Goal: Task Accomplishment & Management: Use online tool/utility

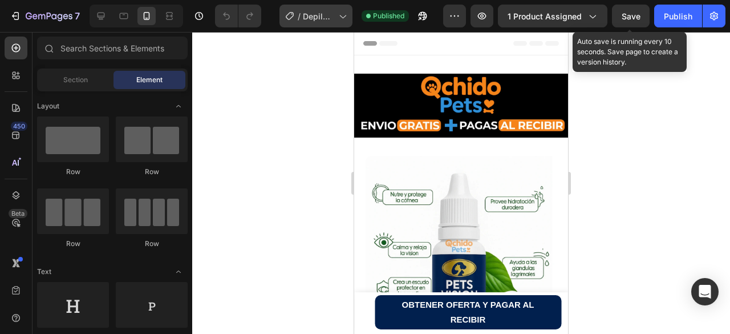
drag, startPoint x: 635, startPoint y: 15, endPoint x: 291, endPoint y: 18, distance: 344.0
click at [635, 15] on span "Save" at bounding box center [631, 16] width 19 height 10
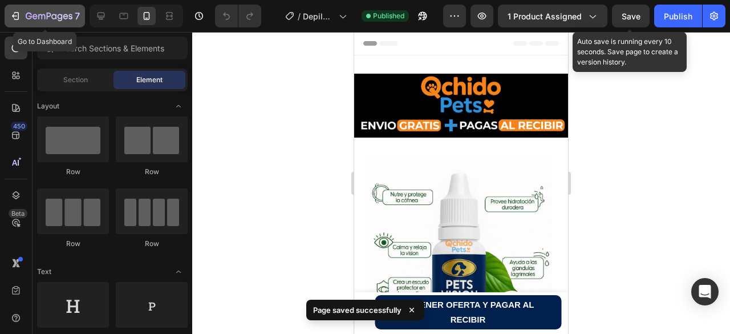
click at [47, 16] on icon "button" at bounding box center [49, 16] width 5 height 7
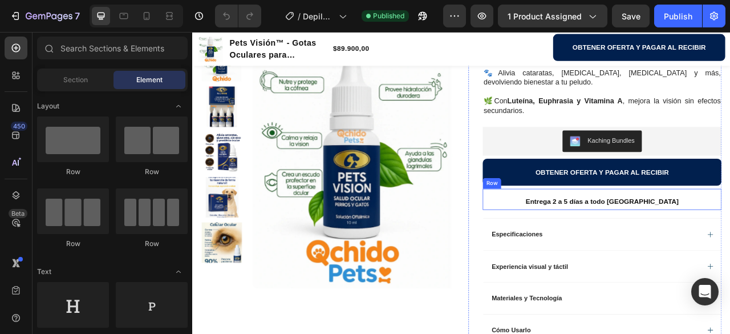
scroll to position [513, 0]
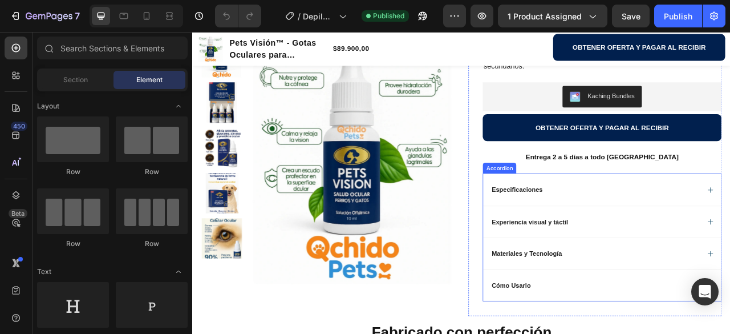
click at [621, 233] on p "Especificaciones" at bounding box center [605, 232] width 65 height 10
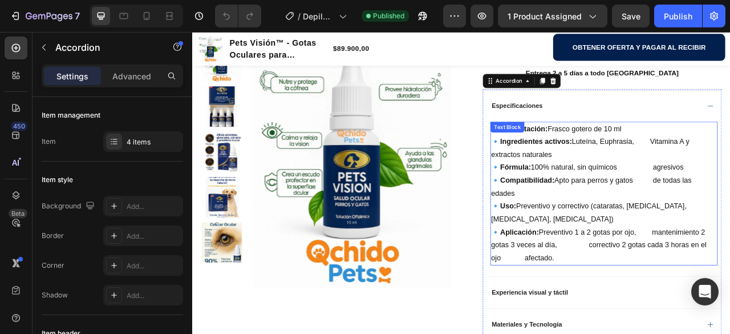
scroll to position [627, 0]
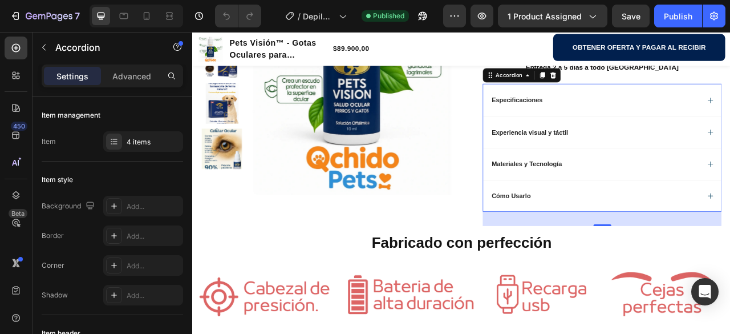
click at [616, 159] on p "Experiencia visual y táctil" at bounding box center [621, 159] width 97 height 10
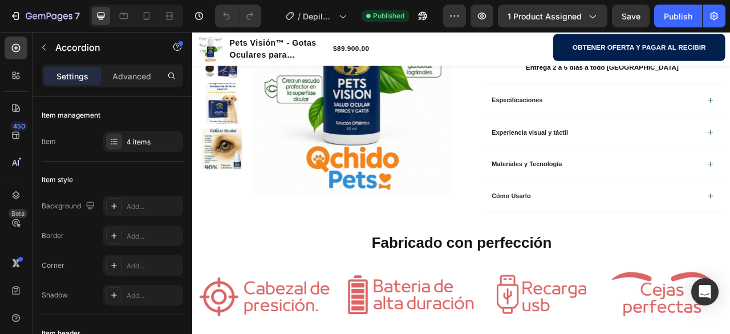
click at [689, 157] on div "Experiencia visual y táctil" at bounding box center [704, 159] width 266 height 14
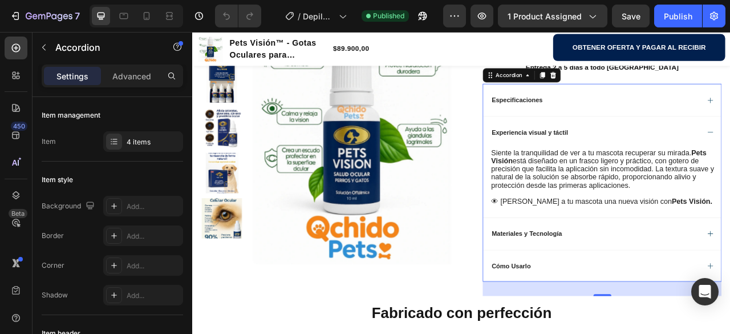
click at [730, 159] on div "Experiencia visual y táctil" at bounding box center [704, 159] width 266 height 14
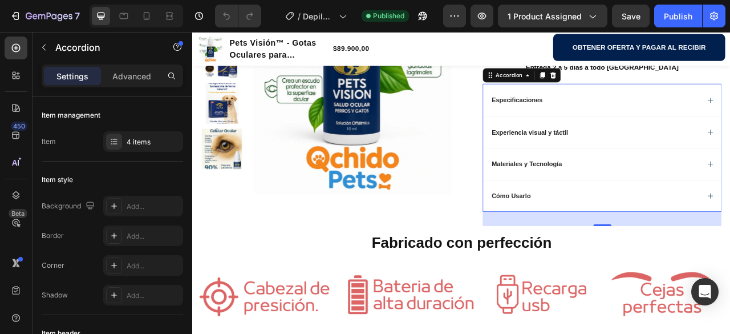
click at [683, 196] on div "Materiales y Tecnología" at bounding box center [704, 200] width 266 height 14
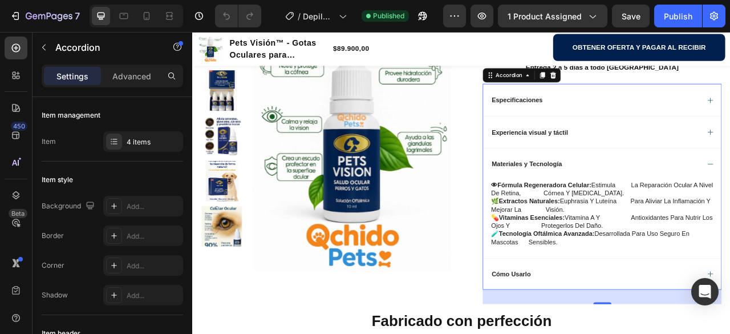
click at [683, 196] on div "Materiales y Tecnología" at bounding box center [704, 200] width 266 height 14
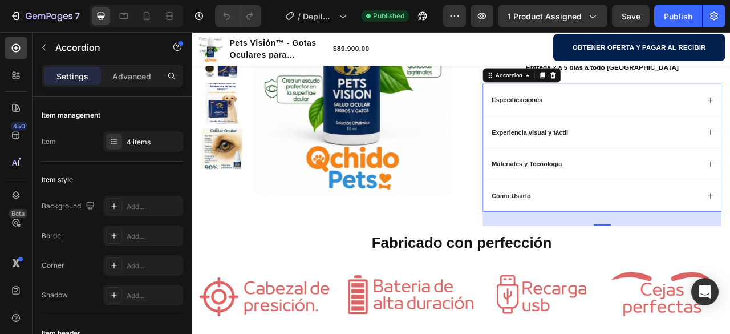
click at [631, 240] on div "Cómo Usarlo" at bounding box center [704, 240] width 266 height 14
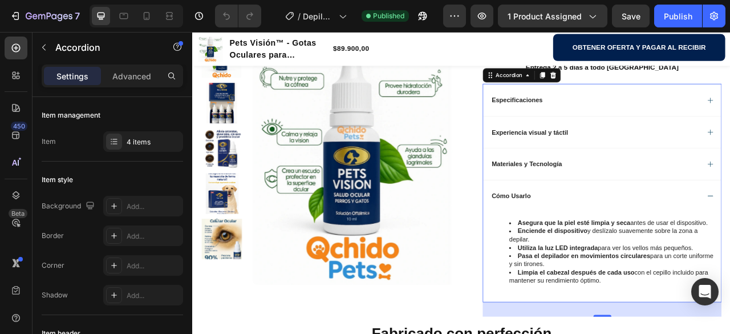
click at [657, 195] on p "Materiales y Tecnología" at bounding box center [618, 200] width 90 height 10
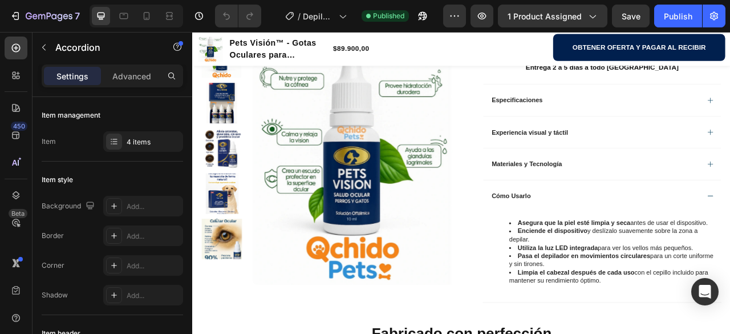
click at [687, 199] on div "Materiales y Tecnología" at bounding box center [704, 200] width 266 height 14
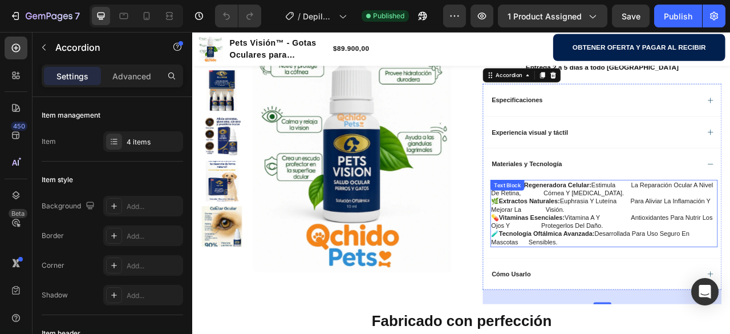
click at [641, 252] on p "🌿extractos naturales: euphrasia y luteína para aliviar la inflamación y mejorar…" at bounding box center [715, 251] width 287 height 21
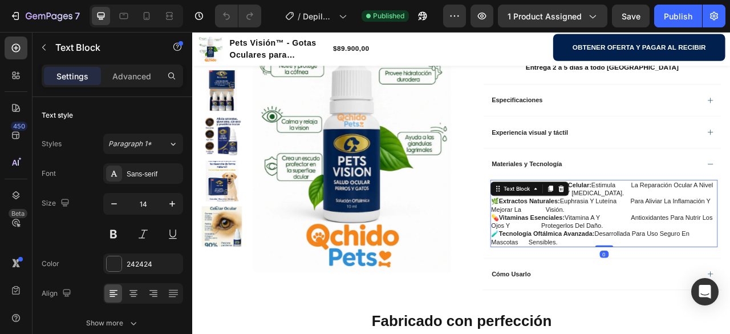
click at [728, 266] on p "💊vitaminas esenciales: vitamina a y antioxidantes para nutrir los ojos y proteg…" at bounding box center [715, 272] width 287 height 21
click at [730, 226] on p "👁fórmula regeneradora celular: estimula la reparación ocular a nivel de retina,…" at bounding box center [715, 231] width 287 height 21
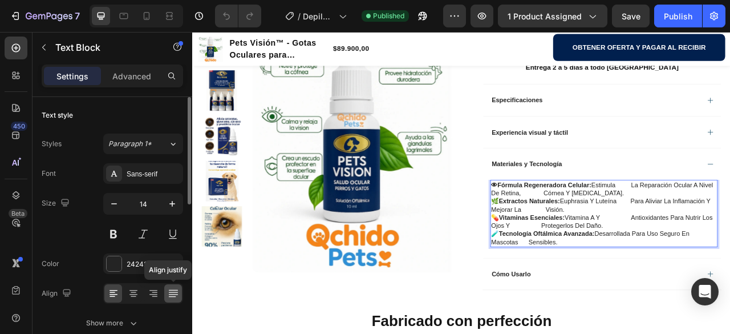
click at [175, 297] on icon at bounding box center [171, 296] width 7 height 1
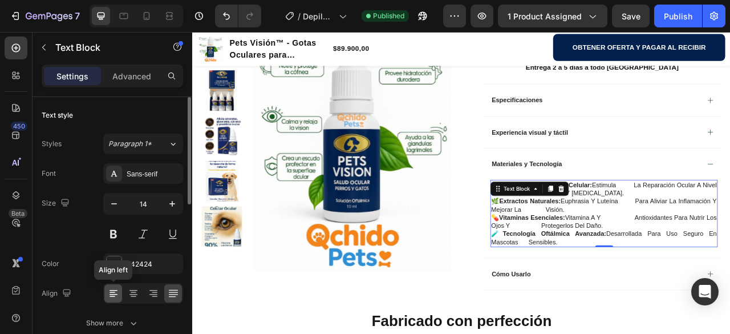
click at [113, 291] on icon at bounding box center [113, 293] width 11 height 11
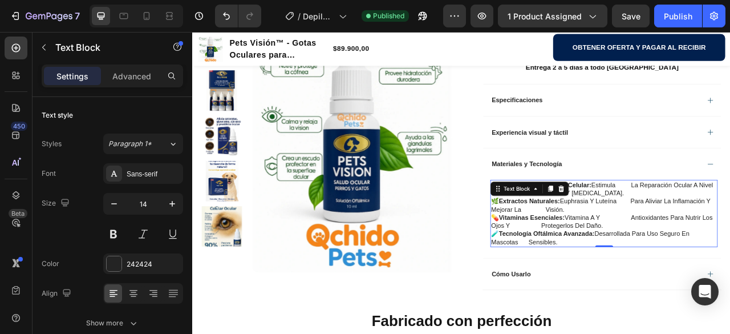
click at [730, 238] on p "👁fórmula regeneradora celular: estimula la reparación ocular a nivel de retina,…" at bounding box center [715, 231] width 287 height 21
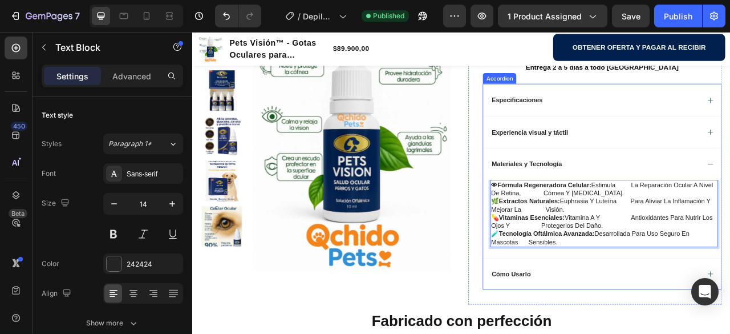
click at [665, 201] on div "Materiales y Tecnología" at bounding box center [704, 200] width 266 height 14
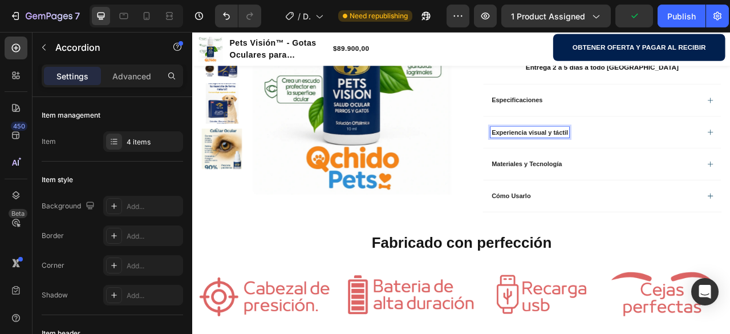
click at [652, 155] on p "Experiencia visual y táctil" at bounding box center [621, 159] width 97 height 10
click at [680, 156] on div "Experiencia visual y táctil" at bounding box center [704, 159] width 266 height 14
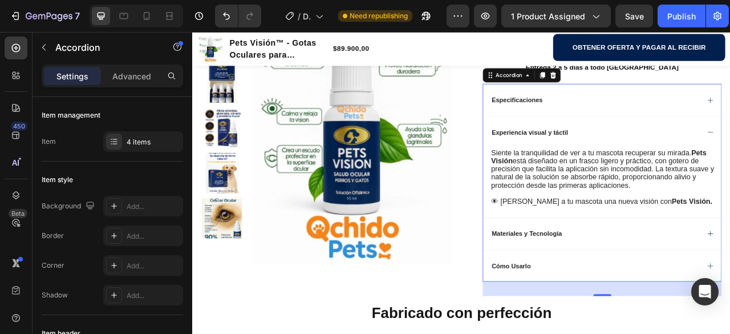
click at [665, 292] on div "Materiales y Tecnología" at bounding box center [704, 288] width 266 height 14
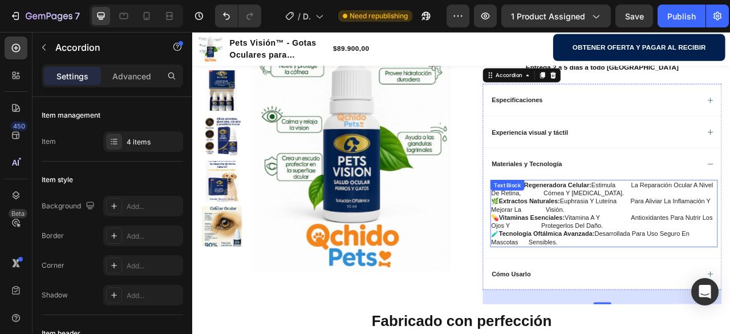
click at [601, 245] on strong "🌿extractos naturales:" at bounding box center [615, 246] width 87 height 9
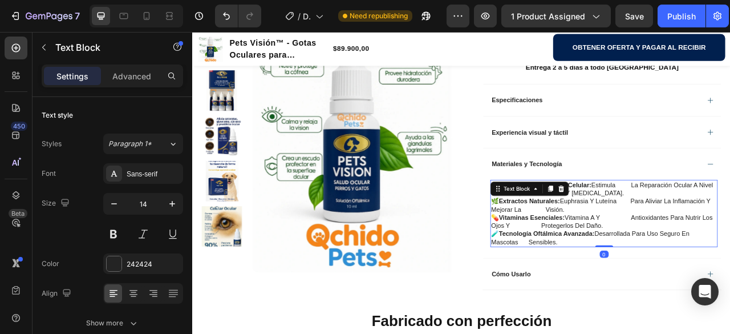
click at [659, 263] on strong "💊vitaminas esenciales:" at bounding box center [619, 267] width 94 height 9
click at [636, 282] on p "💊vitaminas esenciales: vitamina a y antioxidantes para nutrir los ojos y proteg…" at bounding box center [715, 272] width 287 height 21
click at [640, 244] on strong "🌿extractos naturales:" at bounding box center [615, 246] width 87 height 9
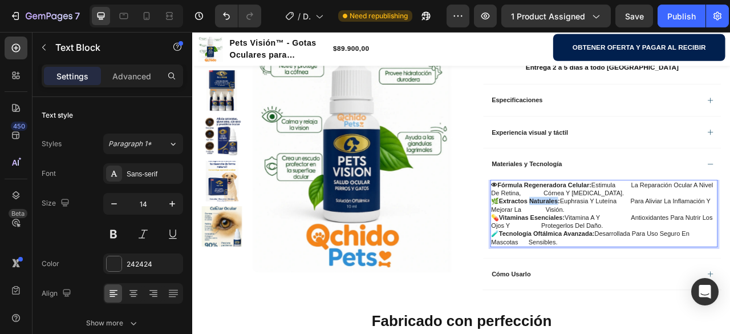
click at [640, 244] on strong "🌿extractos naturales:" at bounding box center [615, 246] width 87 height 9
click at [637, 271] on strong "💊vitaminas esenciales:" at bounding box center [619, 267] width 94 height 9
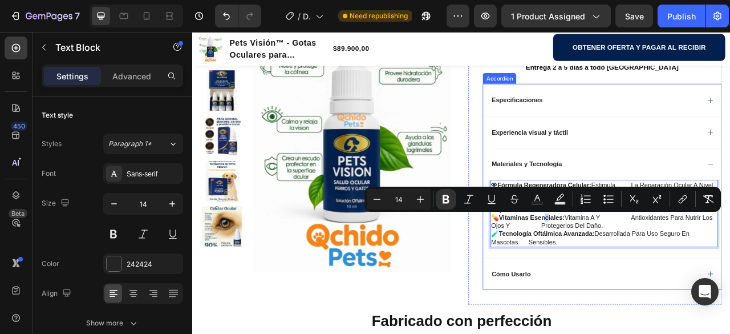
click at [730, 193] on div "Materiales y Tecnología" at bounding box center [704, 200] width 266 height 14
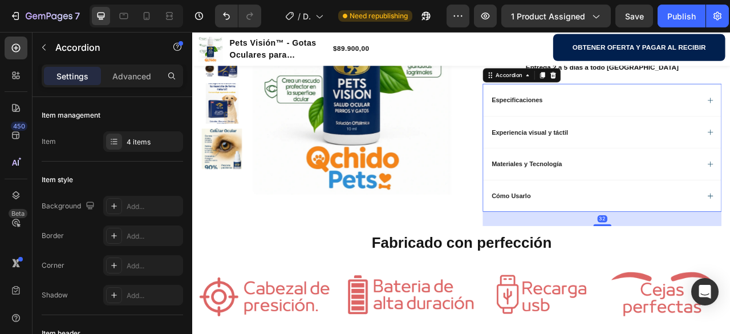
click at [723, 197] on div "Materiales y Tecnología" at bounding box center [704, 200] width 266 height 14
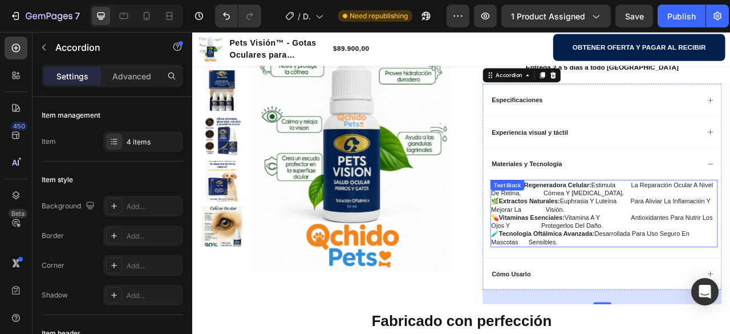
click at [695, 240] on p "👁fórmula regeneradora celular: estimula la reparación ocular a nivel de retina,…" at bounding box center [715, 231] width 287 height 21
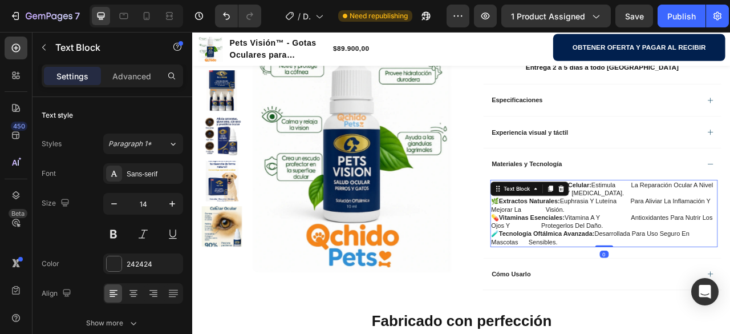
click at [730, 229] on p "👁fórmula regeneradora celular: estimula la reparación ocular a nivel de retina,…" at bounding box center [715, 231] width 287 height 21
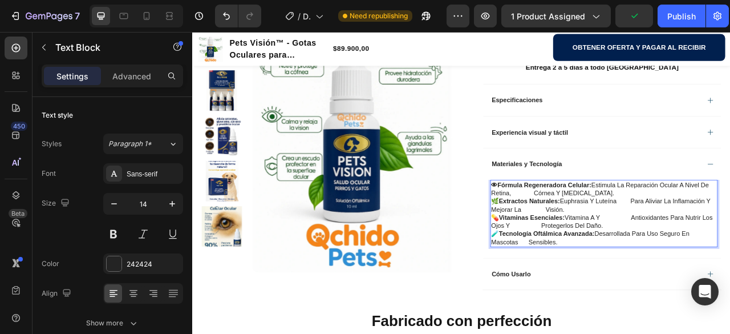
click at [712, 271] on p "💊vitaminas esenciales: vitamina a y antioxidantes para nutrir los ojos y proteg…" at bounding box center [715, 272] width 287 height 21
click at [716, 248] on p "🌿extractos naturales: euphrasia y luteína para aliviar la inflamación y mejorar…" at bounding box center [715, 251] width 287 height 21
click at [717, 222] on p "👁fórmula regeneradora celular: estimula la reparación ocular a nivel de retina,…" at bounding box center [715, 231] width 287 height 21
click at [729, 246] on p "🌿extractos naturales: euphrasia y luteína para aliviar la inflamación y mejorar…" at bounding box center [715, 251] width 287 height 21
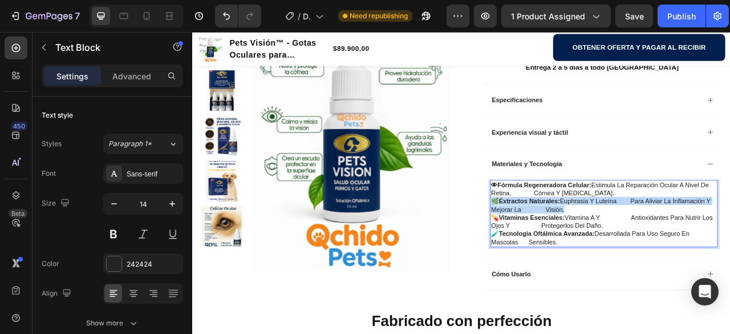
click at [729, 246] on p "🌿extractos naturales: euphrasia y luteína para aliviar la inflamación y mejorar…" at bounding box center [715, 251] width 287 height 21
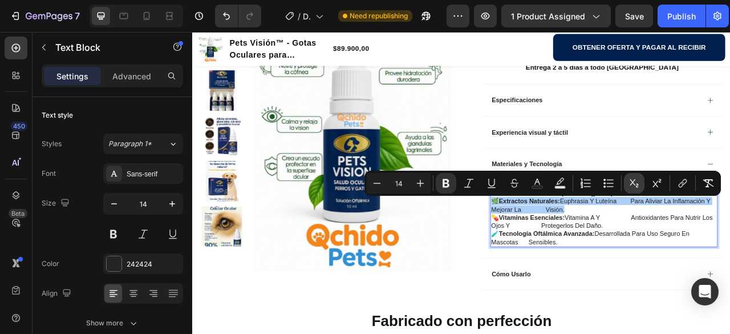
click at [636, 182] on icon "Editor contextual toolbar" at bounding box center [634, 182] width 11 height 11
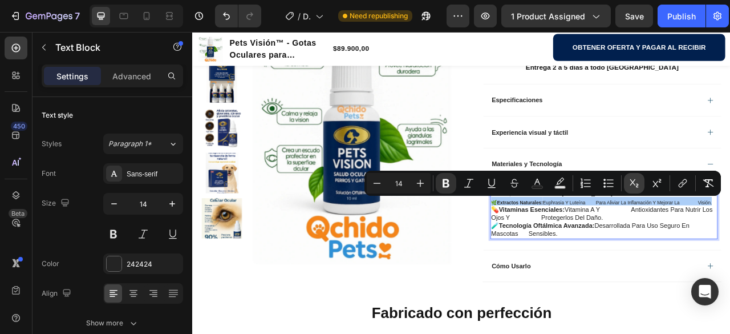
click at [636, 182] on icon "Editor contextual toolbar" at bounding box center [634, 182] width 11 height 11
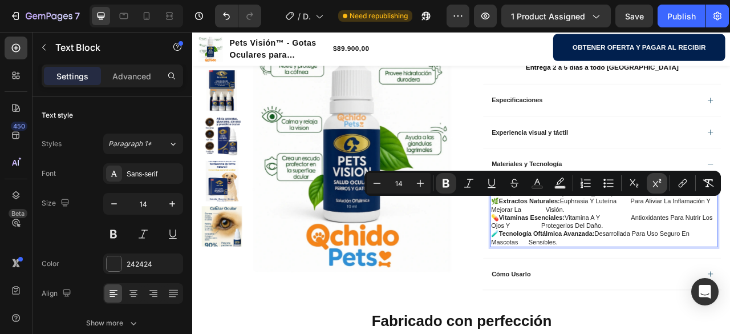
click at [654, 182] on icon "Editor contextual toolbar" at bounding box center [657, 183] width 9 height 9
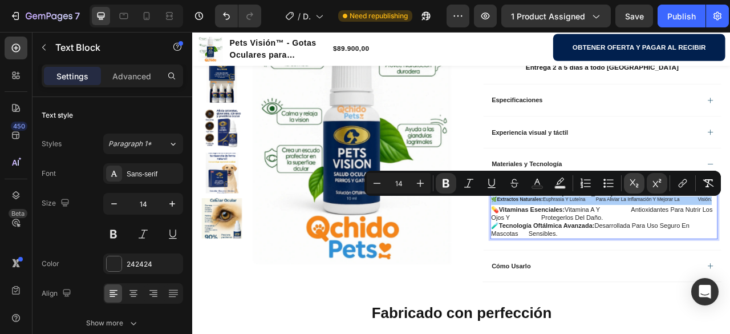
click at [634, 182] on icon "Editor contextual toolbar" at bounding box center [634, 182] width 11 height 11
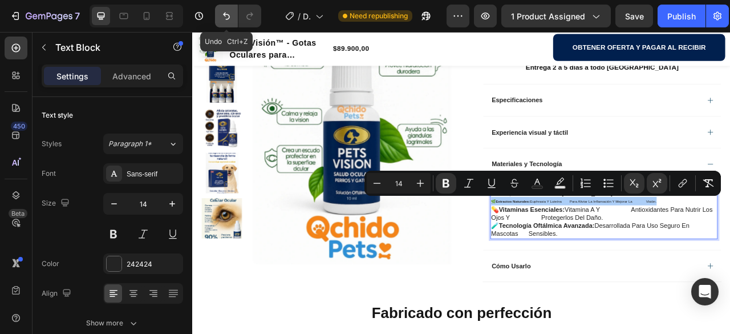
click at [226, 17] on icon "Undo/Redo" at bounding box center [226, 15] width 11 height 11
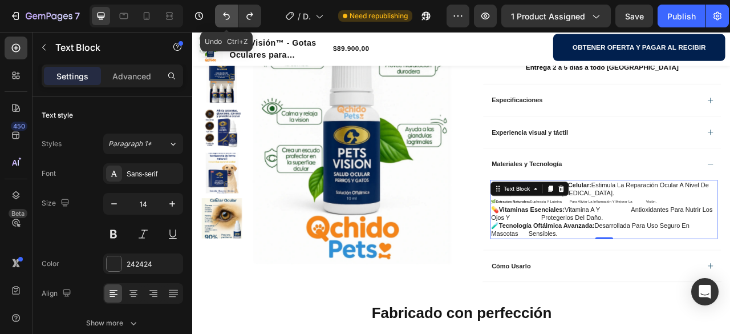
click at [226, 17] on icon "Undo/Redo" at bounding box center [226, 15] width 11 height 11
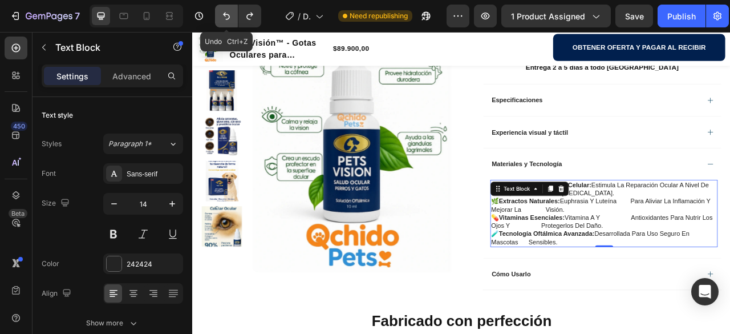
click at [226, 17] on icon "Undo/Redo" at bounding box center [226, 15] width 11 height 11
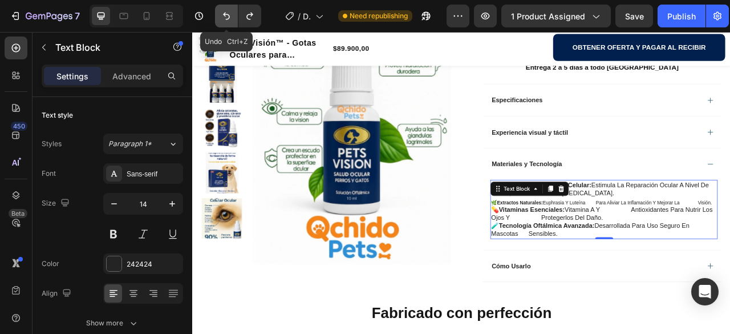
click at [226, 17] on icon "Undo/Redo" at bounding box center [226, 15] width 11 height 11
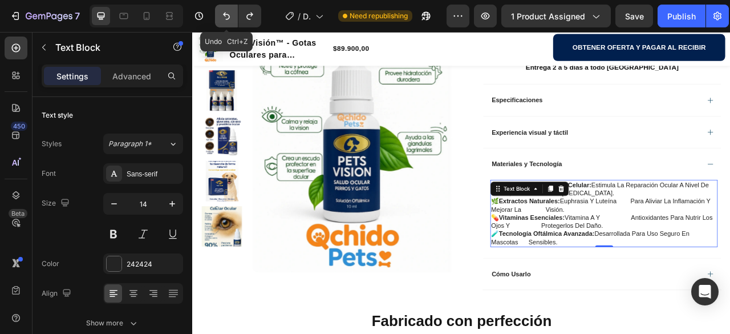
click at [226, 17] on icon "Undo/Redo" at bounding box center [226, 15] width 11 height 11
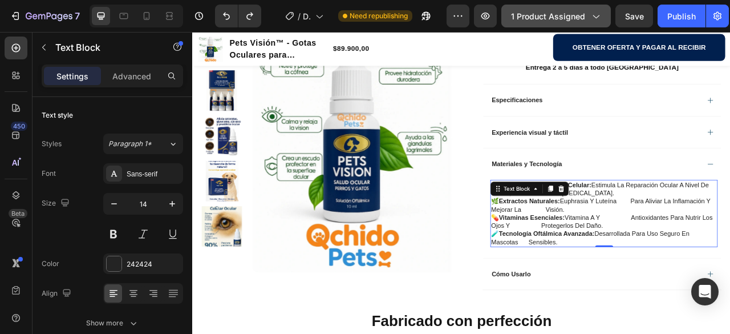
click at [593, 17] on icon "button" at bounding box center [595, 15] width 11 height 11
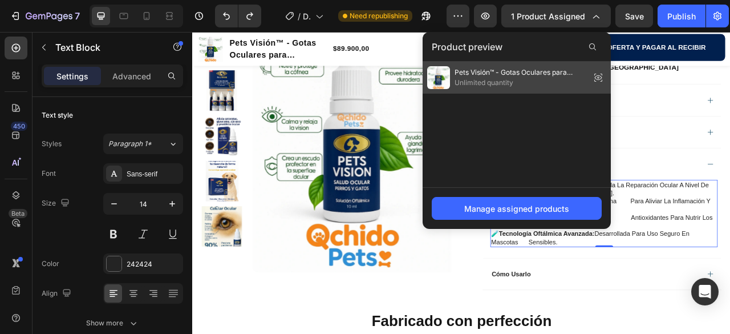
click at [602, 78] on icon at bounding box center [602, 78] width 0 height 1
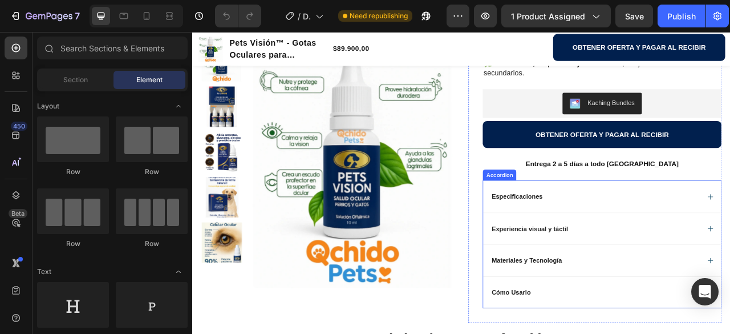
scroll to position [513, 0]
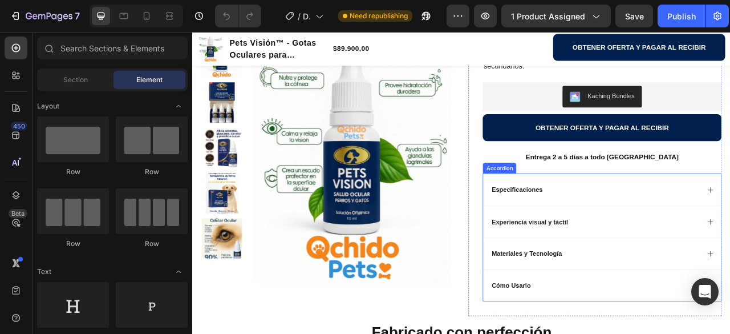
click at [683, 318] on div "Materiales y Tecnología" at bounding box center [704, 314] width 266 height 14
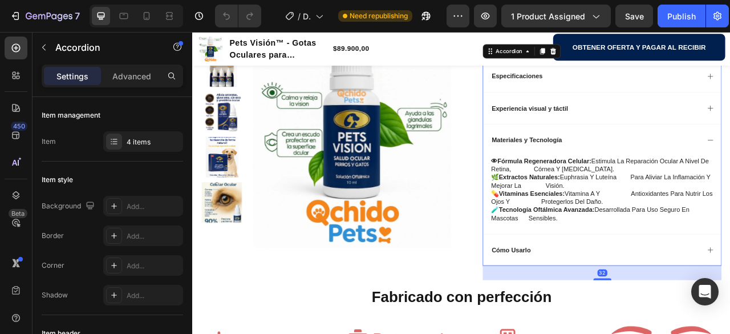
scroll to position [685, 0]
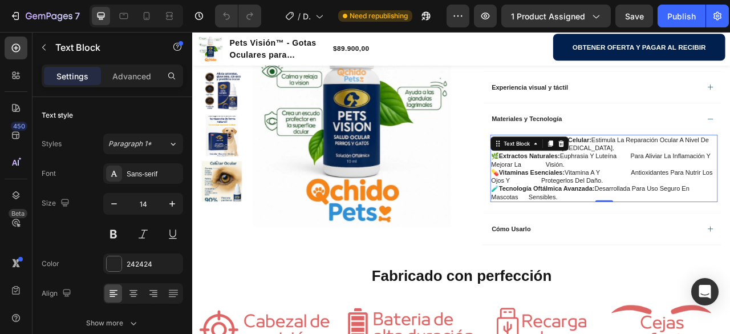
click at [657, 207] on strong "💊vitaminas esenciales:" at bounding box center [619, 210] width 94 height 9
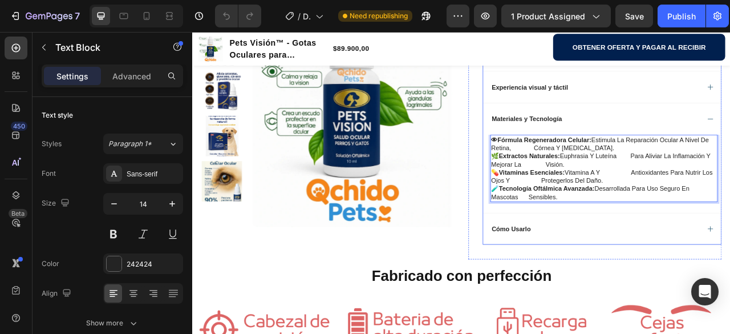
click at [682, 140] on div "Materiales y Tecnología" at bounding box center [704, 143] width 266 height 14
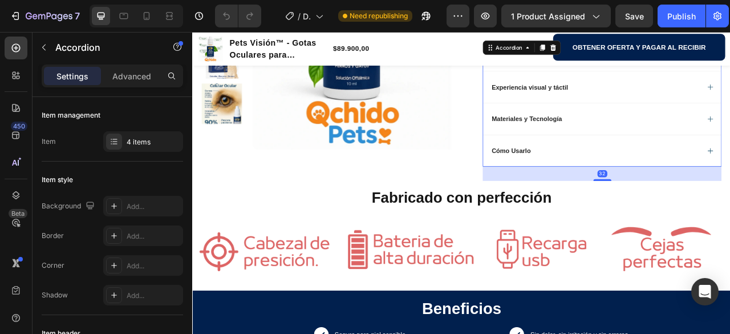
click at [617, 100] on p "Experiencia visual y táctil" at bounding box center [621, 102] width 97 height 10
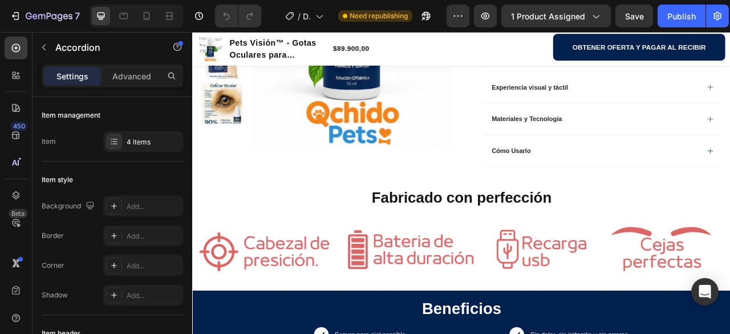
click at [715, 104] on div "Experiencia visual y táctil" at bounding box center [704, 102] width 266 height 14
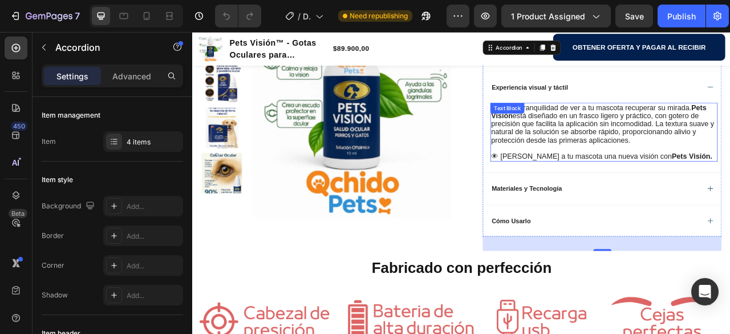
click at [662, 148] on span "Siente la tranquilidad de ver a tu mascota recuperar su mirada. Pets Visión est…" at bounding box center [714, 148] width 284 height 51
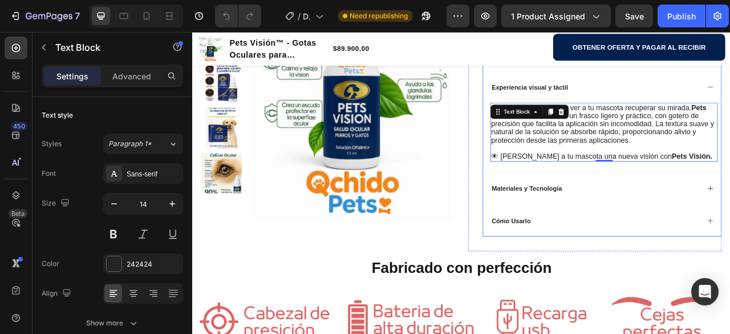
click at [672, 233] on div "Materiales y Tecnología" at bounding box center [704, 231] width 266 height 14
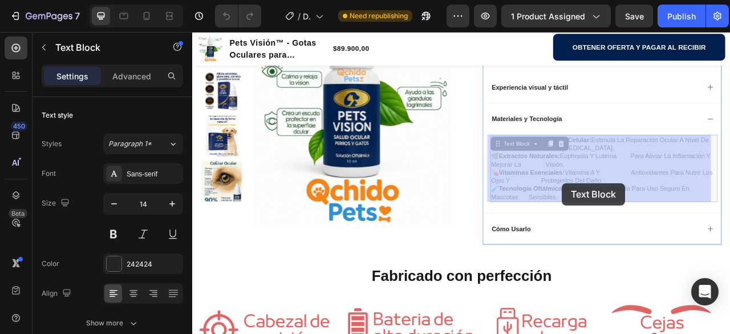
drag, startPoint x: 720, startPoint y: 241, endPoint x: 734, endPoint y: 234, distance: 15.3
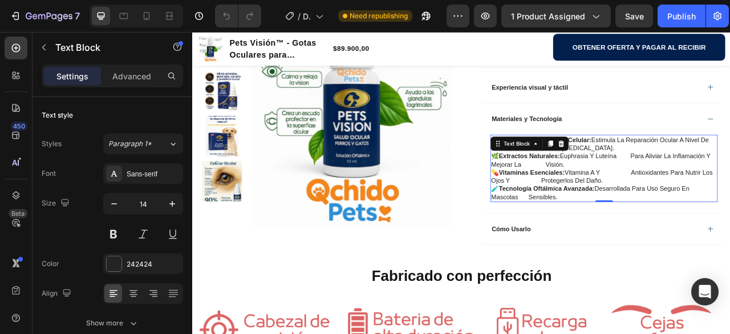
click at [730, 228] on p "🧪tecnología oftálmica avanzada: desarrollada para uso seguro en mascotas sensib…" at bounding box center [715, 236] width 287 height 21
click at [681, 218] on p "💊vitaminas esenciales: vitamina a y antioxidantes para nutrir los ojos y proteg…" at bounding box center [715, 215] width 287 height 21
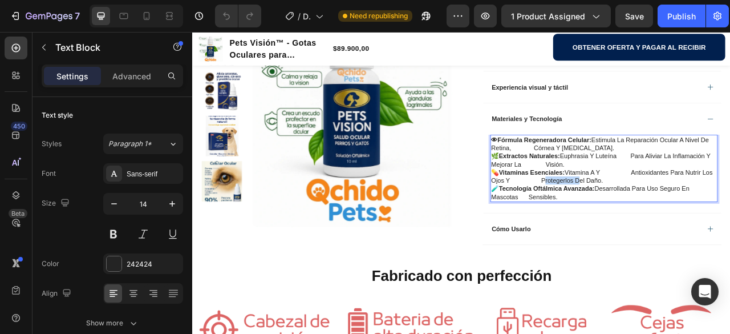
click at [681, 218] on p "💊vitaminas esenciales: vitamina a y antioxidantes para nutrir los ojos y proteg…" at bounding box center [715, 215] width 287 height 21
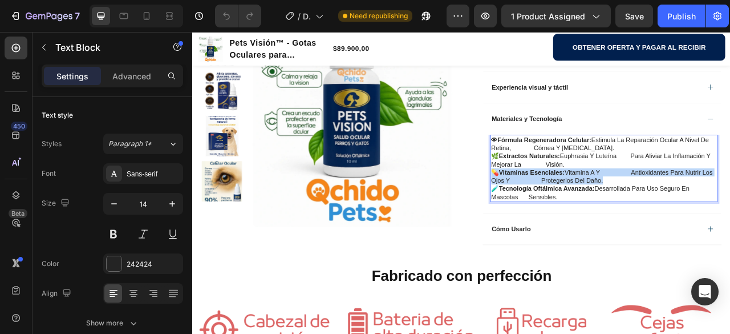
click at [681, 218] on p "💊vitaminas esenciales: vitamina a y antioxidantes para nutrir los ojos y proteg…" at bounding box center [715, 215] width 287 height 21
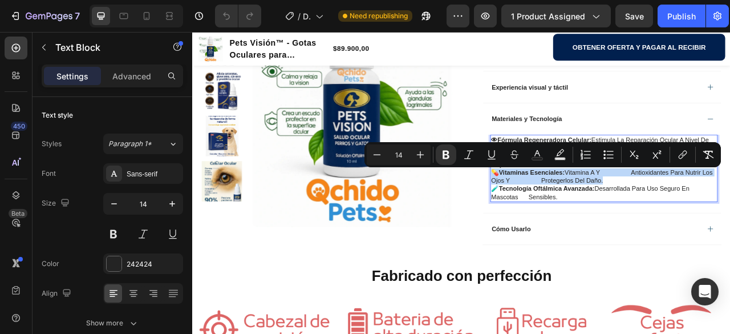
click at [681, 218] on p "💊vitaminas esenciales: vitamina a y antioxidantes para nutrir los ojos y proteg…" at bounding box center [715, 215] width 287 height 21
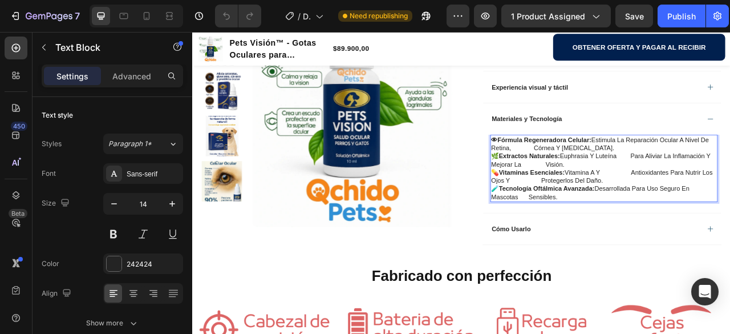
click at [702, 238] on p "🧪tecnología oftálmica avanzada: desarrollada para uso seguro en mascotas sensib…" at bounding box center [715, 236] width 287 height 21
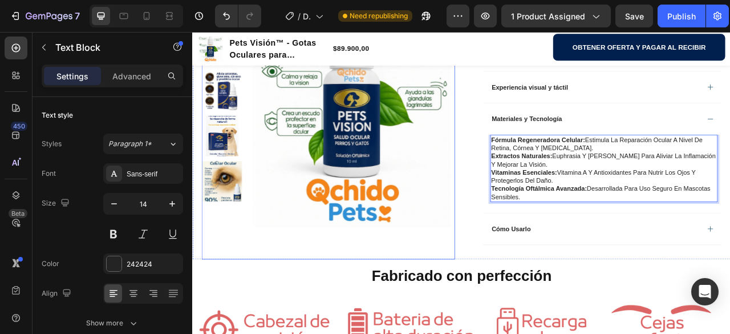
click at [503, 297] on div "Product Images" at bounding box center [365, 143] width 322 height 355
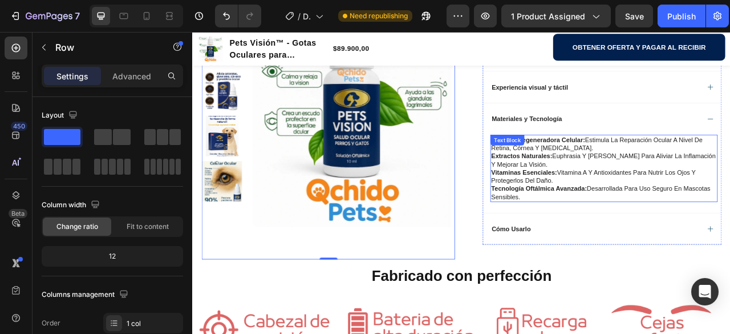
click at [683, 214] on p "Vitaminas esenciales: Vitamina A y antioxidantes para nutrir los ojos y protege…" at bounding box center [715, 215] width 287 height 21
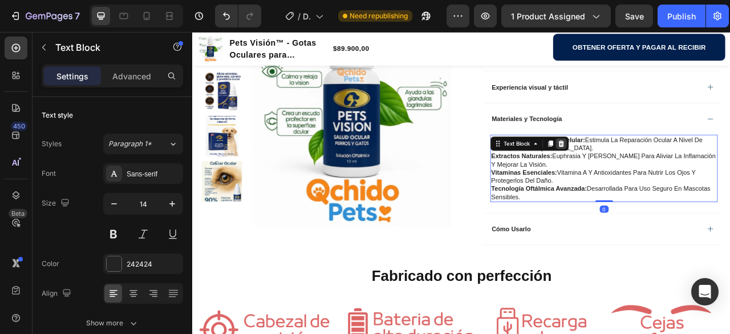
click at [662, 179] on div at bounding box center [661, 174] width 14 height 14
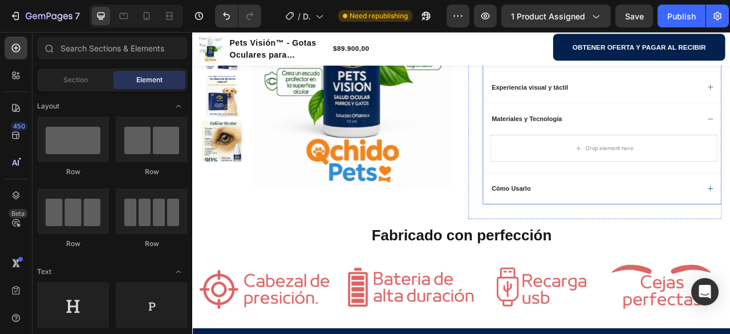
click at [673, 102] on div "Experiencia visual y táctil" at bounding box center [704, 102] width 266 height 14
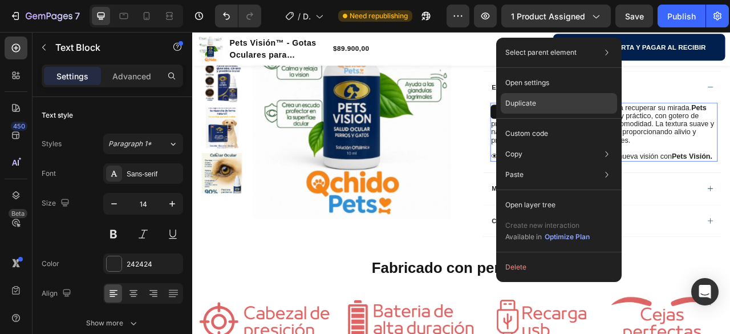
click at [532, 104] on p "Duplicate" at bounding box center [520, 103] width 31 height 10
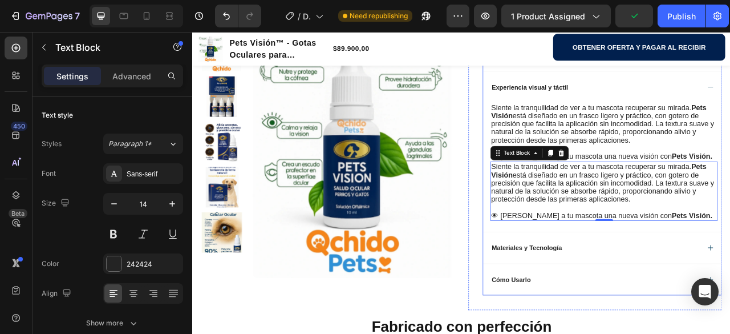
click at [716, 307] on div "Materiales y Tecnología" at bounding box center [704, 306] width 266 height 14
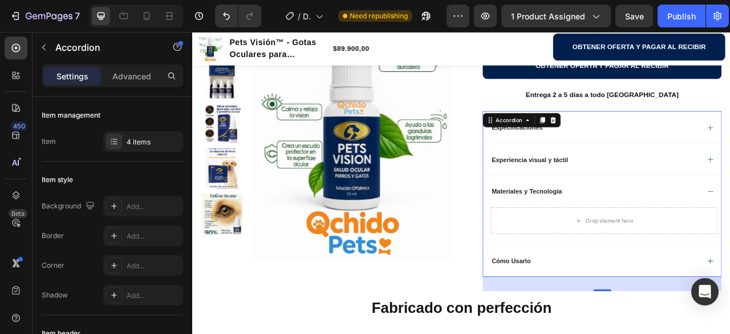
scroll to position [570, 0]
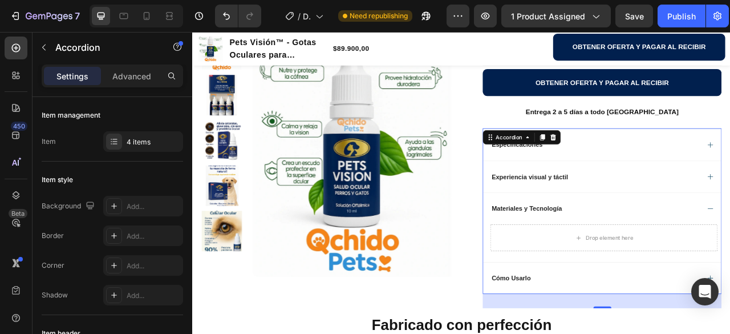
click at [674, 214] on div "Experiencia visual y táctil" at bounding box center [704, 216] width 266 height 14
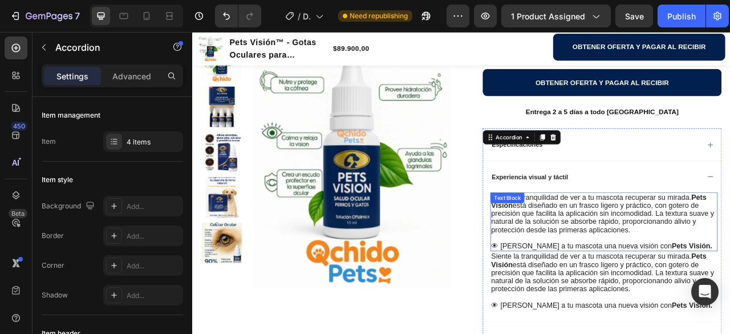
scroll to position [685, 0]
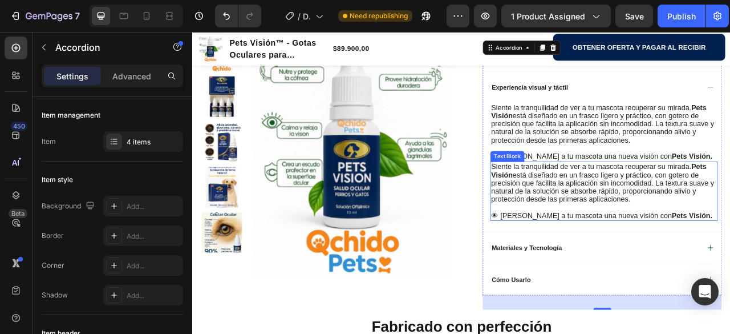
click at [657, 230] on span "Siente la tranquilidad de ver a tu mascota recuperar su mirada. Pets Visión est…" at bounding box center [714, 223] width 284 height 51
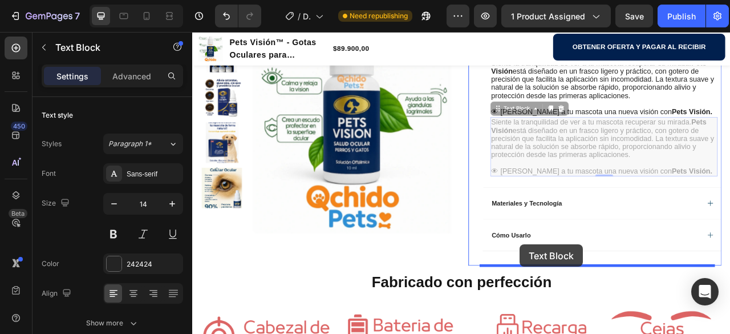
scroll to position [778, 0]
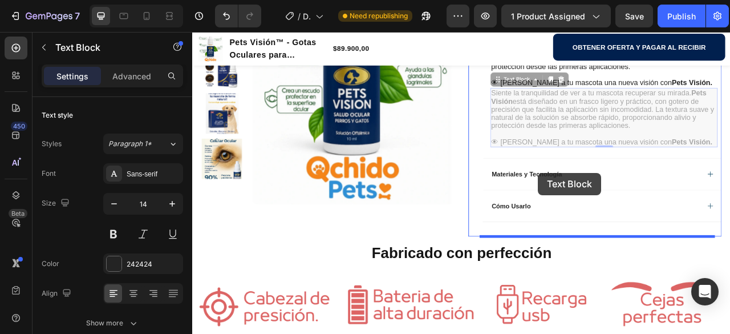
drag, startPoint x: 575, startPoint y: 187, endPoint x: 632, endPoint y: 211, distance: 61.9
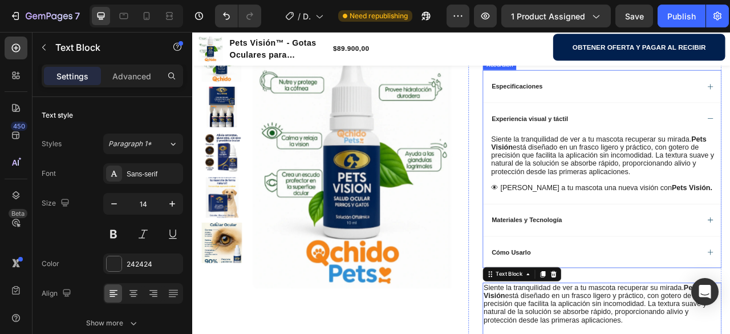
scroll to position [664, 0]
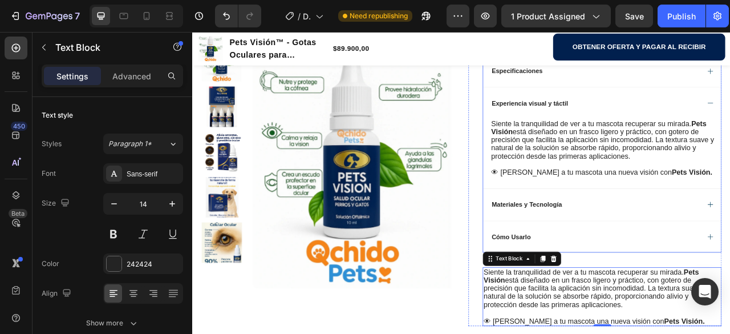
click at [662, 249] on div "Materiales y Tecnología" at bounding box center [704, 252] width 266 height 14
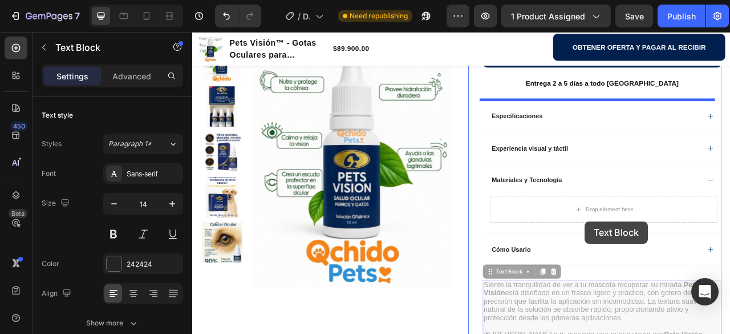
scroll to position [628, 0]
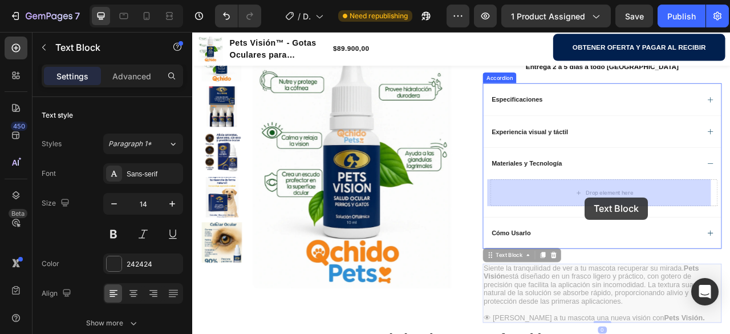
drag, startPoint x: 695, startPoint y: 374, endPoint x: 692, endPoint y: 242, distance: 131.8
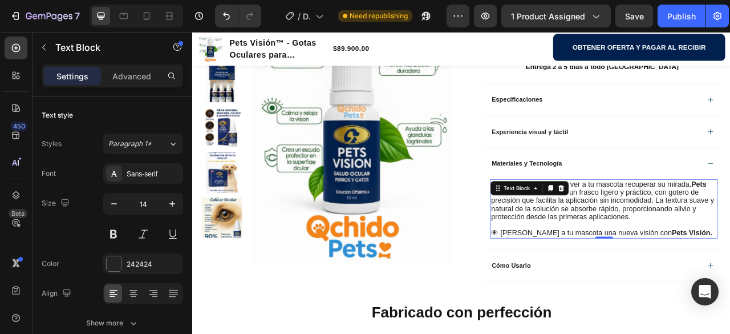
click at [730, 286] on p "👁 Dale a tu mascota una nueva visión con Pets Visión." at bounding box center [715, 287] width 287 height 10
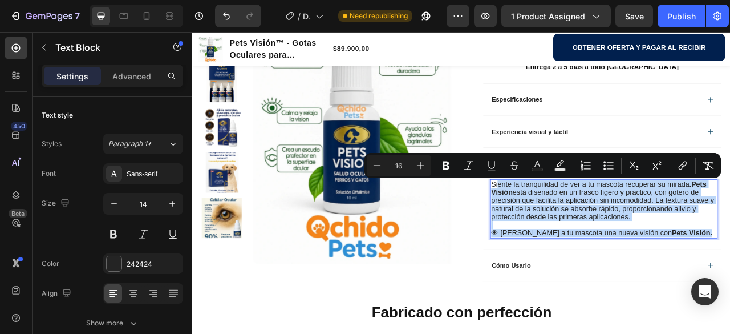
drag, startPoint x: 806, startPoint y: 287, endPoint x: 576, endPoint y: 227, distance: 237.6
click at [576, 227] on div "Siente la tranquilidad de ver a tu mascota recuperar su mirada. Pets Visión est…" at bounding box center [715, 256] width 289 height 75
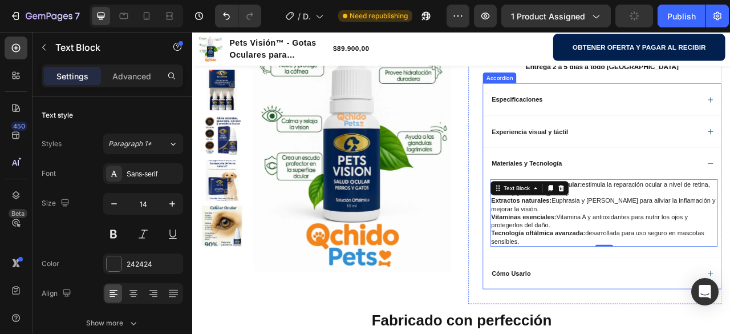
click at [674, 199] on div "Materiales y Tecnología" at bounding box center [704, 199] width 266 height 14
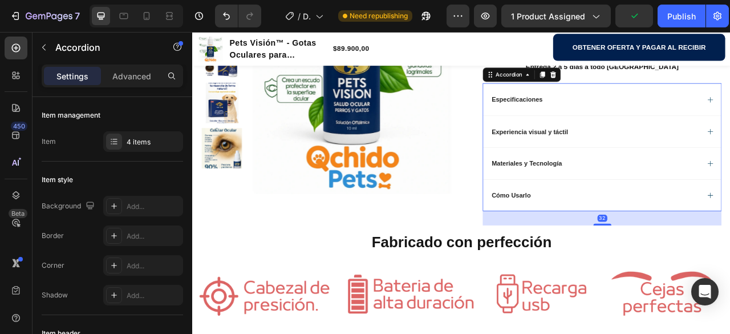
click at [677, 199] on div "Materiales y Tecnología" at bounding box center [704, 199] width 266 height 14
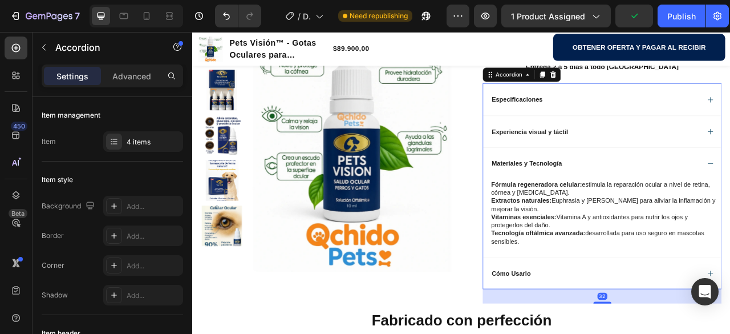
click at [685, 161] on div "Experiencia visual y táctil" at bounding box center [704, 159] width 266 height 14
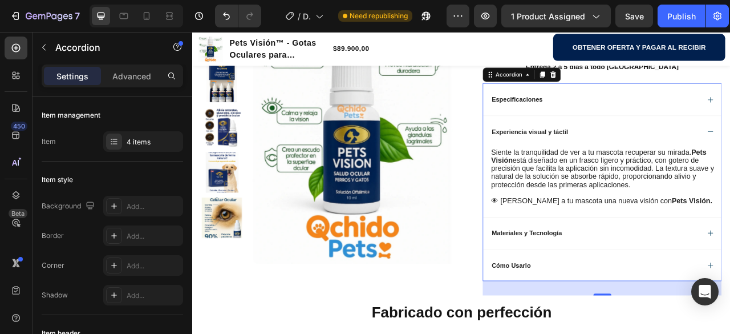
click at [633, 121] on div "Especificaciones" at bounding box center [605, 118] width 68 height 14
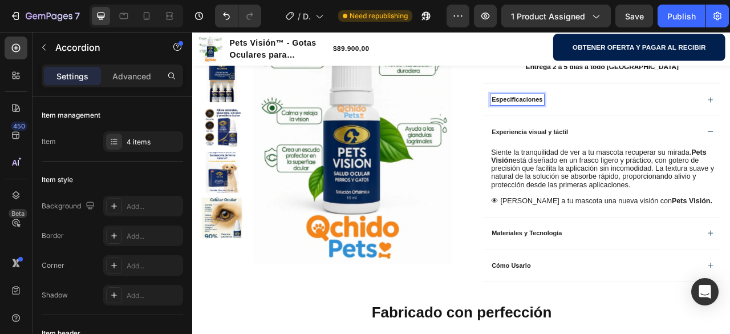
click at [716, 123] on div "Especificaciones" at bounding box center [704, 118] width 266 height 14
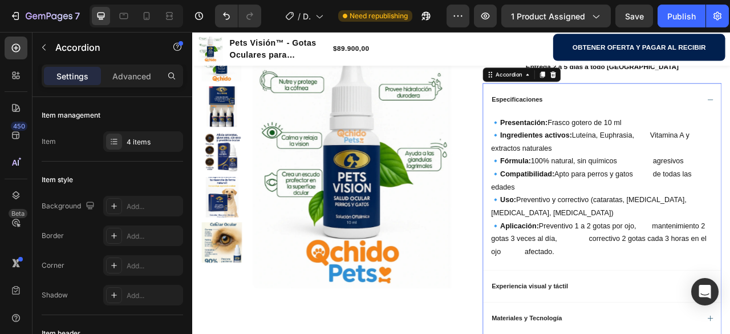
click at [717, 122] on div "Especificaciones" at bounding box center [704, 118] width 266 height 14
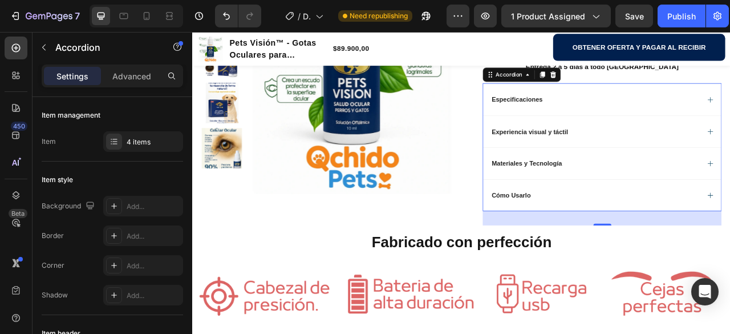
click at [696, 203] on div "Materiales y Tecnología" at bounding box center [704, 199] width 266 height 14
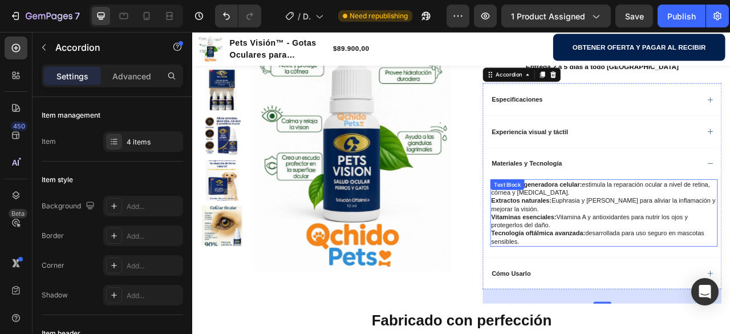
click at [715, 257] on p "Extractos naturales: Euphrasia y Luteína para aliviar la inflamación y mejorar …" at bounding box center [715, 251] width 287 height 21
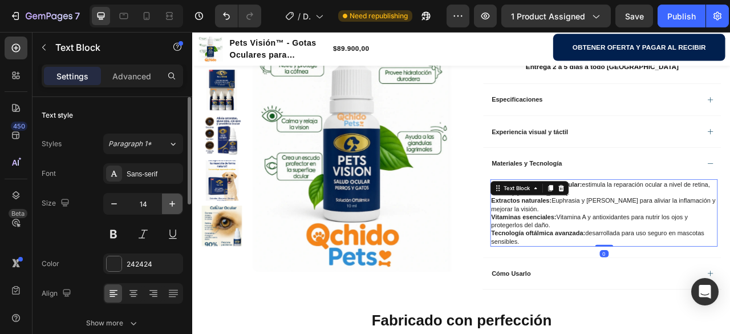
click at [175, 204] on icon "button" at bounding box center [172, 204] width 6 height 6
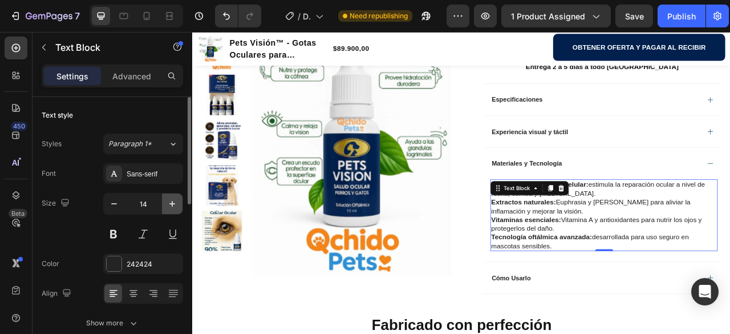
click at [175, 204] on icon "button" at bounding box center [172, 204] width 6 height 6
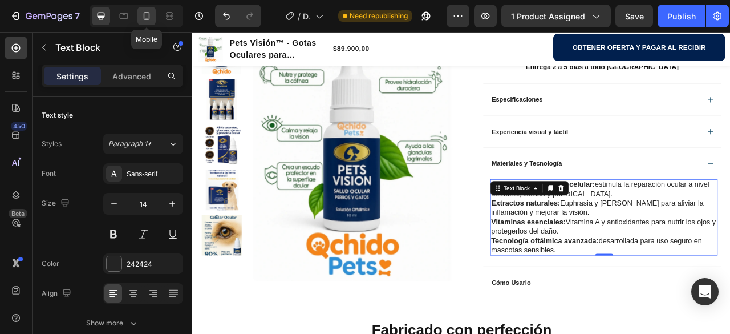
click at [149, 15] on icon at bounding box center [147, 16] width 6 height 8
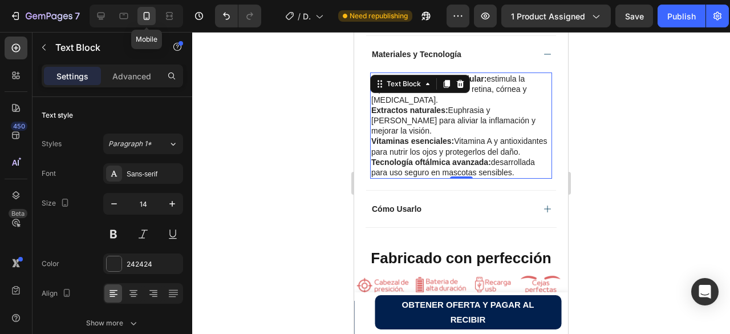
scroll to position [980, 0]
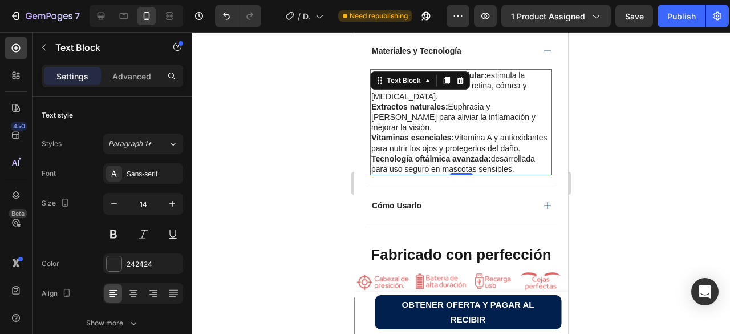
click at [461, 137] on p "Vitaminas esenciales: Vitamina A y antioxidantes para nutrir los ojos y protege…" at bounding box center [461, 142] width 180 height 21
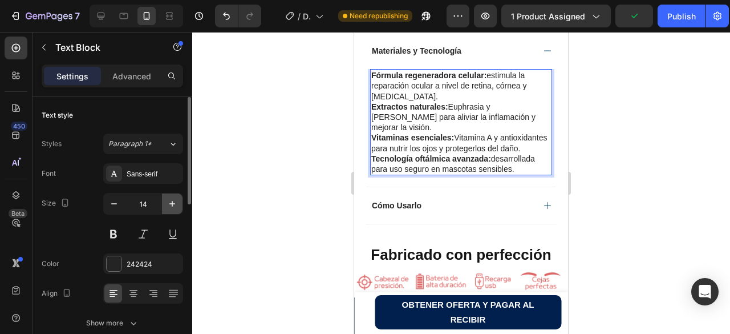
click at [172, 201] on icon "button" at bounding box center [172, 203] width 11 height 11
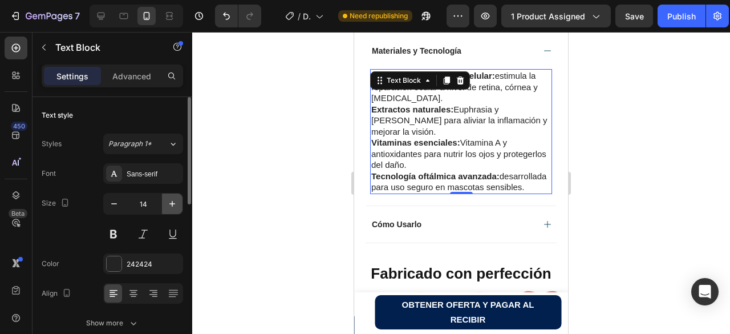
click at [172, 201] on icon "button" at bounding box center [172, 203] width 11 height 11
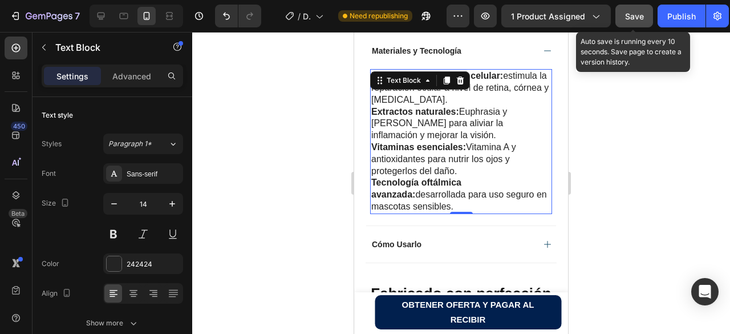
click at [634, 12] on span "Save" at bounding box center [634, 16] width 19 height 10
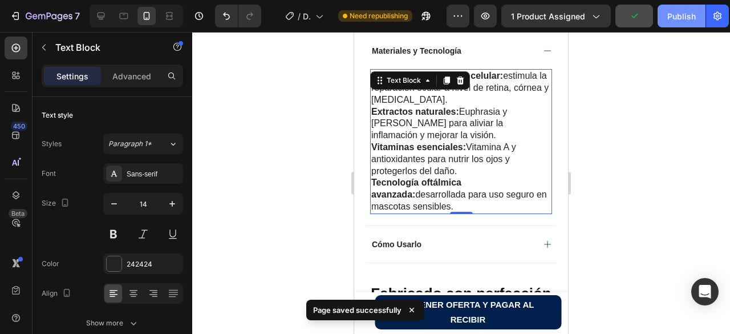
click at [677, 19] on div "Publish" at bounding box center [681, 16] width 29 height 12
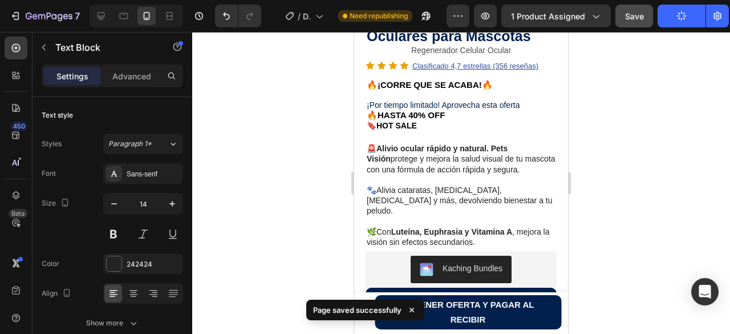
scroll to position [581, 0]
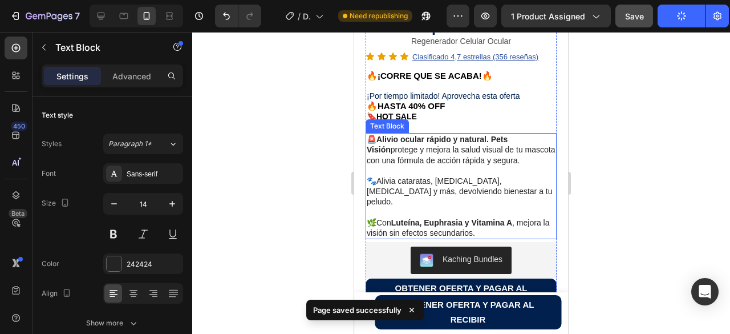
click at [451, 165] on p "🚨Alivio ocular rápido y natural. Pets Visión protege y mejora la salud visual d…" at bounding box center [461, 149] width 189 height 31
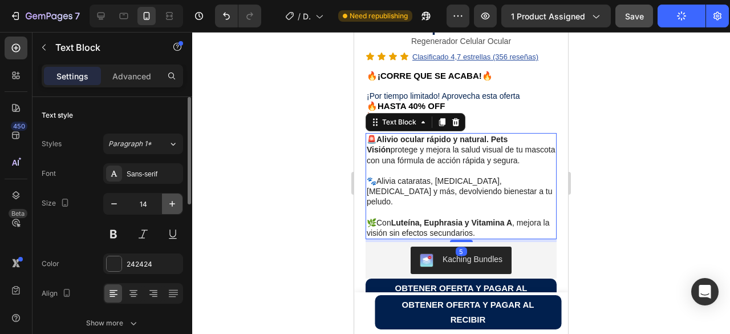
click at [173, 203] on icon "button" at bounding box center [172, 203] width 11 height 11
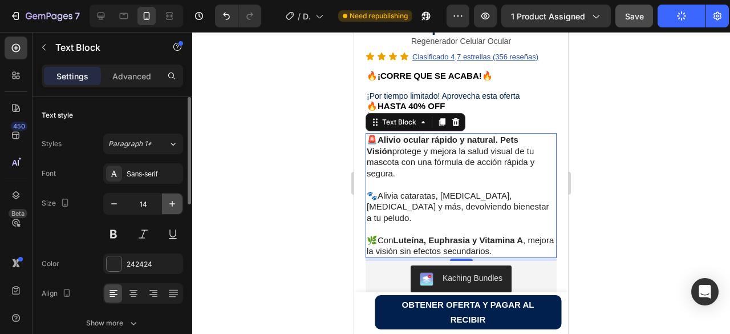
click at [173, 203] on icon "button" at bounding box center [172, 203] width 11 height 11
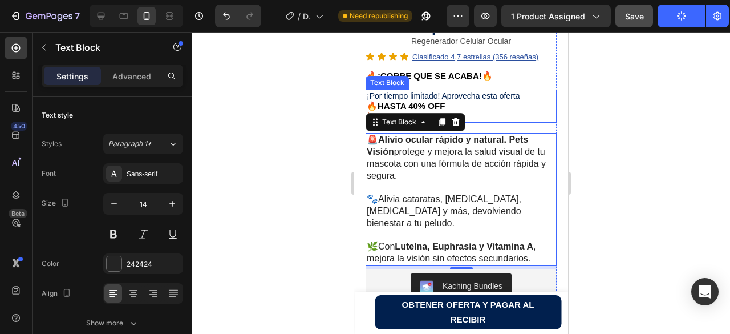
click at [468, 111] on p "🔥HASTA 40% OFF" at bounding box center [461, 106] width 189 height 10
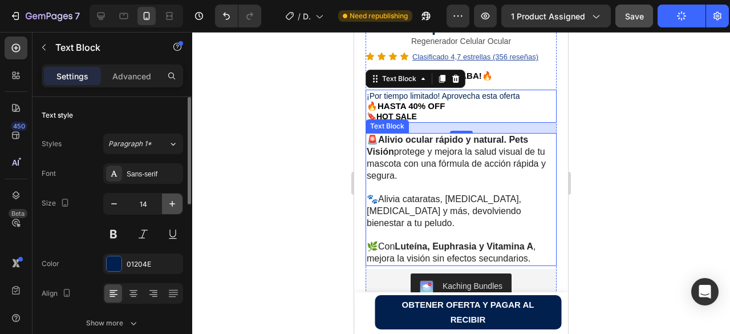
click at [172, 203] on icon "button" at bounding box center [172, 204] width 6 height 6
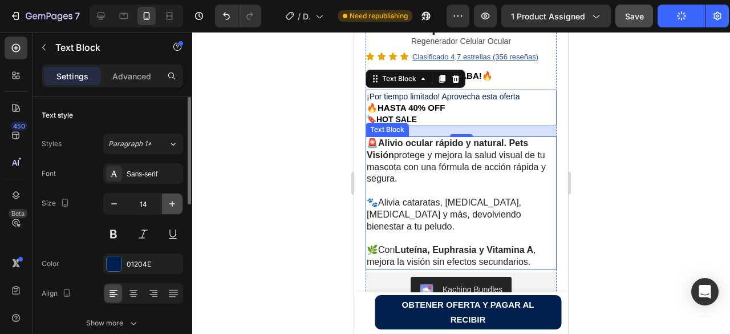
click at [172, 203] on icon "button" at bounding box center [172, 204] width 6 height 6
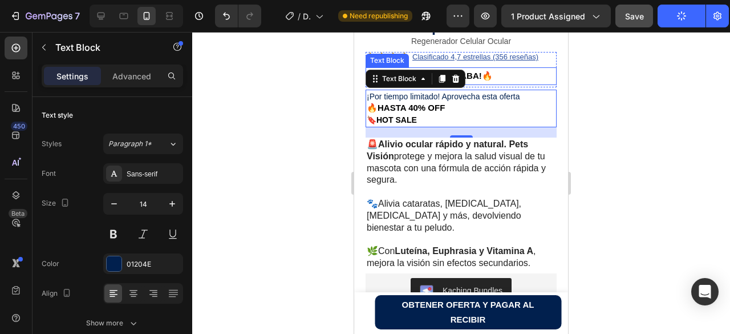
click at [516, 83] on p "🔥¡CORRE QUE SE ACABA!🔥" at bounding box center [461, 75] width 189 height 15
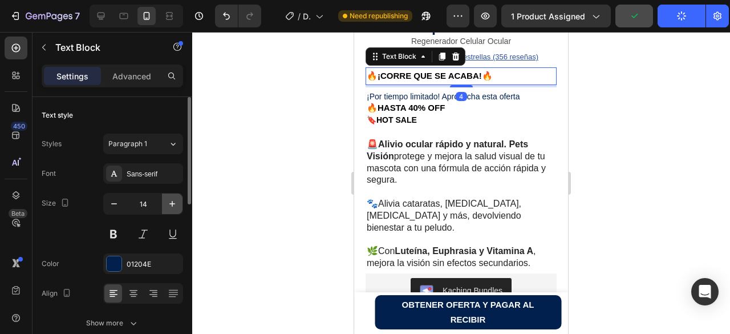
click at [175, 204] on icon "button" at bounding box center [172, 203] width 11 height 11
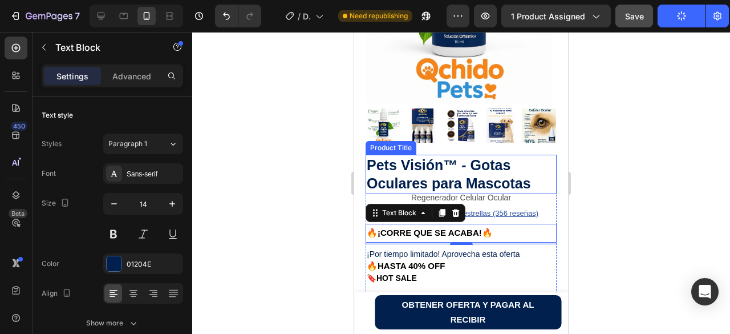
scroll to position [410, 0]
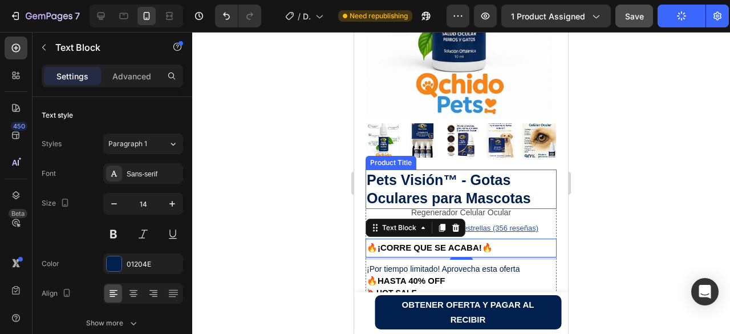
click at [426, 209] on h1 "Pets Visión™ - Gotas Oculares para Mascotas" at bounding box center [461, 188] width 191 height 39
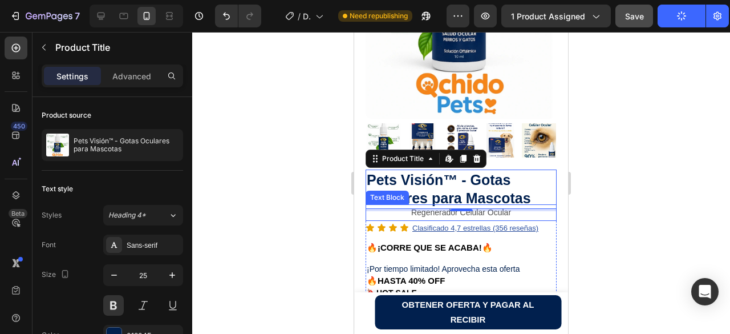
click at [516, 220] on p "Regenerador Celular Ocular" at bounding box center [461, 212] width 189 height 14
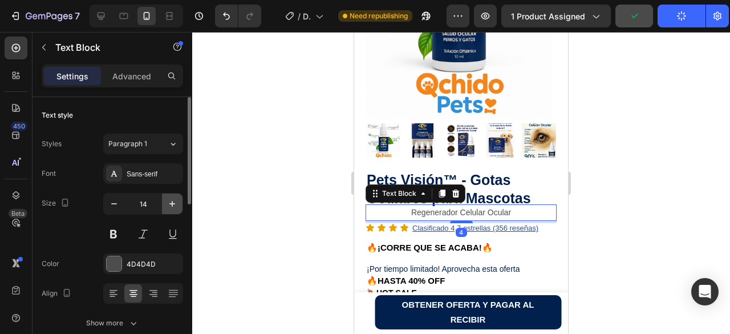
click at [172, 204] on icon "button" at bounding box center [172, 204] width 6 height 6
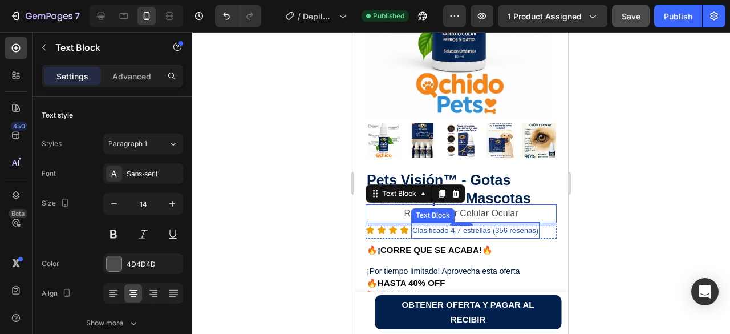
click at [468, 234] on u "Clasificado 4,7 estrellas (356 reseñas)" at bounding box center [475, 230] width 126 height 9
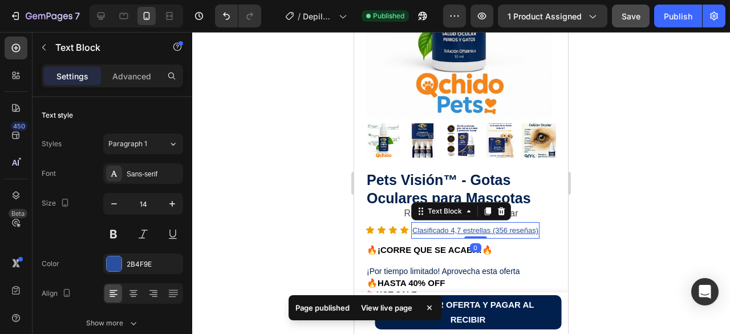
click at [637, 203] on div at bounding box center [461, 183] width 538 height 302
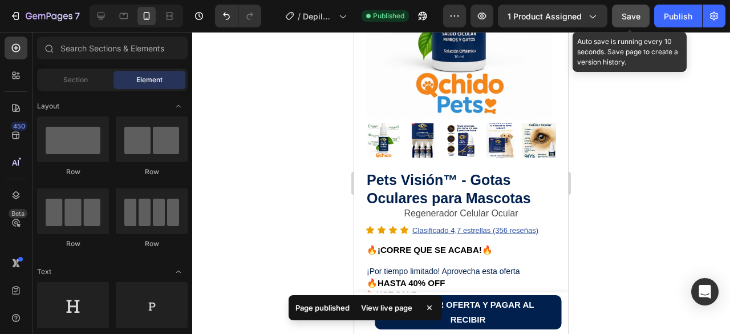
click at [628, 18] on span "Save" at bounding box center [631, 16] width 19 height 10
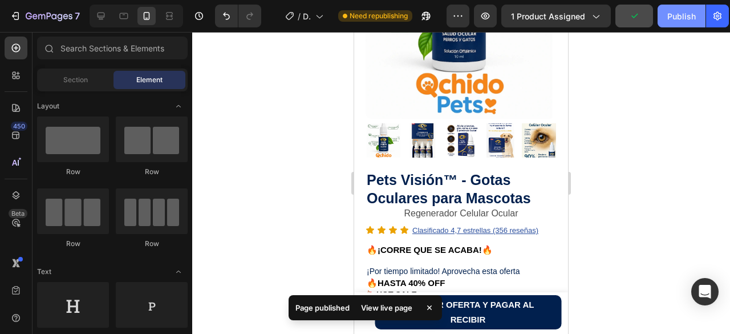
click at [675, 15] on div "Publish" at bounding box center [681, 16] width 29 height 12
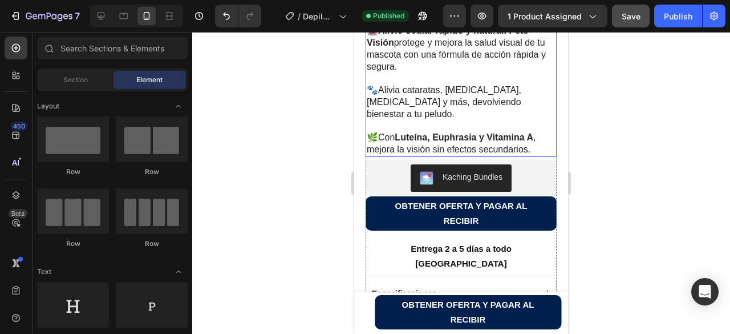
scroll to position [695, 0]
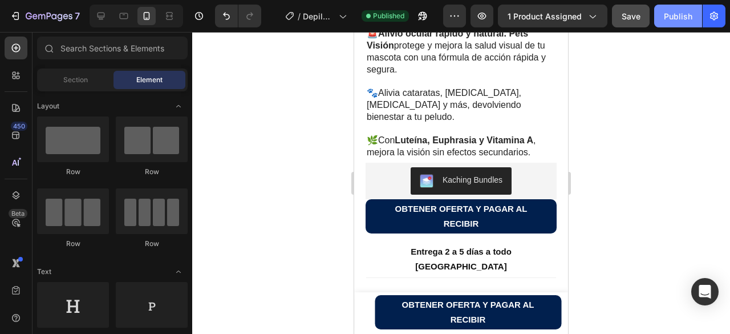
click at [682, 16] on div "Publish" at bounding box center [678, 16] width 29 height 12
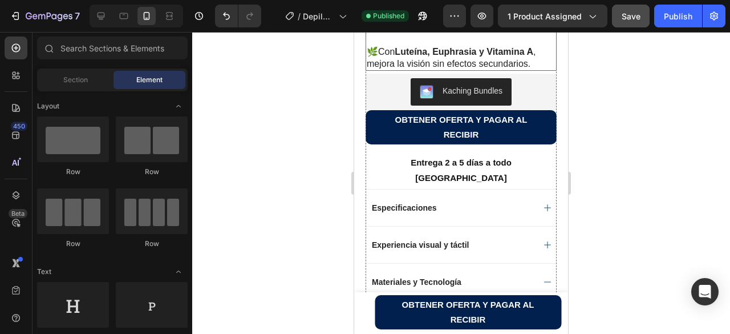
scroll to position [638, 0]
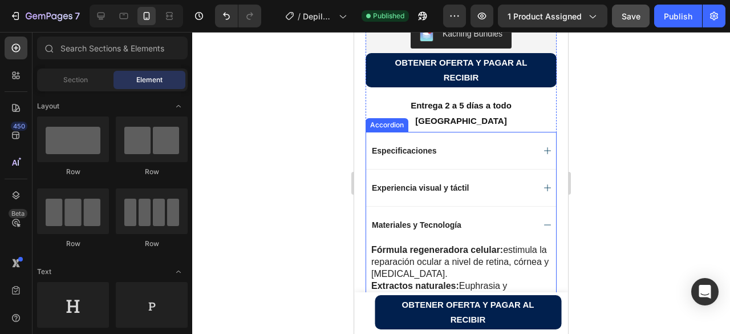
click at [433, 153] on p "Especificaciones" at bounding box center [404, 150] width 65 height 10
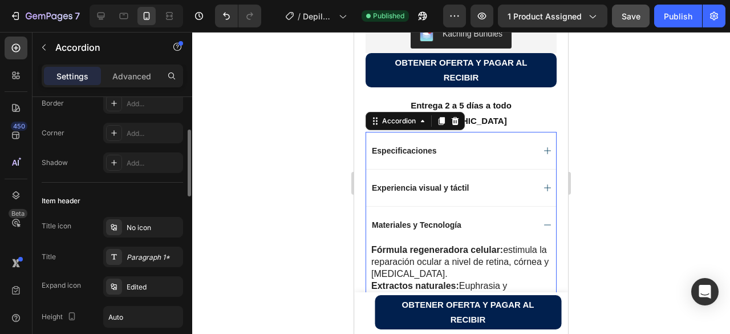
scroll to position [0, 0]
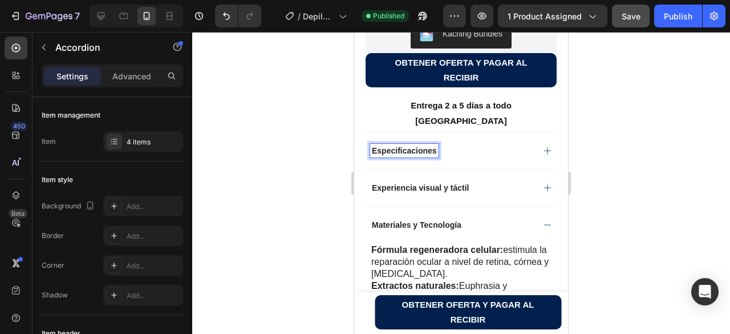
click at [423, 153] on p "Especificaciones" at bounding box center [404, 150] width 65 height 10
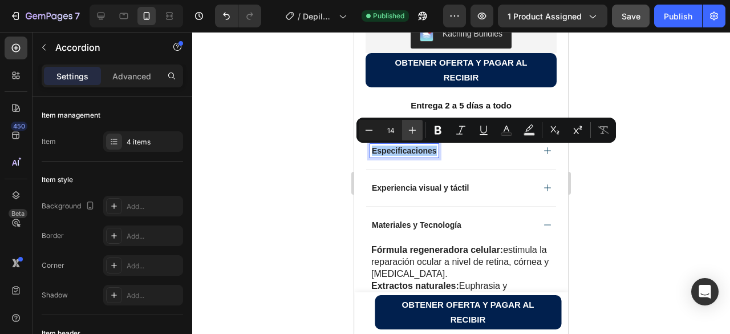
click at [410, 124] on icon "Editor contextual toolbar" at bounding box center [412, 129] width 11 height 11
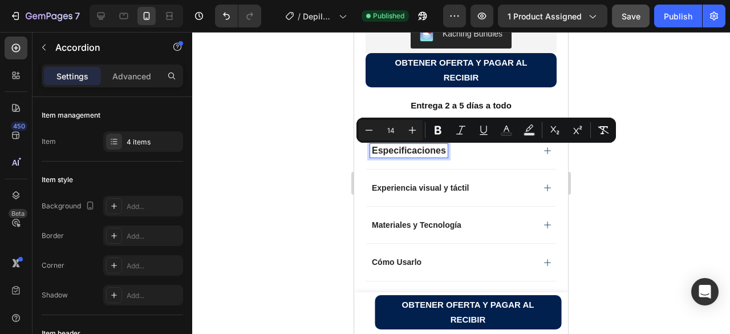
click at [427, 186] on p "Experiencia visual y táctil" at bounding box center [420, 188] width 97 height 10
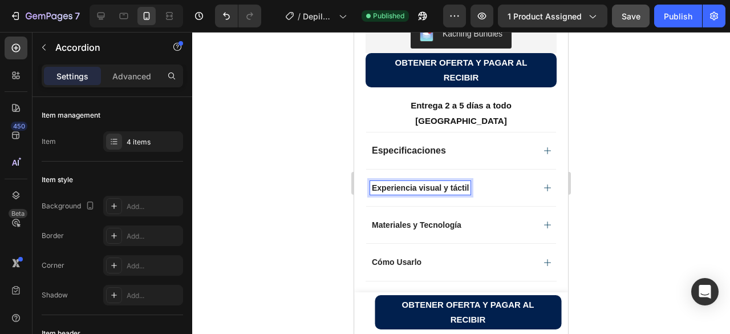
click at [426, 188] on p "Experiencia visual y táctil" at bounding box center [420, 188] width 97 height 10
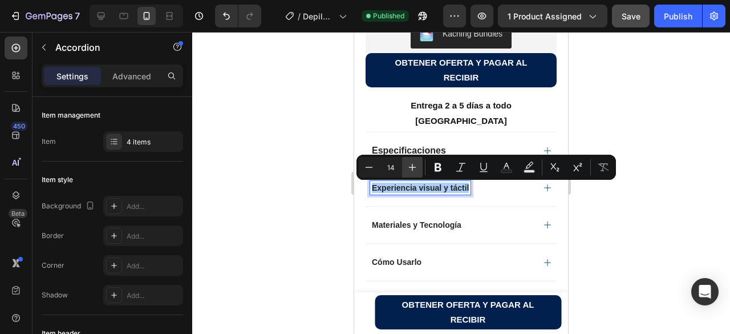
click at [413, 165] on icon "Editor contextual toolbar" at bounding box center [412, 166] width 11 height 11
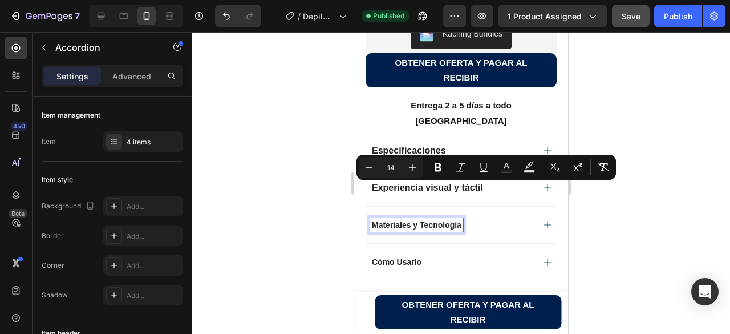
click at [427, 225] on p "Materiales y Tecnología" at bounding box center [417, 225] width 90 height 10
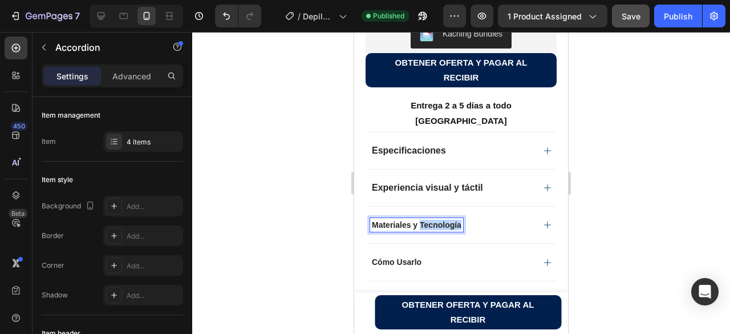
click at [427, 225] on p "Materiales y Tecnología" at bounding box center [417, 225] width 90 height 10
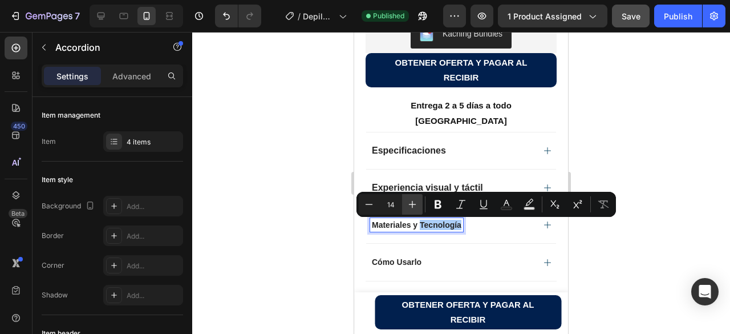
click at [413, 204] on icon "Editor contextual toolbar" at bounding box center [412, 204] width 7 height 7
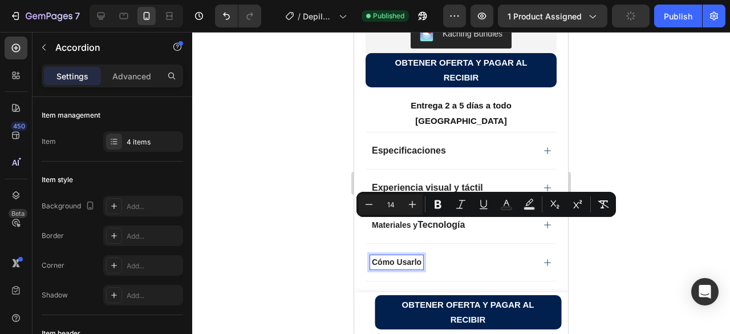
click at [404, 261] on p "Cómo Usarlo" at bounding box center [397, 262] width 50 height 10
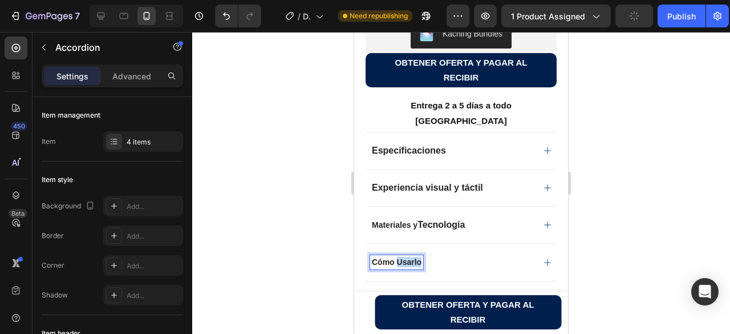
click at [404, 261] on p "Cómo Usarlo" at bounding box center [397, 262] width 50 height 10
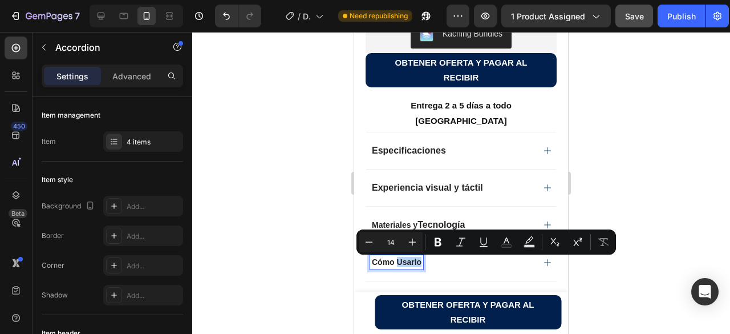
click at [398, 264] on p "Cómo Usarlo" at bounding box center [397, 262] width 50 height 10
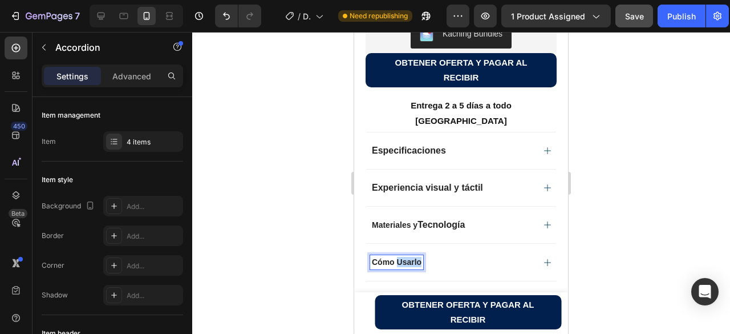
click at [398, 264] on p "Cómo Usarlo" at bounding box center [397, 262] width 50 height 10
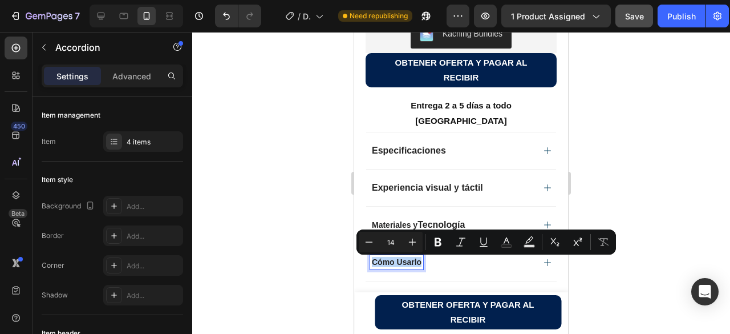
click at [398, 264] on p "Cómo Usarlo" at bounding box center [397, 262] width 50 height 10
click at [411, 240] on icon "Editor contextual toolbar" at bounding box center [412, 241] width 11 height 11
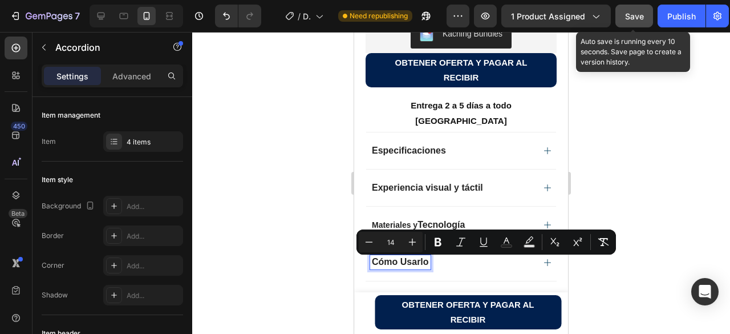
click at [637, 16] on span "Save" at bounding box center [634, 16] width 19 height 10
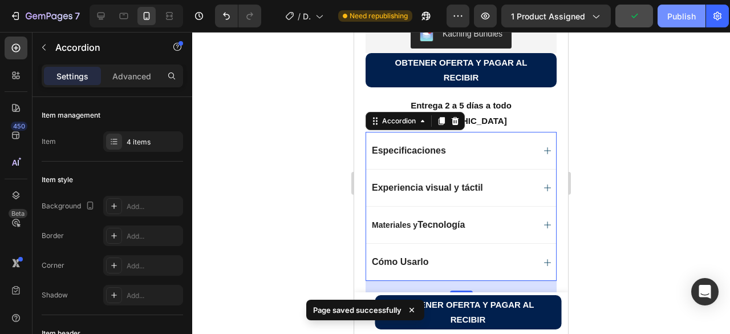
click at [674, 16] on div "Publish" at bounding box center [681, 16] width 29 height 12
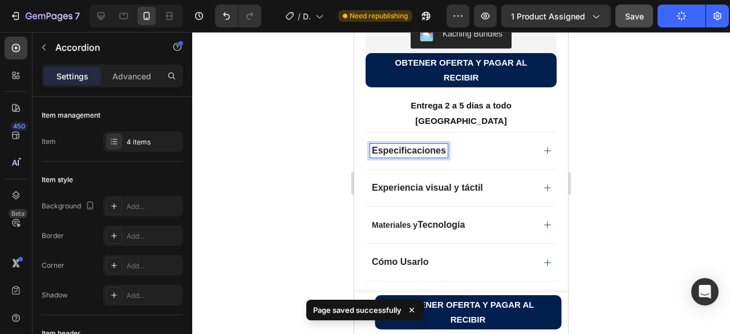
click at [469, 151] on div "Especificaciones" at bounding box center [452, 151] width 164 height 14
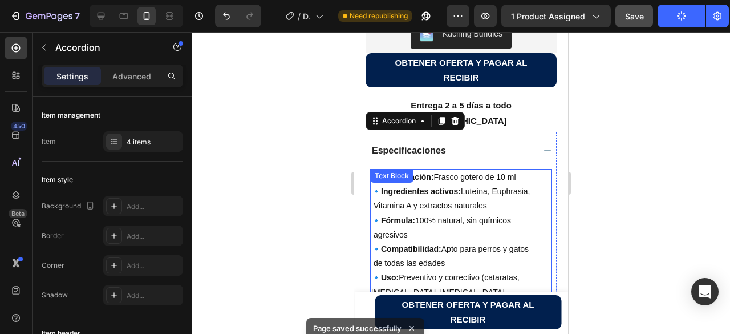
click at [465, 186] on p "🔹Ingredientes activos: Luteína, Euphrasia, Vitamina A y extractos naturales" at bounding box center [461, 198] width 180 height 29
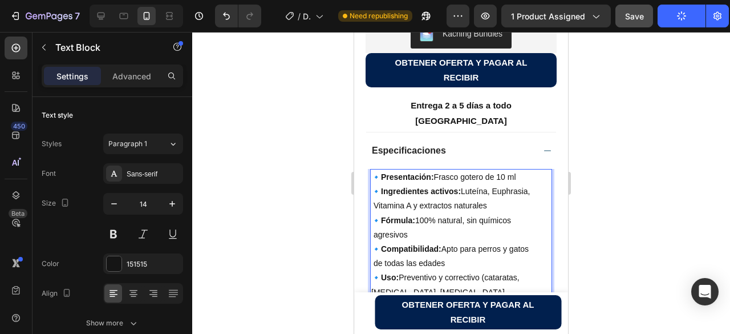
click at [439, 193] on strong "🔹Ingredientes activos:" at bounding box center [416, 191] width 90 height 9
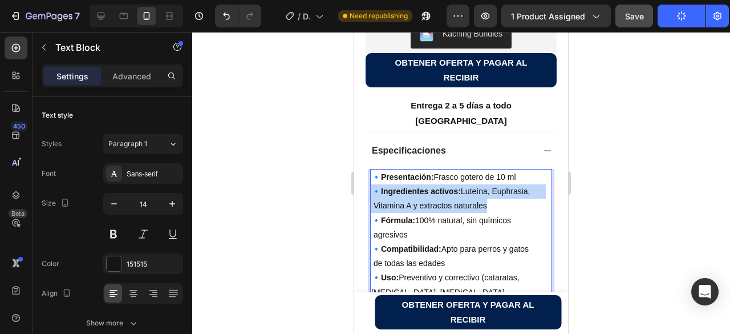
click at [439, 193] on strong "🔹Ingredientes activos:" at bounding box center [416, 191] width 90 height 9
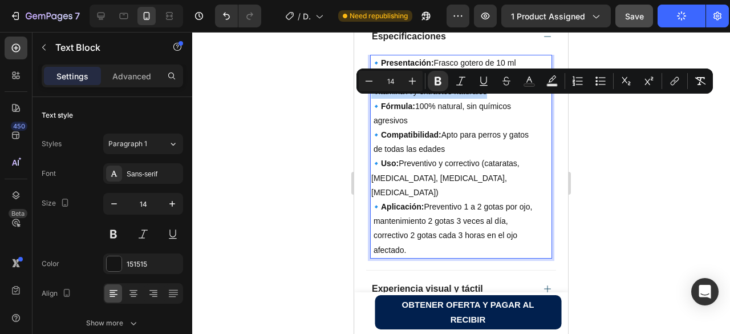
scroll to position [638, 0]
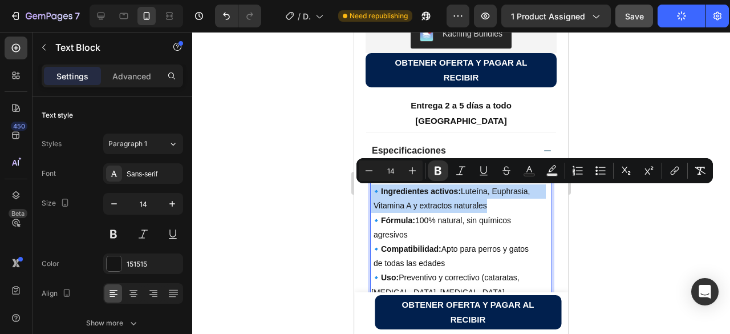
click at [406, 195] on strong "🔹Ingredientes activos:" at bounding box center [416, 191] width 90 height 9
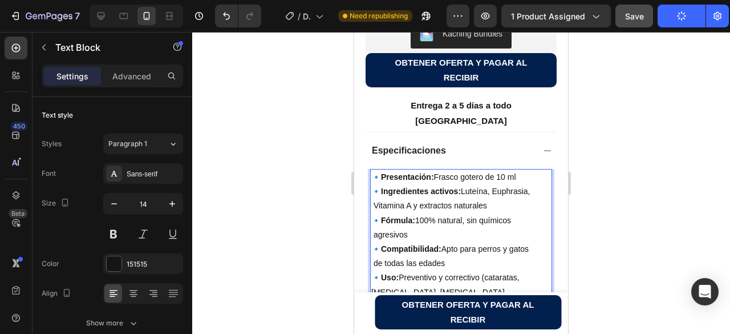
click at [379, 180] on strong "🔹Presentación:" at bounding box center [402, 176] width 63 height 9
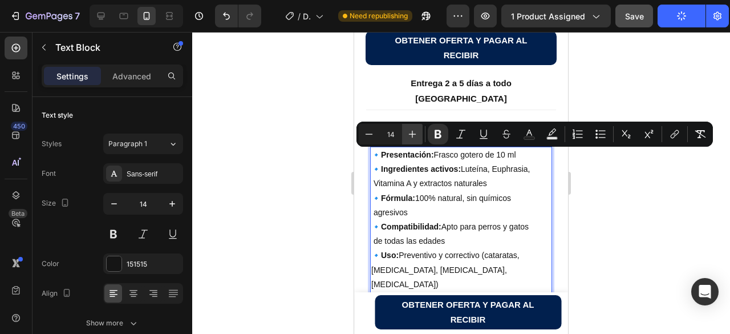
click at [412, 132] on icon "Editor contextual toolbar" at bounding box center [412, 133] width 11 height 11
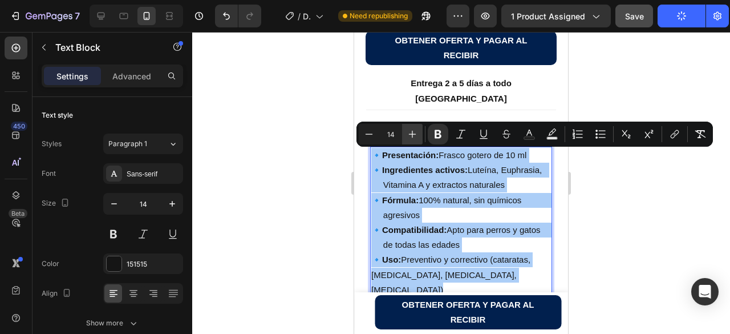
click at [412, 132] on icon "Editor contextual toolbar" at bounding box center [412, 133] width 11 height 11
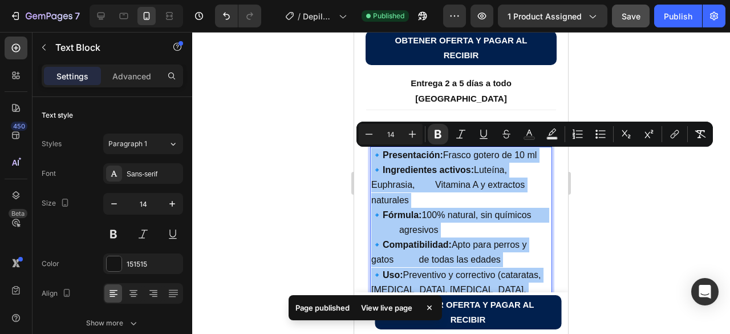
click at [618, 233] on div at bounding box center [461, 183] width 538 height 302
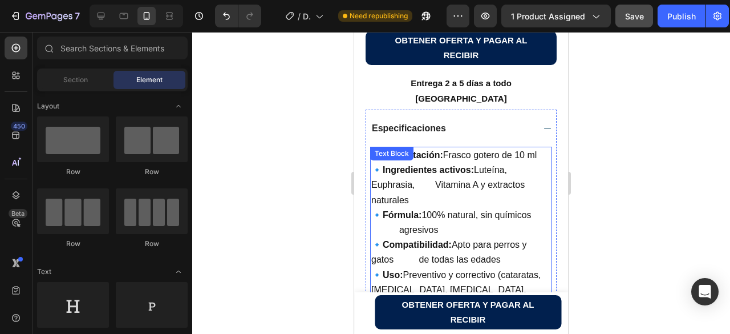
click at [437, 186] on span "🔹Ingredientes activos: Luteína, Euphrasia, Vitamina A y extractos naturales" at bounding box center [447, 184] width 153 height 39
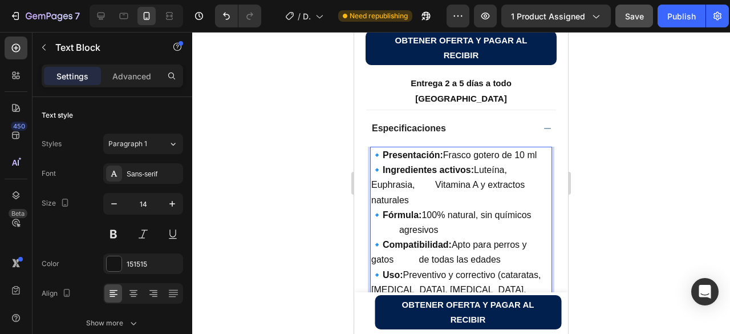
click at [435, 185] on span "🔹Ingredientes activos: Luteína, Euphrasia, Vitamina A y extractos naturales" at bounding box center [447, 184] width 153 height 39
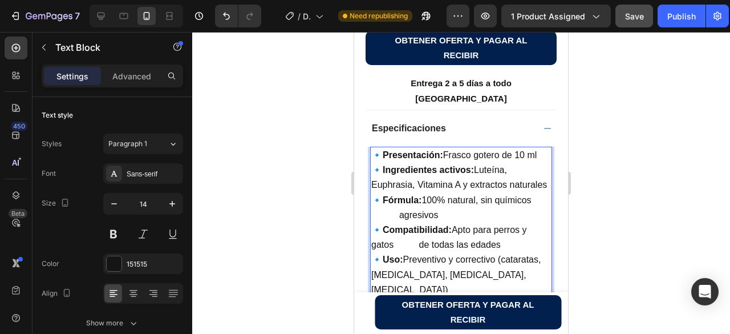
click at [374, 184] on span "🔹Ingredientes activos: Luteína, Euphrasia, Vitamina A y extractos naturales" at bounding box center [459, 177] width 176 height 25
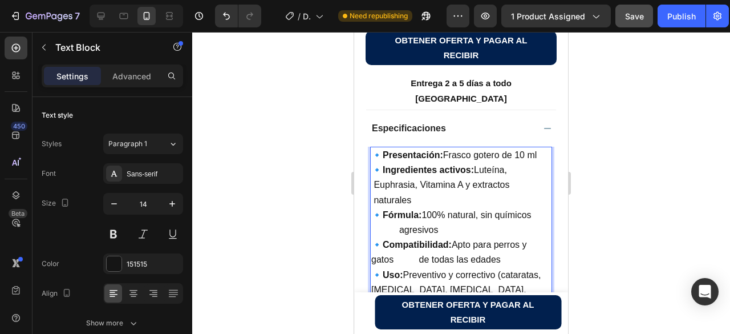
click at [410, 233] on span "🔹Fórmula: 100% natural, sin químicos agresivos" at bounding box center [458, 222] width 175 height 25
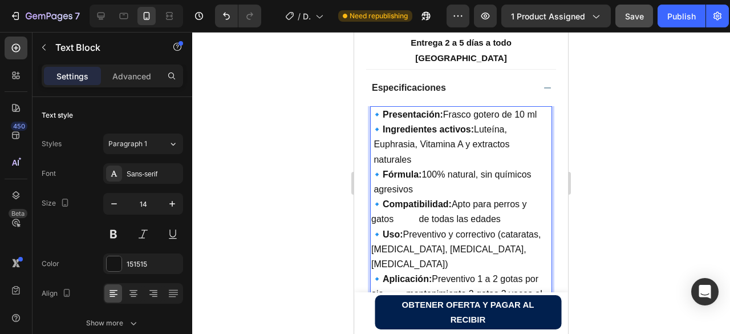
scroll to position [717, 0]
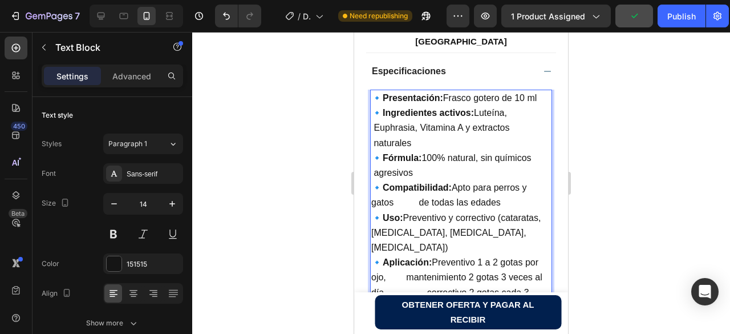
click at [422, 204] on span "🔹Compatibilidad: Apto para perros y gatos de todas las edades" at bounding box center [449, 195] width 156 height 25
click at [537, 100] on span "🔹Presentación: Frasco gotero de 10 ml" at bounding box center [453, 98] width 165 height 10
click at [374, 234] on span "🔹Uso: Preventivo y correctivo (cataratas, ojo seco, conjuntivitis, glaucoma)" at bounding box center [455, 232] width 169 height 39
click at [450, 235] on span "🔹Uso: Preventivo y correctivo (cataratas, ojo seco, conjuntivitis, glaucoma)" at bounding box center [455, 232] width 169 height 39
click at [373, 237] on span "🔹Uso: Preventivo y correctivo (cataratas, ojo seco, conjuntivitis, glaucoma)" at bounding box center [455, 232] width 169 height 39
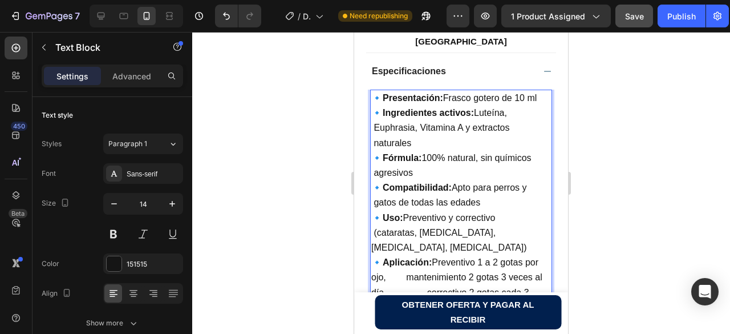
click at [375, 249] on span "🔹Uso: Preventivo y correctivo (cataratas, ojo seco, conjuntivitis, glaucoma)" at bounding box center [458, 232] width 175 height 39
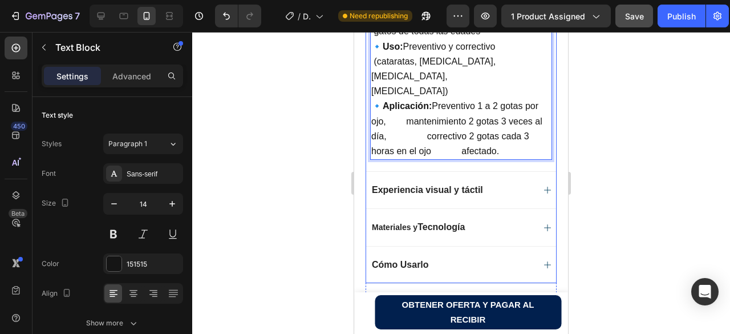
scroll to position [831, 0]
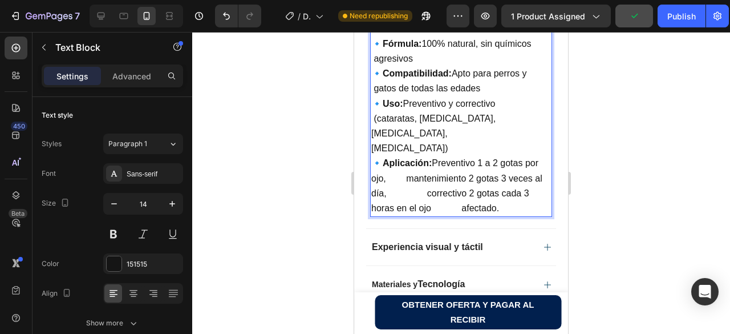
click at [407, 163] on span "🔹Aplicación: Preventivo 1 a 2 gotas por ojo, mantenimiento 2 gotas 3 veces al d…" at bounding box center [456, 185] width 171 height 55
click at [374, 167] on span "🔹Aplicación: Preventivo 1 a 2 gotas por ojo, mantenimiento 2 gotas 3 veces al d…" at bounding box center [459, 185] width 176 height 55
click at [427, 182] on span "🔹Aplicación: Preventivo 1 a 2 gotas por ojo, mantenimiento 2 gotas 3 veces al d…" at bounding box center [460, 185] width 179 height 55
click at [425, 196] on span "🔹Aplicación: Preventivo 1 a 2 gotas por ojo, mantenimiento 2 gotas 3 veces al d…" at bounding box center [459, 185] width 177 height 55
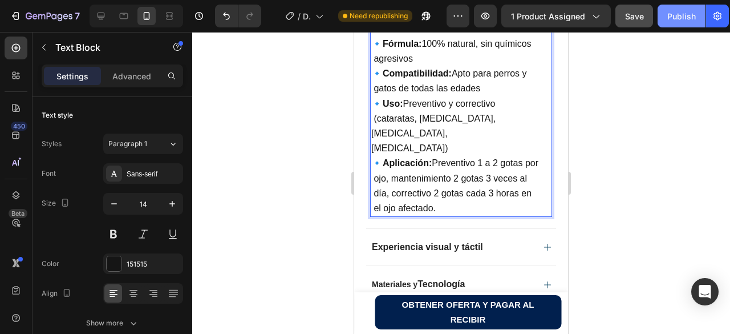
click at [678, 17] on div "Publish" at bounding box center [681, 16] width 29 height 12
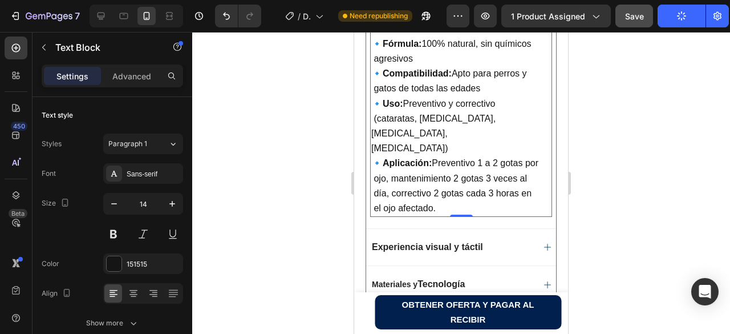
click at [498, 240] on div "Experiencia visual y táctil" at bounding box center [452, 247] width 164 height 14
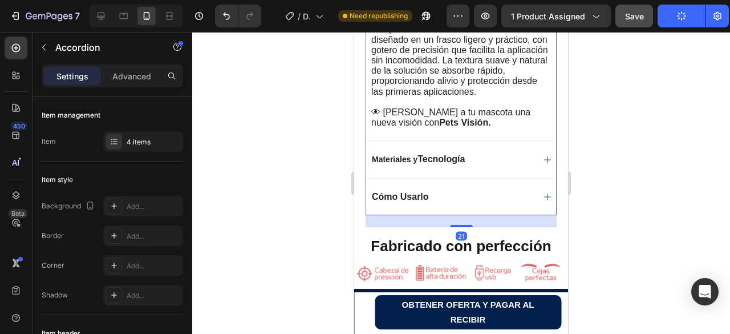
scroll to position [717, 0]
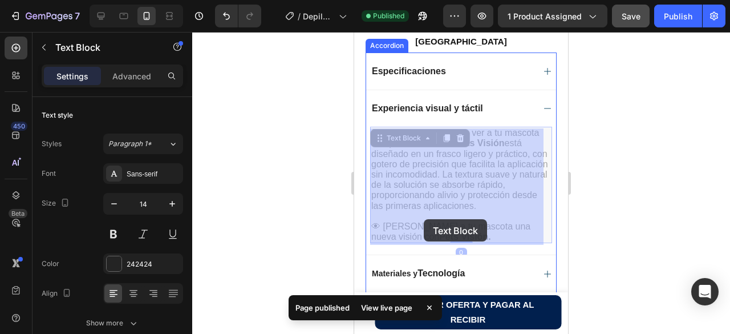
drag, startPoint x: 447, startPoint y: 238, endPoint x: 419, endPoint y: 217, distance: 35.5
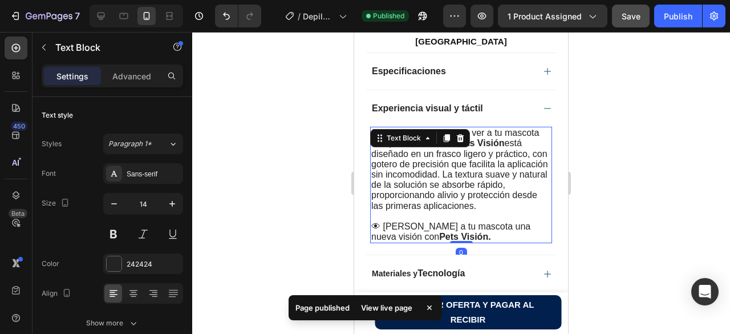
click at [436, 187] on span "Siente la tranquilidad de ver a tu mascota recuperar su mirada. Pets Visión est…" at bounding box center [459, 169] width 177 height 82
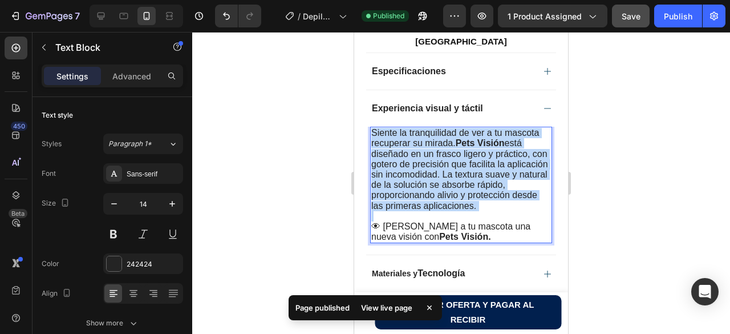
click at [436, 187] on span "Siente la tranquilidad de ver a tu mascota recuperar su mirada. Pets Visión est…" at bounding box center [459, 169] width 177 height 82
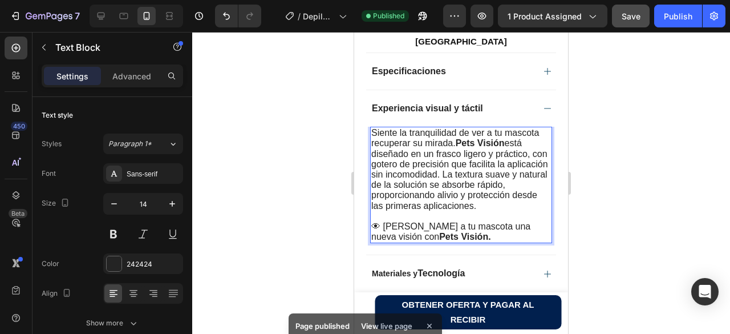
click at [457, 240] on p "👁 Dale a tu mascota una nueva visión con Pets Visión." at bounding box center [461, 231] width 180 height 21
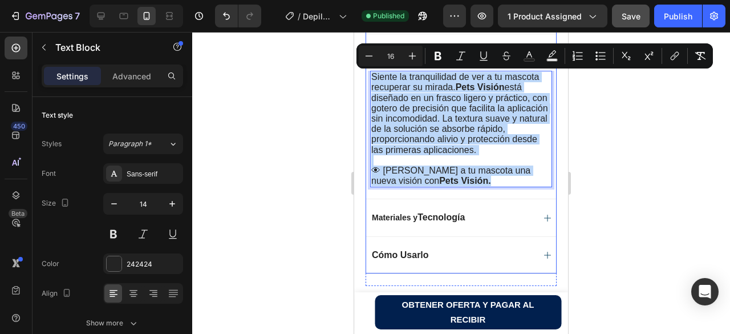
scroll to position [774, 0]
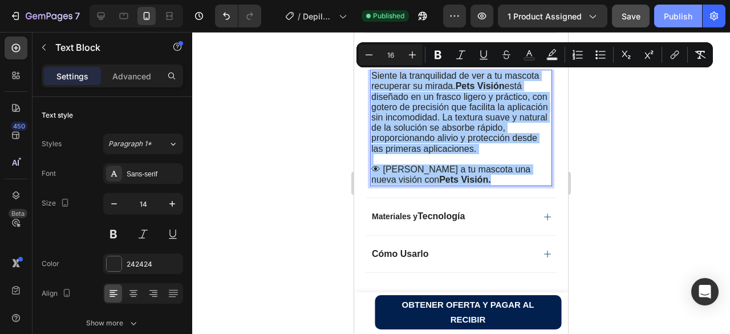
click at [676, 20] on div "Publish" at bounding box center [678, 16] width 29 height 12
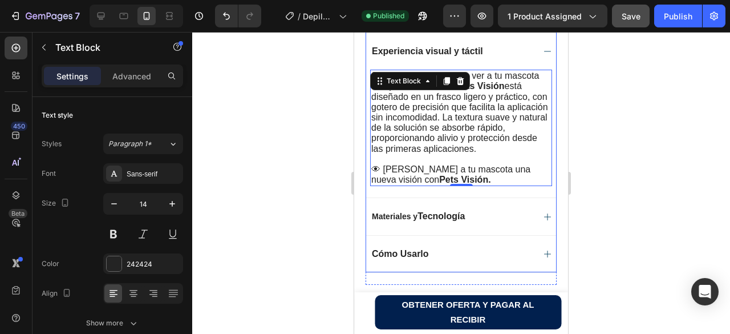
click at [407, 220] on p "Materiales y Tecnología" at bounding box center [418, 216] width 93 height 10
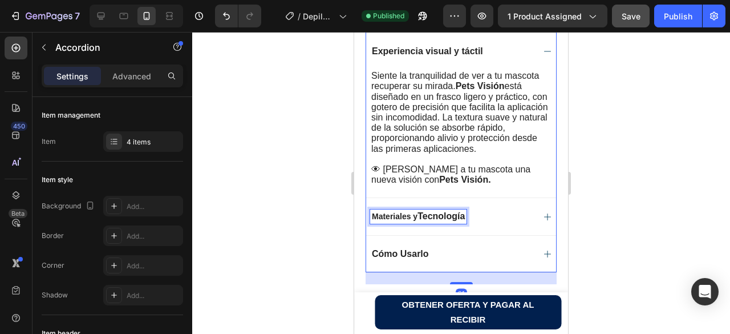
click at [407, 220] on p "Materiales y Tecnología" at bounding box center [418, 216] width 93 height 10
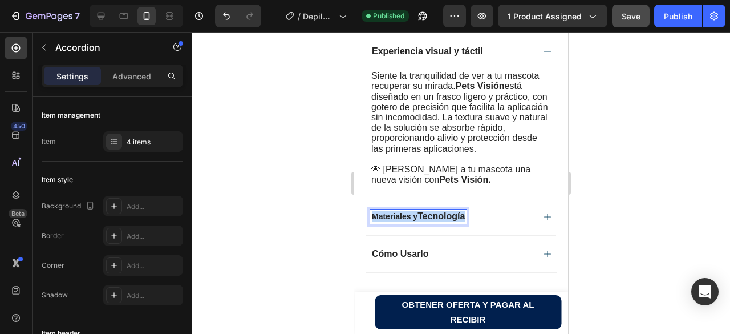
click at [407, 220] on p "Materiales y Tecnología" at bounding box center [418, 216] width 93 height 10
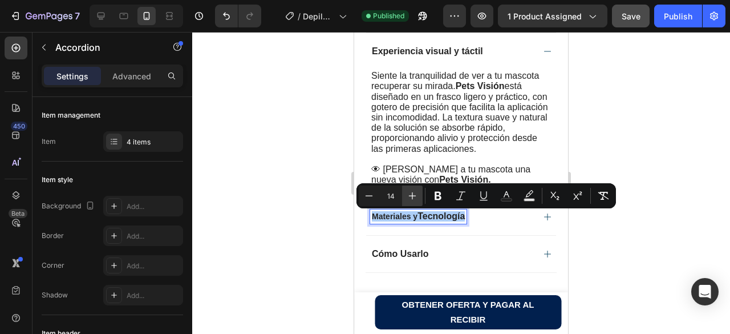
click at [411, 196] on icon "Editor contextual toolbar" at bounding box center [412, 195] width 11 height 11
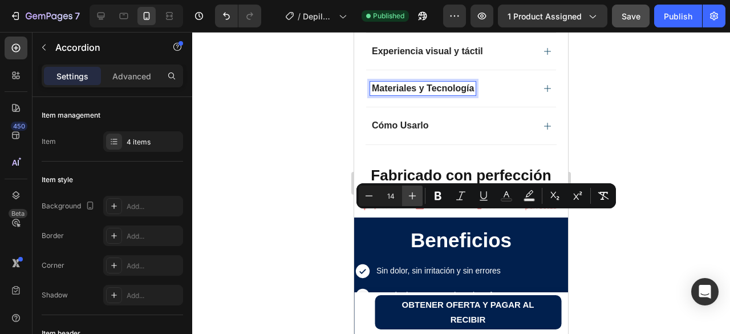
click at [411, 196] on icon "Editor contextual toolbar" at bounding box center [412, 195] width 11 height 11
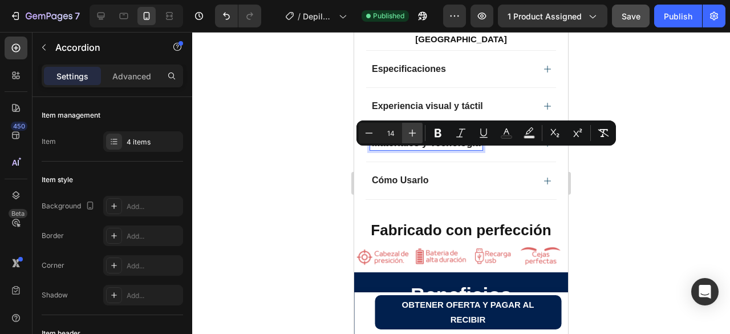
scroll to position [708, 0]
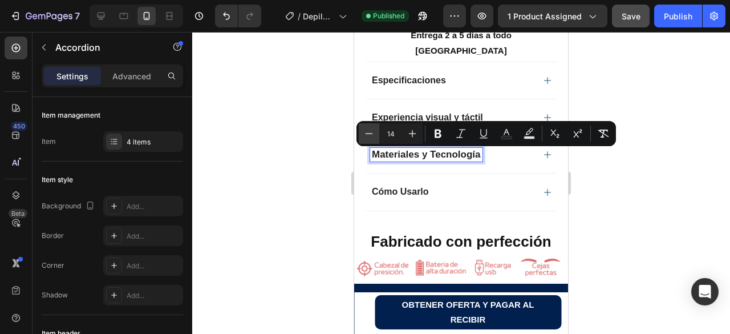
click at [363, 131] on button "Minus" at bounding box center [369, 133] width 21 height 21
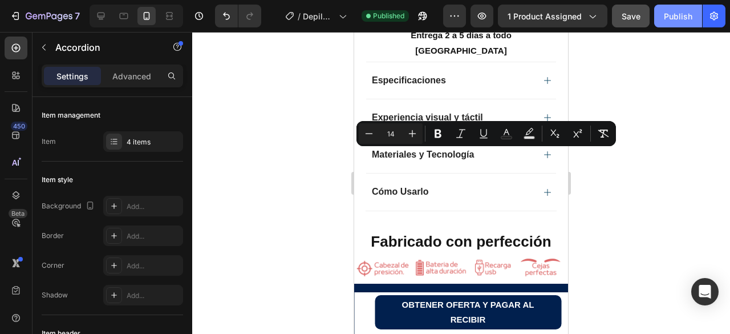
click at [680, 18] on div "Publish" at bounding box center [678, 16] width 29 height 12
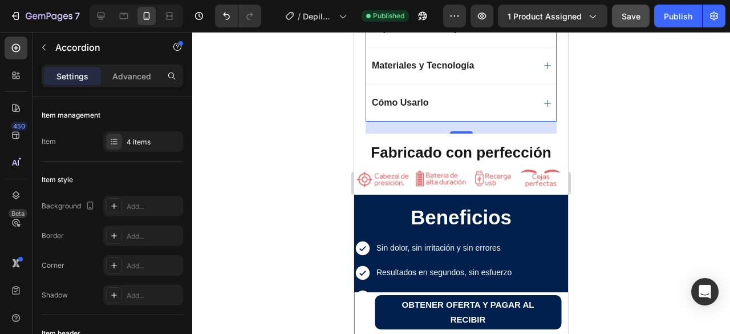
scroll to position [822, 0]
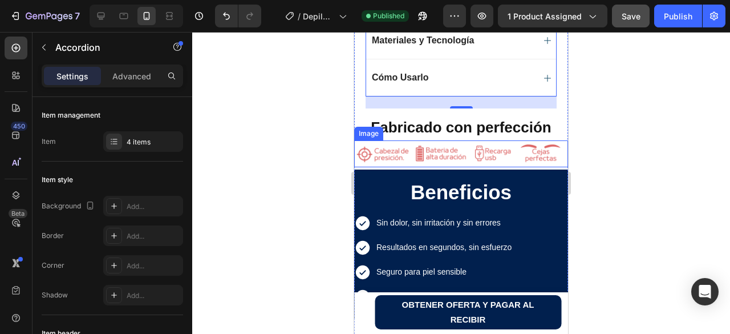
click at [464, 152] on img at bounding box center [461, 153] width 214 height 27
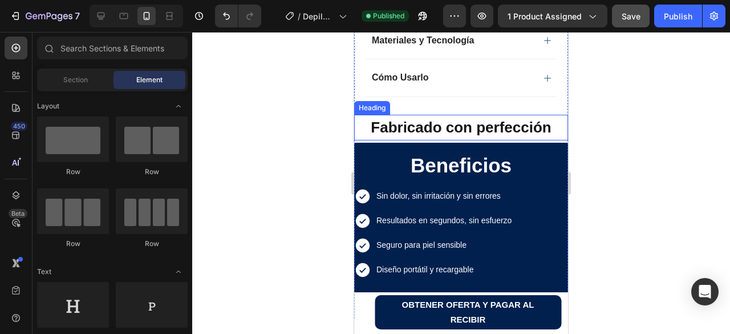
click at [509, 133] on strong "Fabricado con perfección" at bounding box center [461, 127] width 180 height 17
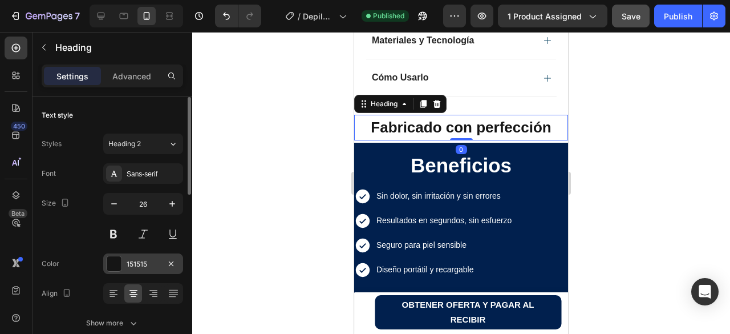
click at [117, 264] on div at bounding box center [114, 263] width 15 height 15
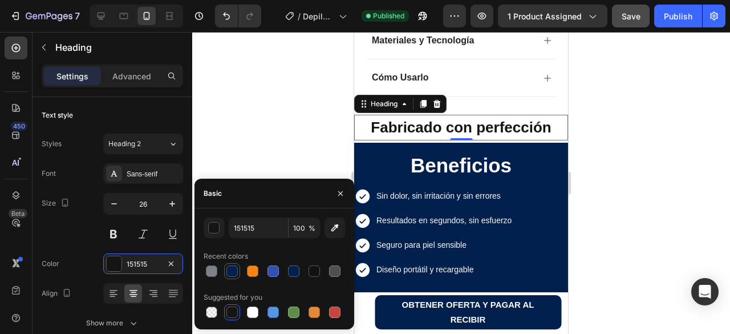
click at [233, 274] on div at bounding box center [231, 270] width 11 height 11
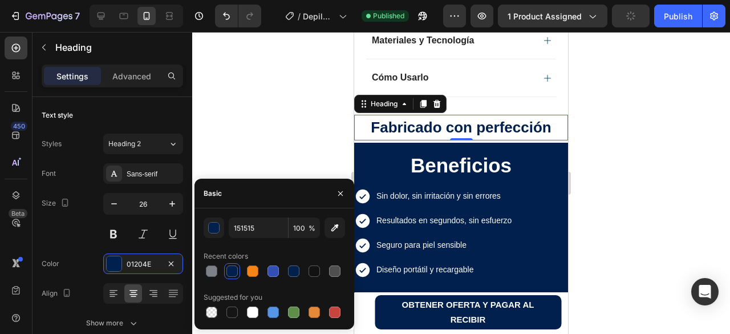
click at [621, 116] on div at bounding box center [461, 183] width 538 height 302
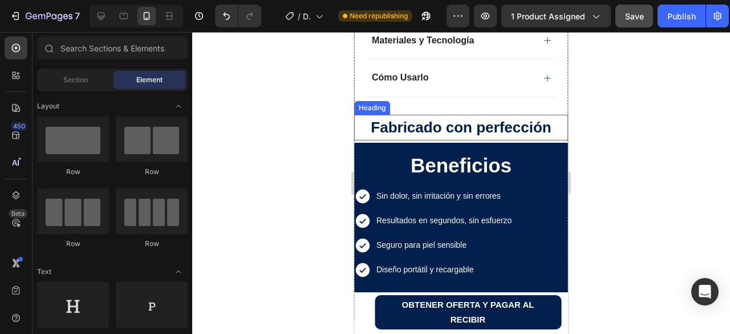
scroll to position [708, 0]
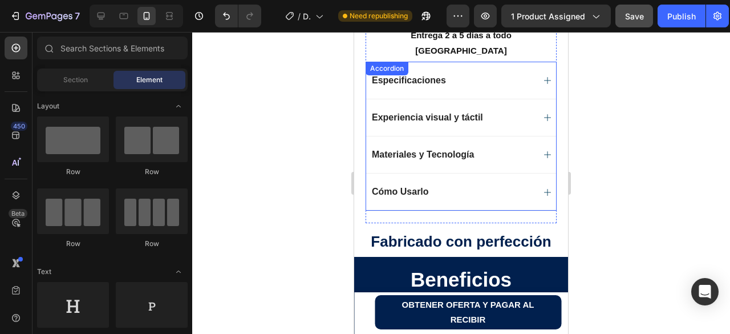
click at [443, 192] on div "Cómo Usarlo" at bounding box center [452, 192] width 164 height 14
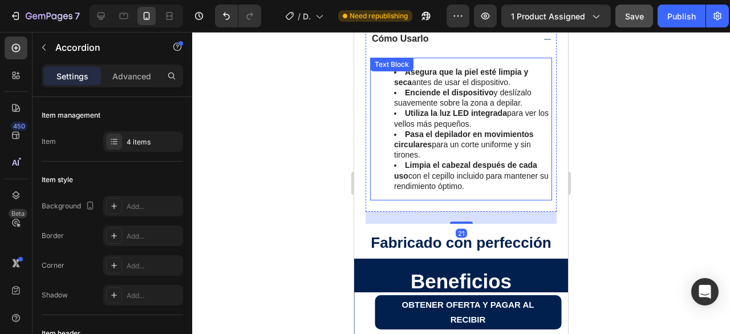
scroll to position [879, 0]
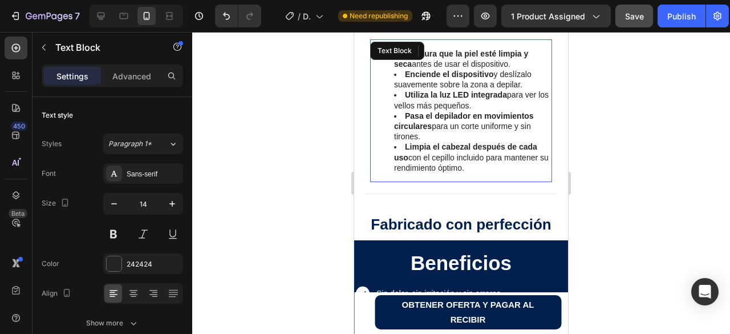
click at [456, 168] on li "Limpia el cabezal después de cada uso con el cepillo incluido para mantener su …" at bounding box center [472, 156] width 157 height 31
click at [478, 171] on li "Limpia el cabezal después de cada uso con el cepillo incluido para mantener su …" at bounding box center [472, 156] width 157 height 31
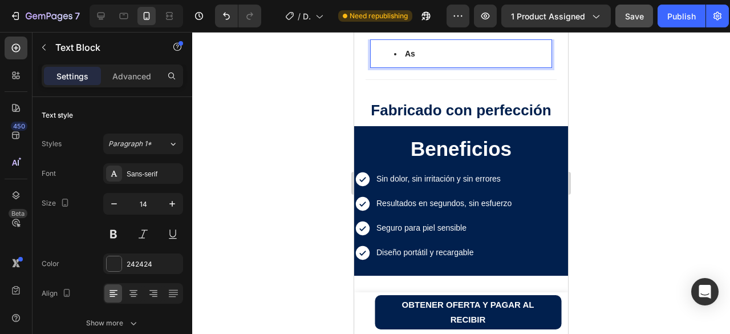
scroll to position [877, 0]
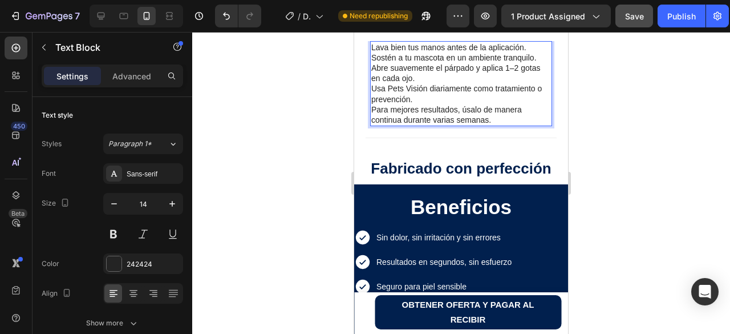
click at [440, 44] on p "Lava bien tus manos antes de la aplicación." at bounding box center [461, 47] width 180 height 10
click at [371, 59] on p "Sostén a tu mascota en un ambiente tranquilo." at bounding box center [461, 57] width 180 height 10
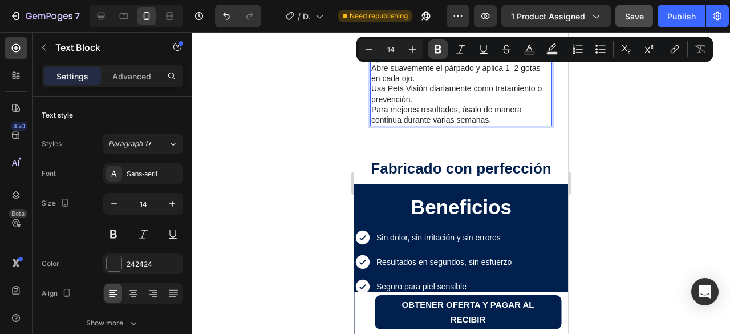
click at [437, 52] on icon "Editor contextual toolbar" at bounding box center [438, 49] width 7 height 9
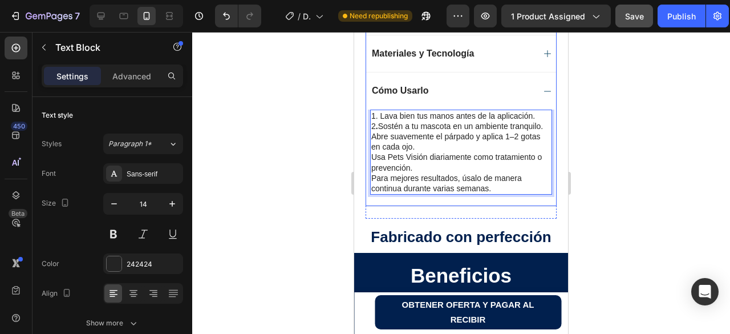
scroll to position [763, 0]
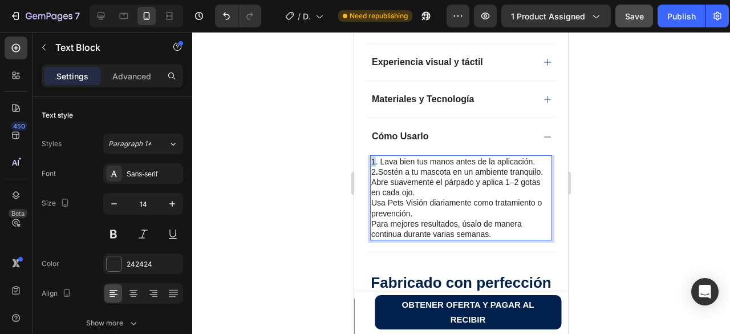
click at [375, 164] on p "1. Lava bien tus manos antes de la aplicación." at bounding box center [461, 161] width 180 height 10
click at [114, 235] on button at bounding box center [113, 234] width 21 height 21
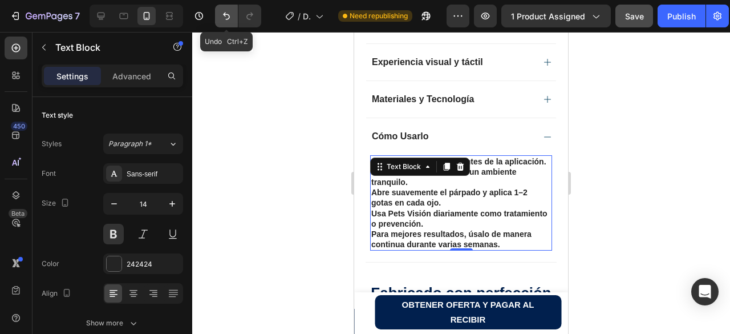
click at [228, 19] on icon "Undo/Redo" at bounding box center [226, 16] width 7 height 7
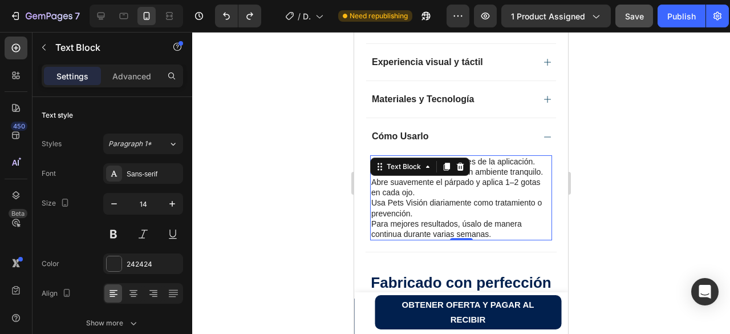
click at [418, 217] on p "Usa Pets Visión diariamente como tratamiento o prevención." at bounding box center [461, 207] width 180 height 21
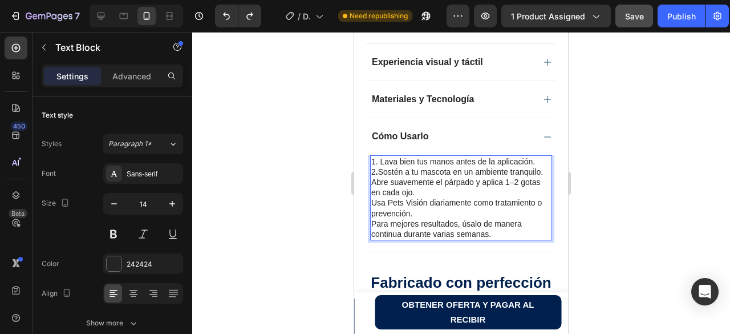
click at [373, 195] on p "Abre suavemente el párpado y aplica 1–2 gotas en cada ojo." at bounding box center [461, 187] width 180 height 21
click at [373, 177] on p "2 . Sostén a tu mascota en un ambiente tranquilo." at bounding box center [461, 172] width 180 height 10
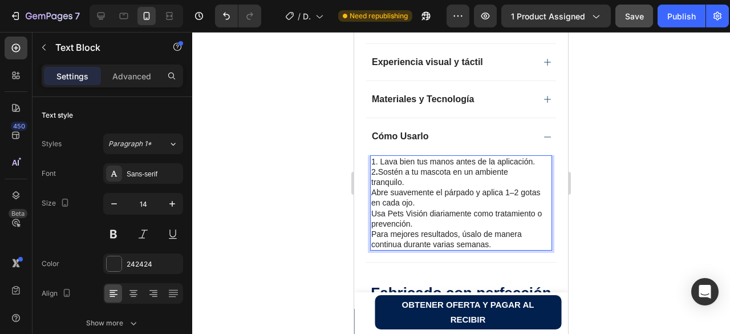
click at [463, 174] on p "2 . Sostén a tu mascota en un ambiente tranquilo." at bounding box center [461, 177] width 180 height 21
click at [451, 173] on p "2 . Sostén a tu mascota en un ambiente tranquilo." at bounding box center [461, 177] width 180 height 21
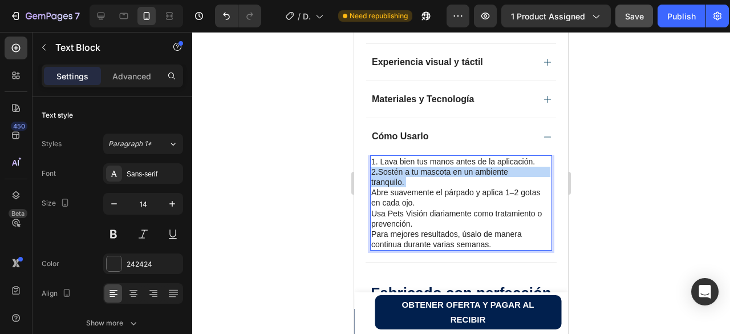
click at [451, 173] on p "2 . Sostén a tu mascota en un ambiente tranquilo." at bounding box center [461, 177] width 180 height 21
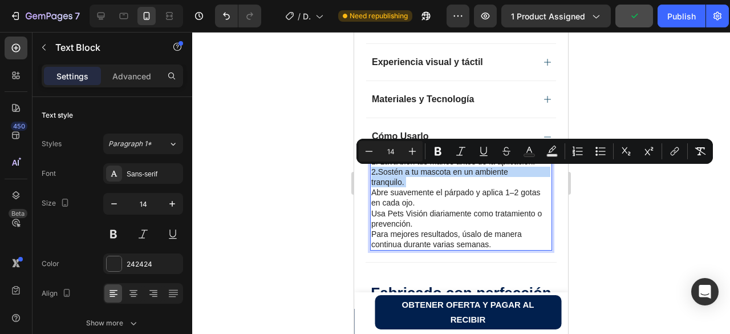
click at [377, 173] on strong "." at bounding box center [377, 171] width 2 height 9
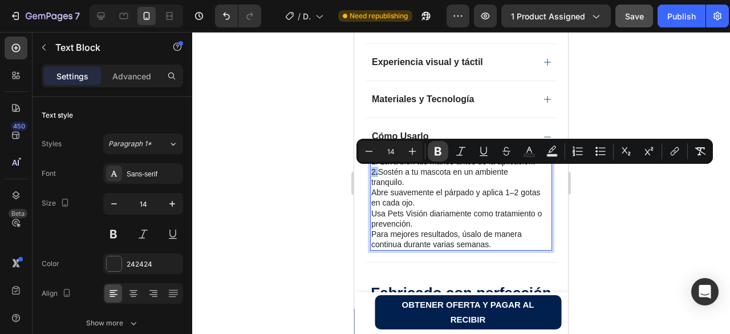
click at [435, 153] on icon "Editor contextual toolbar" at bounding box center [438, 151] width 7 height 9
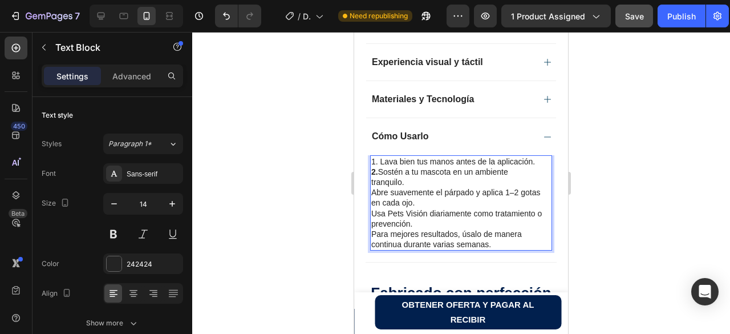
click at [376, 162] on p "1. Lava bien tus manos antes de la aplicación." at bounding box center [461, 161] width 180 height 10
click at [378, 175] on p "2. Sostén a tu mascota en un ambiente tranquilo." at bounding box center [461, 177] width 180 height 21
copy strong "2."
click at [378, 165] on p "1. Lava bien tus manos antes de la aplicación." at bounding box center [461, 161] width 180 height 10
click at [374, 195] on p "Abre suavemente el párpado y aplica 1–2 gotas en cada ojo." at bounding box center [461, 197] width 180 height 21
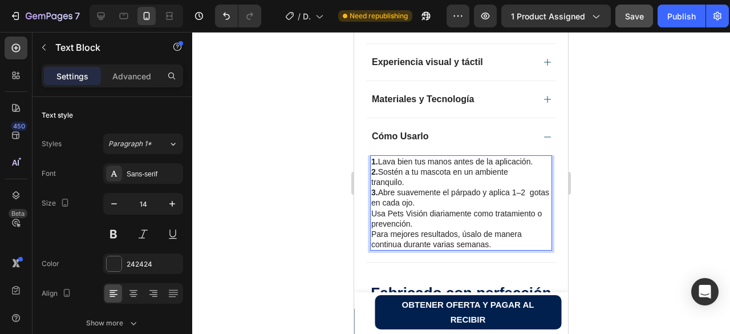
click at [374, 205] on p "3. Abre suavemente el párpado y aplica 1–2 gotas en cada ojo." at bounding box center [461, 197] width 180 height 21
click at [379, 197] on p "3. Abre suavemente el párpado y aplica 1–2 gotas en cada ojo." at bounding box center [461, 197] width 180 height 21
click at [374, 207] on p "3. Abre suavemente el párpado y aplica 1–2 gotas en cada ojo." at bounding box center [461, 197] width 180 height 21
click at [374, 205] on p "3. Abre suavemente el párpado y aplica 1–2 gotas en cada ojo." at bounding box center [461, 197] width 180 height 21
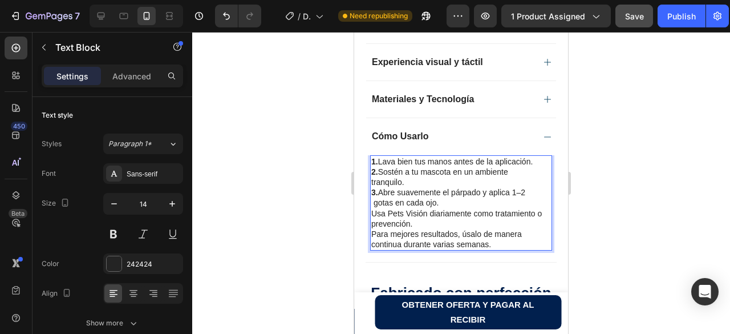
click at [374, 208] on p "3. Abre suavemente el párpado y aplica 1–2 gotas en cada ojo." at bounding box center [461, 197] width 180 height 21
click at [381, 184] on p "2. Sostén a tu mascota en un ambiente tranquilo." at bounding box center [461, 177] width 180 height 21
click at [434, 205] on p "3. Abre suavemente el párpado y aplica 1–2 gotas en cada ojo." at bounding box center [461, 197] width 180 height 21
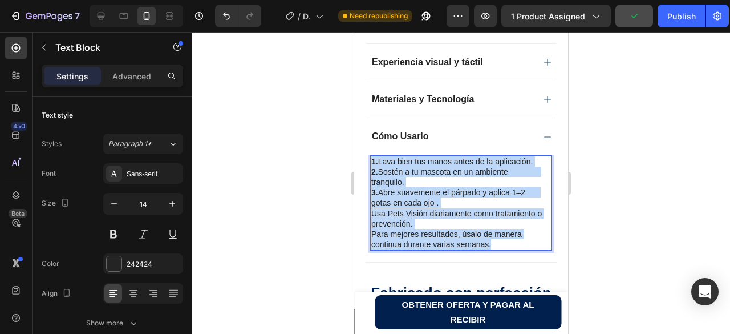
drag, startPoint x: 505, startPoint y: 248, endPoint x: 371, endPoint y: 161, distance: 159.2
click at [371, 161] on div "1. Lava bien tus manos antes de la aplicación. 2. Sostén a tu mascota en un amb…" at bounding box center [461, 203] width 182 height 96
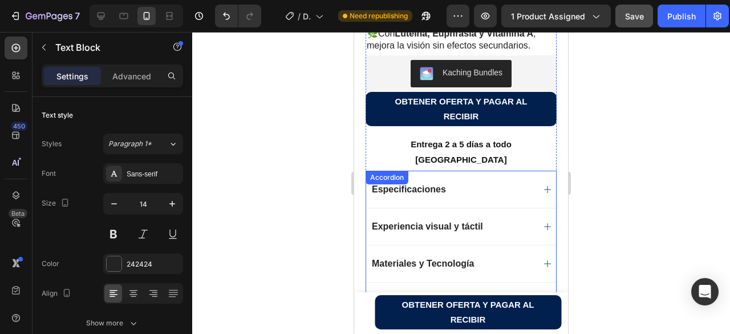
scroll to position [718, 0]
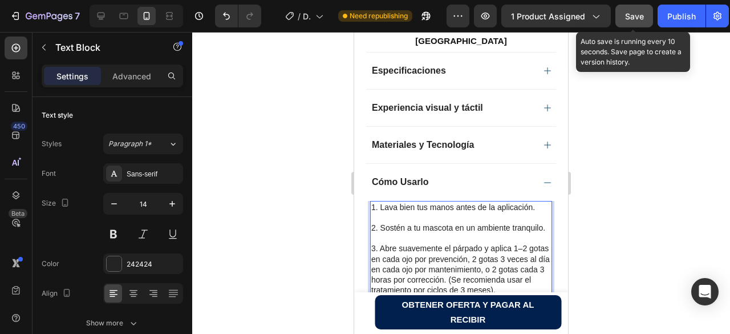
click at [635, 17] on span "Save" at bounding box center [634, 16] width 19 height 10
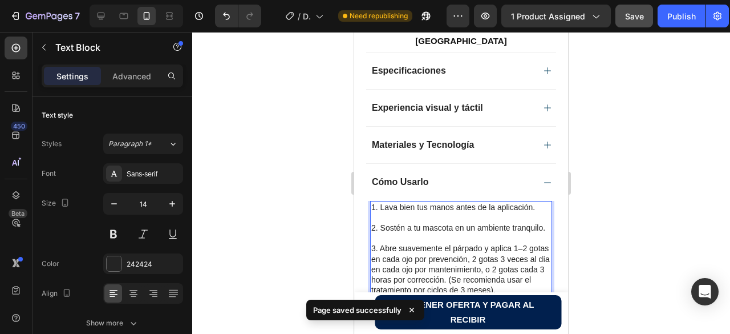
click at [418, 207] on p "1. Lava bien tus manos antes de la aplicación." at bounding box center [461, 207] width 180 height 10
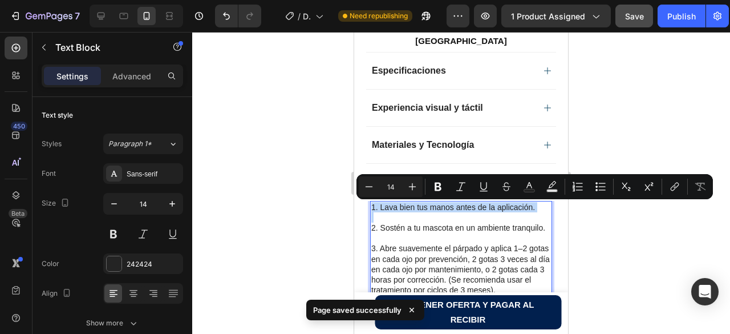
click at [418, 207] on p "1. Lava bien tus manos antes de la aplicación." at bounding box center [461, 207] width 180 height 10
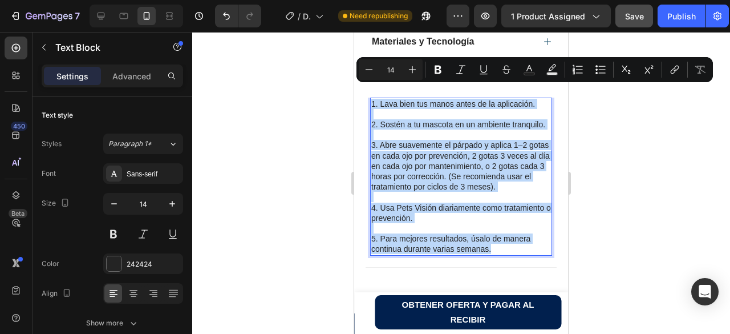
scroll to position [877, 0]
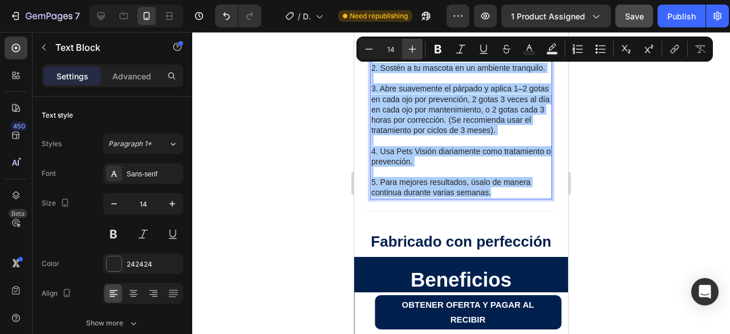
click at [414, 54] on icon "Editor contextual toolbar" at bounding box center [412, 48] width 11 height 11
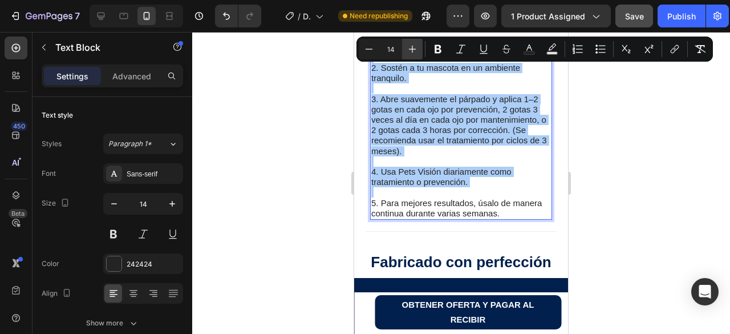
click at [414, 54] on icon "Editor contextual toolbar" at bounding box center [412, 48] width 11 height 11
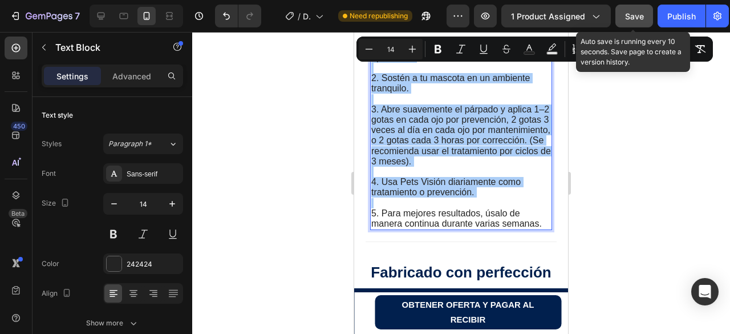
click at [634, 17] on span "Save" at bounding box center [634, 16] width 19 height 10
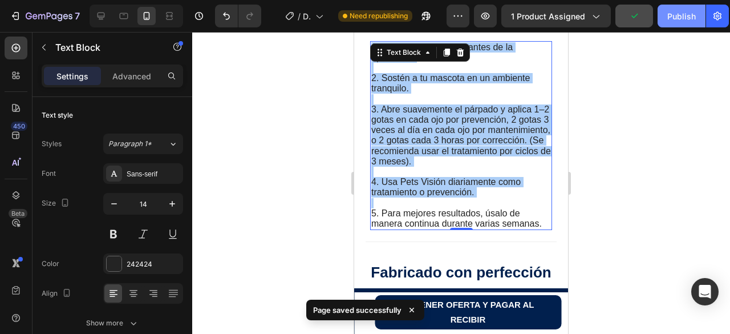
click at [682, 15] on div "Publish" at bounding box center [681, 16] width 29 height 12
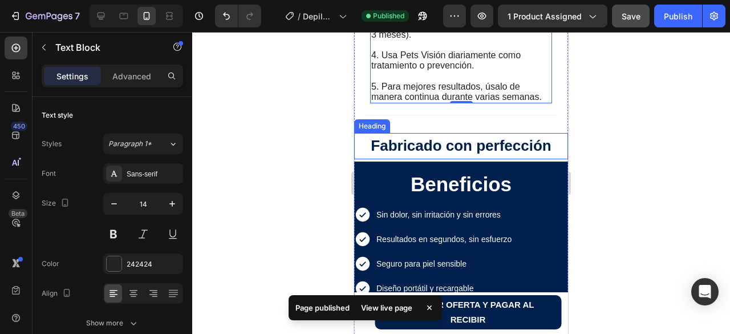
scroll to position [991, 0]
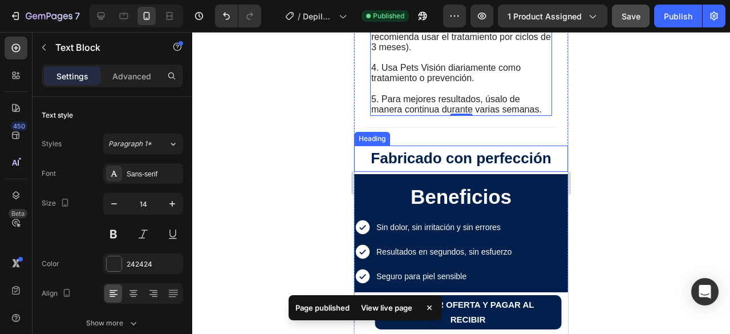
click at [378, 159] on strong "Fabricado con perfección" at bounding box center [461, 157] width 180 height 17
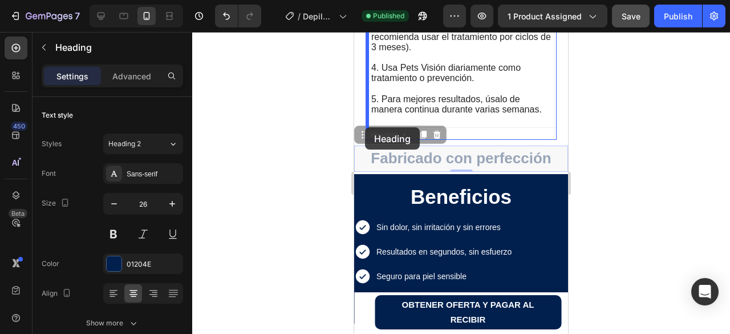
drag, startPoint x: 364, startPoint y: 141, endPoint x: 365, endPoint y: 127, distance: 13.7
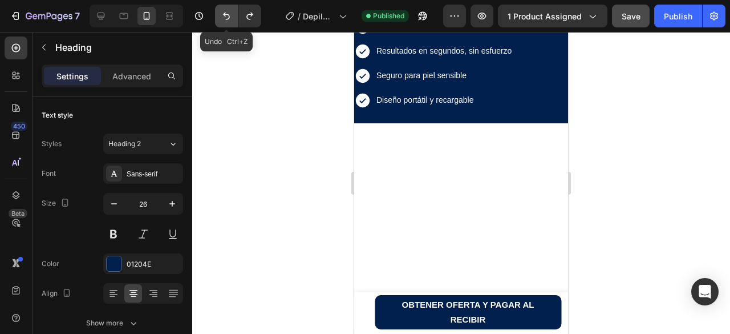
click at [226, 16] on icon "Undo/Redo" at bounding box center [226, 15] width 11 height 11
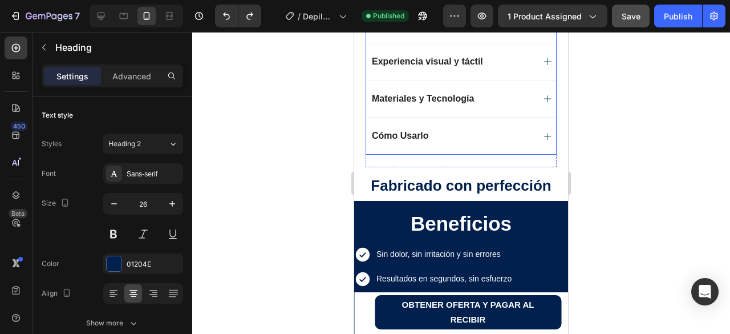
scroll to position [763, 0]
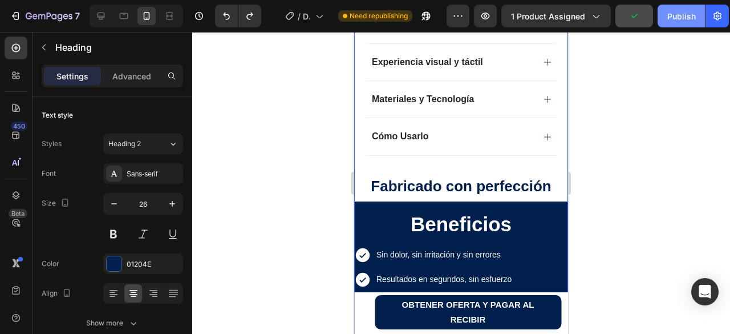
click at [681, 19] on div "Publish" at bounding box center [681, 16] width 29 height 12
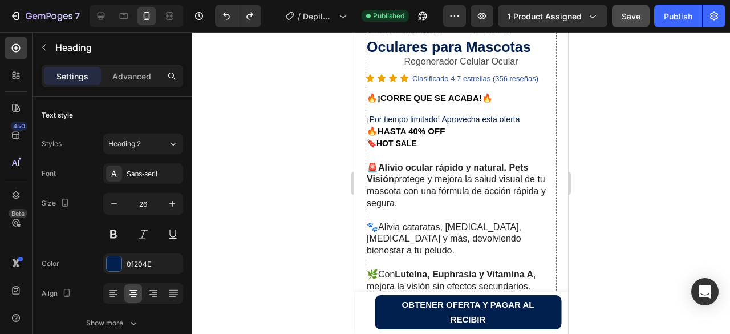
scroll to position [421, 0]
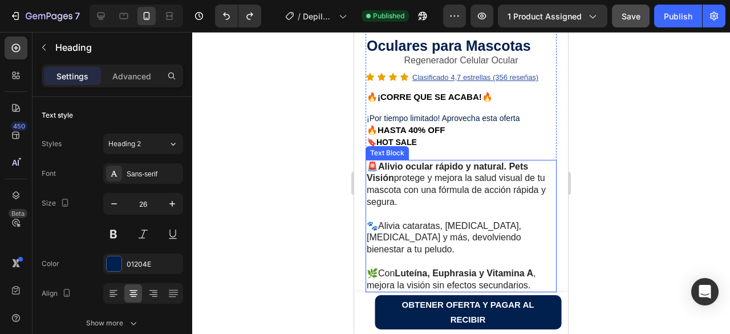
click at [398, 203] on p "🚨Alivio ocular rápido y natural. Pets Visión protege y mejora la salud visual d…" at bounding box center [461, 184] width 189 height 47
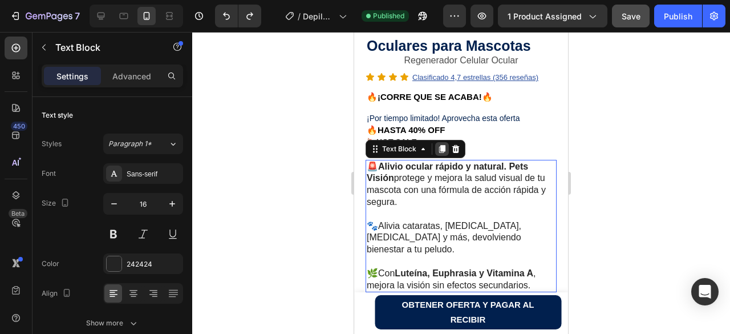
click at [442, 153] on icon at bounding box center [442, 148] width 9 height 9
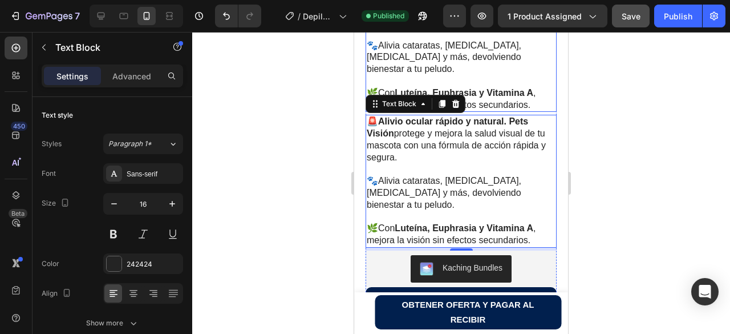
scroll to position [604, 0]
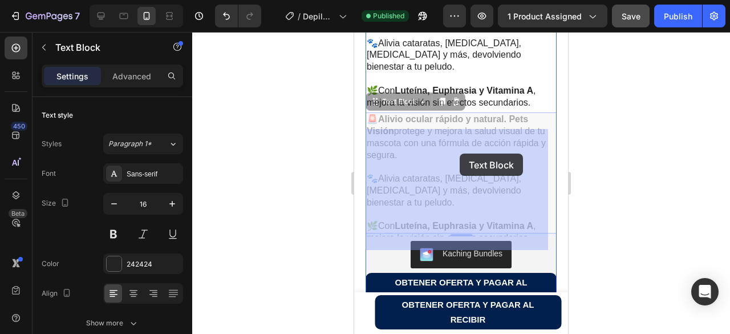
drag, startPoint x: 467, startPoint y: 151, endPoint x: 410, endPoint y: 147, distance: 57.2
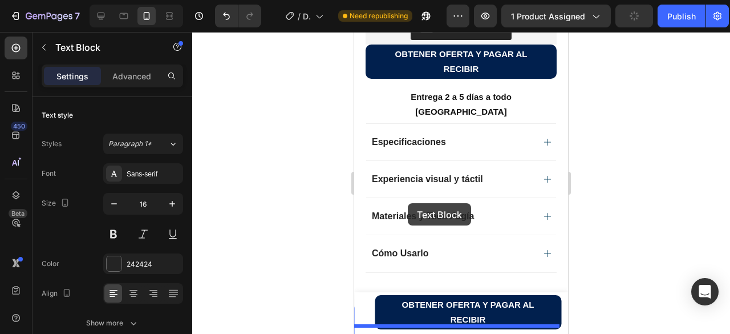
scroll to position [946, 0]
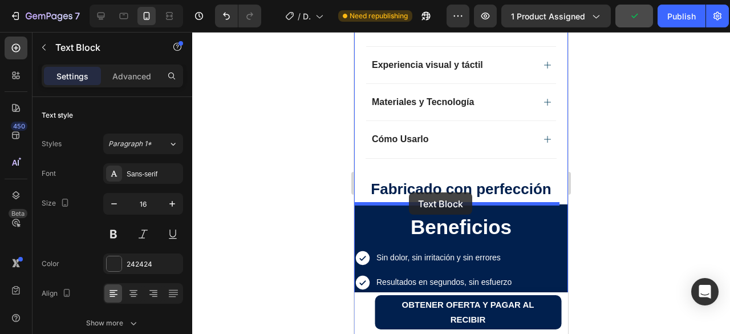
drag, startPoint x: 376, startPoint y: 122, endPoint x: 409, endPoint y: 192, distance: 77.6
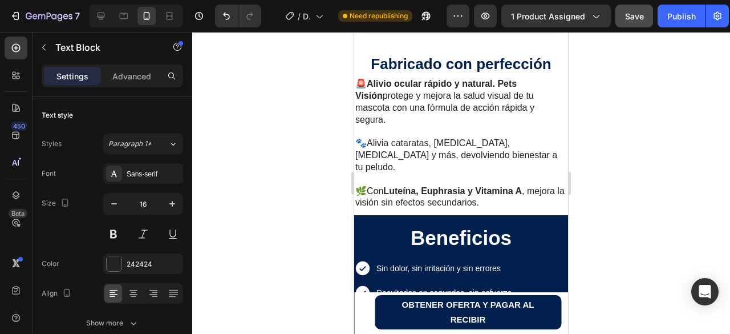
scroll to position [936, 0]
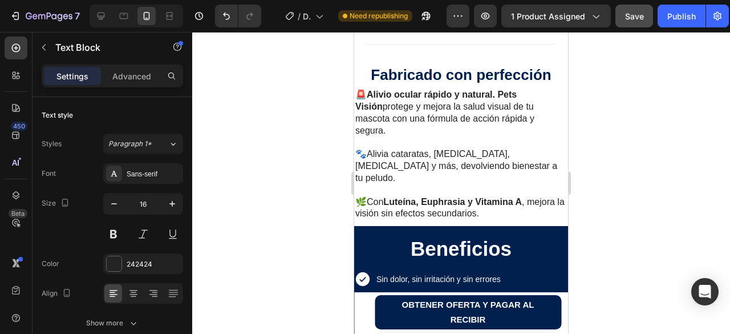
click at [444, 153] on p "🐾Alivia cataratas, [MEDICAL_DATA], [MEDICAL_DATA] y más, devolviendo bienestar …" at bounding box center [461, 165] width 212 height 35
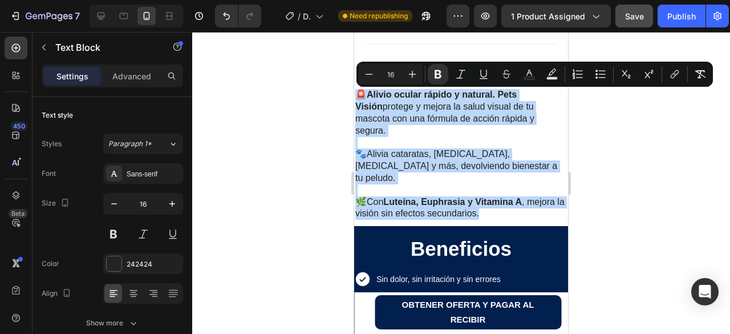
drag, startPoint x: 522, startPoint y: 195, endPoint x: 358, endPoint y: 95, distance: 191.5
click at [358, 95] on div "🚨Alivio ocular rápido y natural. Pets Visión protege y mejora la salud visual d…" at bounding box center [461, 154] width 214 height 133
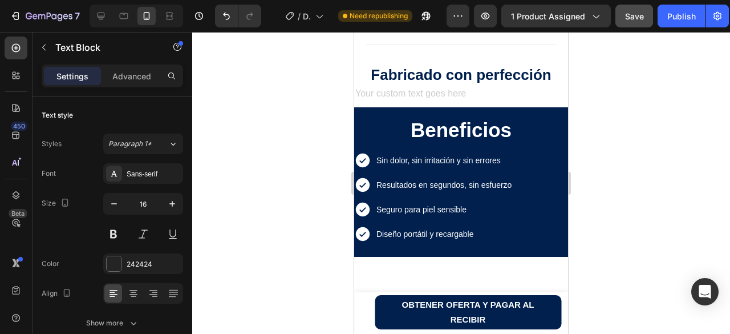
click at [419, 91] on div "Rich Text Editor. Editing area: main" at bounding box center [461, 95] width 214 height 14
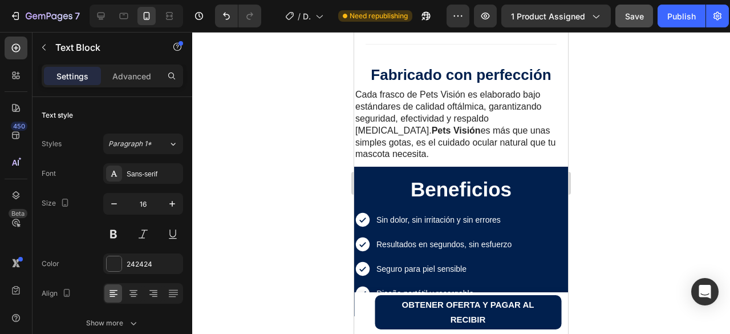
click at [443, 107] on p "Cada frasco de Pets Visión es elaborado bajo estándares de calidad oftálmica, g…" at bounding box center [461, 124] width 212 height 71
click at [678, 16] on div "Publish" at bounding box center [681, 16] width 29 height 12
click at [356, 94] on p "Cada frasco de Pets Visión es elaborado bajo estándares de calidad oftálmica, g…" at bounding box center [461, 124] width 212 height 71
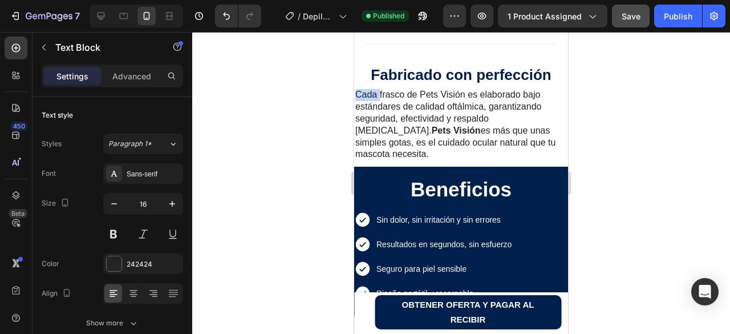
click at [356, 94] on p "Cada frasco de Pets Visión es elaborado bajo estándares de calidad oftálmica, g…" at bounding box center [461, 124] width 212 height 71
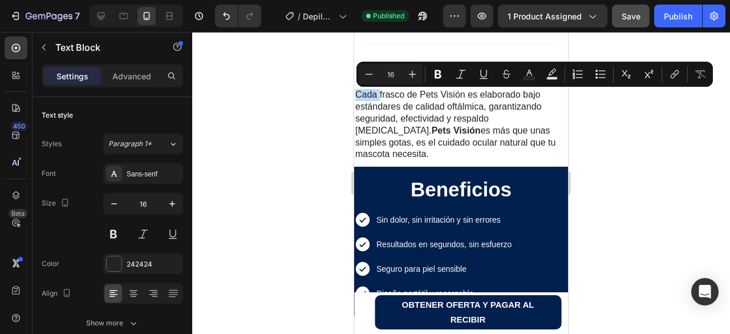
click at [356, 94] on p "Cada frasco de Pets Visión es elaborado bajo estándares de calidad oftálmica, g…" at bounding box center [461, 124] width 212 height 71
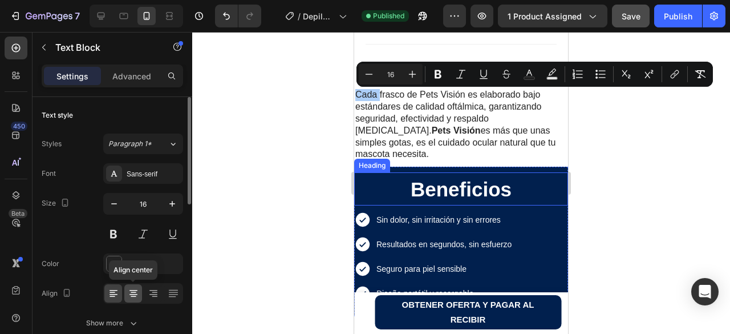
click at [136, 293] on icon at bounding box center [133, 293] width 11 height 11
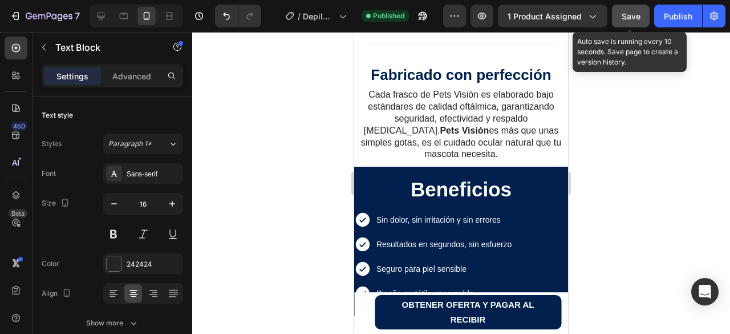
click at [635, 15] on span "Save" at bounding box center [631, 16] width 19 height 10
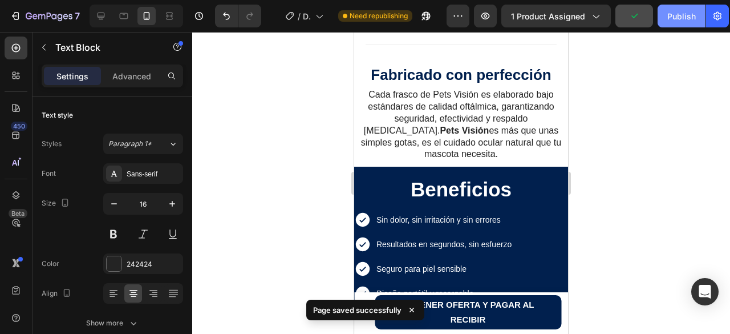
click at [678, 12] on div "Publish" at bounding box center [681, 16] width 29 height 12
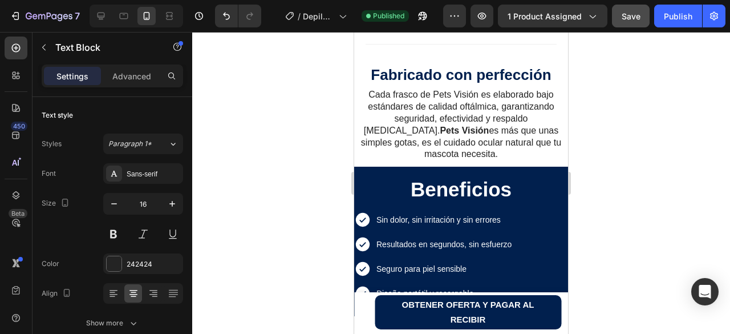
click at [438, 110] on p "Cada frasco de Pets Visión es elaborado bajo estándares de calidad oftálmica, g…" at bounding box center [461, 124] width 212 height 71
click at [438, 108] on p "Cada frasco de Pets Visión es elaborado bajo estándares de calidad oftálmica, g…" at bounding box center [461, 124] width 212 height 71
click at [411, 119] on p "Cada frasco de Pets Visión es elaborado bajo estándares de calidad oftálmica, g…" at bounding box center [461, 124] width 212 height 71
drag, startPoint x: 387, startPoint y: 144, endPoint x: 394, endPoint y: 144, distance: 6.8
click at [391, 144] on p "Cada frasco de Pets Visión es elaborado bajo estándares de calidad oftálmica, g…" at bounding box center [461, 124] width 212 height 71
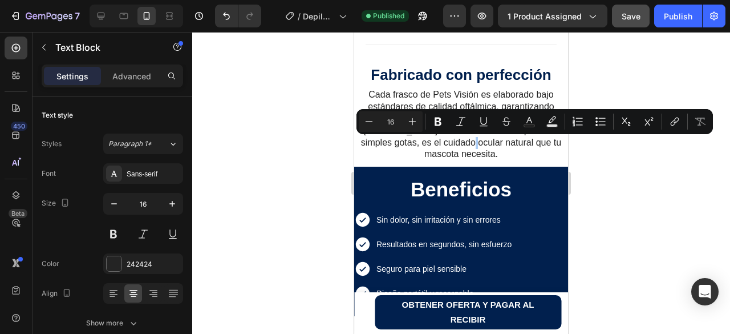
click at [678, 143] on div at bounding box center [461, 183] width 538 height 302
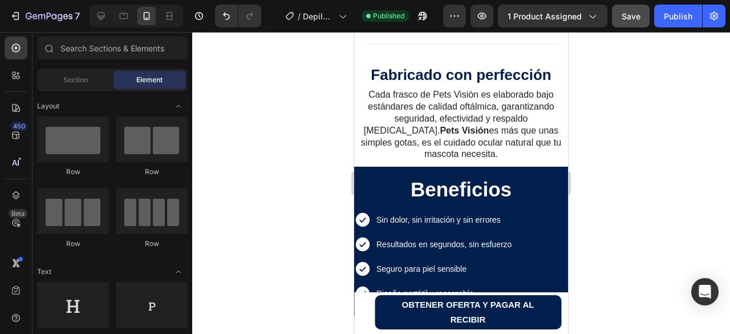
click at [629, 168] on div at bounding box center [461, 183] width 538 height 302
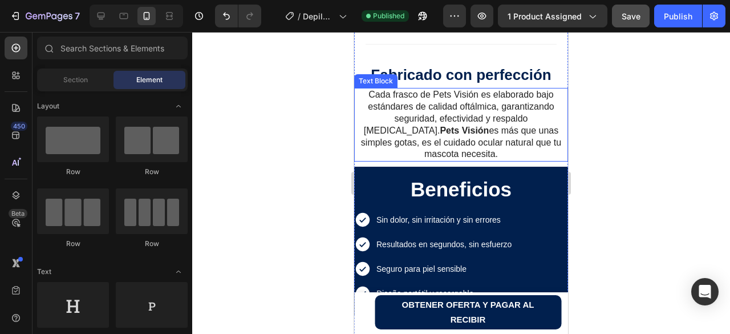
click at [476, 141] on p "Cada frasco de Pets Visión es elaborado bajo estándares de calidad oftálmica, g…" at bounding box center [461, 124] width 212 height 71
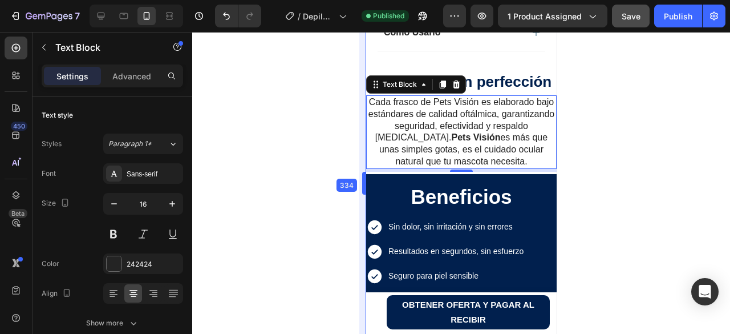
scroll to position [958, 0]
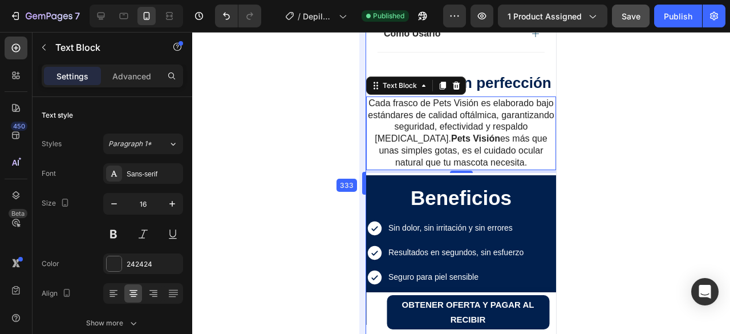
drag, startPoint x: 353, startPoint y: 125, endPoint x: 379, endPoint y: 126, distance: 26.2
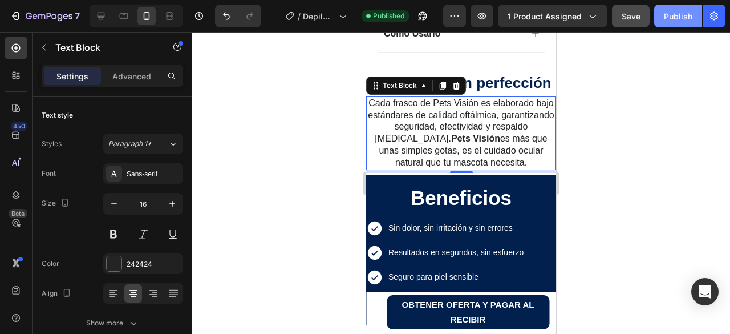
click at [671, 13] on div "Publish" at bounding box center [678, 16] width 29 height 12
click at [422, 92] on div "Text Block" at bounding box center [400, 86] width 62 height 14
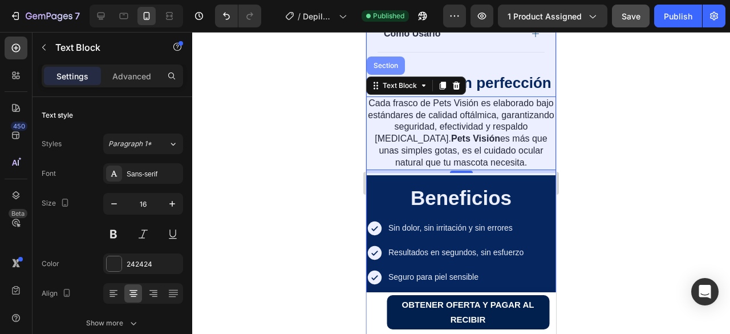
click at [382, 75] on div "Section" at bounding box center [386, 65] width 38 height 18
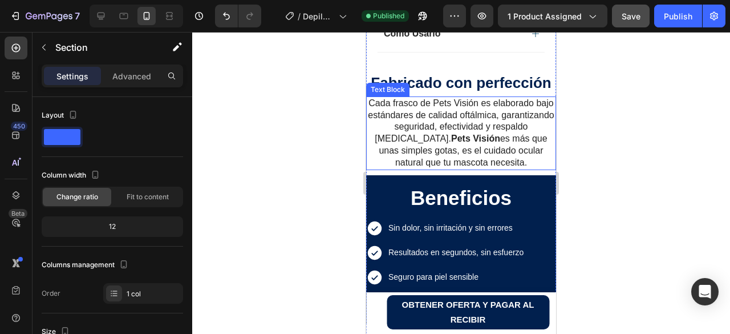
click at [435, 145] on p "Cada frasco de Pets Visión es elaborado bajo estándares de calidad oftálmica, g…" at bounding box center [461, 133] width 188 height 71
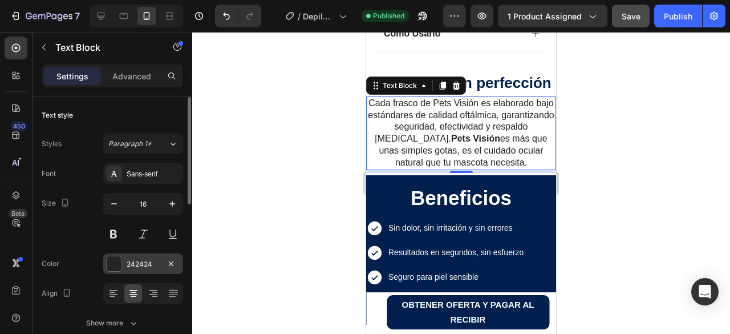
scroll to position [57, 0]
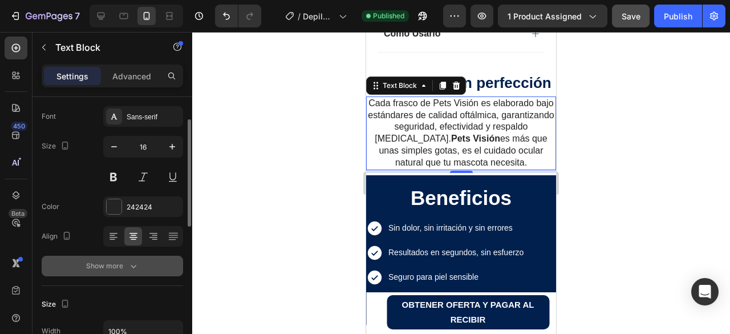
click at [137, 270] on icon "button" at bounding box center [133, 265] width 11 height 11
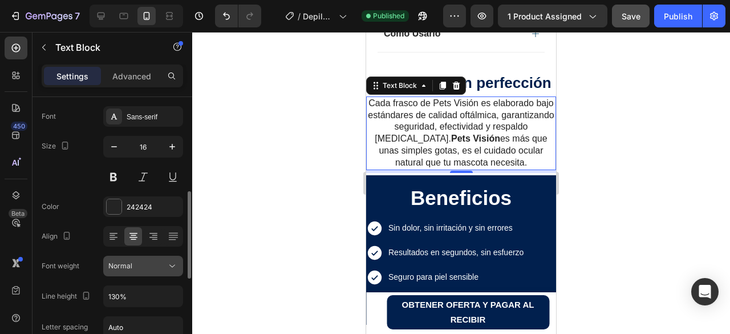
scroll to position [114, 0]
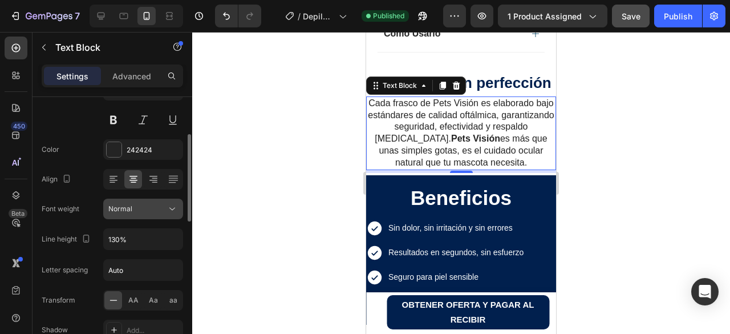
click at [168, 211] on icon at bounding box center [172, 208] width 11 height 11
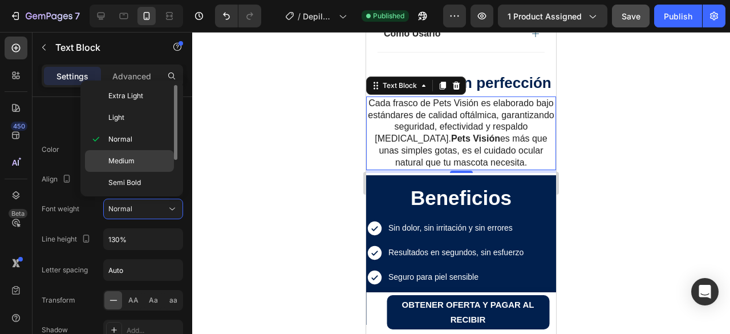
click at [122, 172] on div "Medium" at bounding box center [129, 183] width 89 height 22
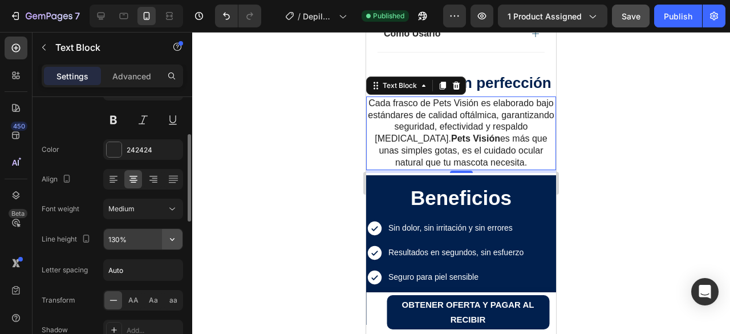
click at [172, 240] on icon "button" at bounding box center [172, 238] width 11 height 11
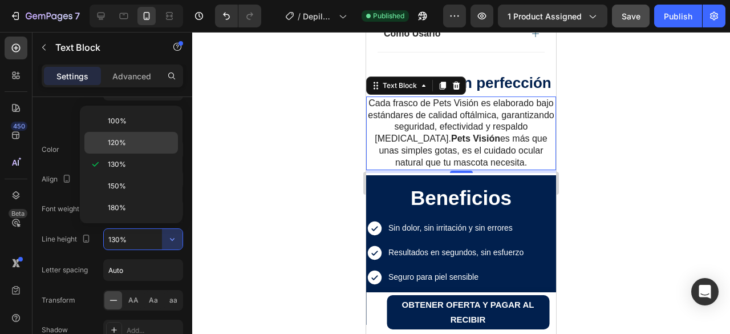
click at [114, 140] on span "120%" at bounding box center [117, 142] width 18 height 10
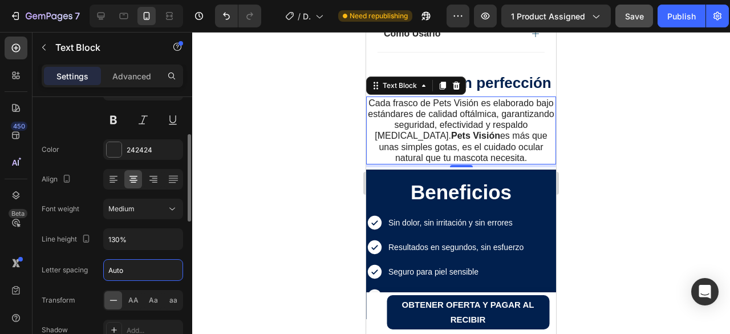
click at [155, 275] on input "Auto" at bounding box center [143, 270] width 79 height 21
click at [141, 270] on input "Auto" at bounding box center [143, 270] width 79 height 21
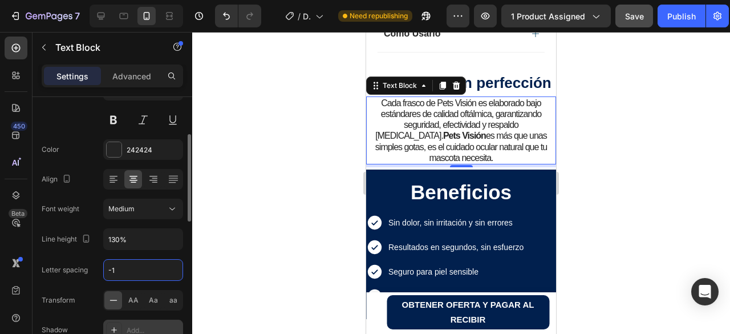
scroll to position [171, 0]
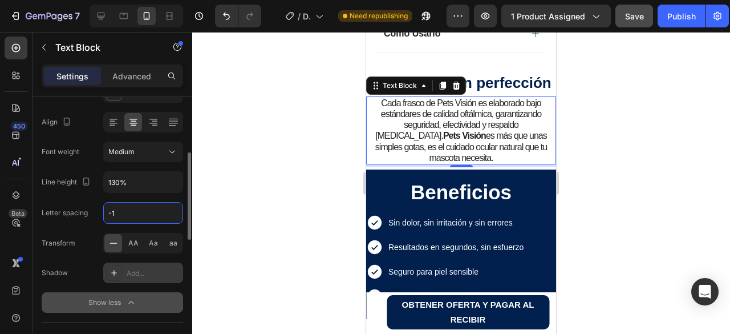
type input "-"
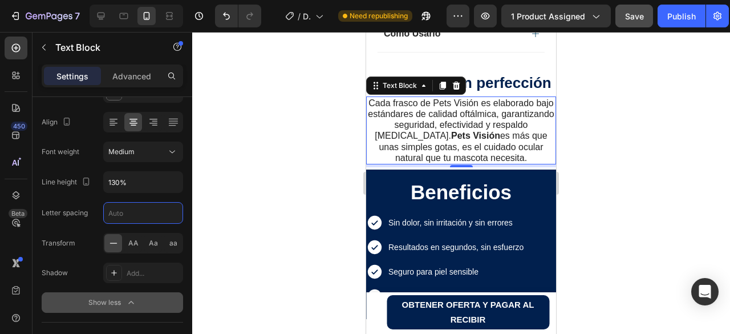
click at [304, 190] on div at bounding box center [461, 183] width 538 height 302
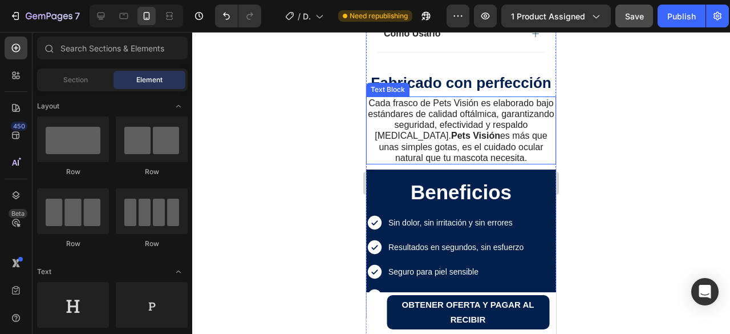
click at [411, 145] on p "Cada frasco de Pets Visión es elaborado bajo estándares de calidad oftálmica, g…" at bounding box center [461, 131] width 188 height 66
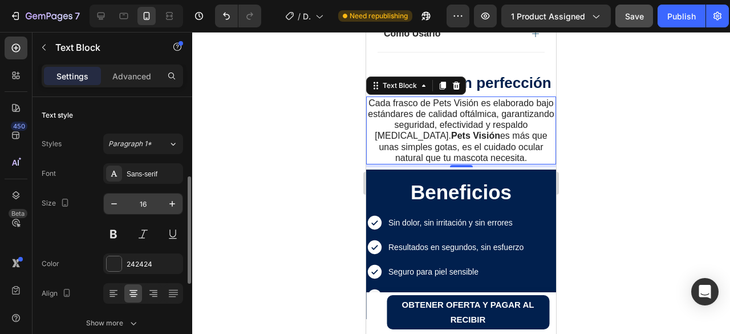
scroll to position [57, 0]
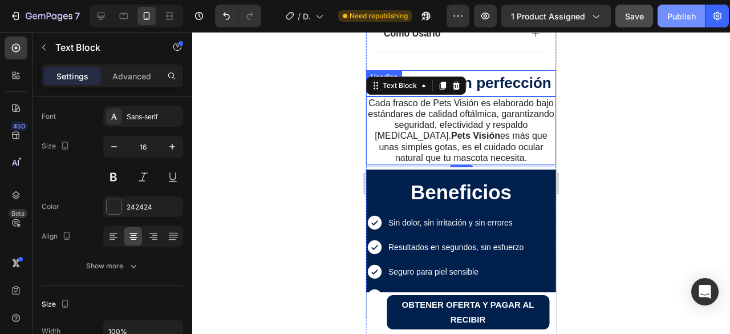
click at [680, 15] on div "Publish" at bounding box center [681, 16] width 29 height 12
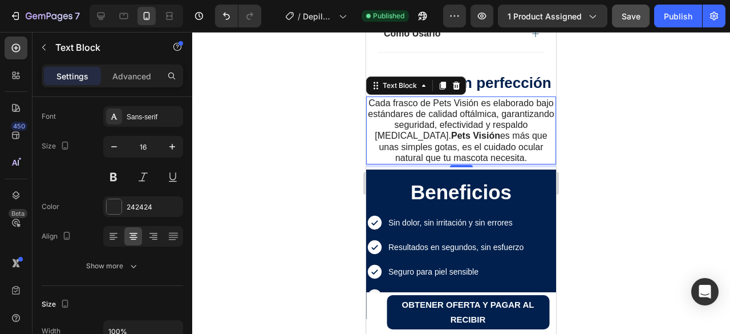
click at [593, 156] on div at bounding box center [461, 183] width 538 height 302
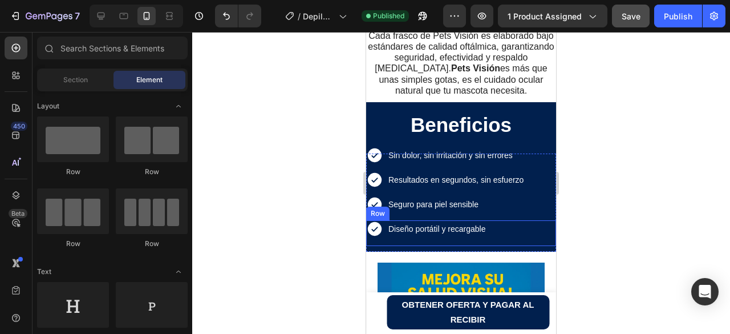
scroll to position [1072, 0]
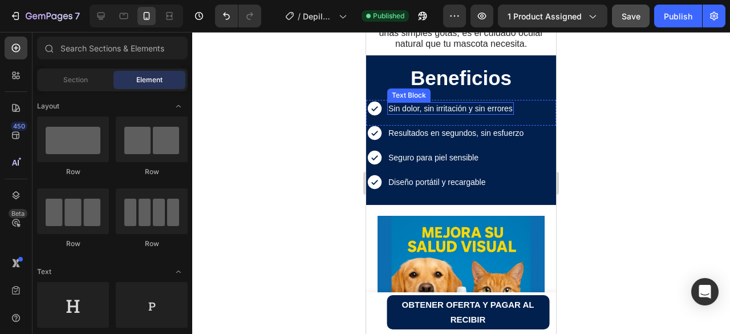
click at [456, 113] on span "Sin dolor, sin irritación y sin errores" at bounding box center [450, 108] width 124 height 9
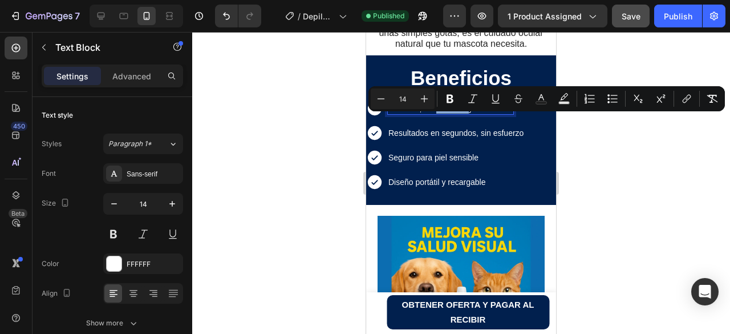
click at [456, 113] on span "Sin dolor, sin irritación y sin errores" at bounding box center [450, 108] width 124 height 9
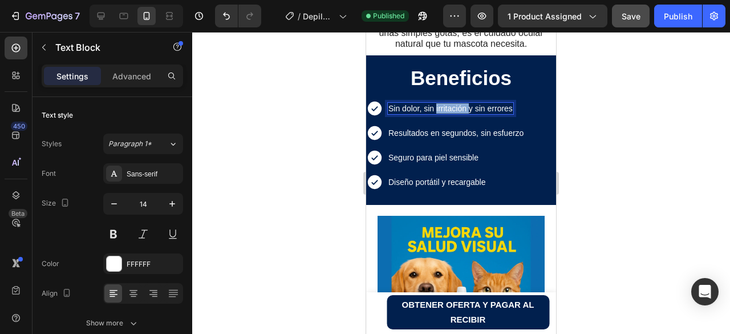
click at [456, 113] on span "Sin dolor, sin irritación y sin errores" at bounding box center [450, 108] width 124 height 9
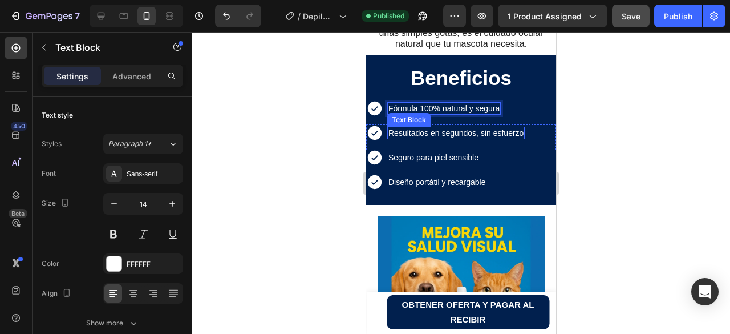
click at [452, 137] on span "Resultados en segundos, sin esfuerzo" at bounding box center [455, 132] width 135 height 9
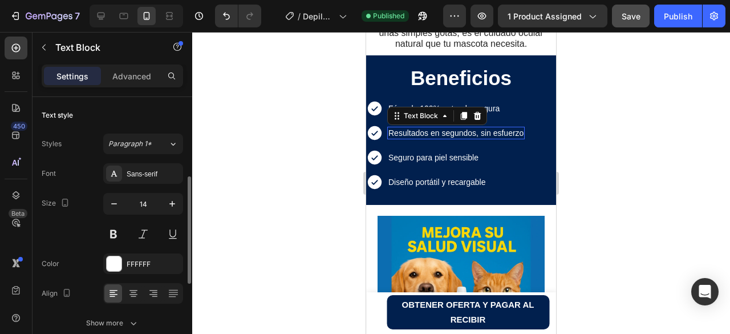
click at [452, 137] on span "Resultados en segundos, sin esfuerzo" at bounding box center [455, 132] width 135 height 9
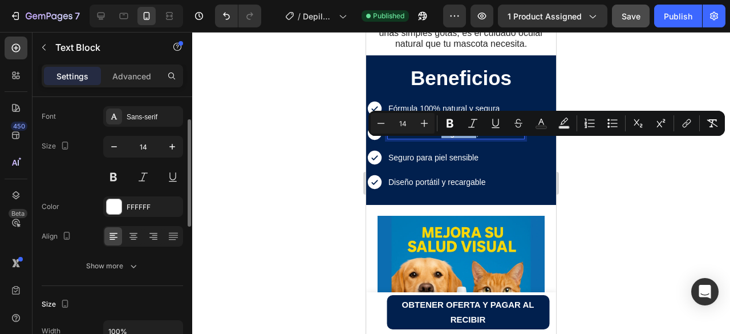
click at [452, 137] on span "Resultados en segundos, sin esfuerzo" at bounding box center [455, 132] width 135 height 9
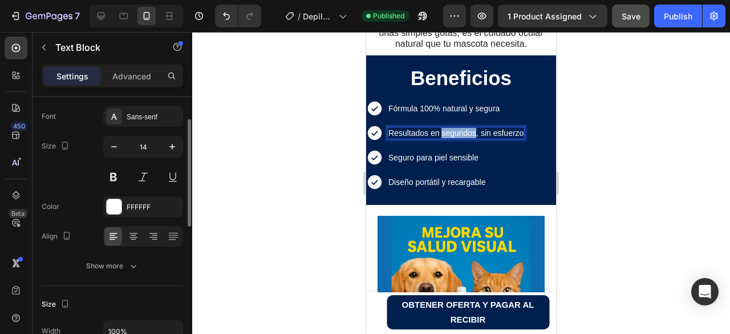
click at [452, 137] on span "Resultados en segundos, sin esfuerzo" at bounding box center [455, 132] width 135 height 9
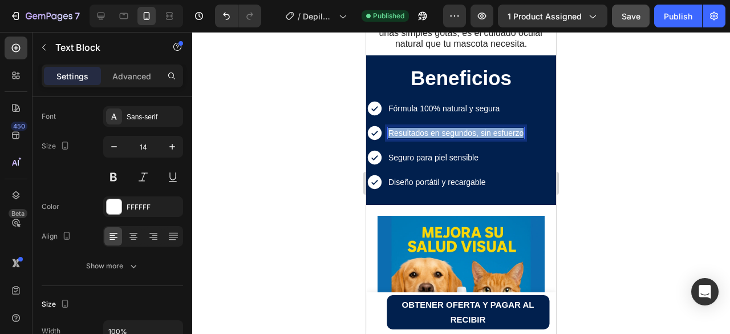
click at [452, 137] on span "Resultados en segundos, sin esfuerzo" at bounding box center [455, 132] width 135 height 9
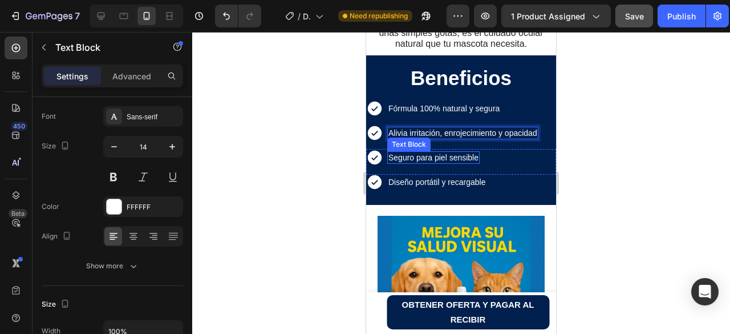
click at [447, 162] on span "Seguro para piel sensible" at bounding box center [433, 157] width 90 height 9
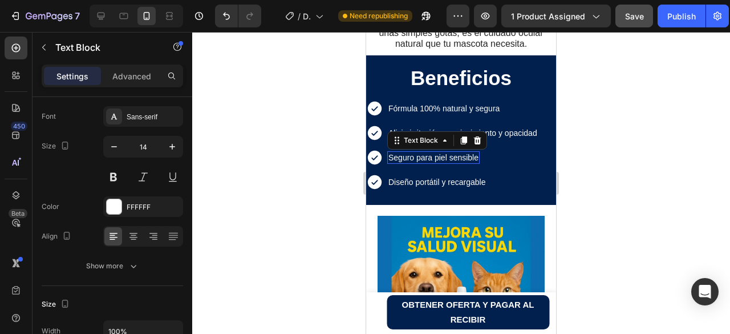
click at [447, 162] on span "Seguro para piel sensible" at bounding box center [433, 157] width 90 height 9
click at [425, 162] on span "Seguro para piel sensible" at bounding box center [433, 157] width 90 height 9
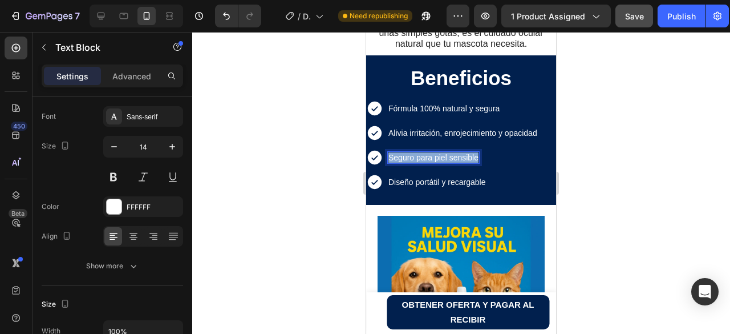
click at [425, 162] on span "Seguro para piel sensible" at bounding box center [433, 157] width 90 height 9
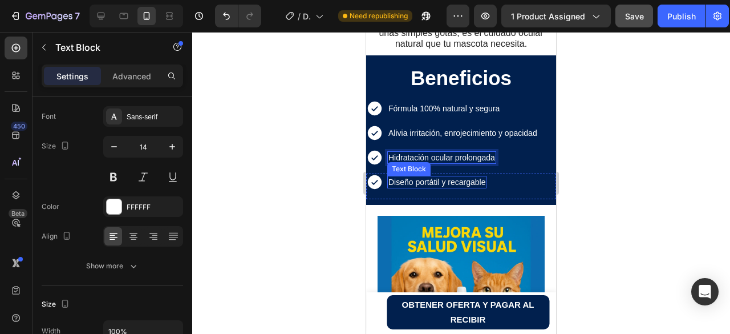
click at [436, 187] on span "Diseño portátil y recargable" at bounding box center [436, 181] width 97 height 9
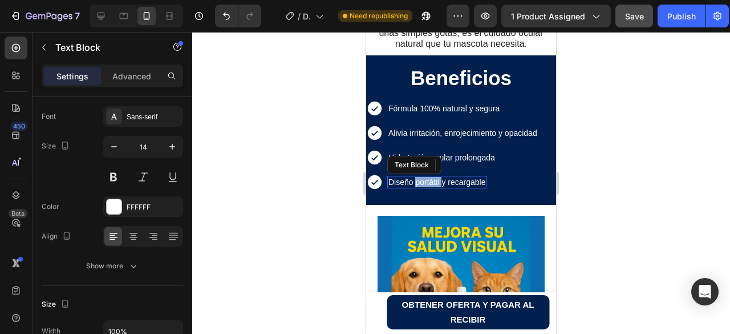
click at [436, 187] on span "Diseño portátil y recargable" at bounding box center [436, 181] width 97 height 9
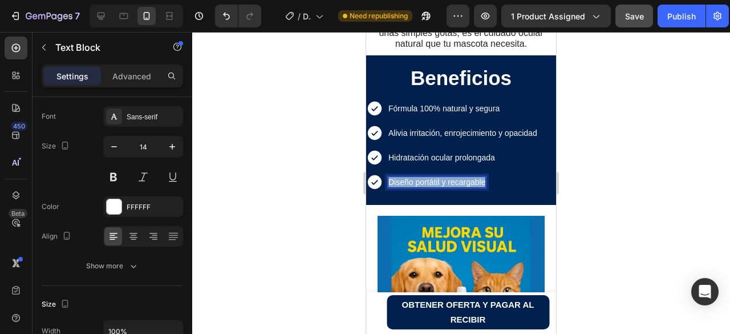
click at [436, 187] on span "Diseño portátil y recargable" at bounding box center [436, 181] width 97 height 9
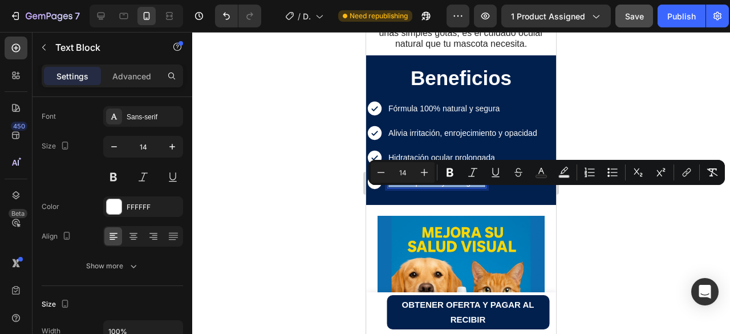
click at [436, 187] on span "Diseño portátil y recargable" at bounding box center [436, 181] width 97 height 9
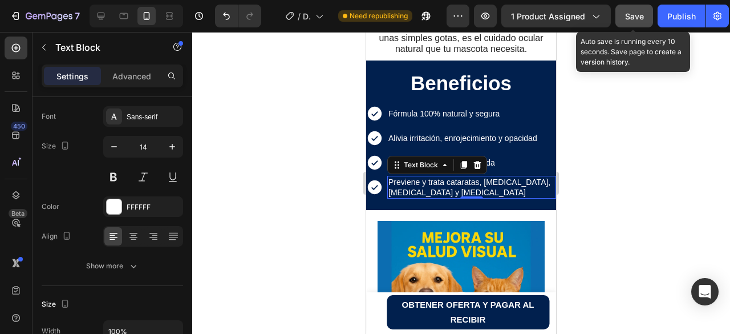
click at [634, 16] on span "Save" at bounding box center [634, 16] width 19 height 10
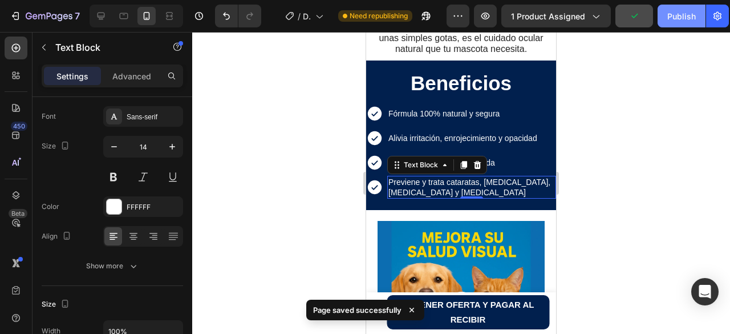
click at [683, 17] on div "Publish" at bounding box center [681, 16] width 29 height 12
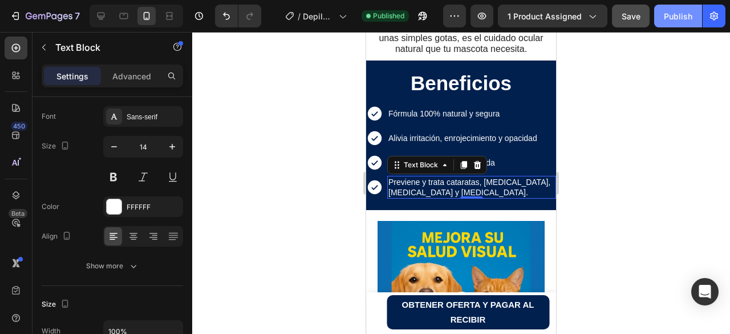
click at [682, 15] on div "Publish" at bounding box center [678, 16] width 29 height 12
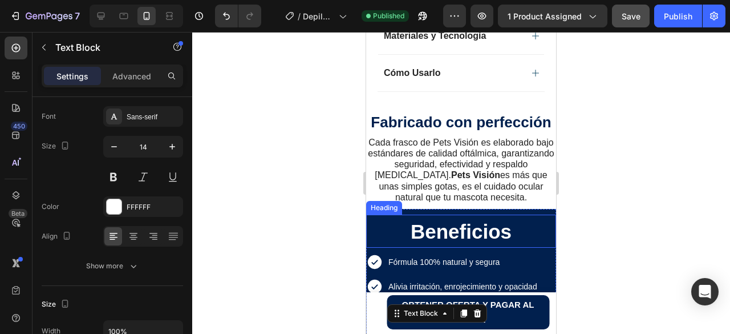
scroll to position [896, 0]
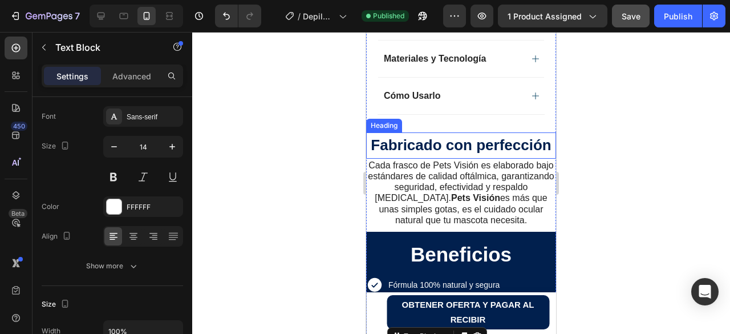
click at [445, 136] on strong "Fabricado con perfección" at bounding box center [461, 144] width 180 height 17
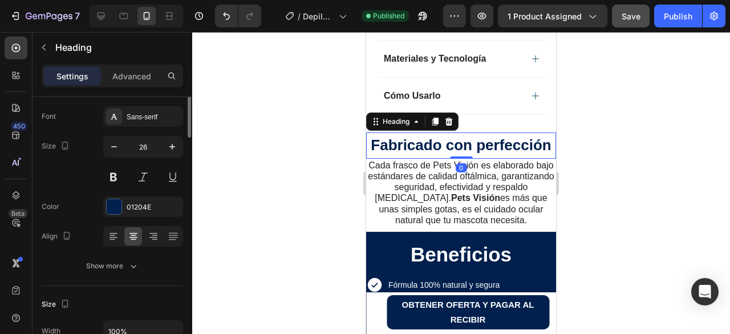
scroll to position [0, 0]
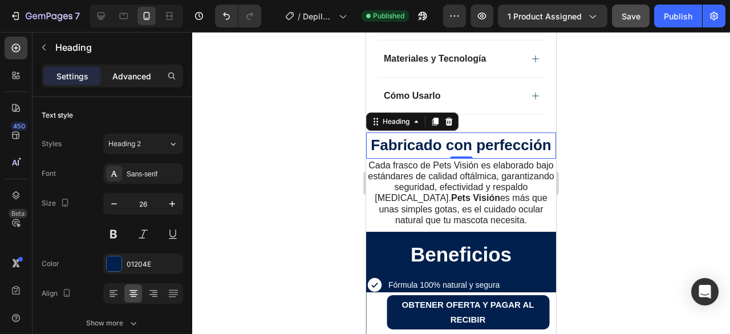
click at [133, 76] on p "Advanced" at bounding box center [131, 76] width 39 height 12
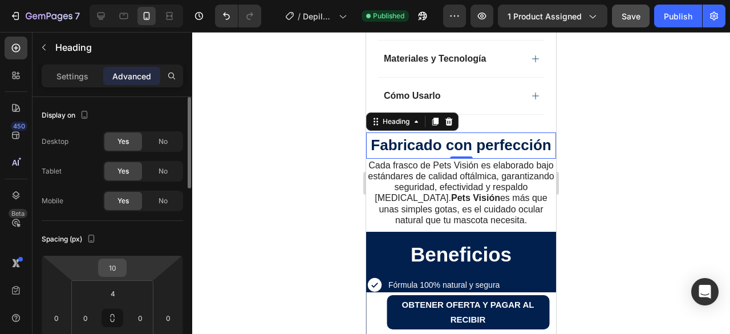
click at [115, 268] on input "10" at bounding box center [112, 267] width 23 height 17
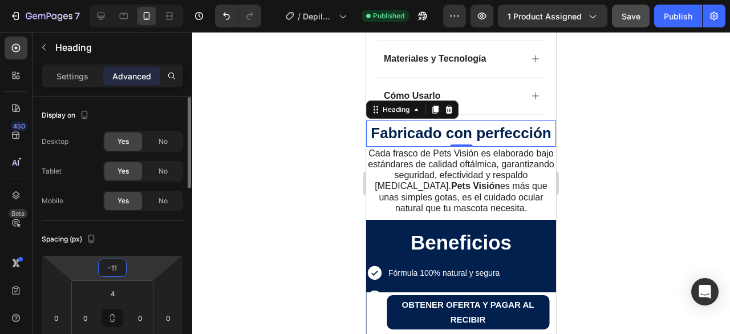
type input "-12"
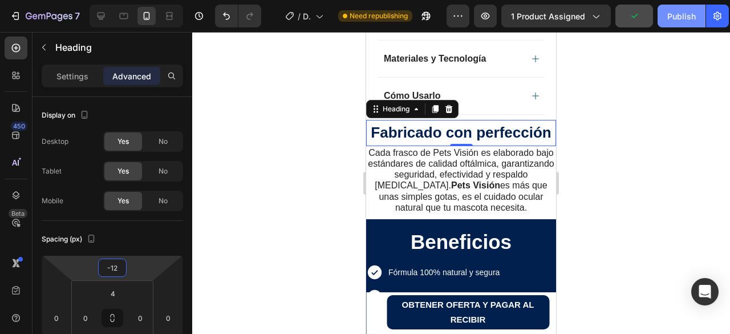
click at [679, 17] on div "Publish" at bounding box center [681, 16] width 29 height 12
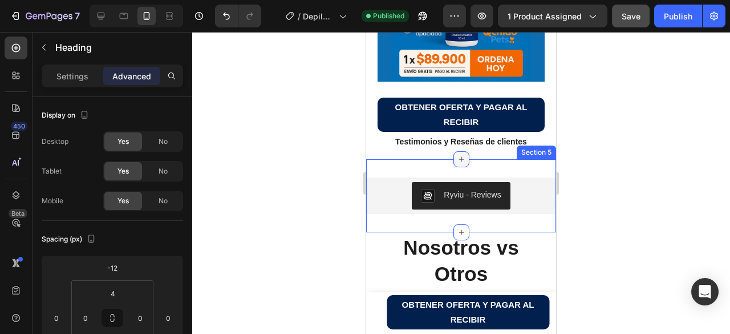
scroll to position [1410, 0]
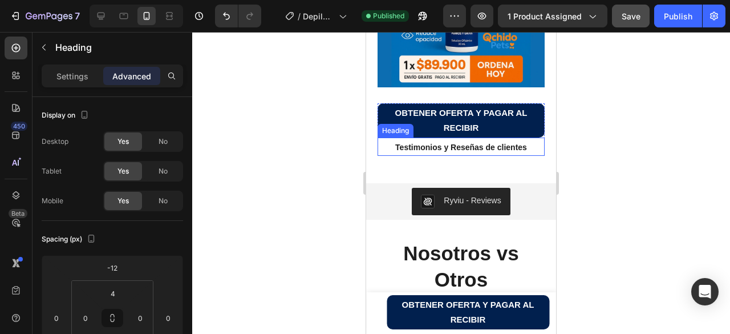
click at [430, 143] on strong "Testimonios y Reseñas de clientes" at bounding box center [461, 147] width 132 height 9
click at [76, 80] on p "Settings" at bounding box center [72, 76] width 32 height 12
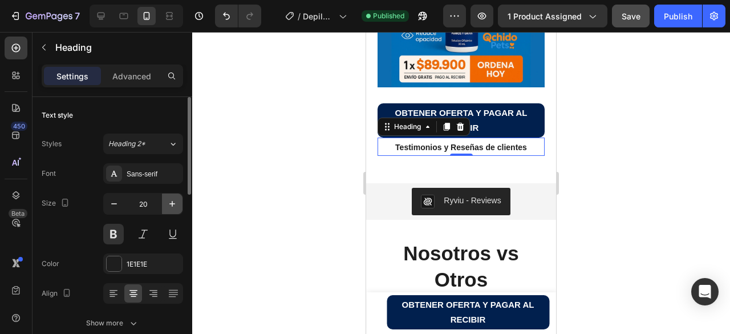
click at [173, 204] on icon "button" at bounding box center [172, 204] width 6 height 6
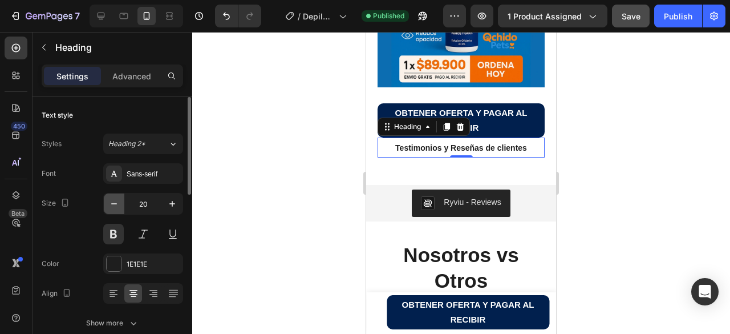
click at [115, 202] on icon "button" at bounding box center [113, 203] width 11 height 11
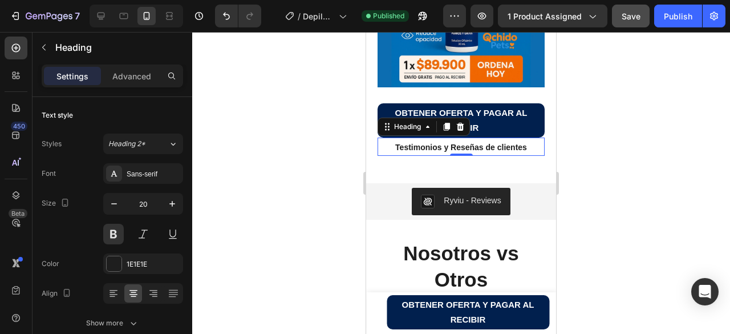
click at [602, 135] on div at bounding box center [461, 183] width 538 height 302
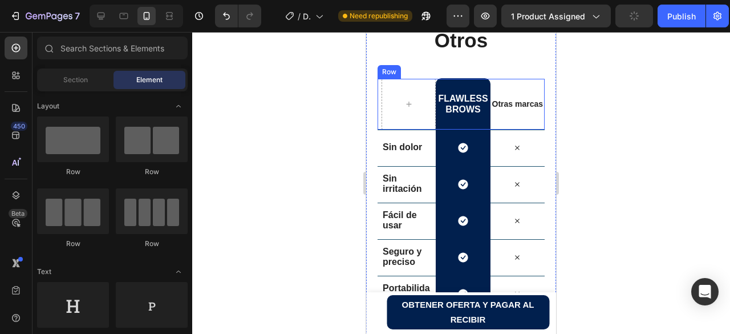
scroll to position [1581, 0]
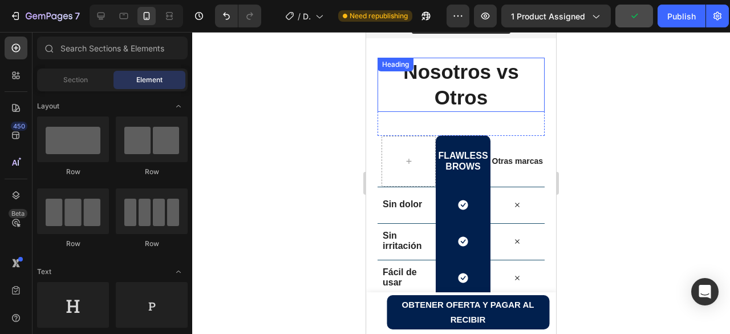
click at [452, 100] on strong "Nosotros vs Otros" at bounding box center [460, 84] width 115 height 48
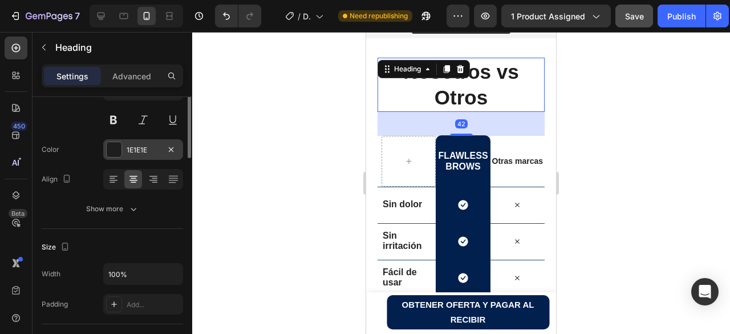
scroll to position [57, 0]
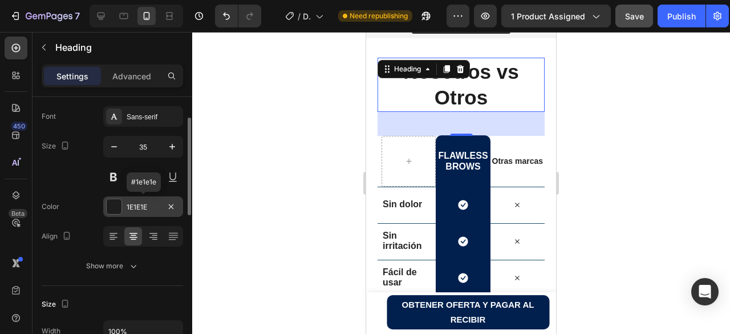
click at [116, 208] on div at bounding box center [114, 206] width 15 height 15
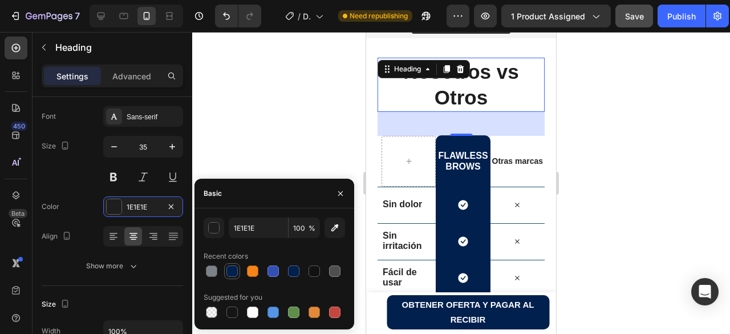
click at [233, 274] on div at bounding box center [231, 270] width 11 height 11
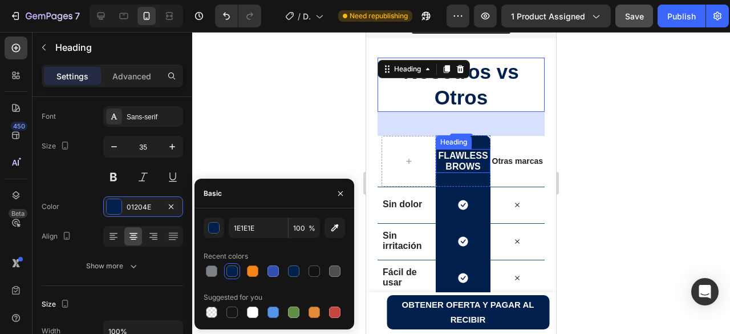
click at [454, 165] on span "Flawless Brows" at bounding box center [463, 161] width 50 height 21
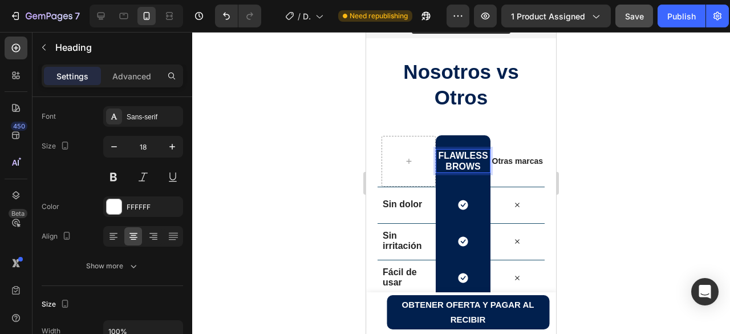
click at [454, 165] on span "Flawless Brows" at bounding box center [463, 161] width 50 height 21
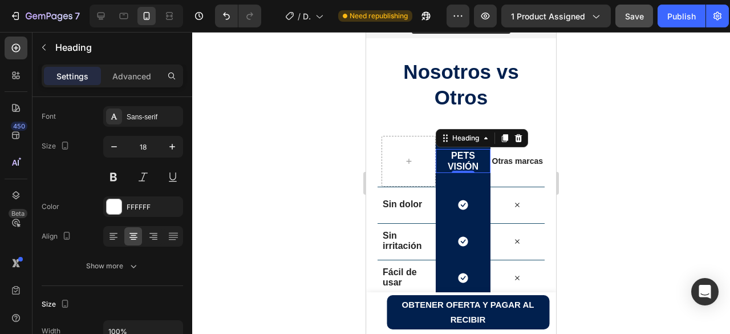
click at [610, 136] on div at bounding box center [461, 183] width 538 height 302
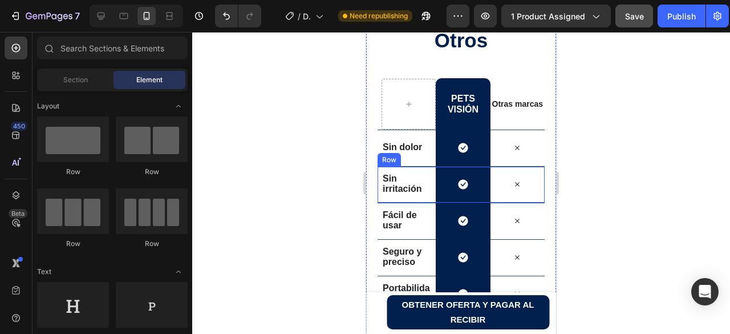
scroll to position [1695, 0]
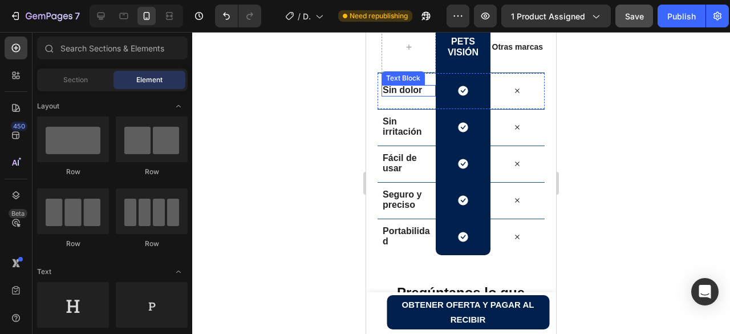
click at [403, 90] on span "Sin dolor" at bounding box center [402, 90] width 39 height 10
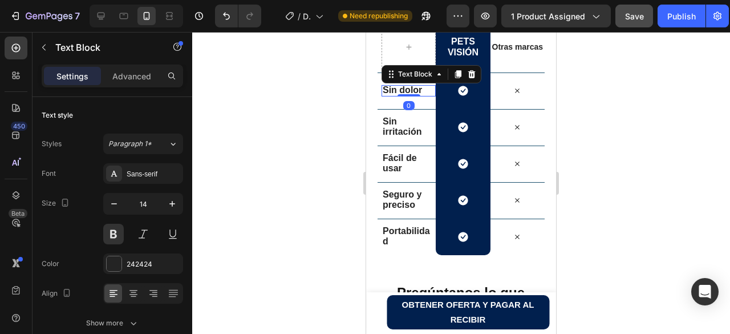
click at [403, 90] on span "Sin dolor" at bounding box center [402, 90] width 39 height 10
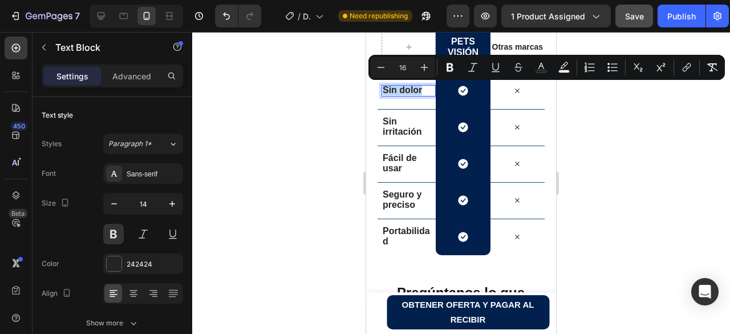
scroll to position [1685, 0]
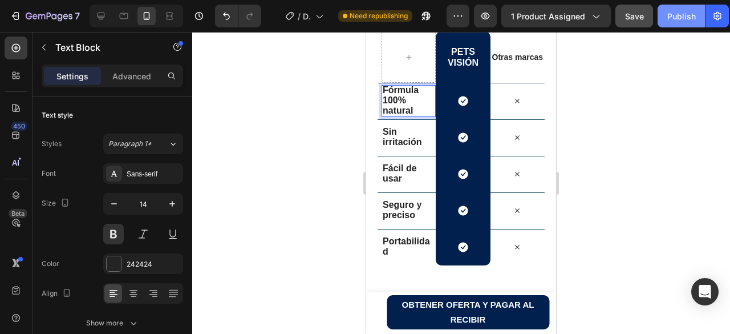
click at [675, 16] on div "Publish" at bounding box center [681, 16] width 29 height 12
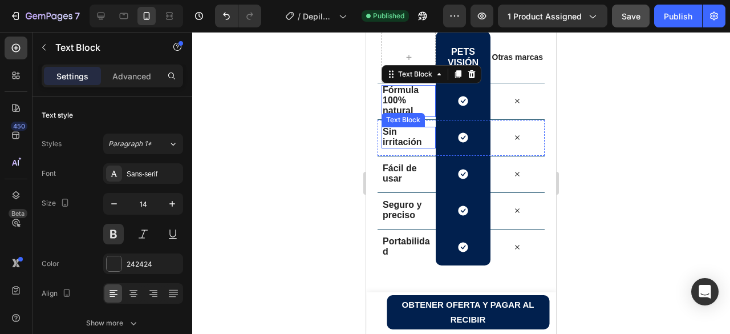
click at [405, 142] on span "Sin irritación" at bounding box center [402, 137] width 39 height 20
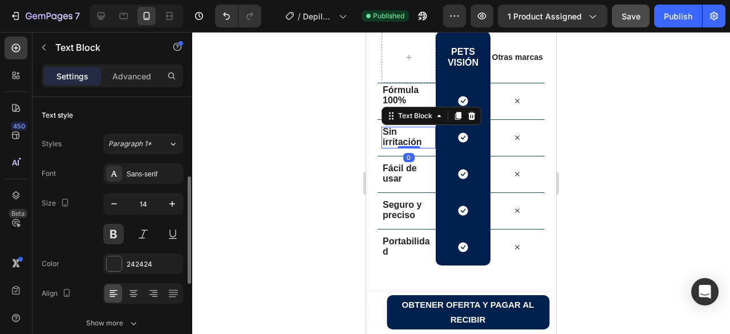
scroll to position [57, 0]
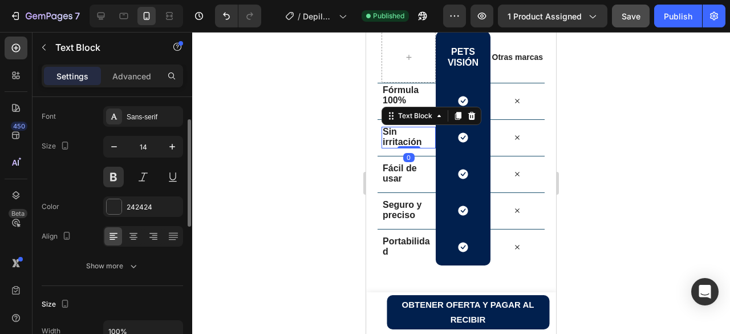
click at [405, 142] on span "Sin irritación" at bounding box center [402, 137] width 39 height 20
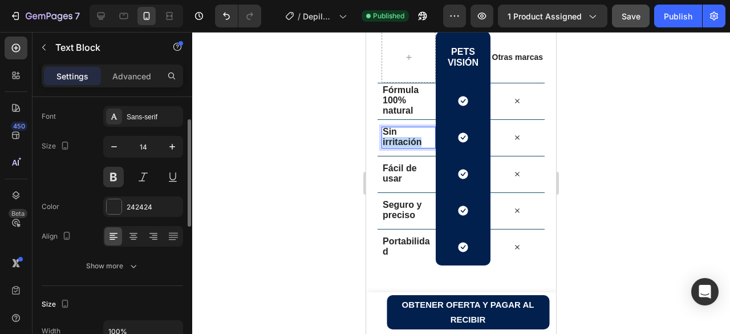
click at [405, 142] on span "Sin irritación" at bounding box center [402, 137] width 39 height 20
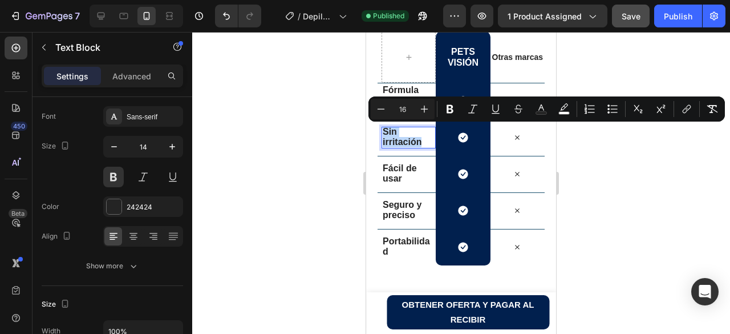
scroll to position [1679, 0]
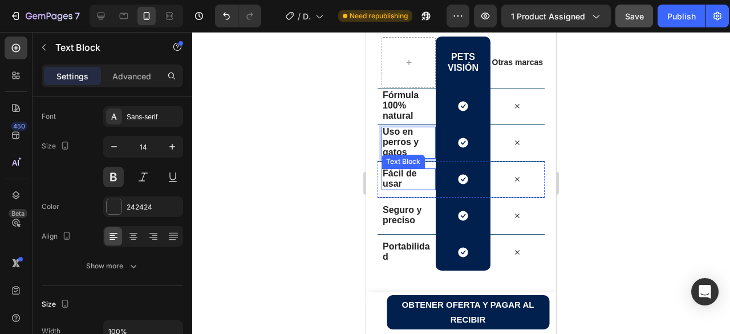
click at [395, 185] on p "Fácil de usar" at bounding box center [407, 178] width 48 height 21
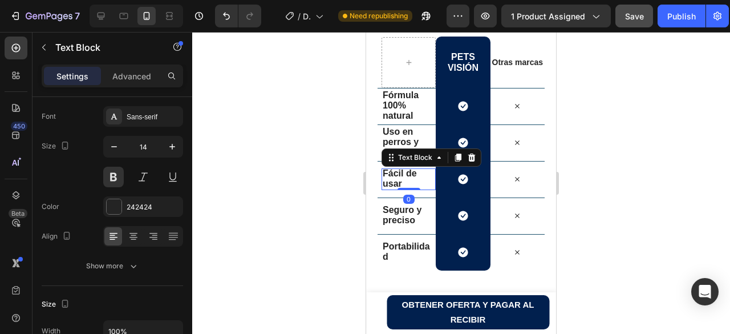
click at [395, 185] on span "Fácil de usar" at bounding box center [400, 178] width 34 height 20
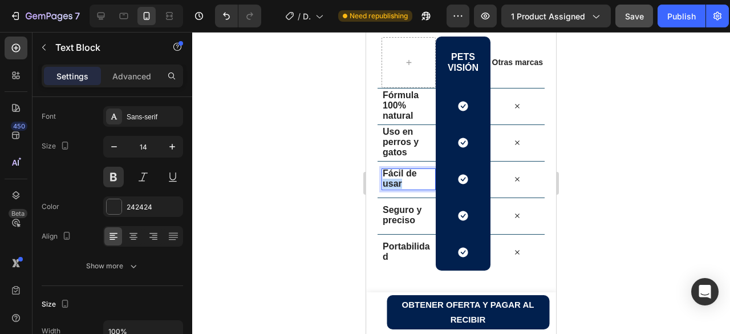
click at [395, 185] on span "Fácil de usar" at bounding box center [400, 178] width 34 height 20
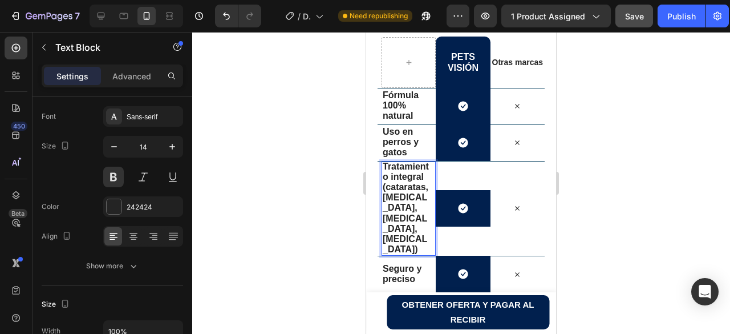
scroll to position [1673, 0]
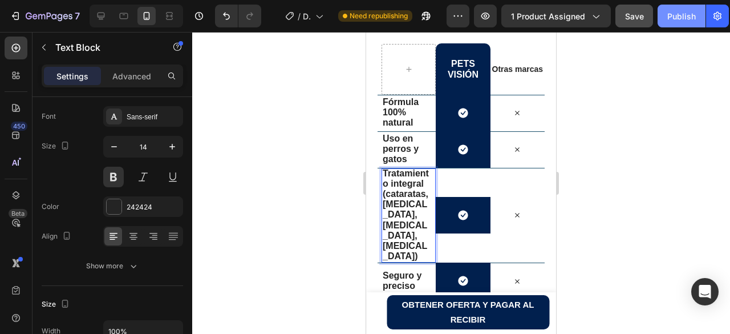
click at [678, 17] on div "Publish" at bounding box center [681, 16] width 29 height 12
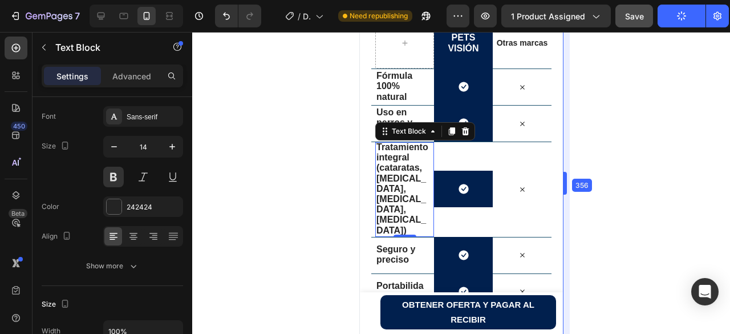
drag, startPoint x: 558, startPoint y: 184, endPoint x: 572, endPoint y: 185, distance: 13.1
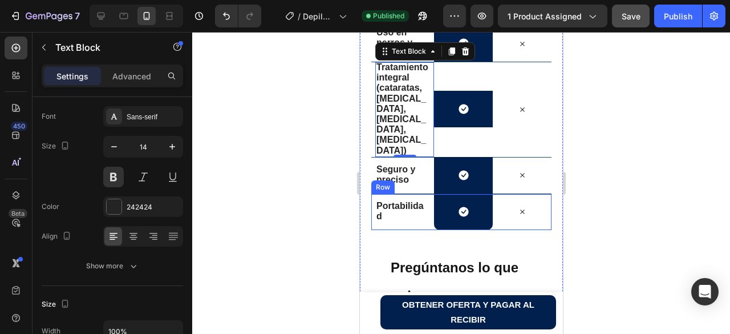
scroll to position [1787, 0]
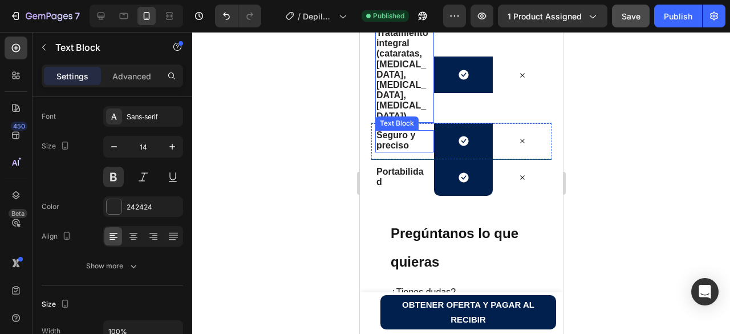
click at [398, 149] on span "Seguro y preciso" at bounding box center [395, 140] width 39 height 20
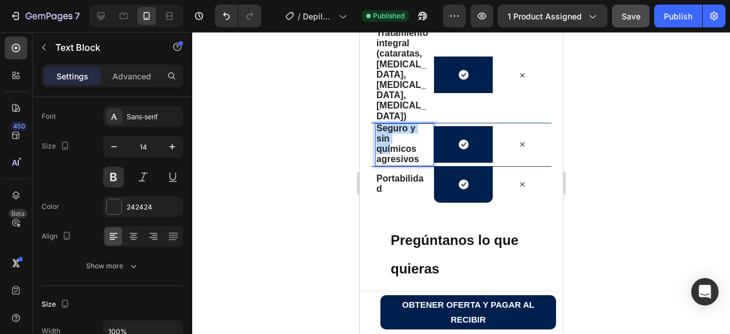
scroll to position [1780, 0]
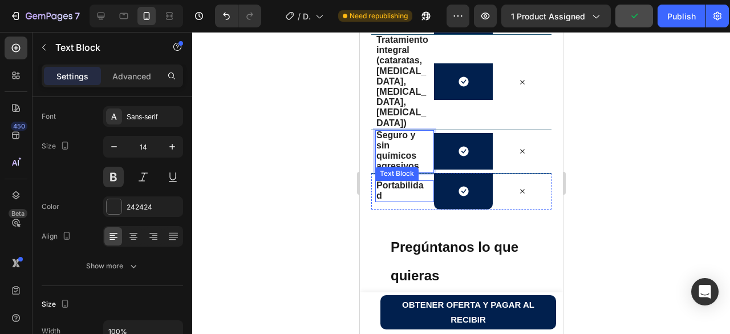
click at [382, 201] on p "Portabilidad" at bounding box center [402, 190] width 52 height 21
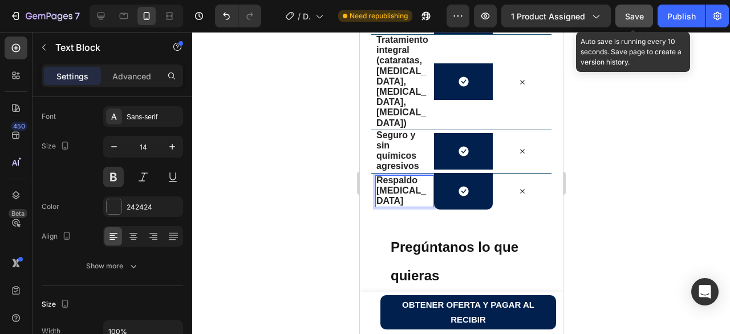
click at [628, 19] on span "Save" at bounding box center [634, 16] width 19 height 10
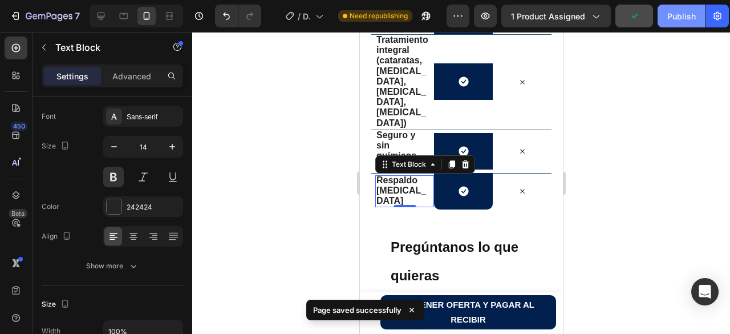
click at [674, 20] on div "Publish" at bounding box center [681, 16] width 29 height 12
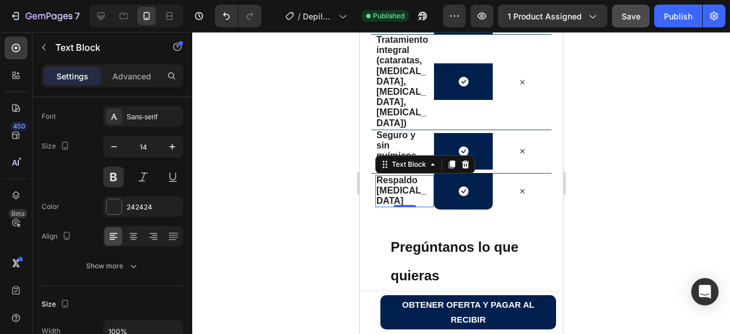
click at [649, 119] on div at bounding box center [461, 183] width 538 height 302
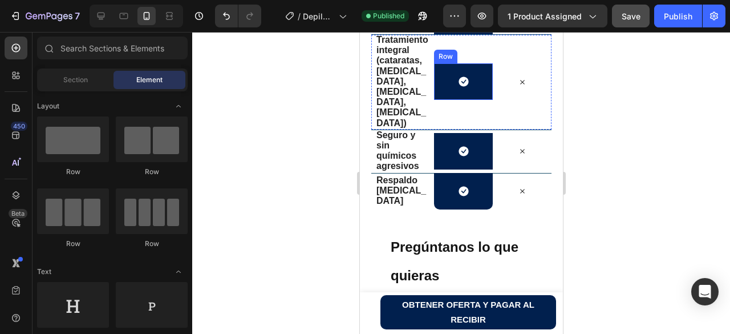
click at [471, 100] on div "Icon Row" at bounding box center [463, 81] width 59 height 37
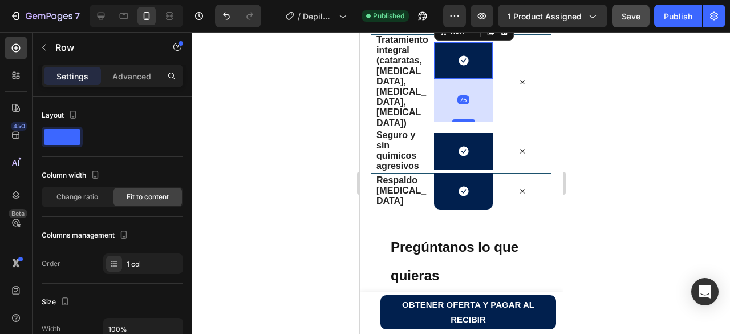
drag, startPoint x: 455, startPoint y: 115, endPoint x: 455, endPoint y: 158, distance: 42.8
click at [455, 158] on div "Nosotros vs Otros Heading Row ⁠⁠⁠⁠⁠⁠⁠ pets visión Heading Row Otras marcas Text…" at bounding box center [461, 187] width 180 height 657
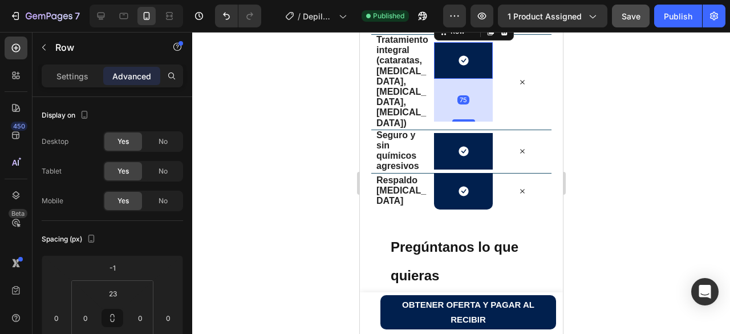
click at [631, 118] on div at bounding box center [461, 183] width 538 height 302
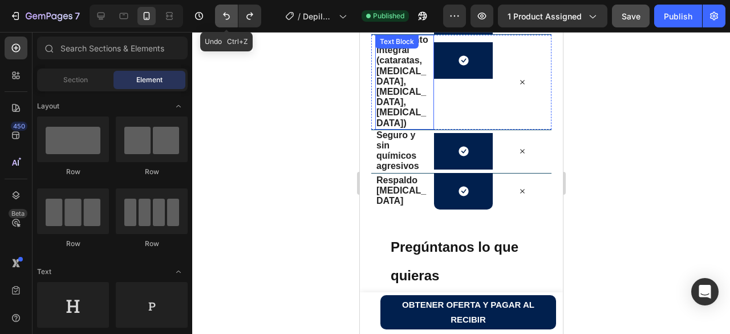
click at [224, 20] on icon "Undo/Redo" at bounding box center [226, 15] width 11 height 11
click at [224, 21] on icon "Undo/Redo" at bounding box center [226, 15] width 11 height 11
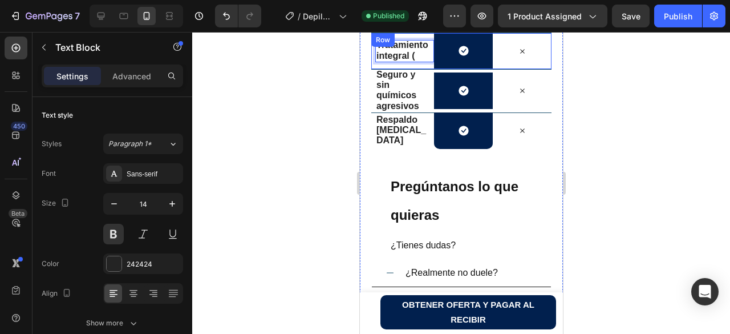
scroll to position [1787, 0]
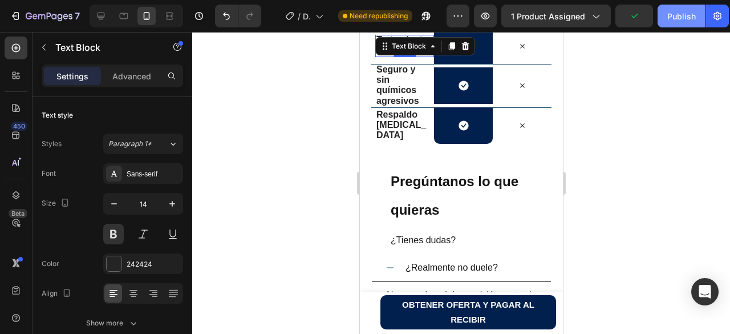
click at [682, 13] on div "Publish" at bounding box center [681, 16] width 29 height 12
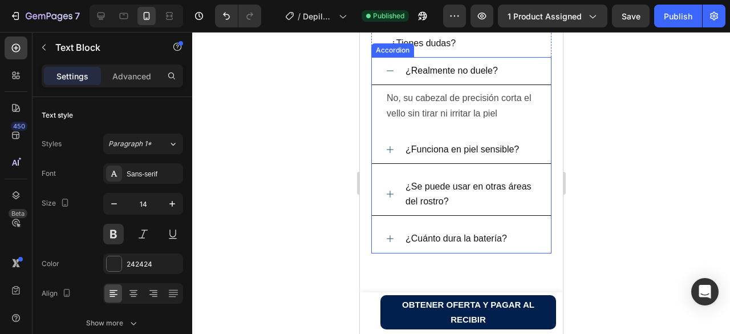
scroll to position [1958, 0]
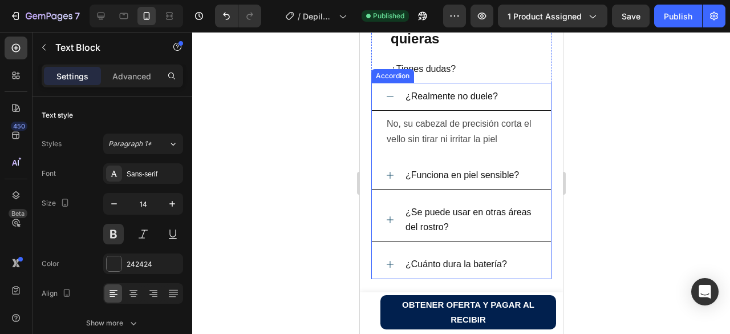
click at [389, 101] on icon at bounding box center [389, 96] width 9 height 9
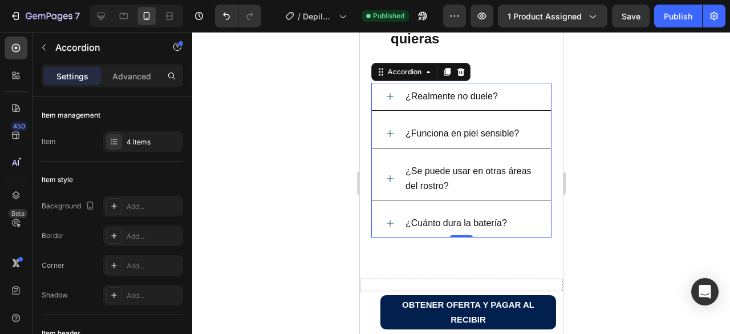
click at [491, 101] on span "¿Realmente no duele?" at bounding box center [451, 96] width 92 height 10
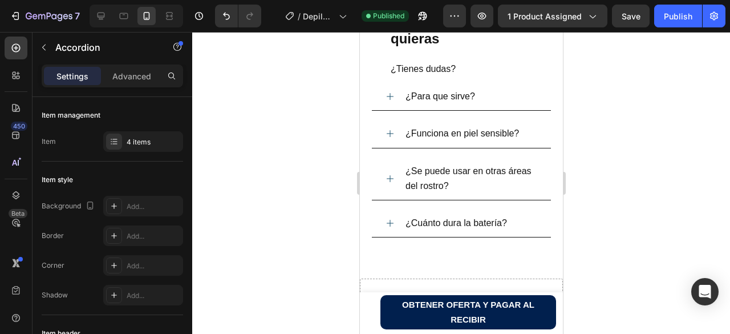
click at [619, 131] on div at bounding box center [461, 183] width 538 height 302
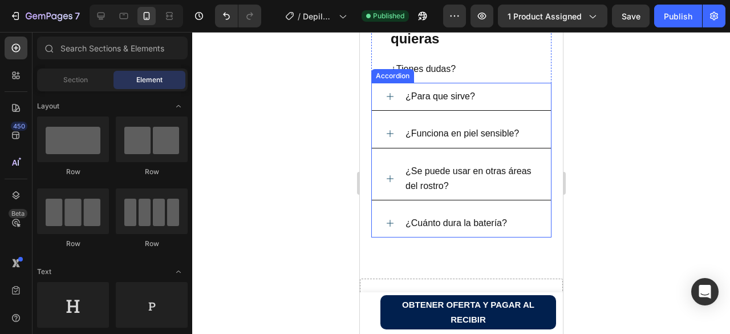
click at [498, 106] on div "¿Para que sirve?" at bounding box center [469, 96] width 133 height 18
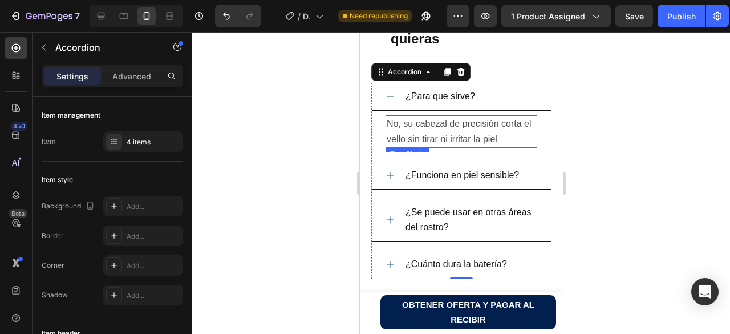
click at [510, 146] on p "No, su cabezal de precisión corta el vello sin tirar ni irritar la piel" at bounding box center [460, 131] width 149 height 30
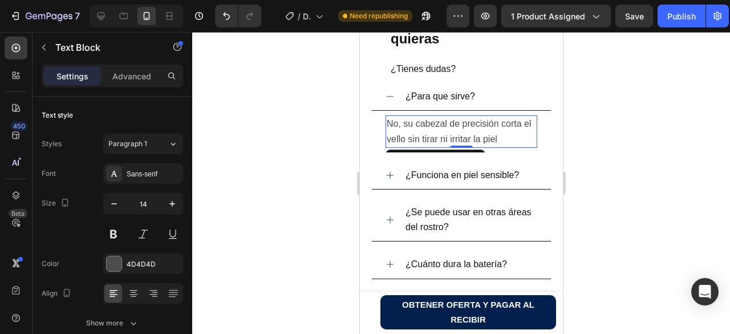
click at [510, 146] on p "No, su cabezal de precisión corta el vello sin tirar ni irritar la piel" at bounding box center [460, 131] width 149 height 30
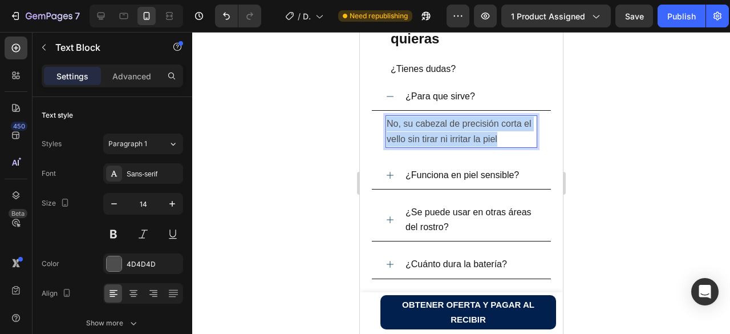
click at [510, 146] on p "No, su cabezal de precisión corta el vello sin tirar ni irritar la piel" at bounding box center [460, 131] width 149 height 30
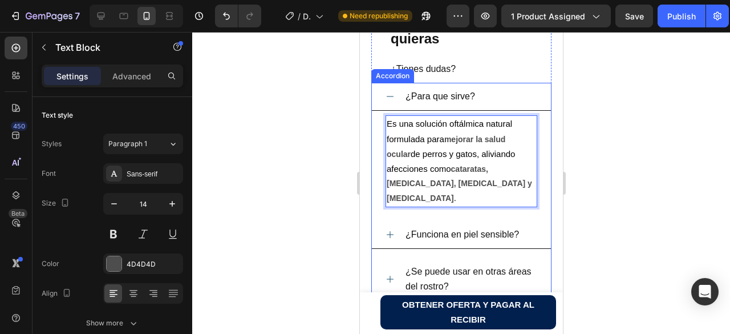
click at [391, 101] on icon at bounding box center [389, 96] width 9 height 9
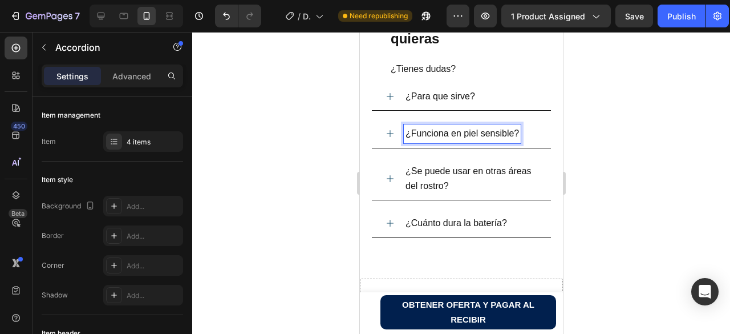
click at [495, 138] on span "¿Funciona en piel sensible?" at bounding box center [462, 133] width 114 height 10
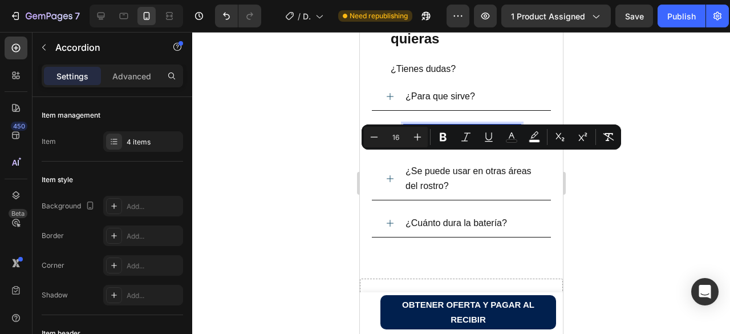
click at [510, 138] on span "¿Funciona en piel sensible?" at bounding box center [462, 133] width 114 height 10
click at [511, 138] on span "¿Funciona en piel sensible?" at bounding box center [462, 133] width 114 height 10
click at [532, 148] on div "¿Funciona en piel sensible?" at bounding box center [460, 134] width 179 height 28
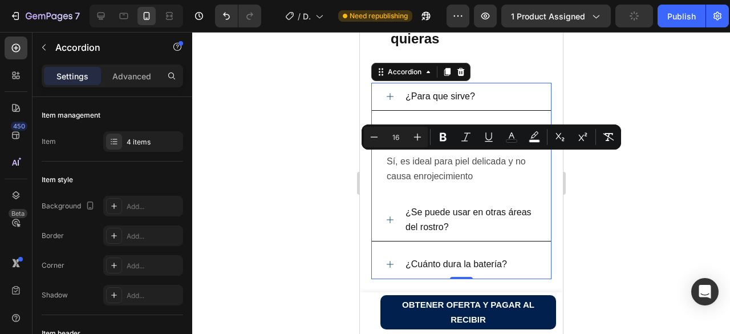
click at [472, 138] on span "¿Funciona en piel sensible?" at bounding box center [462, 133] width 114 height 10
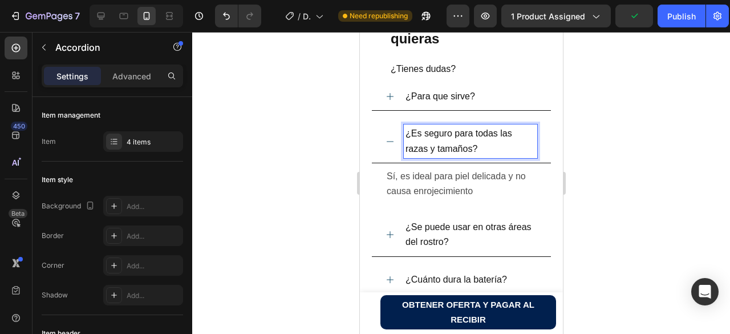
scroll to position [2015, 0]
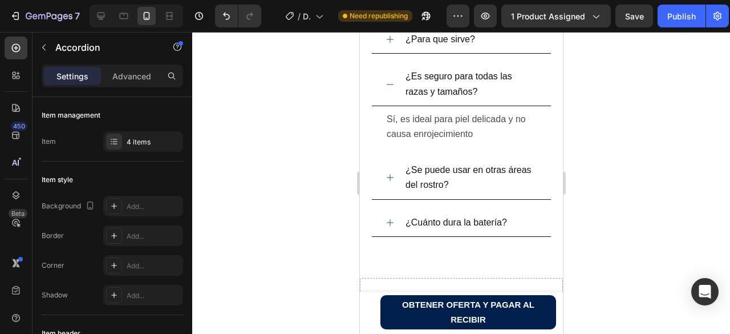
click at [536, 106] on div "¿Es seguro para todas las razas y tamaños?" at bounding box center [460, 84] width 179 height 43
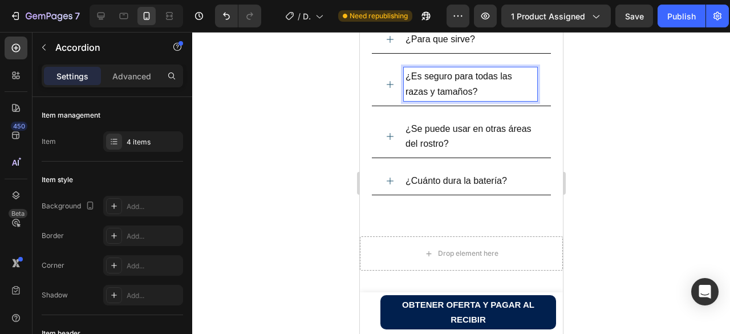
click at [467, 96] on span "¿Es seguro para todas las razas y tamaños?" at bounding box center [458, 83] width 107 height 25
click at [439, 96] on span "¿Es seguro para todas las razas y tamaños?" at bounding box center [458, 83] width 107 height 25
click at [388, 89] on icon at bounding box center [389, 84] width 9 height 9
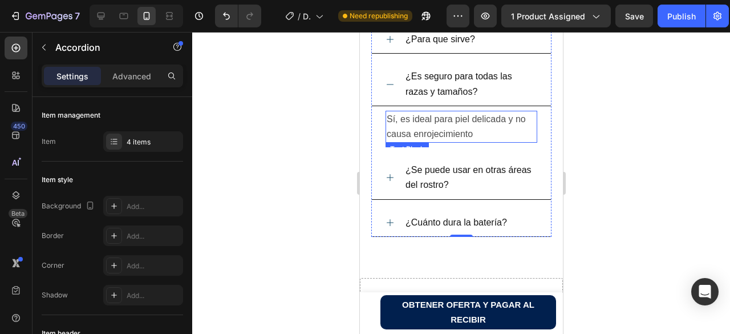
click at [464, 139] on span "Sí, es ideal para piel delicada y no causa enrojecimiento" at bounding box center [455, 126] width 139 height 25
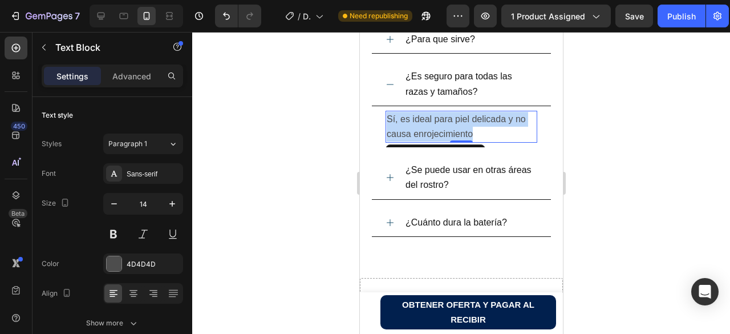
click at [464, 139] on span "Sí, es ideal para piel delicada y no causa enrojecimiento" at bounding box center [455, 126] width 139 height 25
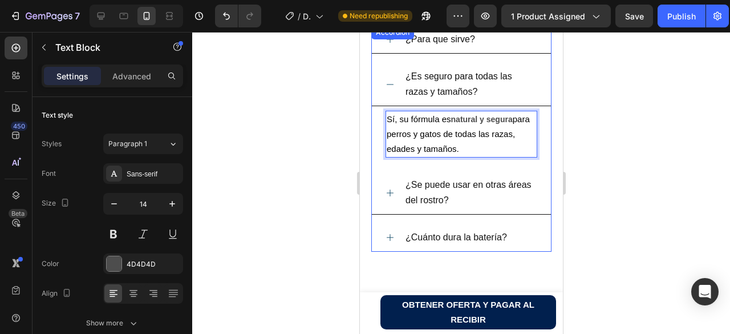
click at [389, 196] on icon at bounding box center [389, 192] width 7 height 7
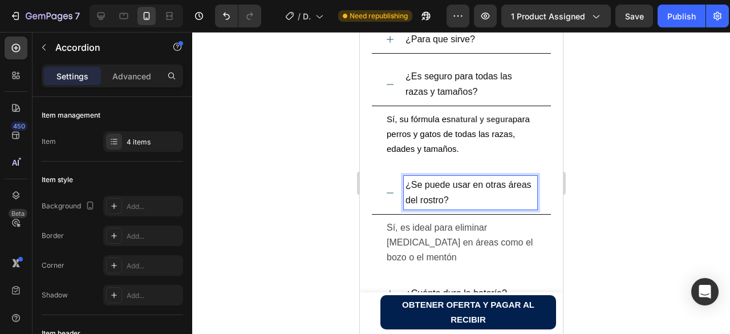
click at [442, 204] on span "¿Se puede usar en otras áreas del rostro?" at bounding box center [468, 192] width 126 height 25
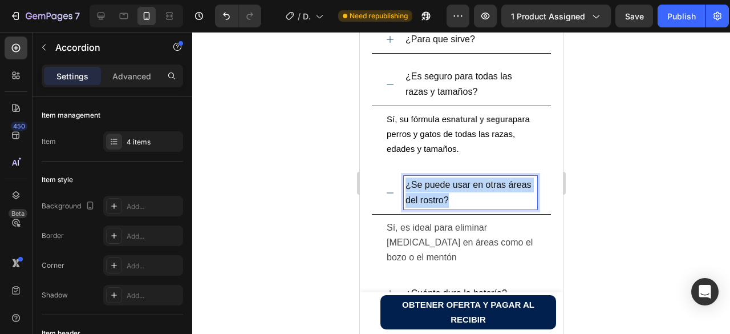
click at [442, 204] on span "¿Se puede usar en otras áreas del rostro?" at bounding box center [468, 192] width 126 height 25
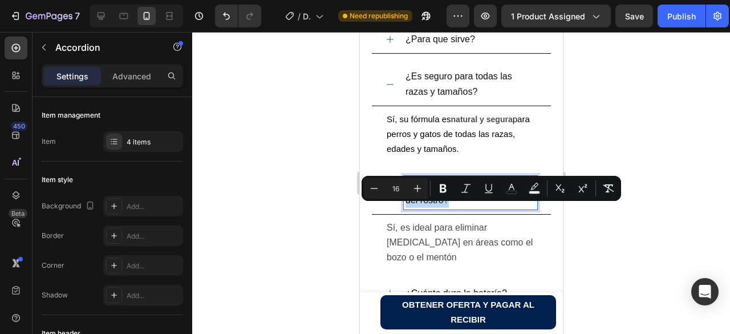
click at [470, 204] on span "¿Se puede usar en otras áreas del rostro?" at bounding box center [468, 192] width 126 height 25
click at [494, 207] on p "¿Se puede usar en otras áreas del rostro?" at bounding box center [470, 192] width 130 height 30
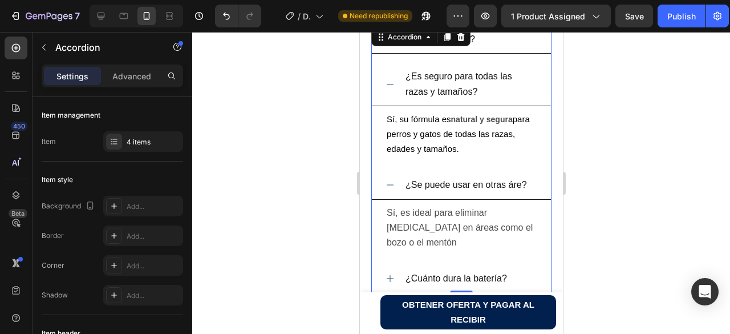
click at [520, 189] on span "¿Se puede usar en otras áre?" at bounding box center [466, 185] width 122 height 10
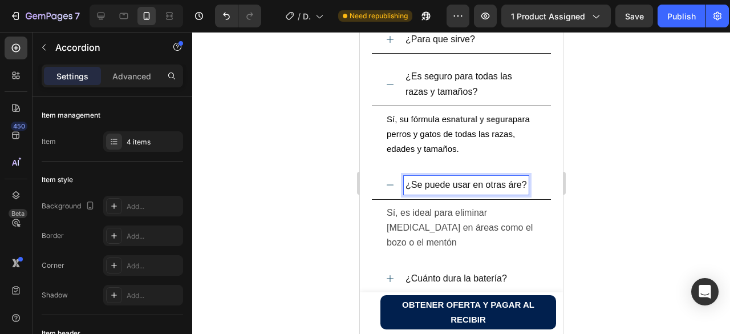
click at [515, 189] on span "¿Se puede usar en otras áre?" at bounding box center [466, 185] width 122 height 10
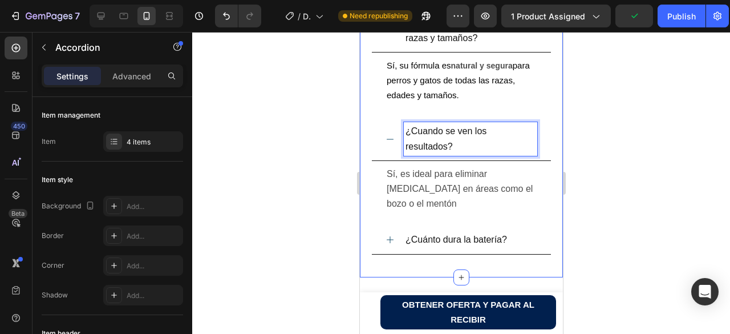
scroll to position [2072, 0]
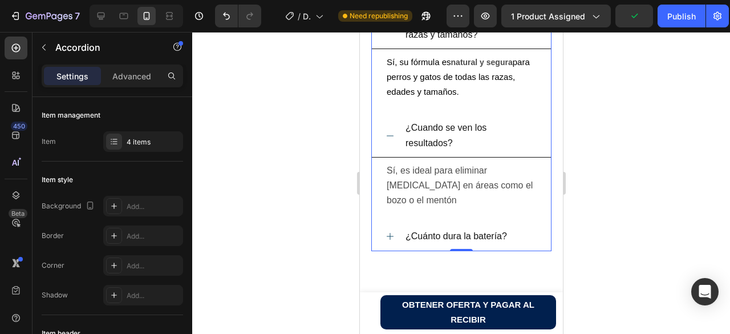
click at [385, 140] on icon at bounding box center [389, 135] width 9 height 9
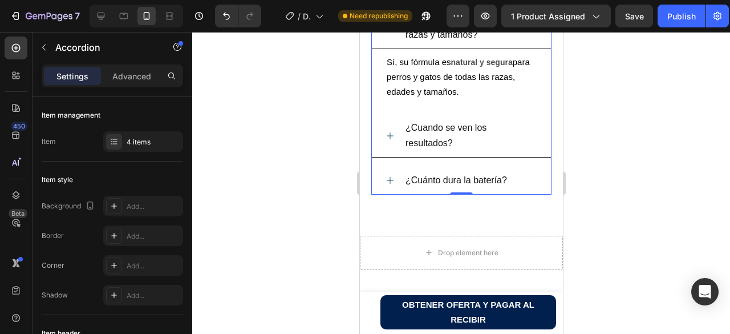
click at [386, 139] on icon at bounding box center [389, 135] width 7 height 7
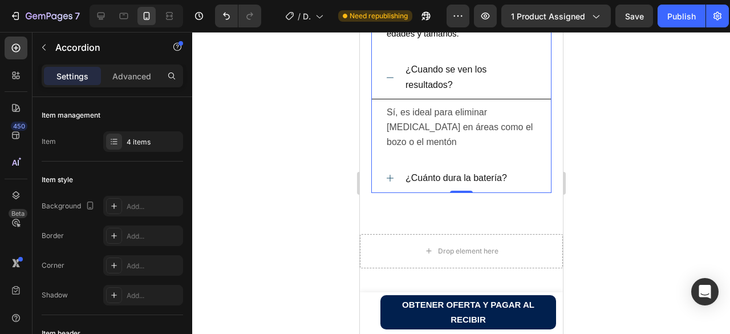
scroll to position [2186, 0]
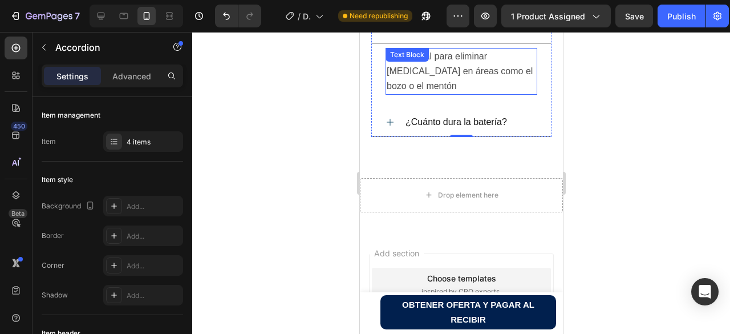
click at [420, 94] on p "Sí, es ideal para eliminar vello facial en áreas como el bozo o el mentón" at bounding box center [460, 71] width 149 height 45
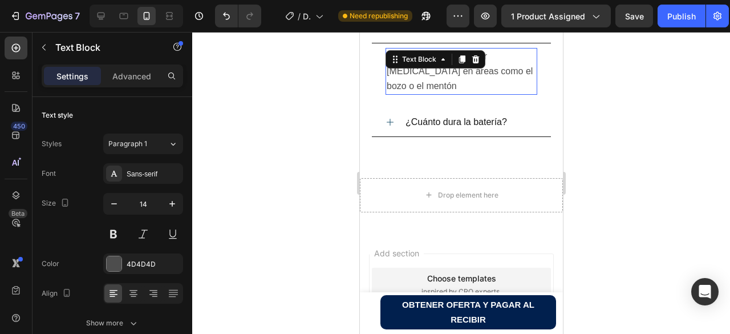
click at [420, 94] on p "Sí, es ideal para eliminar vello facial en áreas como el bozo o el mentón" at bounding box center [460, 71] width 149 height 45
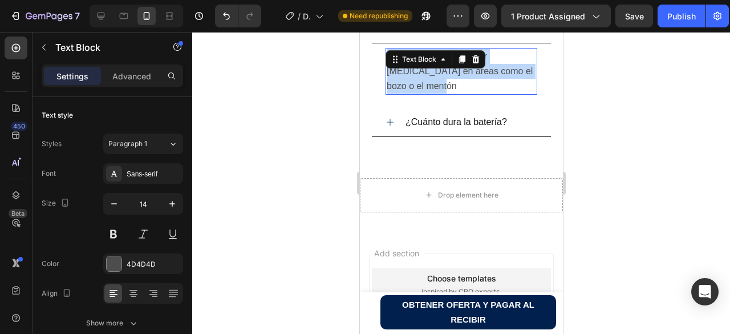
click at [420, 94] on p "Sí, es ideal para eliminar vello facial en áreas como el bozo o el mentón" at bounding box center [460, 71] width 149 height 45
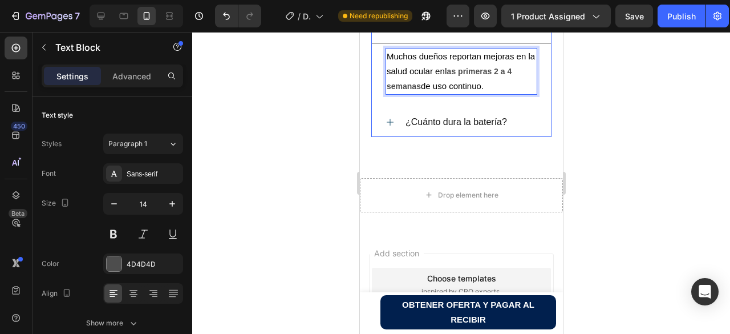
click at [456, 127] on span "¿Cuánto dura la batería?" at bounding box center [456, 122] width 102 height 10
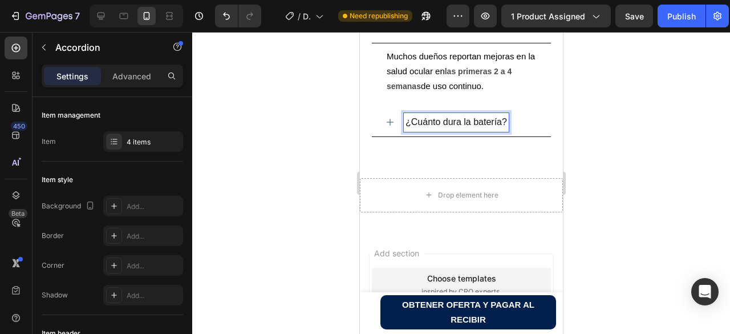
click at [460, 127] on span "¿Cuánto dura la batería?" at bounding box center [456, 122] width 102 height 10
click at [387, 127] on icon at bounding box center [389, 122] width 9 height 9
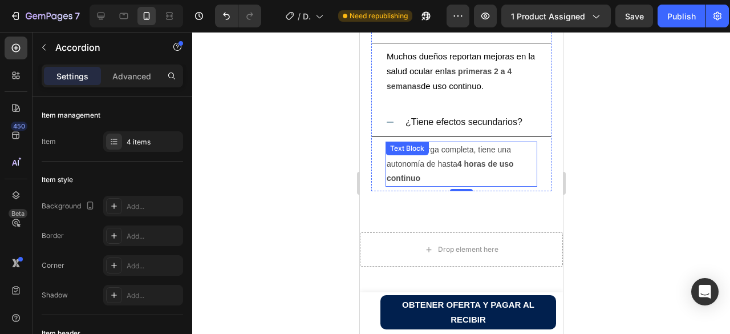
click at [442, 186] on p "Con una carga completa, tiene una autonomía de hasta 4 horas de uso continuo" at bounding box center [460, 164] width 149 height 43
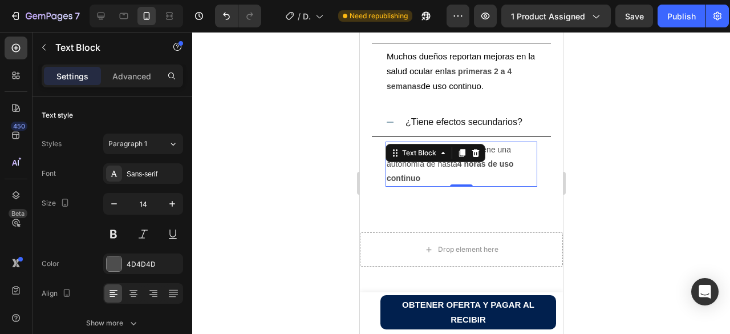
click at [442, 162] on div "Text Block" at bounding box center [435, 153] width 100 height 18
click at [419, 183] on strong "4 horas de uso continuo" at bounding box center [449, 170] width 127 height 23
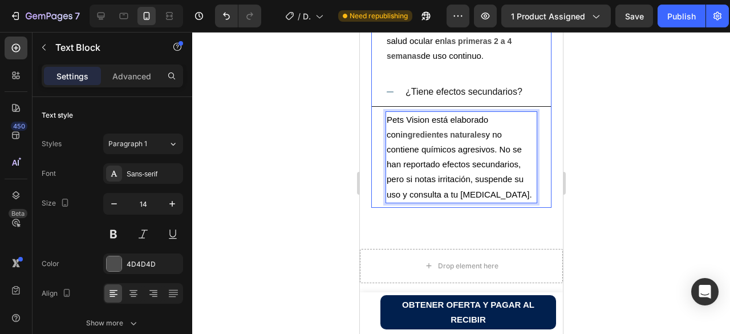
scroll to position [2243, 0]
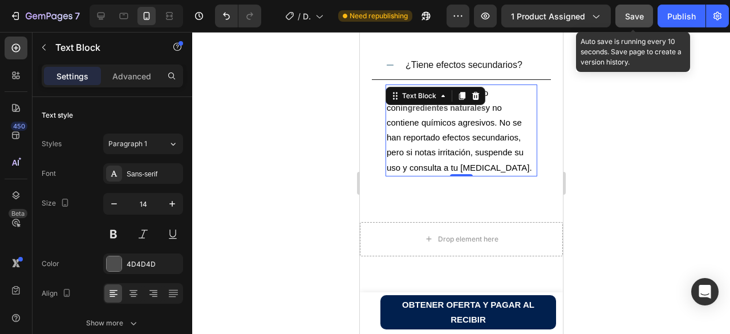
click at [631, 14] on span "Save" at bounding box center [634, 16] width 19 height 10
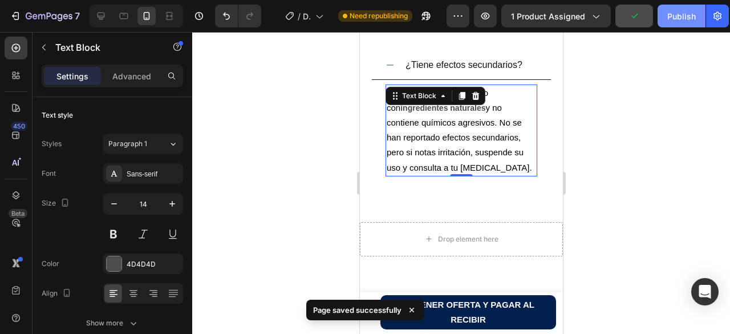
click at [670, 13] on div "Publish" at bounding box center [681, 16] width 29 height 12
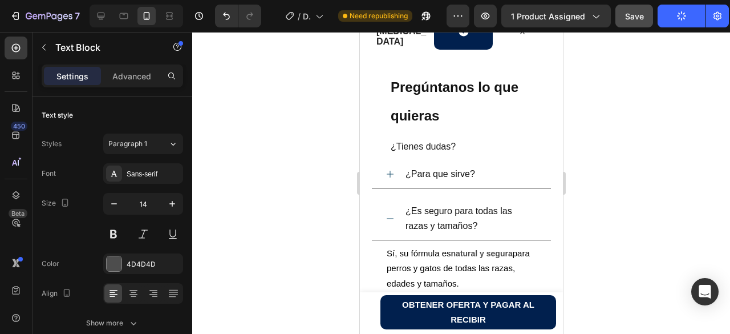
scroll to position [1340, 0]
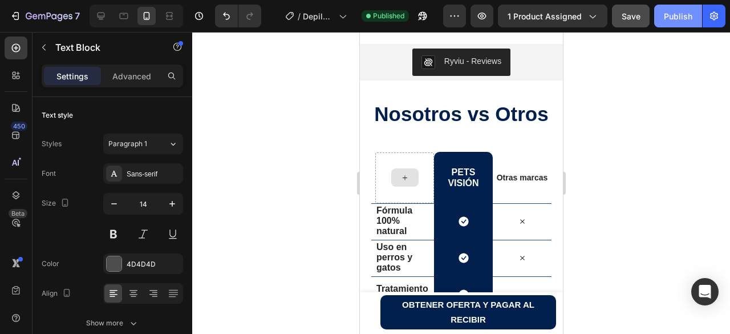
click at [669, 13] on div "Publish" at bounding box center [678, 16] width 29 height 12
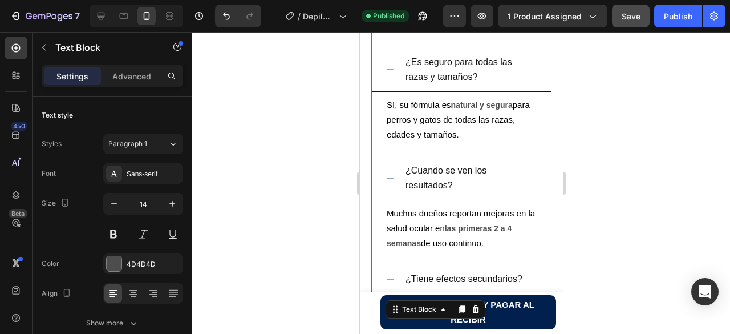
scroll to position [2082, 0]
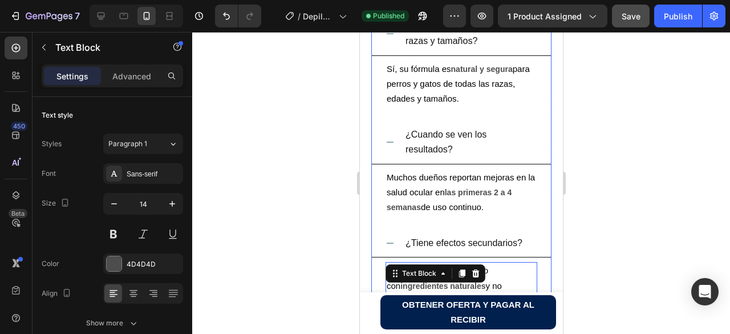
click at [391, 147] on icon at bounding box center [389, 141] width 9 height 9
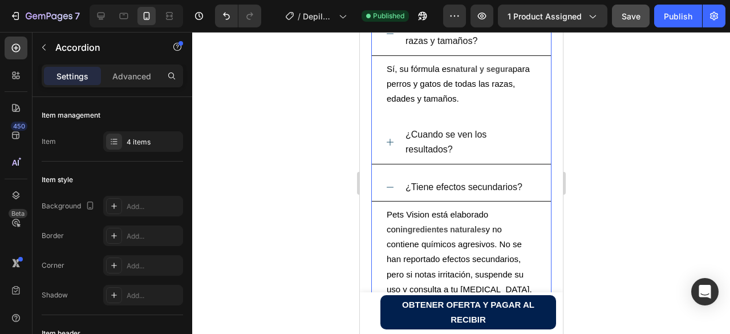
click at [391, 192] on icon at bounding box center [389, 187] width 9 height 9
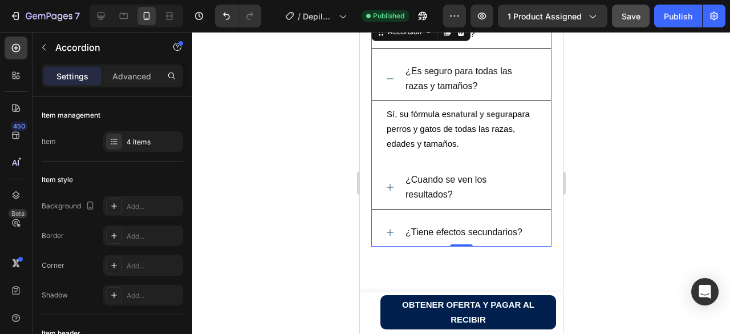
scroll to position [1910, 0]
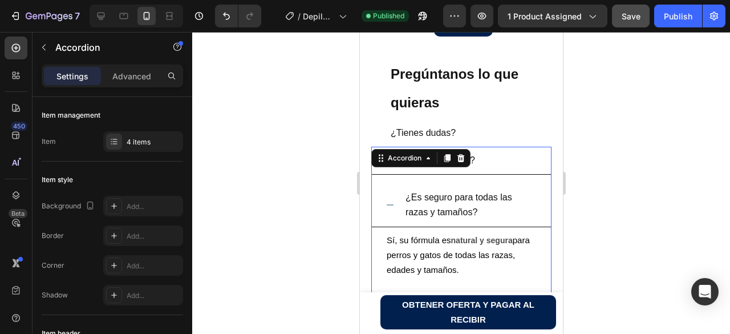
click at [388, 209] on icon at bounding box center [389, 204] width 9 height 9
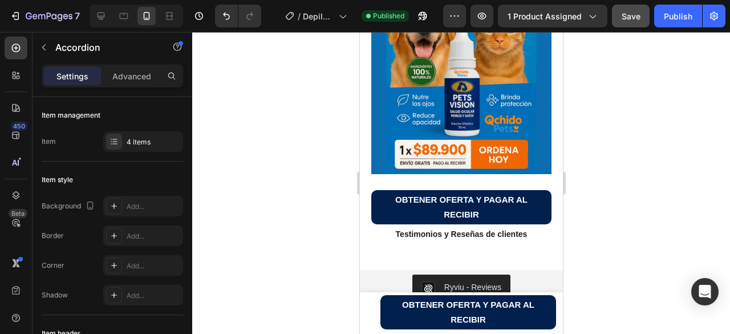
scroll to position [1399, 0]
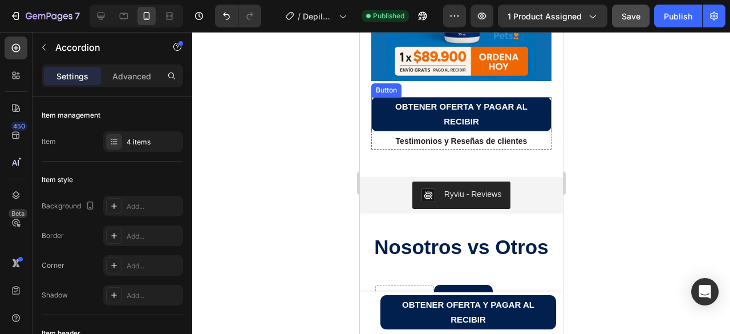
click at [378, 102] on button "OBTENER OFERTA Y PAGAR AL RECIBIR" at bounding box center [461, 114] width 180 height 34
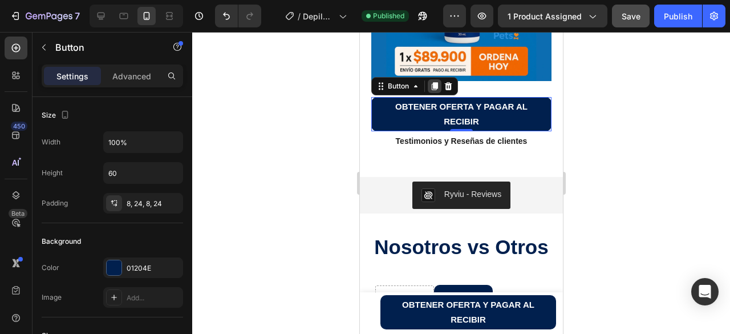
click at [435, 82] on icon at bounding box center [434, 86] width 6 height 8
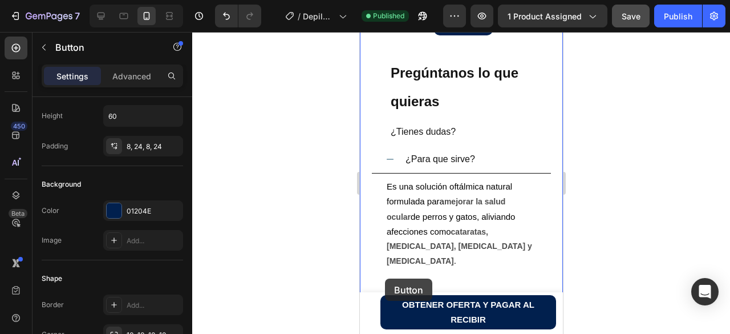
scroll to position [2083, 0]
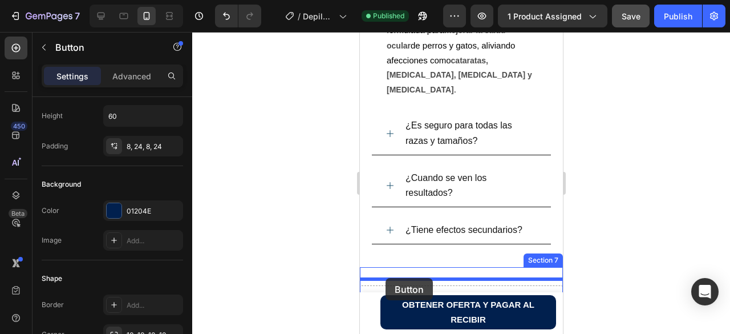
drag, startPoint x: 379, startPoint y: 111, endPoint x: 385, endPoint y: 278, distance: 167.2
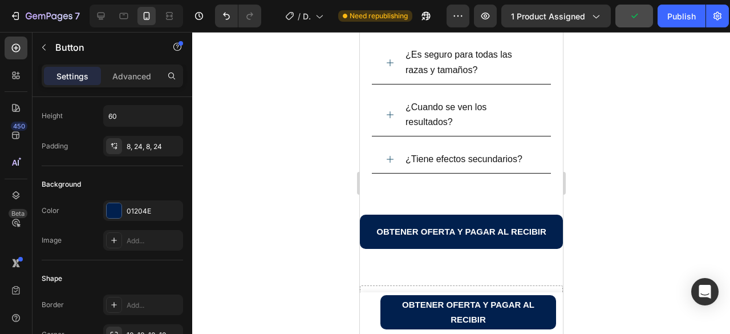
scroll to position [2140, 0]
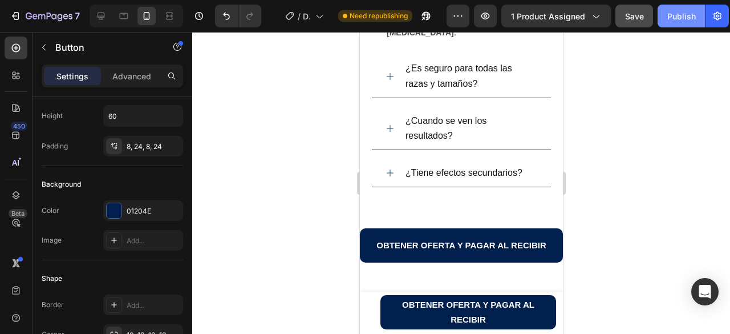
click at [677, 19] on div "Publish" at bounding box center [681, 16] width 29 height 12
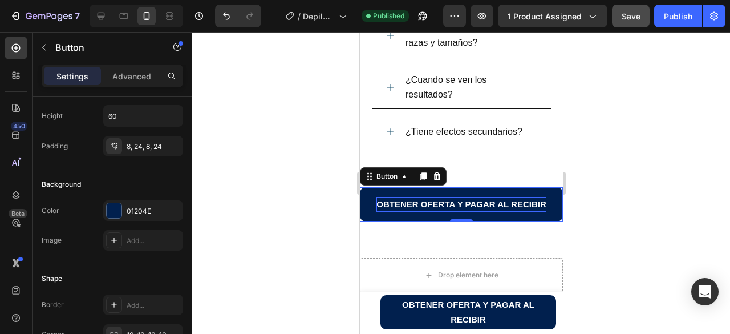
scroll to position [2185, 0]
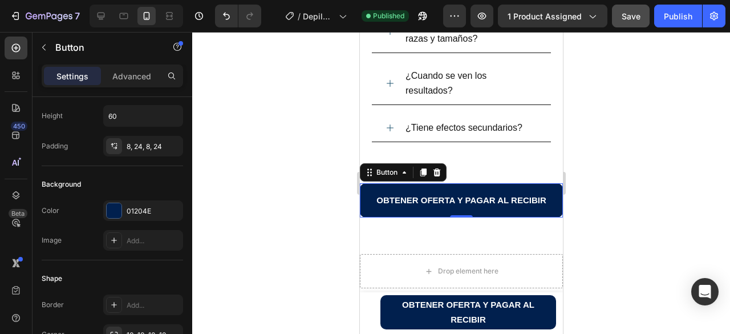
click at [366, 217] on button "OBTENER OFERTA Y PAGAR AL RECIBIR" at bounding box center [460, 200] width 203 height 34
click at [369, 217] on button "OBTENER OFERTA Y PAGAR AL RECIBIR" at bounding box center [460, 200] width 203 height 34
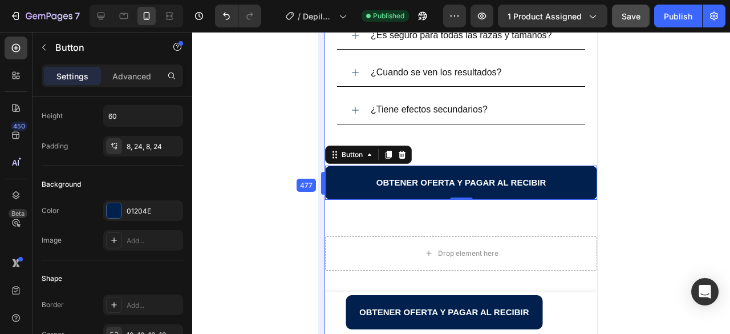
scroll to position [2076, 0]
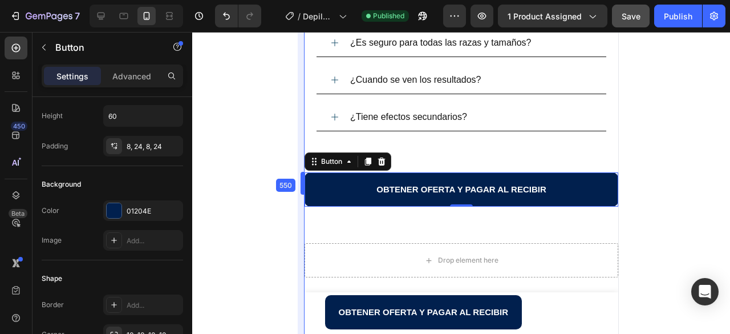
drag, startPoint x: 359, startPoint y: 219, endPoint x: 244, endPoint y: 225, distance: 114.8
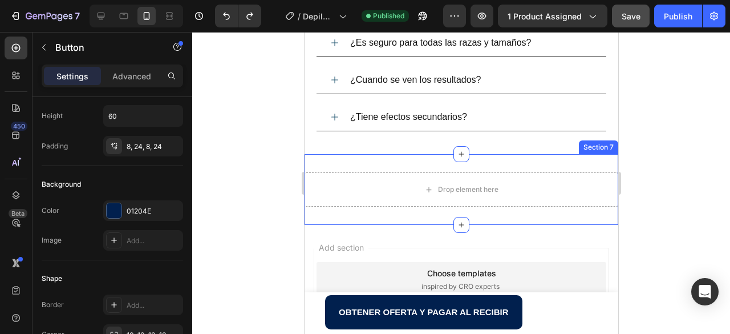
click at [523, 163] on div "Drop element here Section 7" at bounding box center [461, 189] width 314 height 71
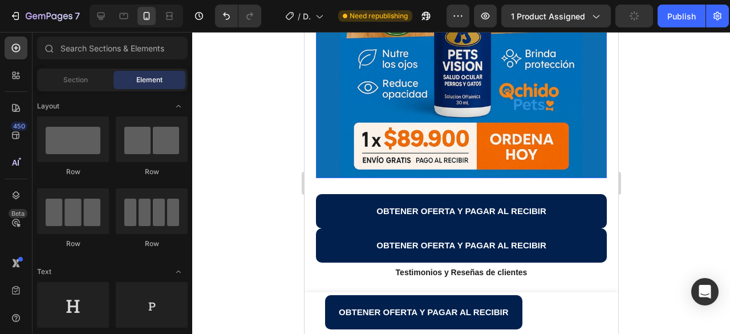
scroll to position [1564, 0]
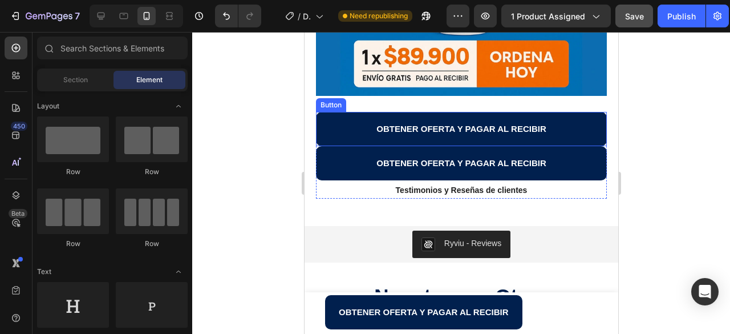
click at [333, 112] on button "OBTENER OFERTA Y PAGAR AL RECIBIR" at bounding box center [460, 129] width 291 height 34
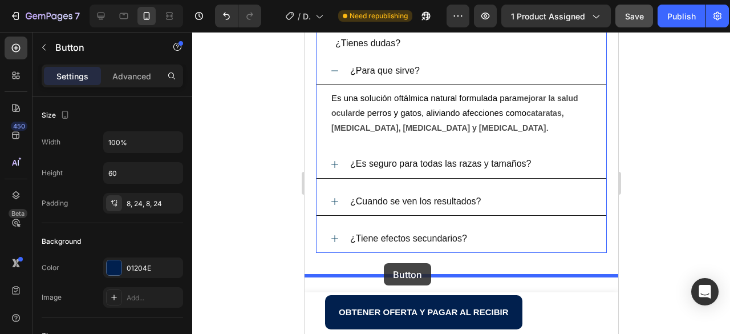
scroll to position [2249, 0]
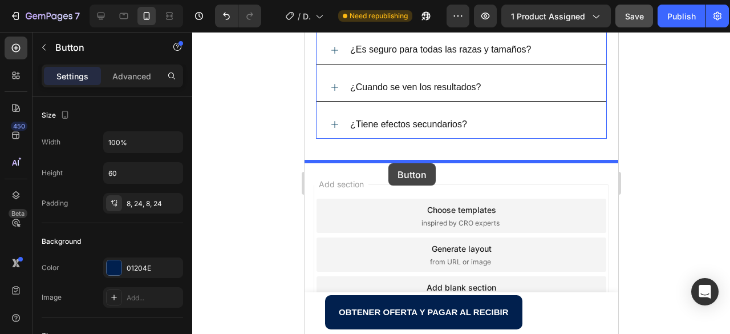
drag, startPoint x: 325, startPoint y: 95, endPoint x: 388, endPoint y: 163, distance: 92.9
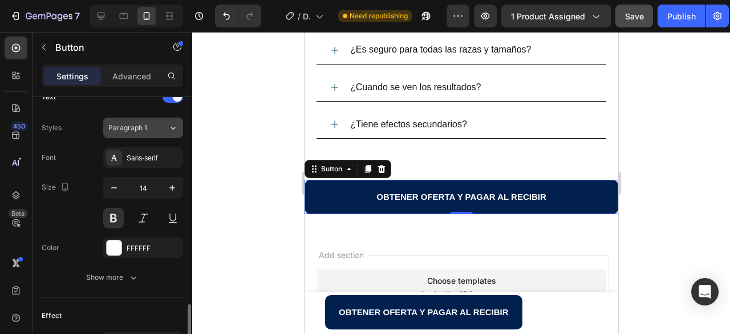
scroll to position [285, 0]
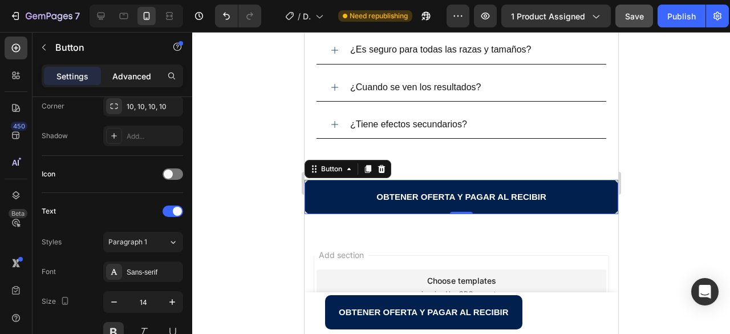
click at [129, 76] on p "Advanced" at bounding box center [131, 76] width 39 height 12
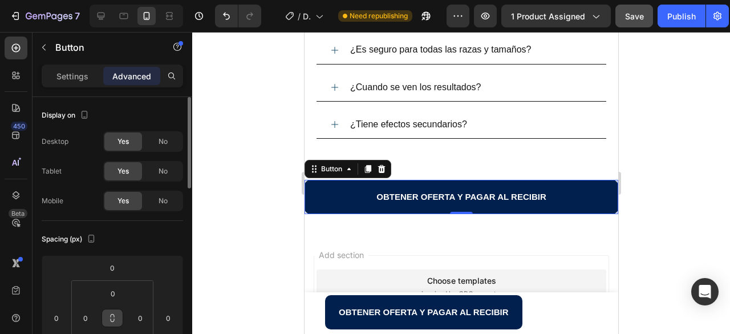
scroll to position [114, 0]
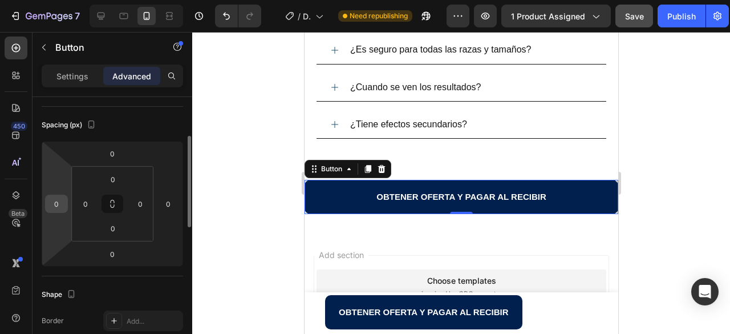
click at [59, 205] on input "0" at bounding box center [56, 203] width 17 height 17
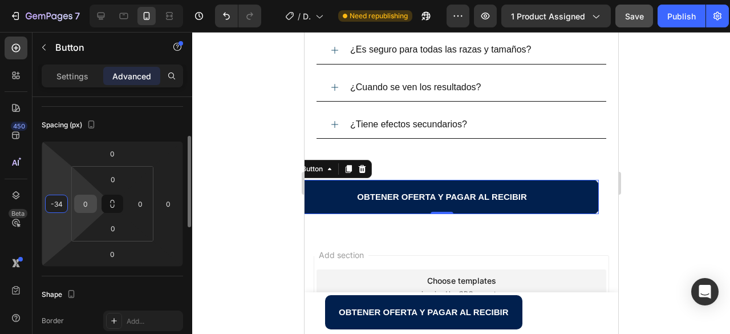
type input "-35"
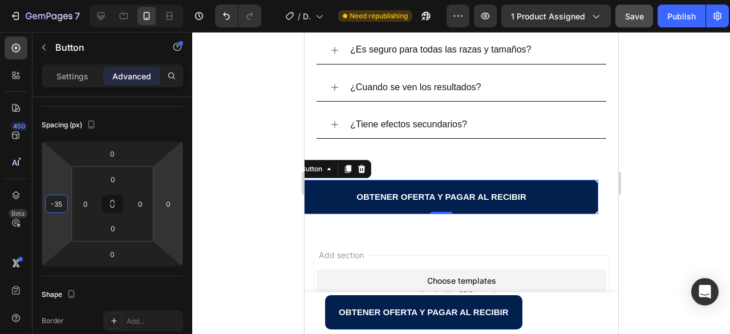
click at [167, 205] on input "0" at bounding box center [168, 203] width 17 height 17
type input "0"
click at [57, 205] on input "-35" at bounding box center [56, 203] width 17 height 17
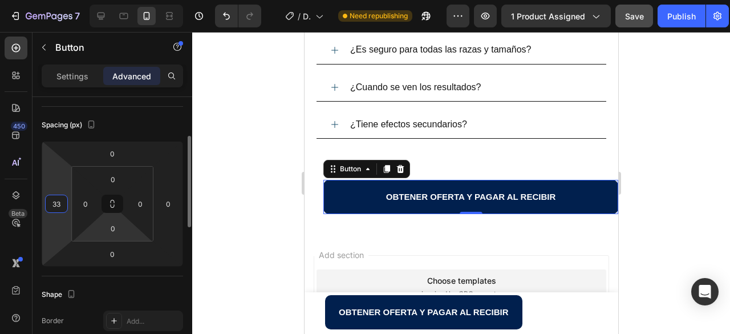
type input "32"
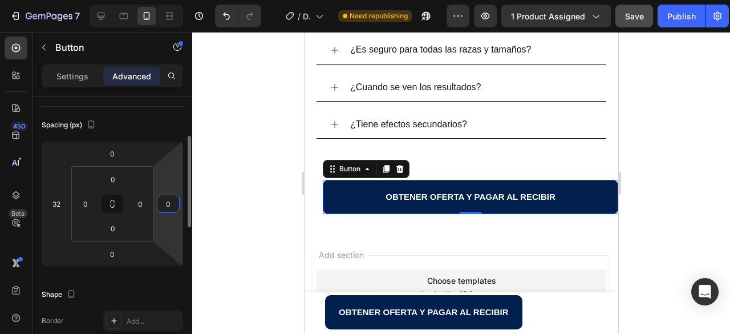
click at [169, 209] on input "0" at bounding box center [168, 203] width 17 height 17
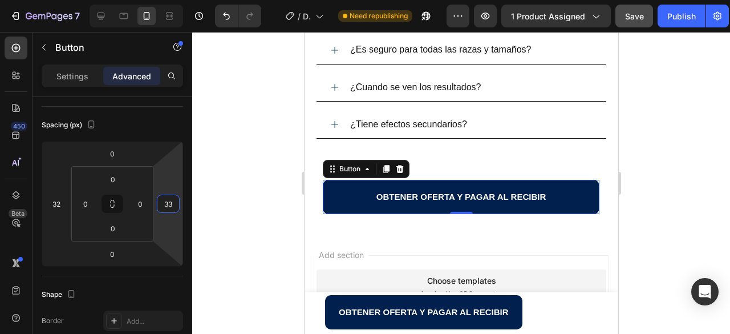
type input "32"
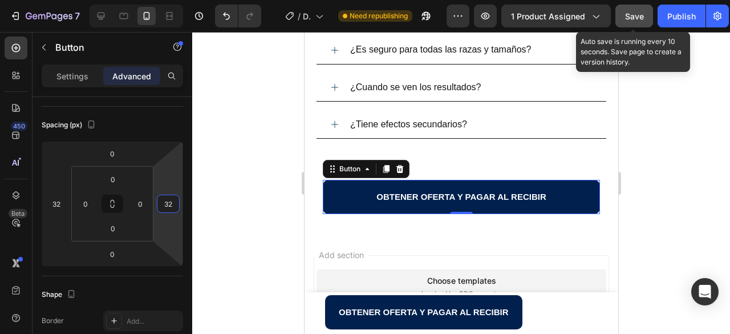
drag, startPoint x: 626, startPoint y: 15, endPoint x: 640, endPoint y: 14, distance: 13.7
click at [626, 15] on span "Save" at bounding box center [634, 16] width 19 height 10
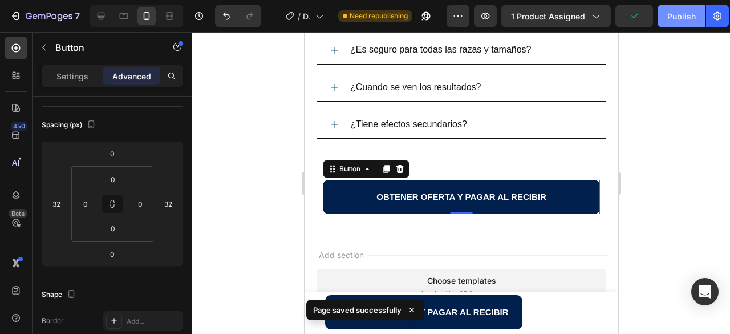
click at [669, 22] on div "Publish" at bounding box center [681, 16] width 29 height 12
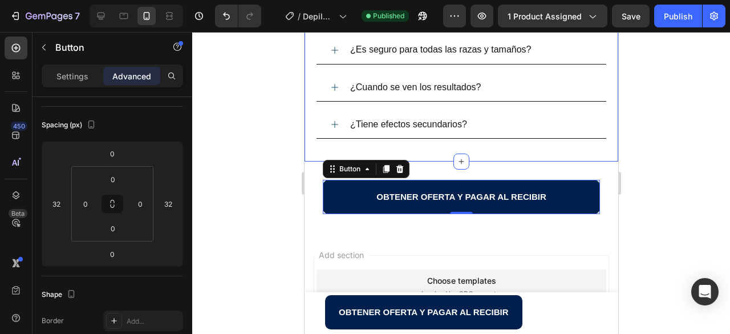
scroll to position [2362, 0]
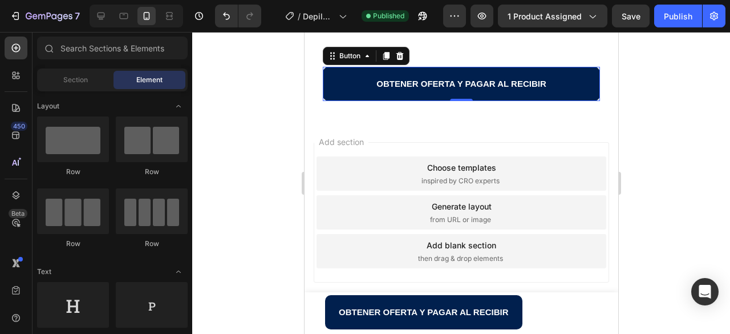
click at [384, 177] on div "Choose templates inspired by CRO experts" at bounding box center [461, 173] width 290 height 34
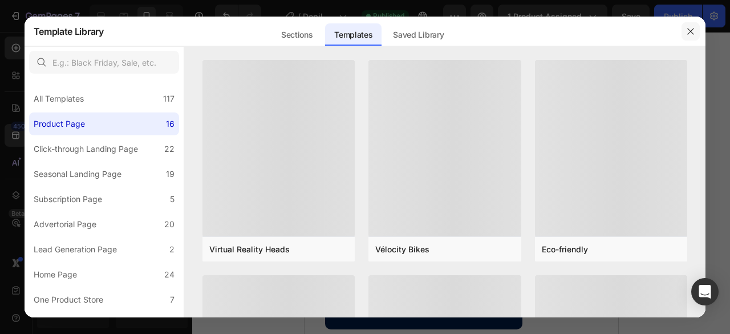
click at [690, 31] on icon "button" at bounding box center [691, 31] width 6 height 6
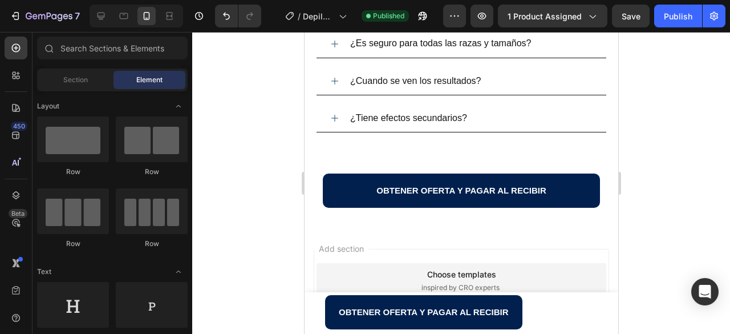
scroll to position [2248, 0]
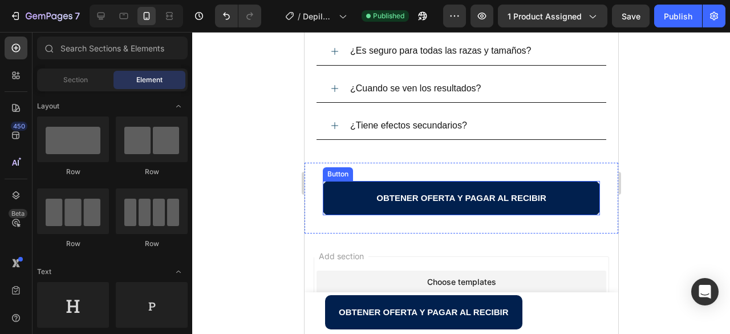
click at [333, 204] on button "OBTENER OFERTA Y PAGAR AL RECIBIR" at bounding box center [460, 198] width 277 height 34
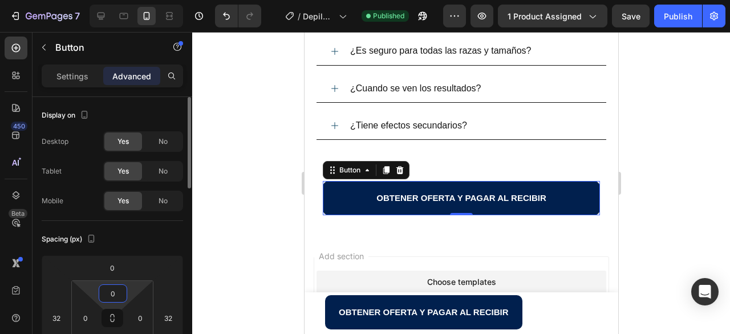
click at [115, 290] on input "0" at bounding box center [113, 293] width 23 height 17
type input "0"
click at [107, 269] on input "0" at bounding box center [112, 267] width 23 height 17
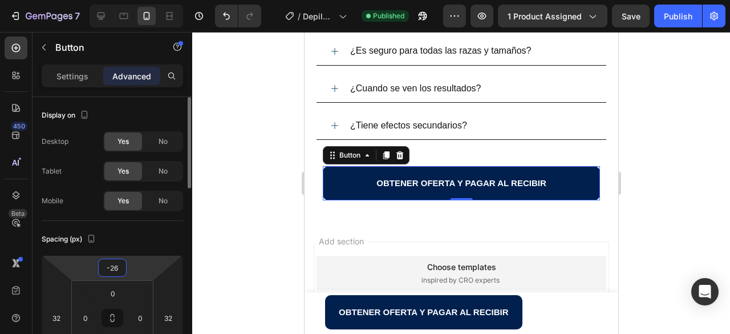
type input "-27"
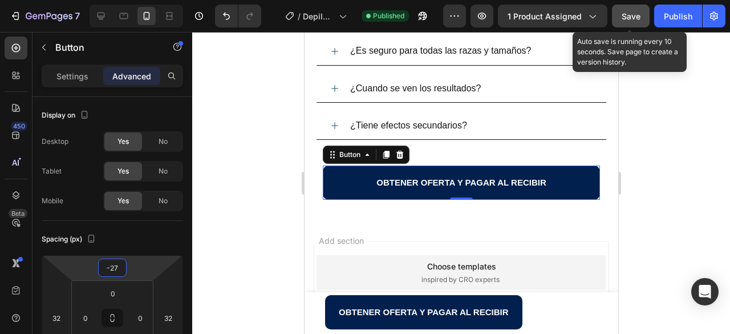
click at [632, 16] on span "Save" at bounding box center [631, 16] width 19 height 10
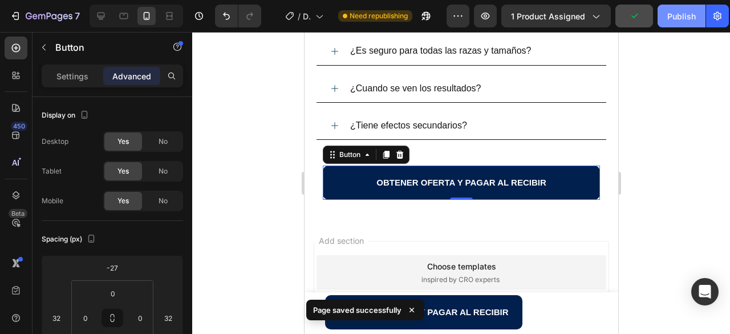
click at [675, 19] on div "Publish" at bounding box center [681, 16] width 29 height 12
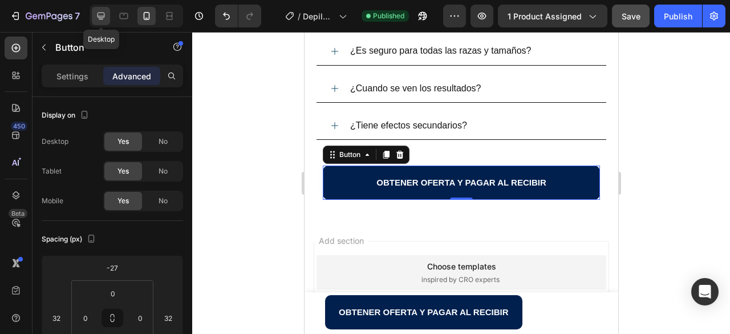
click at [99, 17] on icon at bounding box center [101, 16] width 7 height 7
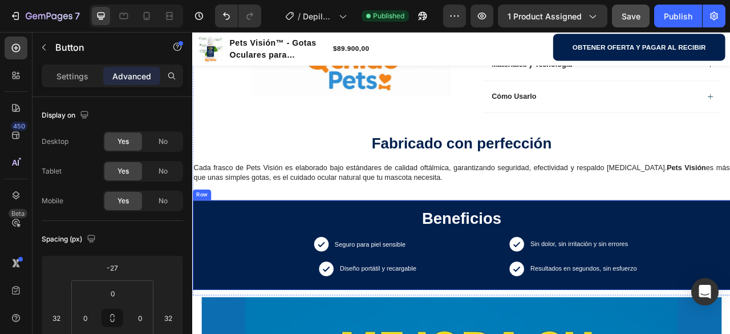
scroll to position [685, 0]
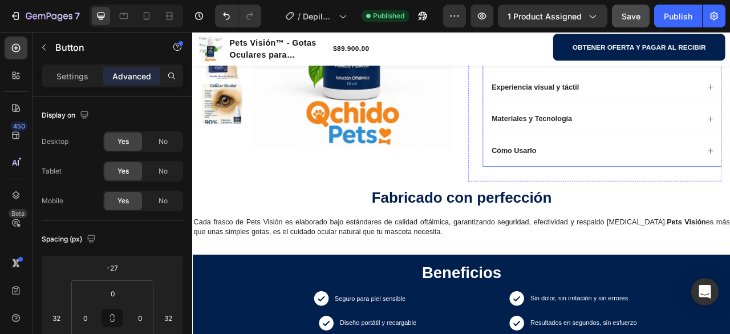
click at [650, 180] on div "Cómo Usarlo" at bounding box center [704, 183] width 266 height 14
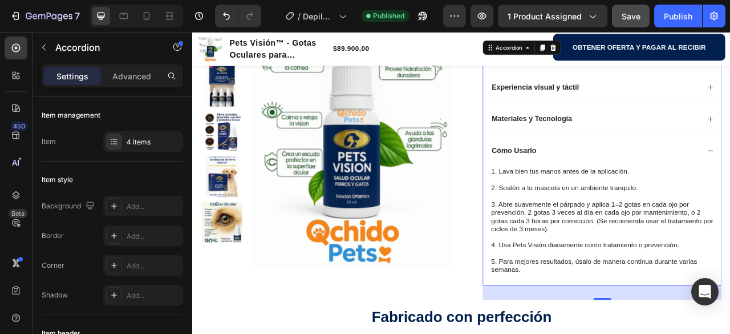
click at [730, 180] on div "Cómo Usarlo" at bounding box center [713, 183] width 303 height 41
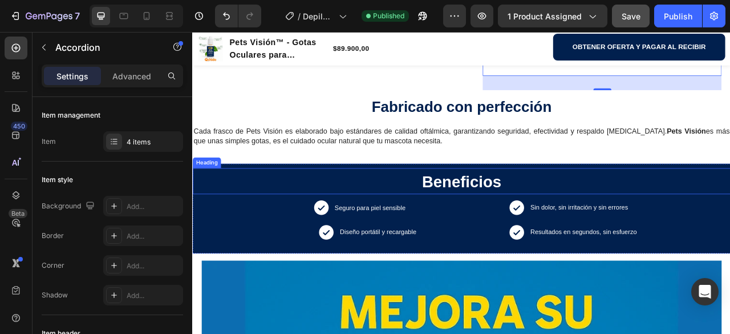
scroll to position [913, 0]
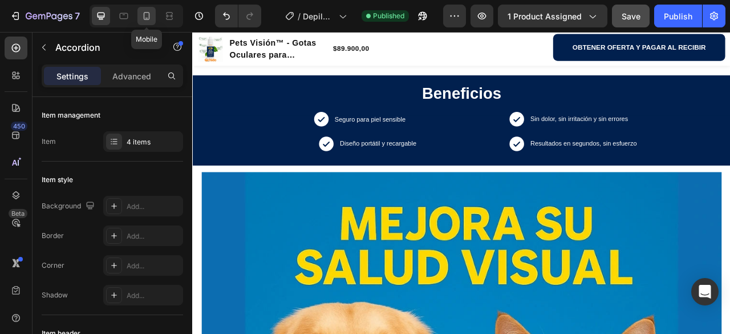
click at [149, 18] on icon at bounding box center [147, 16] width 6 height 8
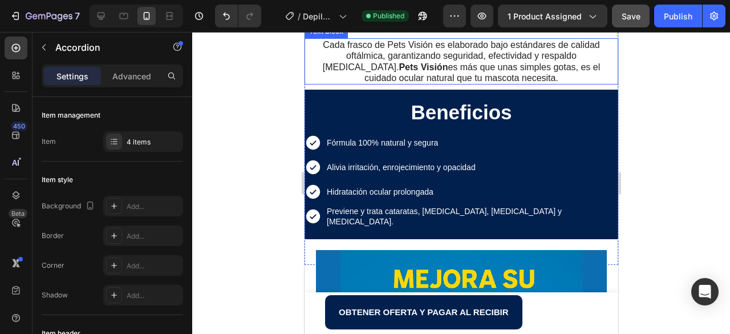
scroll to position [1201, 0]
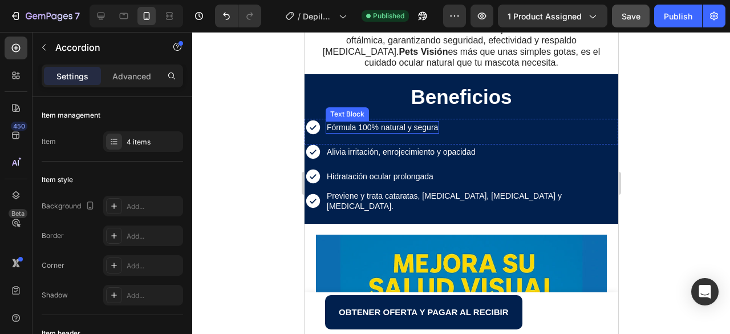
click at [433, 129] on span "Fórmula 100% natural y segura" at bounding box center [381, 127] width 111 height 9
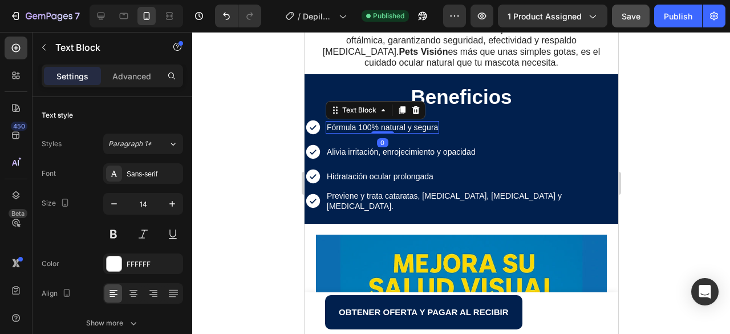
click at [433, 129] on span "Fórmula 100% natural y segura" at bounding box center [381, 127] width 111 height 9
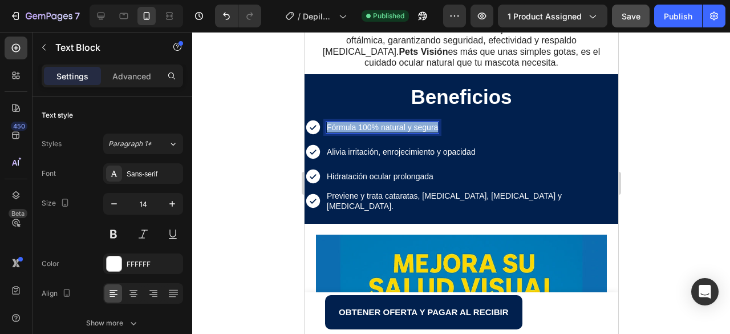
click at [433, 129] on span "Fórmula 100% natural y segura" at bounding box center [381, 127] width 111 height 9
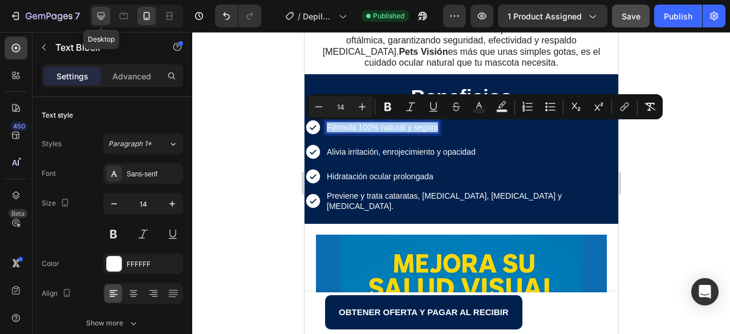
click at [102, 16] on icon at bounding box center [101, 16] width 7 height 7
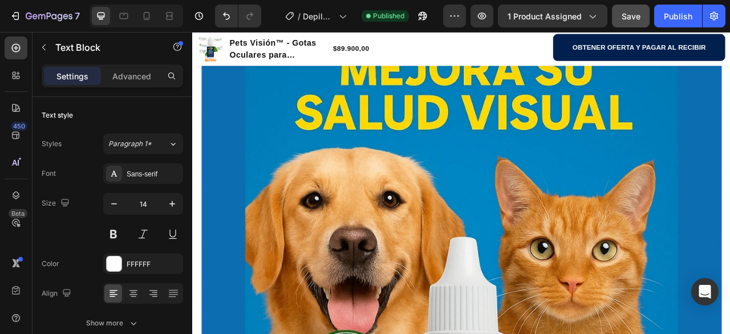
scroll to position [767, 0]
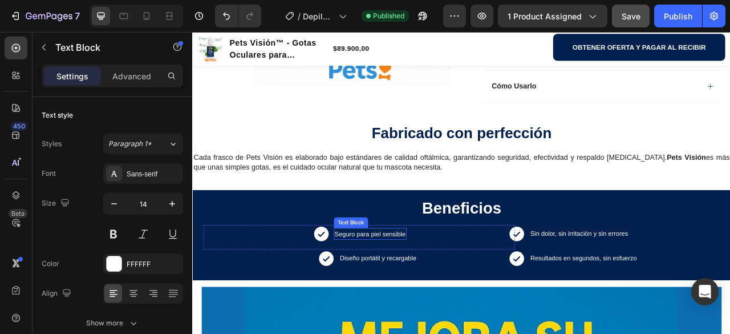
click at [431, 291] on span "Seguro para piel sensible" at bounding box center [418, 288] width 90 height 9
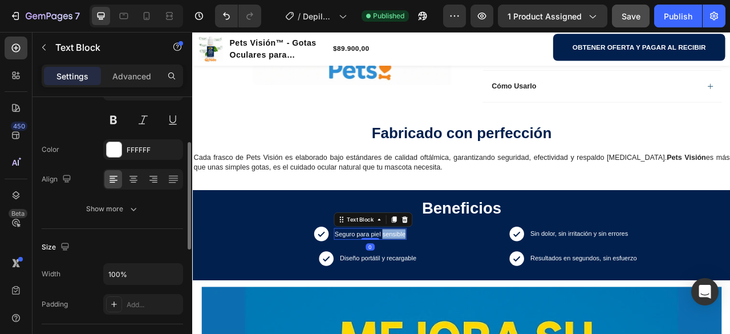
click at [431, 291] on span "Seguro para piel sensible" at bounding box center [418, 288] width 90 height 9
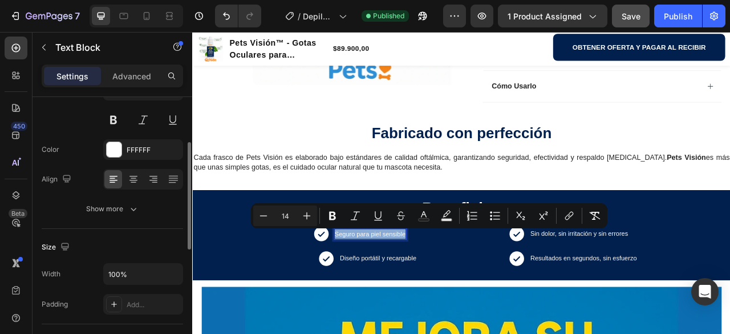
click at [431, 291] on span "Seguro para piel sensible" at bounding box center [418, 288] width 90 height 9
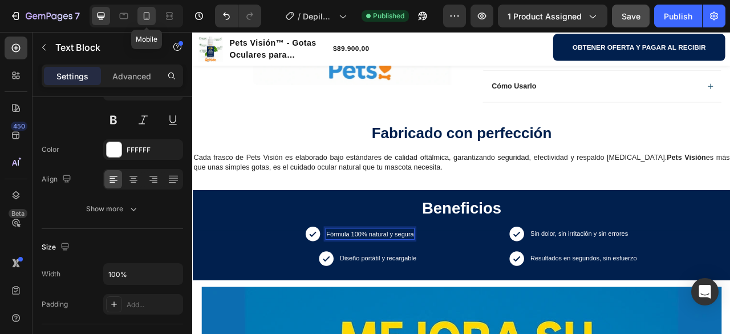
click at [148, 18] on icon at bounding box center [146, 15] width 11 height 11
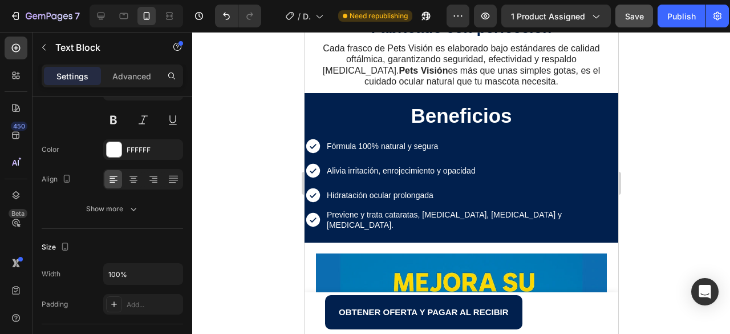
scroll to position [1183, 0]
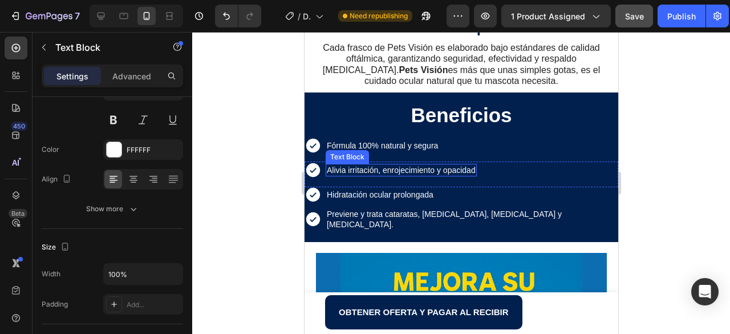
click at [408, 172] on span "Alivia irritación, enrojecimiento y opacidad" at bounding box center [400, 169] width 149 height 9
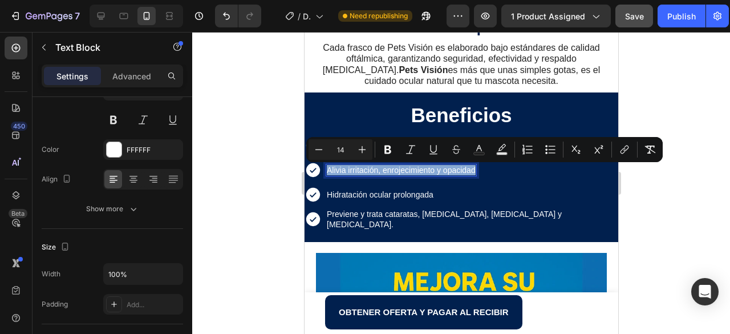
click at [408, 172] on span "Alivia irritación, enrojecimiento y opacidad" at bounding box center [400, 169] width 149 height 9
copy span "Alivia irritación, enrojecimiento y opacidad"
click at [99, 15] on icon at bounding box center [100, 15] width 11 height 11
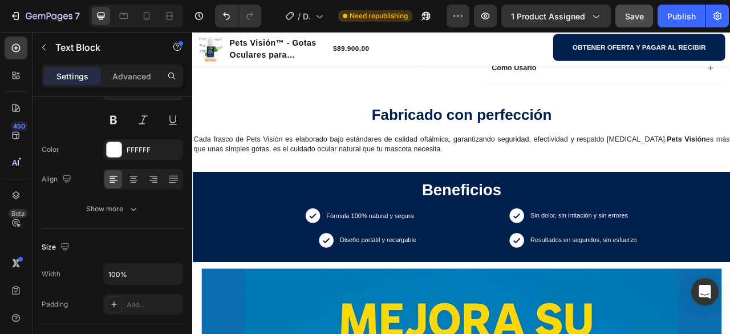
scroll to position [792, 0]
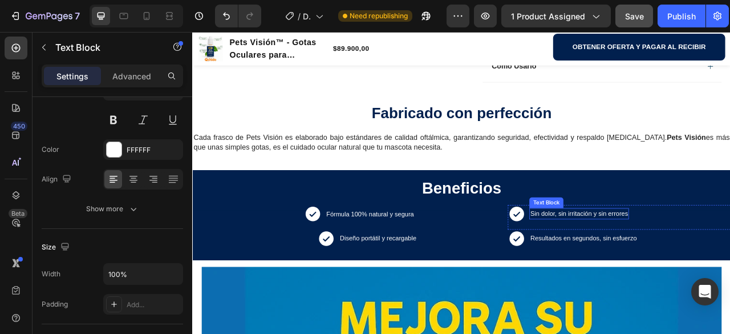
click at [693, 263] on span "Sin dolor, sin irritación y sin errores" at bounding box center [684, 262] width 124 height 9
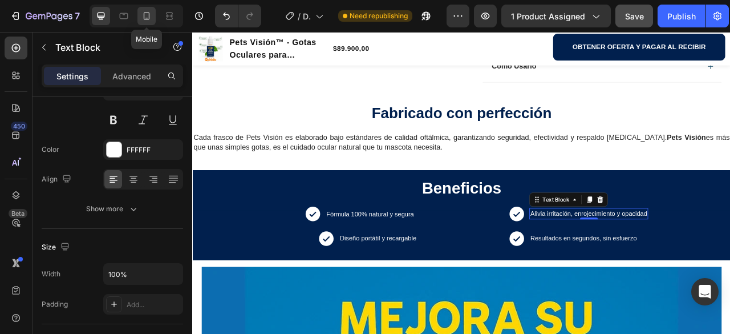
click at [148, 18] on icon at bounding box center [146, 15] width 11 height 11
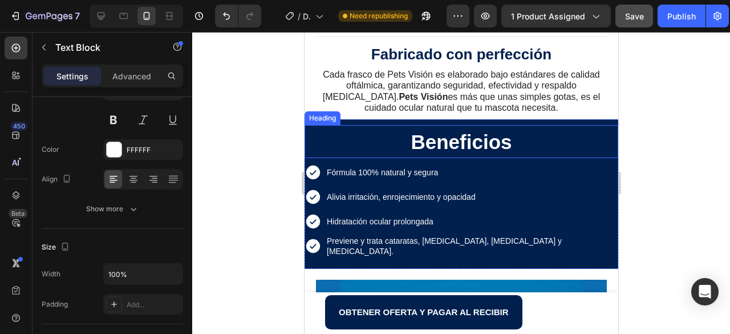
scroll to position [1169, 0]
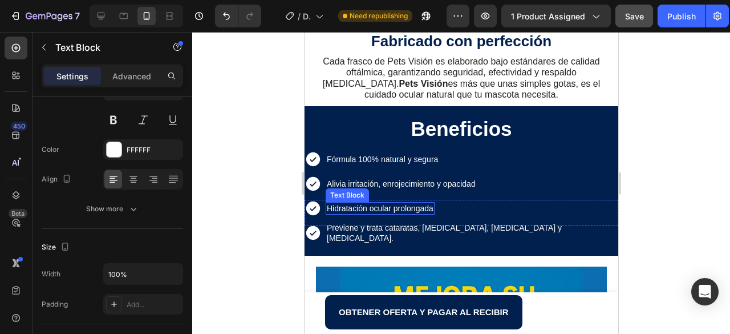
click at [386, 210] on span "Hidratación ocular prolongada" at bounding box center [379, 208] width 107 height 9
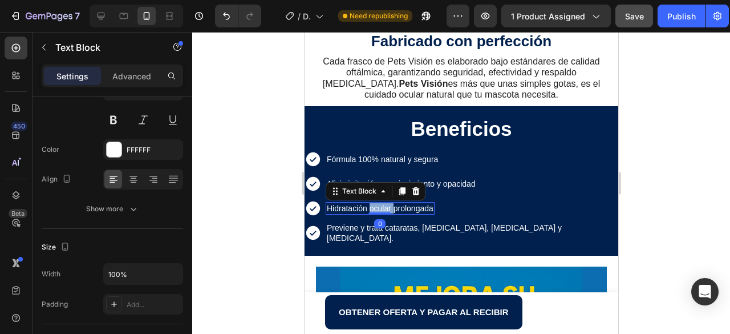
click at [386, 210] on span "Hidratación ocular prolongada" at bounding box center [379, 208] width 107 height 9
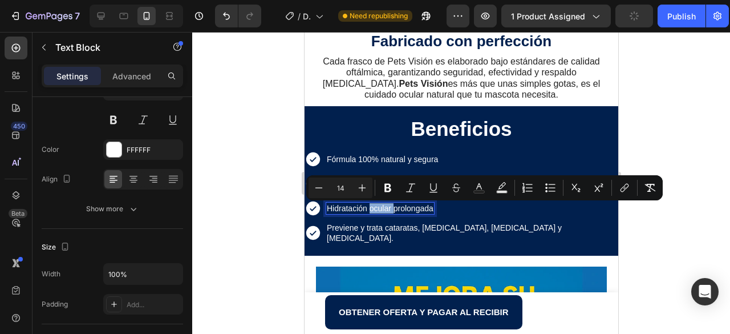
click at [386, 210] on span "Hidratación ocular prolongada" at bounding box center [379, 208] width 107 height 9
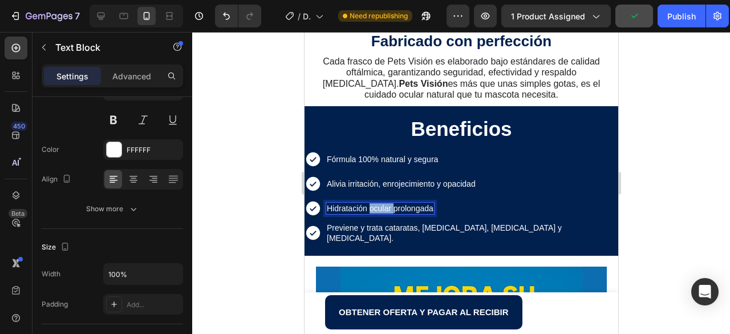
click at [386, 210] on span "Hidratación ocular prolongada" at bounding box center [379, 208] width 107 height 9
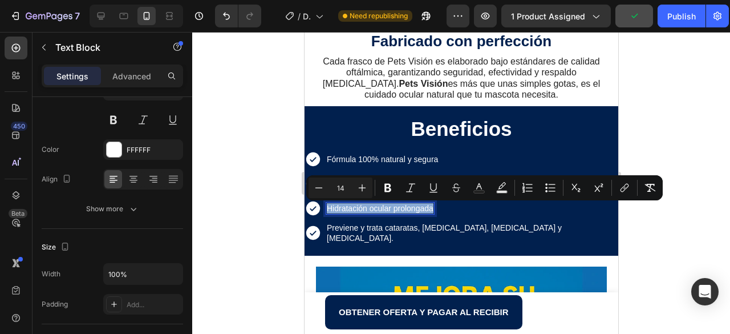
click at [386, 210] on span "Hidratación ocular prolongada" at bounding box center [379, 208] width 107 height 9
copy span "Hidratación ocular prolongada"
click at [104, 16] on icon at bounding box center [101, 16] width 7 height 7
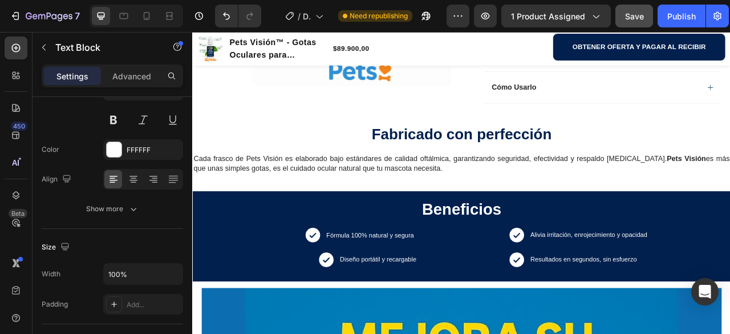
scroll to position [744, 0]
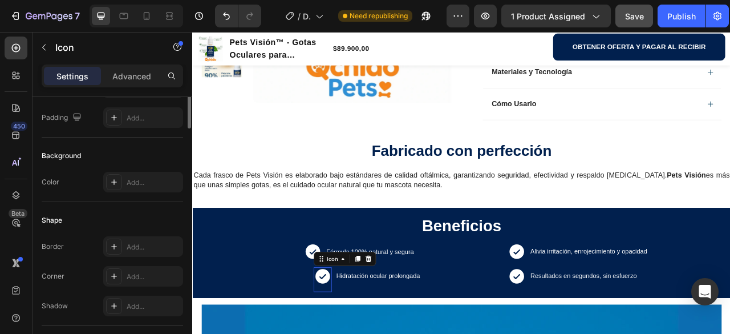
scroll to position [0, 0]
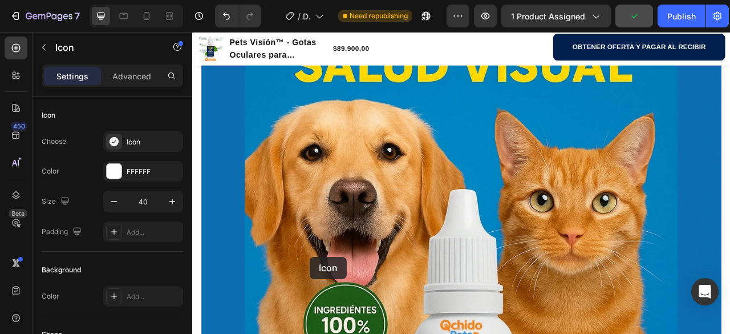
drag, startPoint x: 354, startPoint y: 345, endPoint x: 369, endPoint y: 250, distance: 95.3
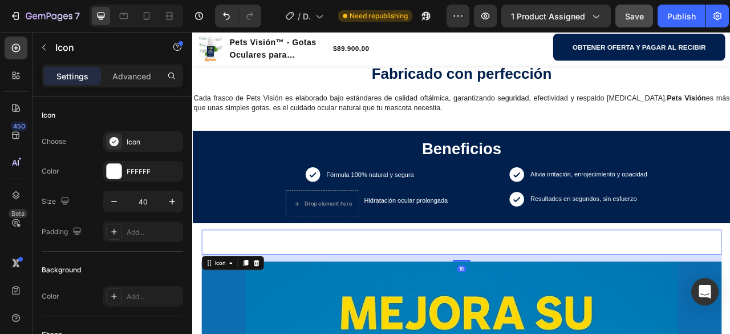
scroll to position [738, 0]
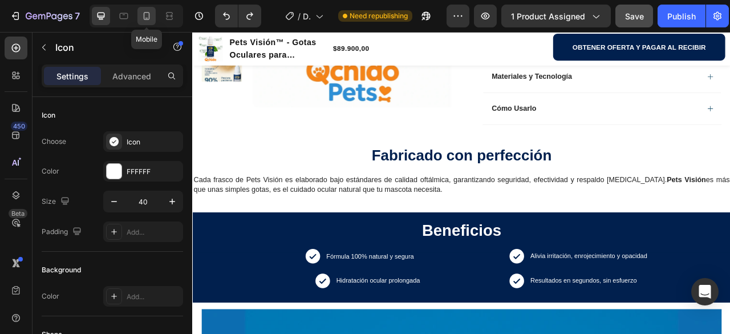
click at [144, 17] on icon at bounding box center [147, 16] width 6 height 8
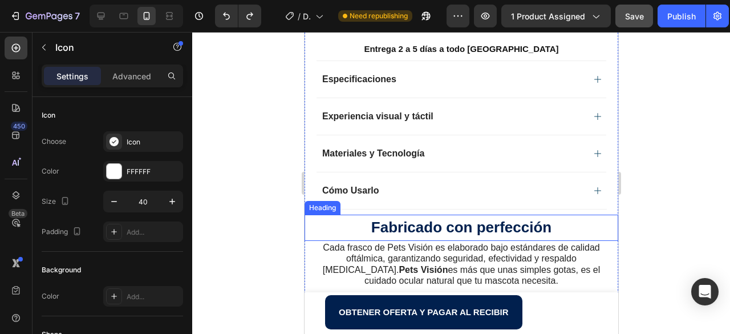
scroll to position [1269, 0]
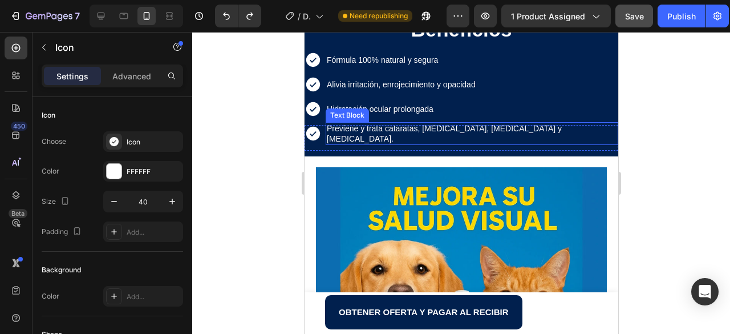
click at [427, 135] on span "Previene y trata cataratas, [MEDICAL_DATA], [MEDICAL_DATA] y [MEDICAL_DATA]." at bounding box center [443, 133] width 235 height 19
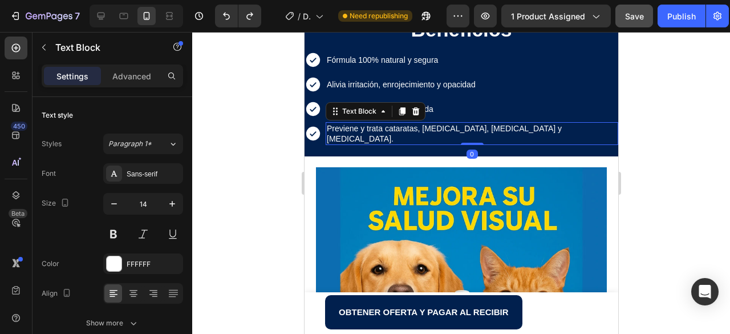
click at [427, 135] on span "Previene y trata cataratas, [MEDICAL_DATA], [MEDICAL_DATA] y [MEDICAL_DATA]." at bounding box center [443, 133] width 235 height 19
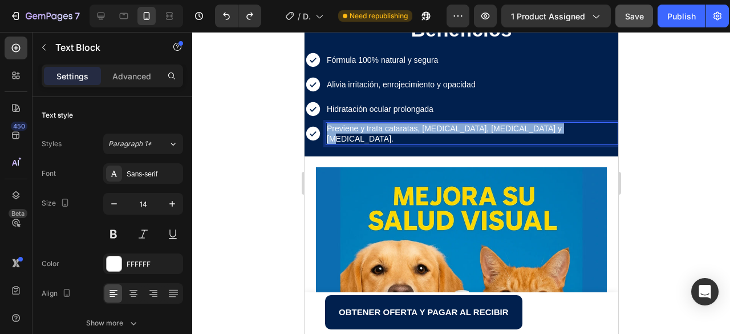
click at [427, 135] on span "Previene y trata cataratas, [MEDICAL_DATA], [MEDICAL_DATA] y [MEDICAL_DATA]." at bounding box center [443, 133] width 235 height 19
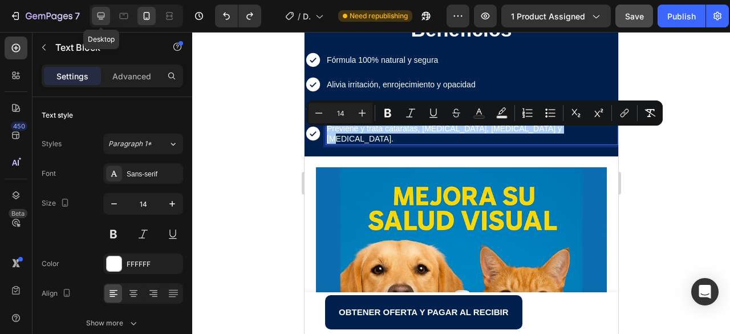
click at [103, 15] on icon at bounding box center [100, 15] width 11 height 11
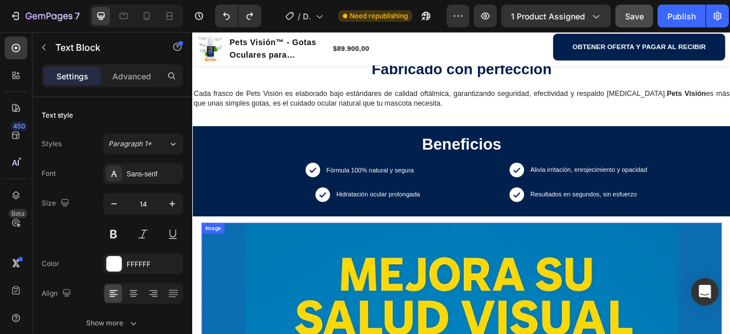
scroll to position [766, 0]
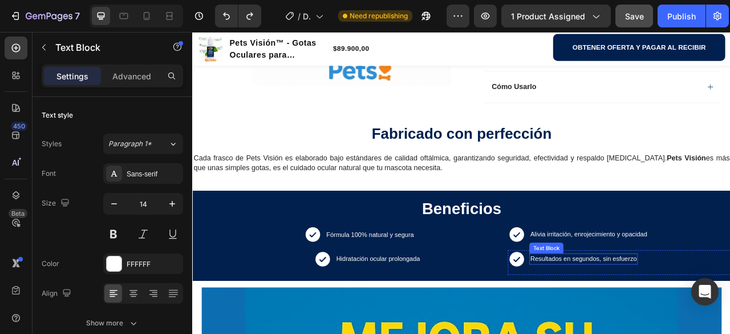
click at [686, 322] on span "Resultados en segundos, sin esfuerzo" at bounding box center [689, 320] width 135 height 9
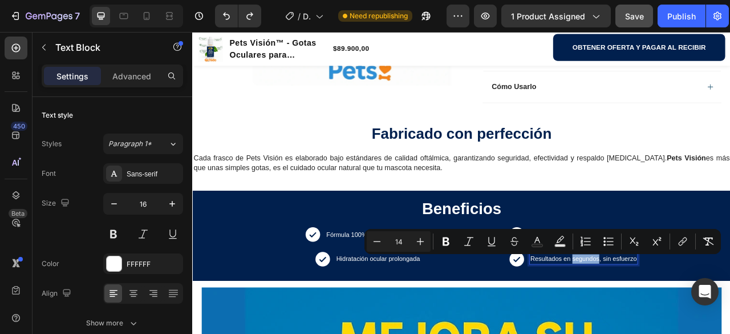
click at [671, 321] on span "Resultados en segundos, sin esfuerzo" at bounding box center [689, 320] width 135 height 9
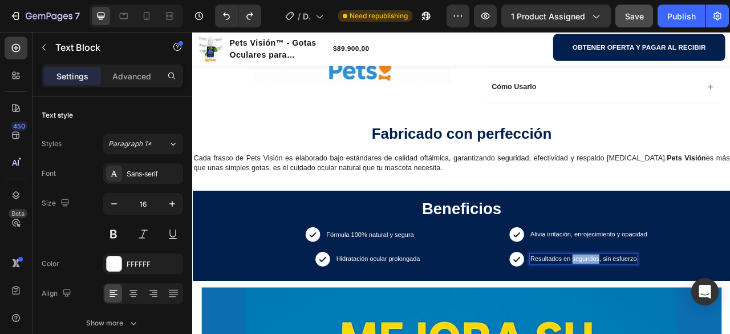
click at [671, 321] on span "Resultados en segundos, sin esfuerzo" at bounding box center [689, 320] width 135 height 9
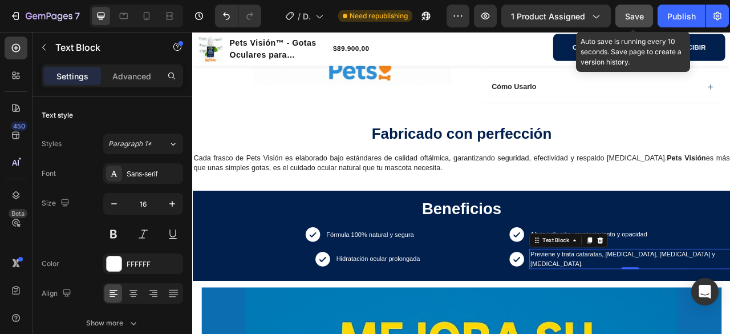
click at [635, 17] on span "Save" at bounding box center [634, 16] width 19 height 10
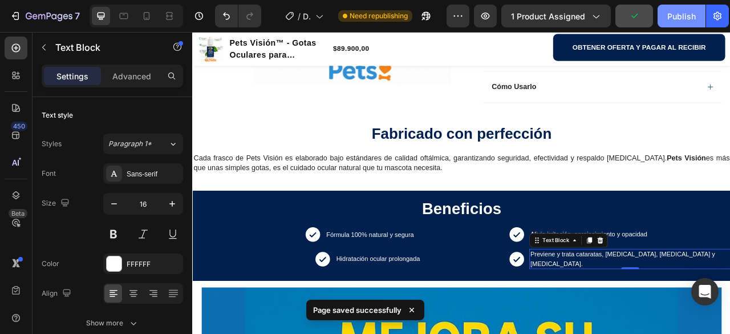
click at [682, 17] on div "Publish" at bounding box center [681, 16] width 29 height 12
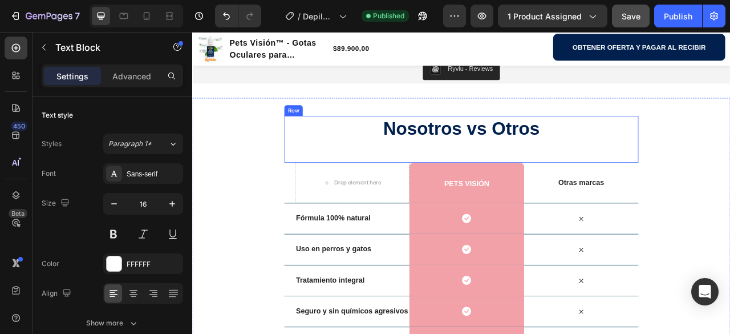
scroll to position [2007, 0]
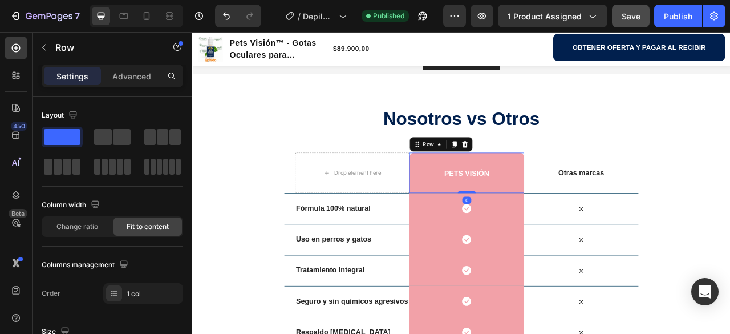
click at [495, 201] on div "pets visión Heading Row 0" at bounding box center [540, 210] width 145 height 51
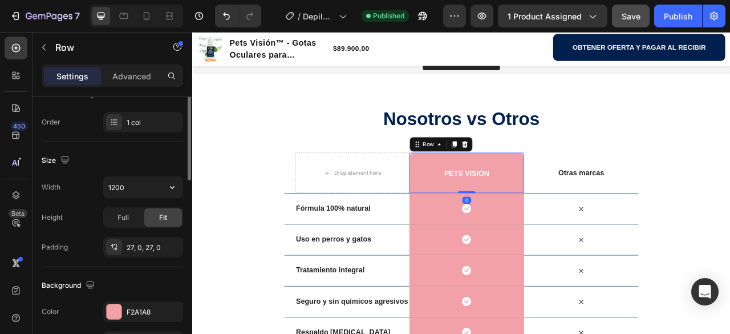
scroll to position [228, 0]
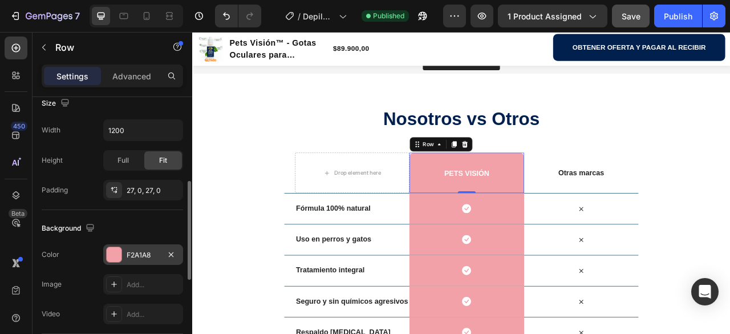
click at [116, 255] on div at bounding box center [114, 254] width 15 height 15
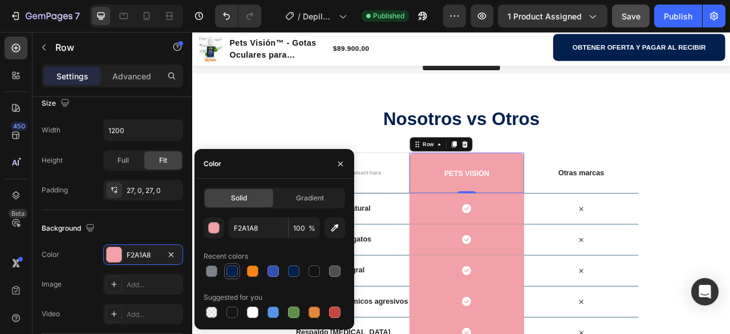
click at [233, 272] on div at bounding box center [231, 270] width 11 height 11
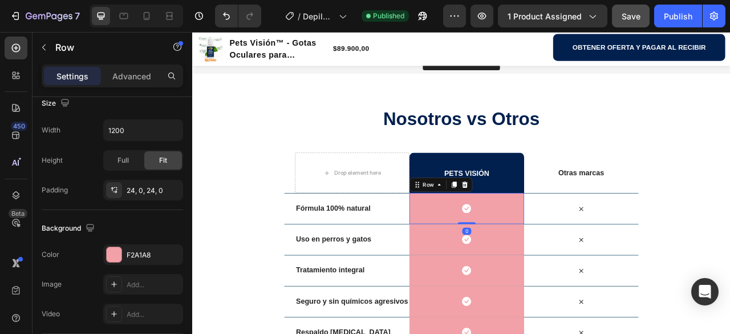
click at [499, 256] on div "Icon Row 0" at bounding box center [540, 256] width 145 height 39
click at [116, 260] on div at bounding box center [114, 254] width 15 height 15
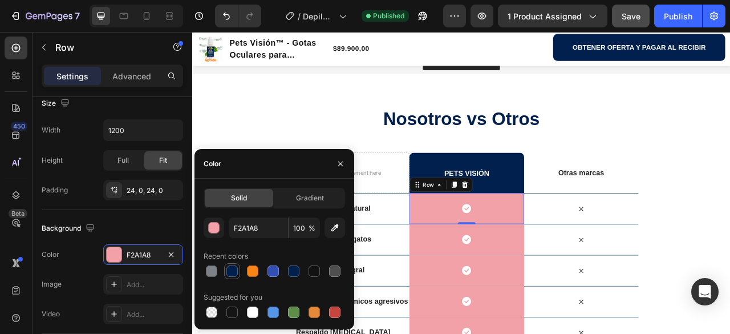
click at [230, 271] on div at bounding box center [231, 270] width 11 height 11
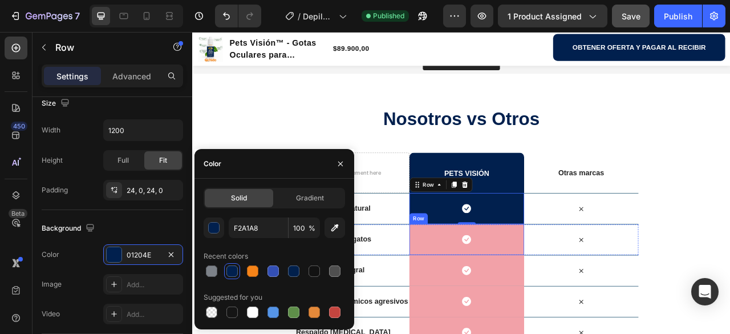
click at [471, 299] on div "Icon Row" at bounding box center [540, 295] width 145 height 39
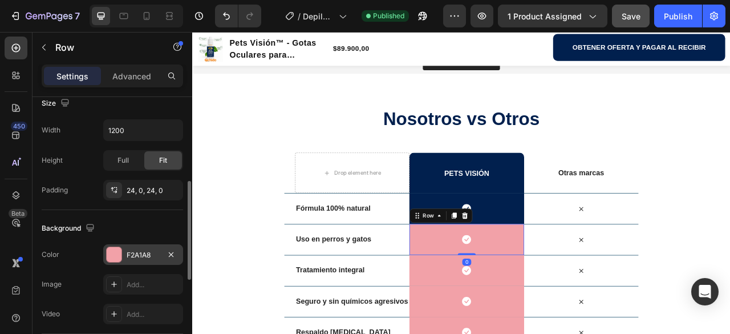
click at [114, 257] on div at bounding box center [114, 254] width 15 height 15
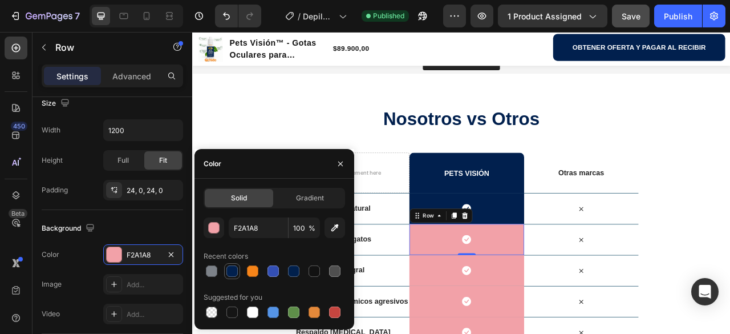
click at [233, 278] on div at bounding box center [232, 271] width 16 height 16
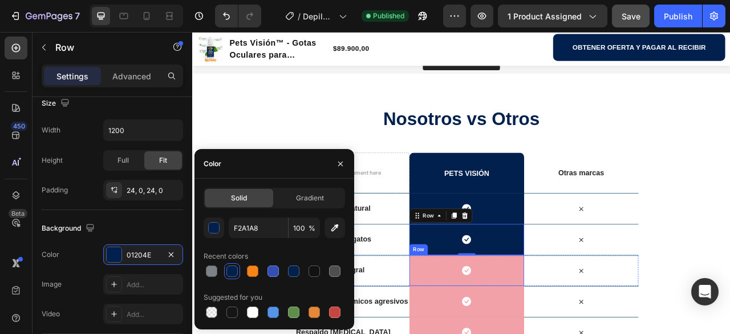
click at [497, 333] on div "Icon Row" at bounding box center [540, 334] width 145 height 39
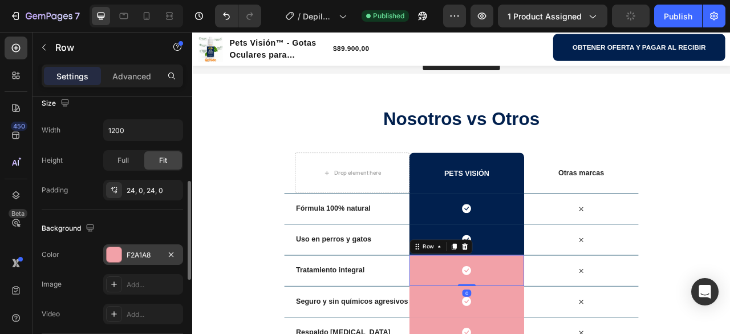
click at [108, 252] on div at bounding box center [114, 254] width 15 height 15
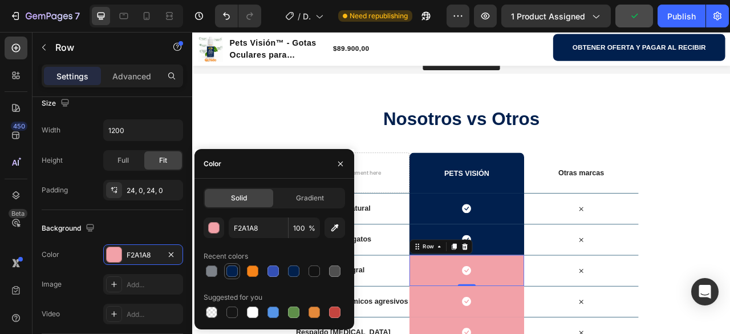
click at [230, 270] on div at bounding box center [231, 270] width 11 height 11
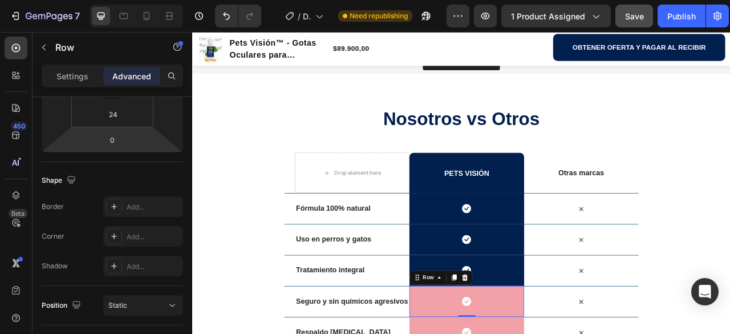
scroll to position [0, 0]
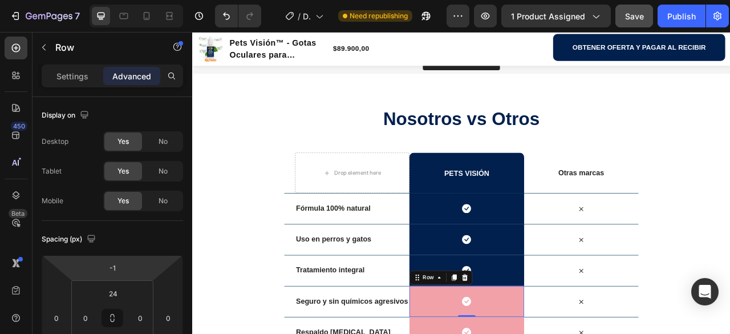
click at [68, 79] on p "Settings" at bounding box center [72, 76] width 32 height 12
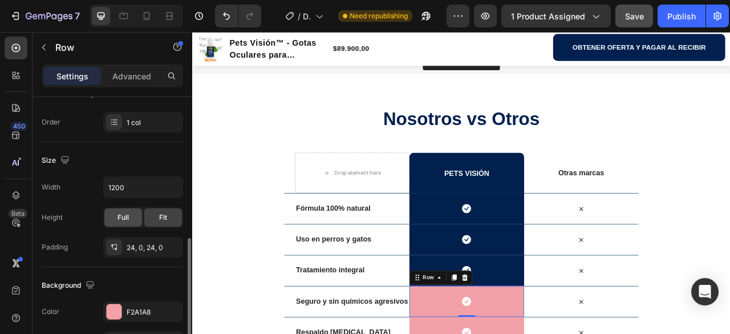
scroll to position [228, 0]
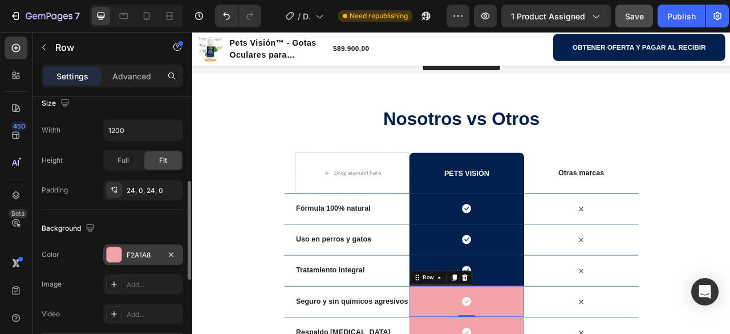
click at [113, 255] on div at bounding box center [114, 254] width 15 height 15
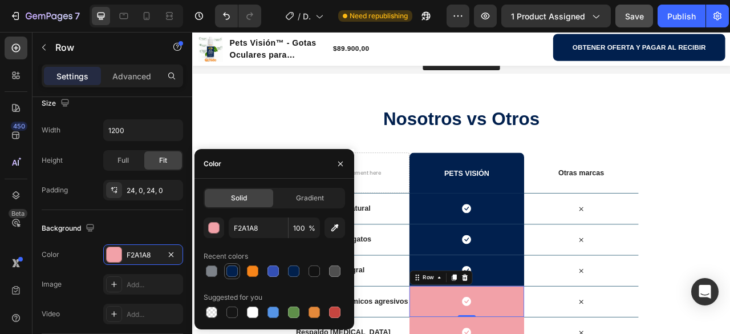
click at [232, 274] on div at bounding box center [231, 270] width 11 height 11
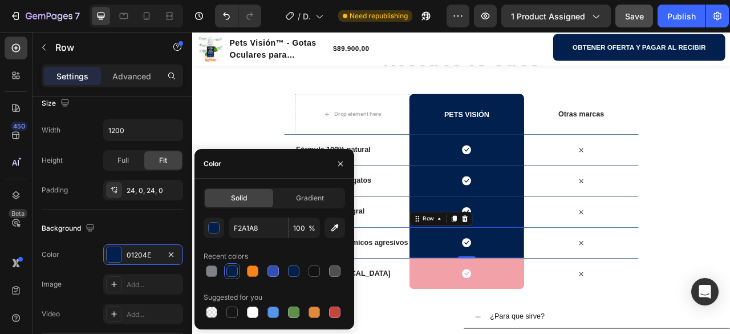
scroll to position [2179, 0]
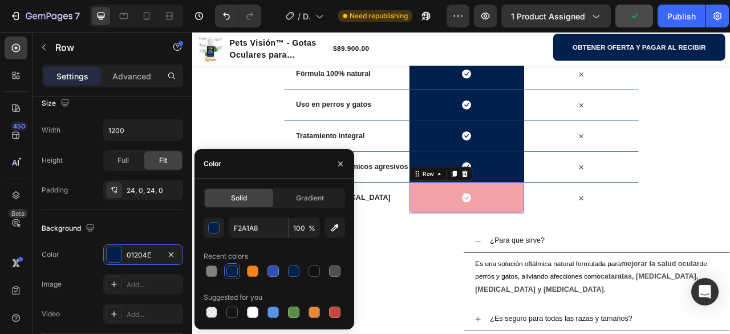
click at [481, 246] on div "Icon Row 0" at bounding box center [540, 242] width 145 height 39
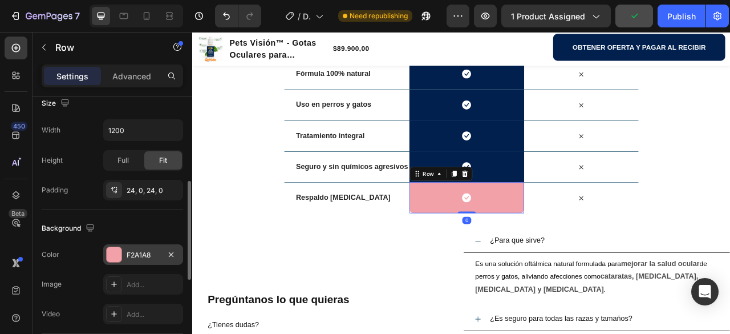
click at [118, 256] on div at bounding box center [114, 254] width 15 height 15
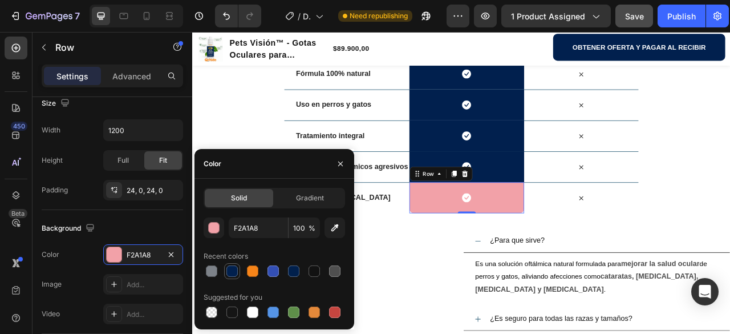
click at [230, 275] on div at bounding box center [231, 270] width 11 height 11
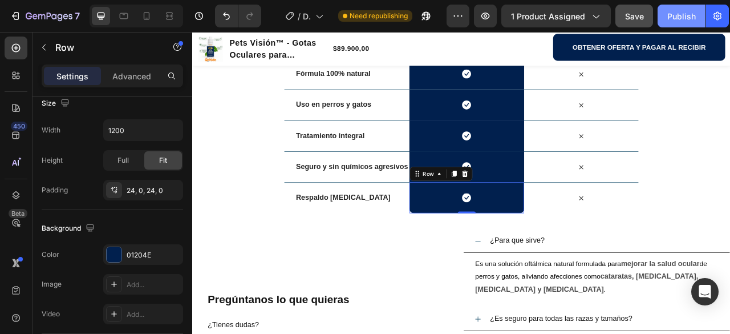
click at [682, 17] on div "Publish" at bounding box center [681, 16] width 29 height 12
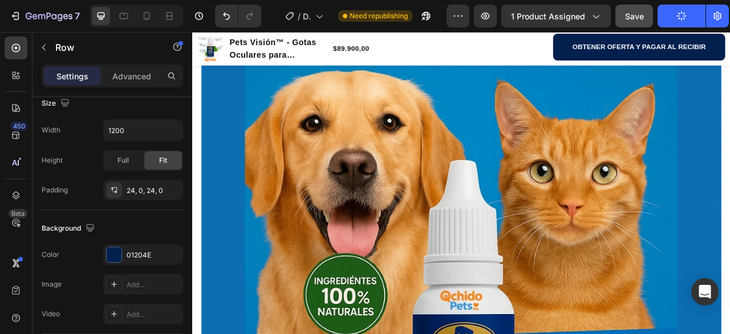
scroll to position [1435, 0]
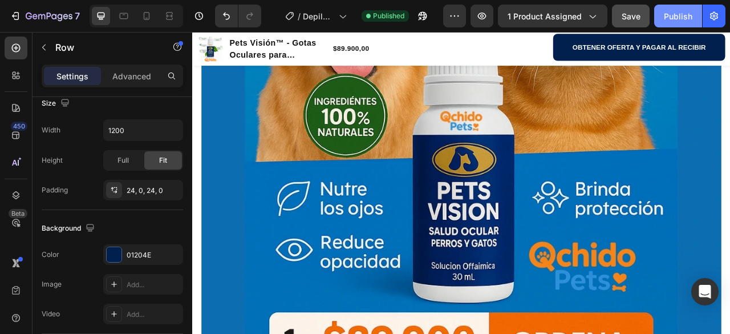
click at [678, 14] on div "Publish" at bounding box center [678, 16] width 29 height 12
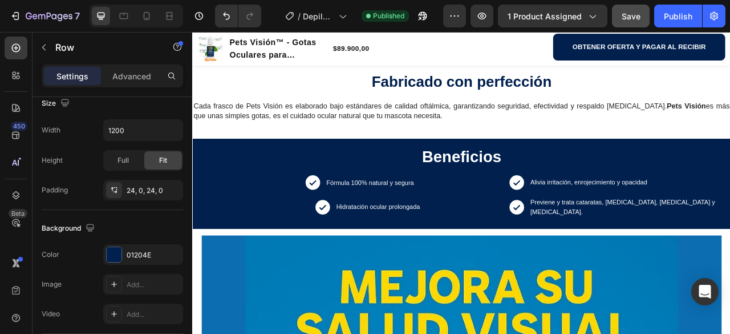
scroll to position [856, 0]
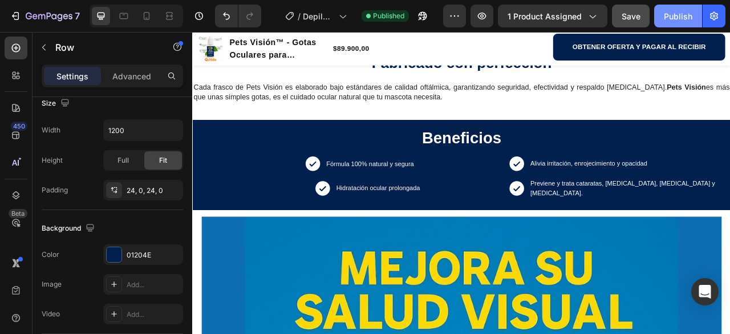
click at [677, 13] on div "Publish" at bounding box center [678, 16] width 29 height 12
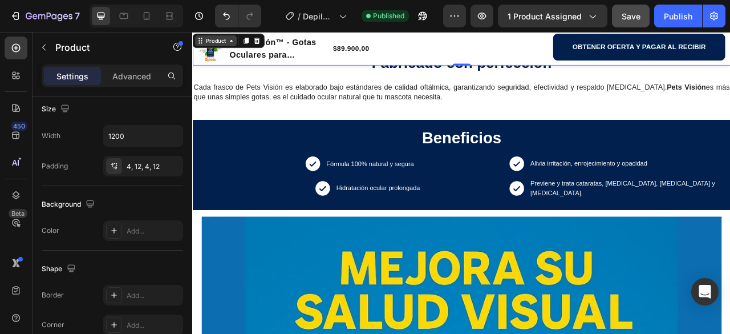
scroll to position [0, 0]
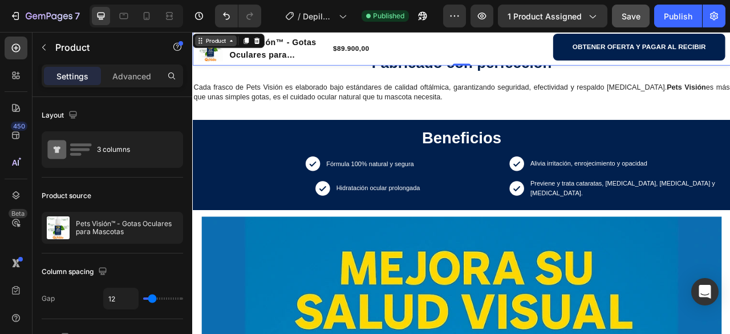
click at [239, 47] on icon at bounding box center [241, 43] width 9 height 9
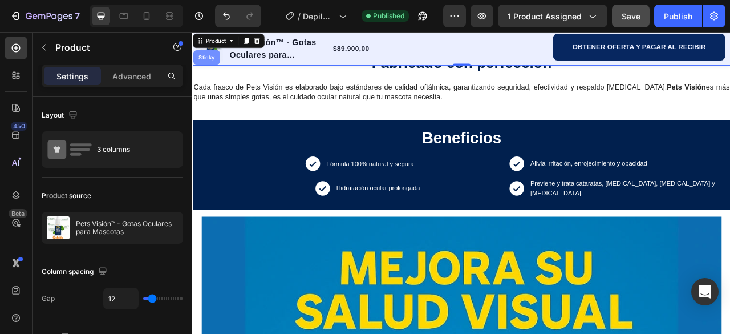
click at [204, 63] on div "Sticky" at bounding box center [209, 64] width 25 height 7
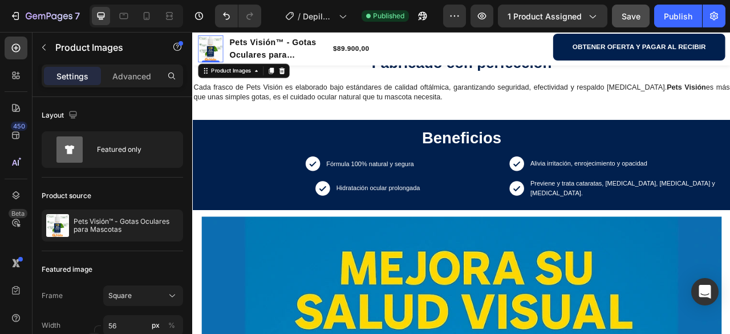
click at [204, 63] on img at bounding box center [215, 54] width 32 height 32
click at [675, 15] on div "Publish" at bounding box center [678, 16] width 29 height 12
click at [147, 19] on icon at bounding box center [146, 15] width 11 height 11
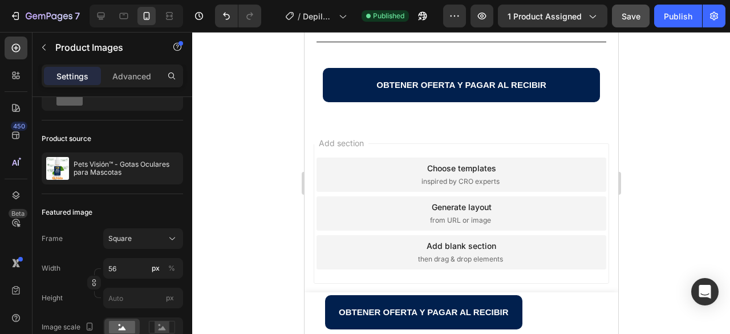
scroll to position [2453, 0]
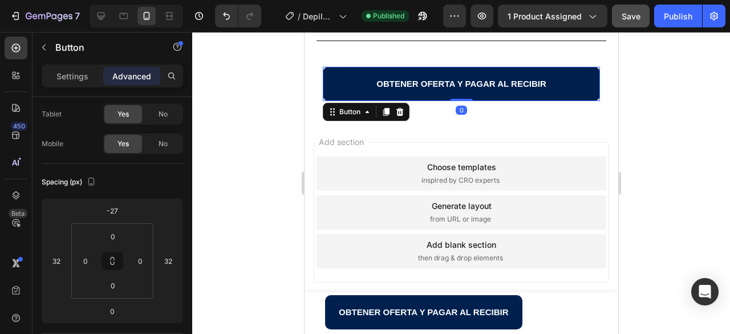
click at [561, 83] on button "OBTENER OFERTA Y PAGAR AL RECIBIR" at bounding box center [460, 84] width 277 height 34
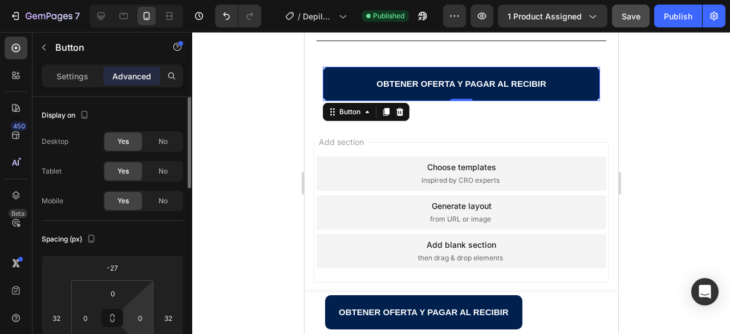
scroll to position [57, 0]
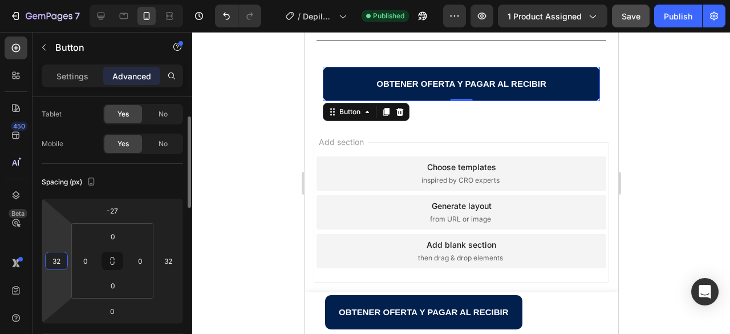
click at [63, 262] on input "32" at bounding box center [56, 260] width 17 height 17
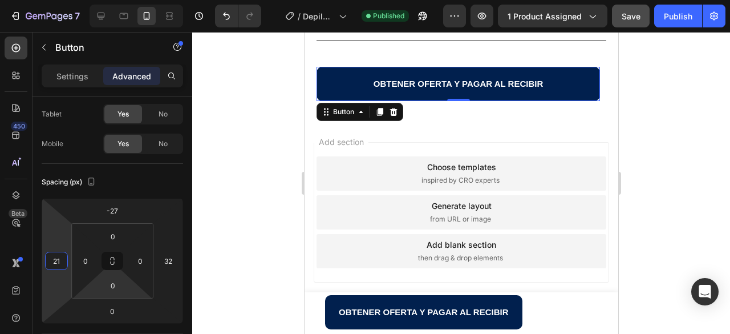
type input "20"
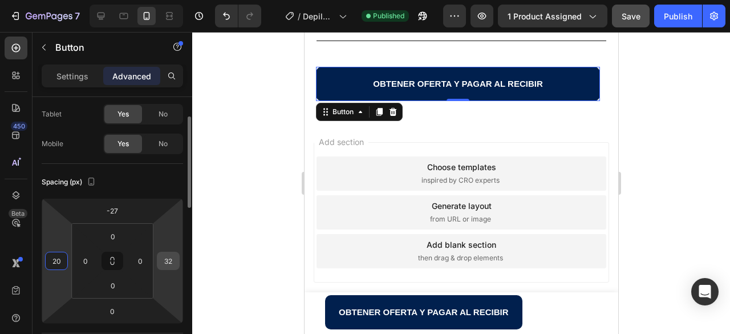
click at [169, 262] on input "32" at bounding box center [168, 260] width 17 height 17
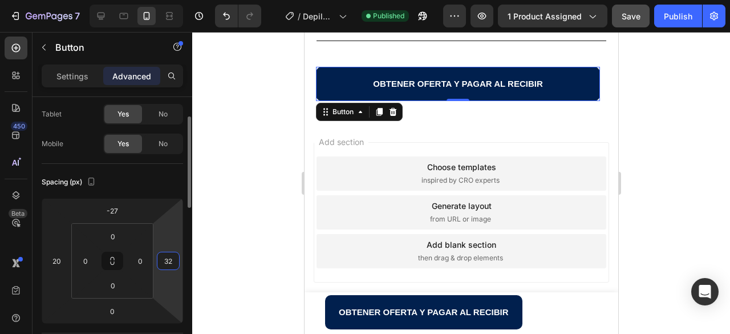
click at [169, 262] on input "32" at bounding box center [168, 260] width 17 height 17
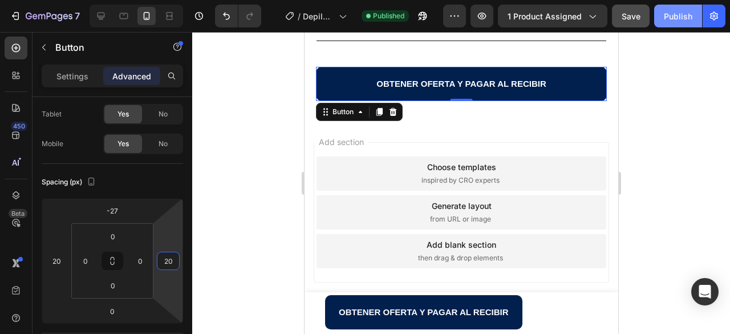
type input "20"
click at [667, 11] on div "Publish" at bounding box center [678, 16] width 29 height 12
click at [677, 16] on div "Publish" at bounding box center [678, 16] width 29 height 12
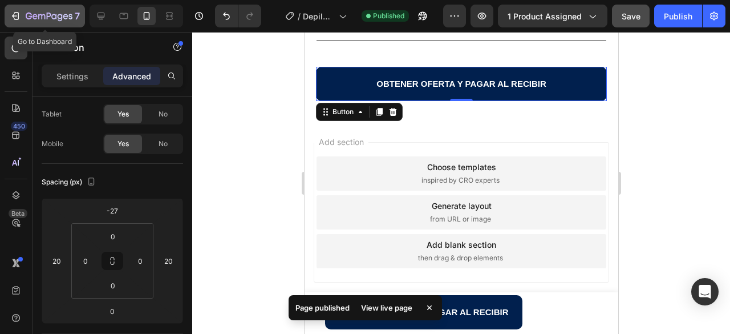
click at [18, 14] on icon "button" at bounding box center [16, 16] width 5 height 8
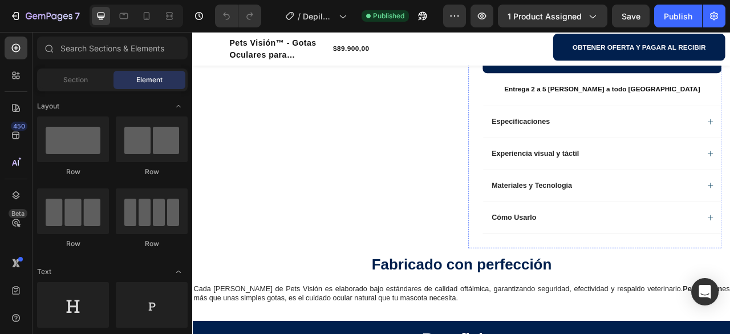
scroll to position [399, 0]
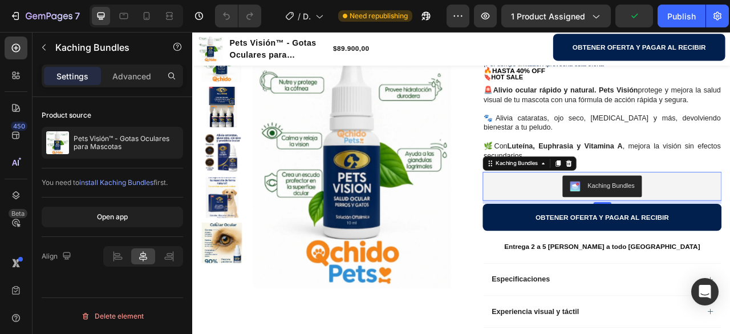
click at [119, 182] on span "install Kaching Bundles" at bounding box center [116, 182] width 74 height 9
click at [580, 276] on button "OBTENER OFERTA Y PAGAR AL RECIBIR" at bounding box center [713, 267] width 304 height 34
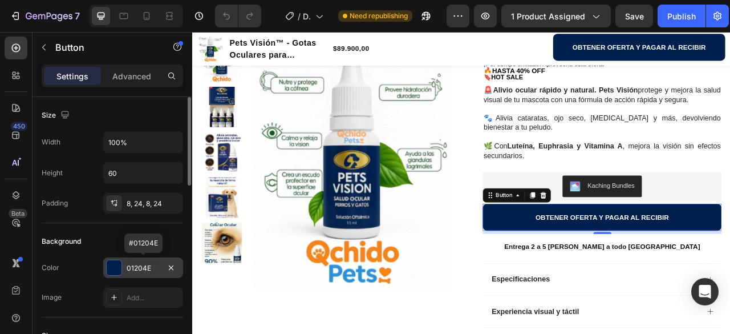
drag, startPoint x: 156, startPoint y: 268, endPoint x: 139, endPoint y: 270, distance: 17.2
click at [139, 270] on div "01204E" at bounding box center [143, 268] width 33 height 10
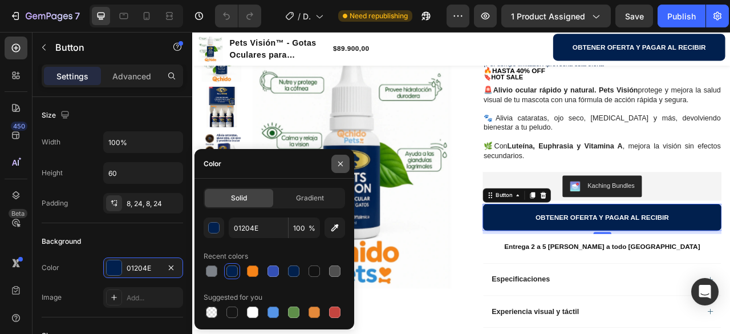
click at [341, 163] on icon "button" at bounding box center [340, 163] width 9 height 9
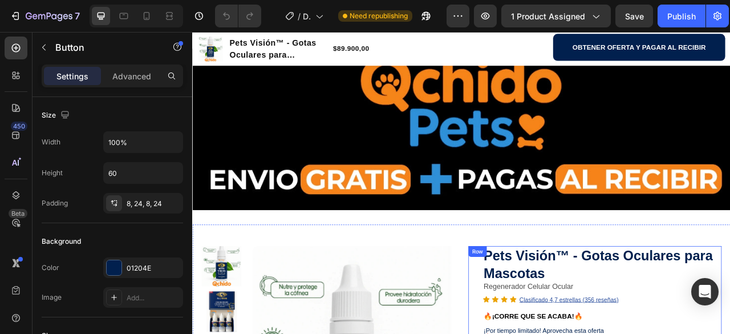
scroll to position [0, 0]
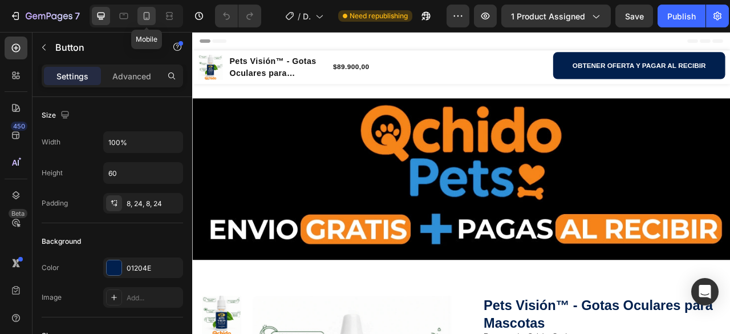
click at [149, 18] on icon at bounding box center [147, 16] width 6 height 8
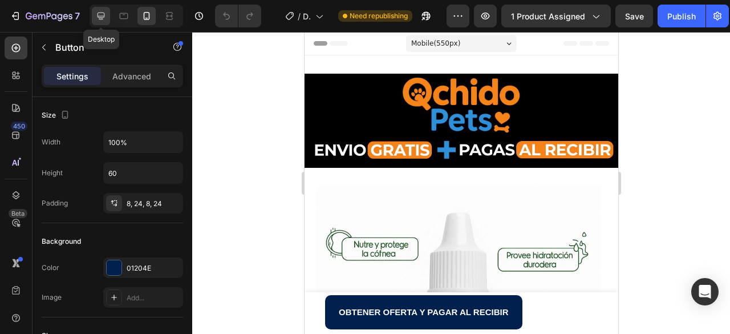
click at [100, 19] on icon at bounding box center [101, 16] width 7 height 7
type input "16"
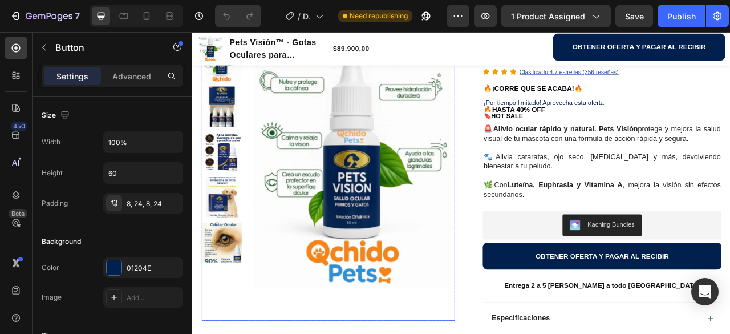
scroll to position [350, 0]
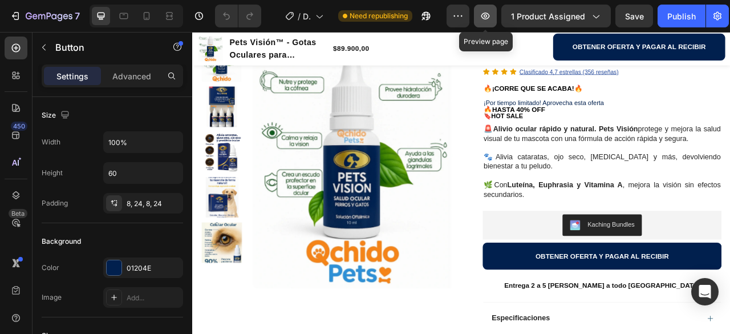
click at [483, 15] on icon "button" at bounding box center [485, 15] width 11 height 11
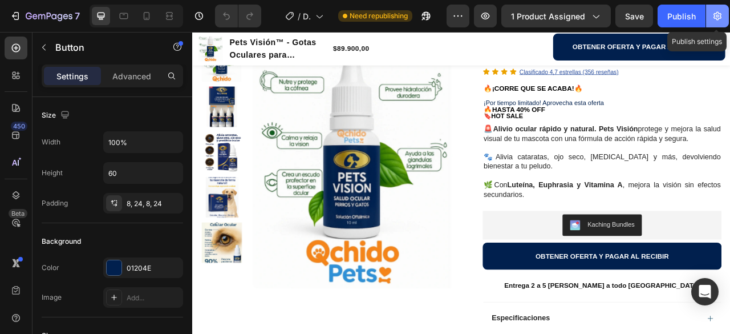
click at [718, 15] on icon "button" at bounding box center [717, 15] width 11 height 11
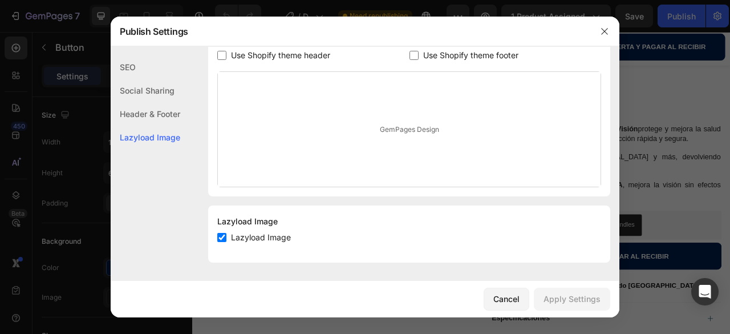
scroll to position [172, 0]
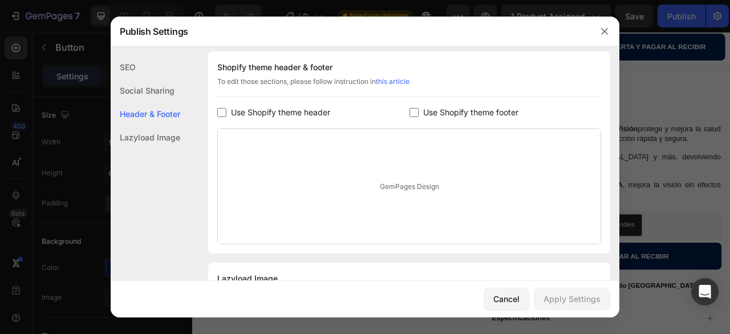
click at [218, 115] on input "checkbox" at bounding box center [221, 112] width 9 height 9
checkbox input "true"
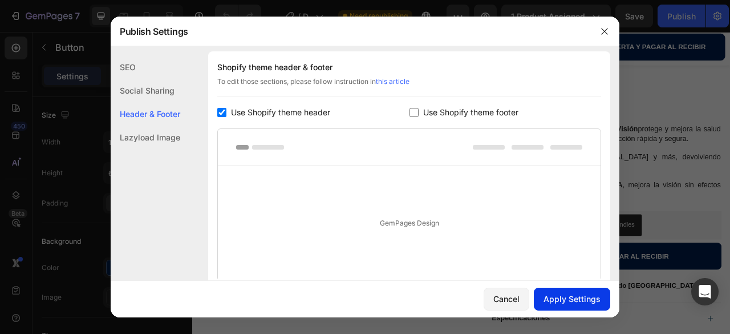
click at [580, 301] on div "Apply Settings" at bounding box center [572, 299] width 57 height 12
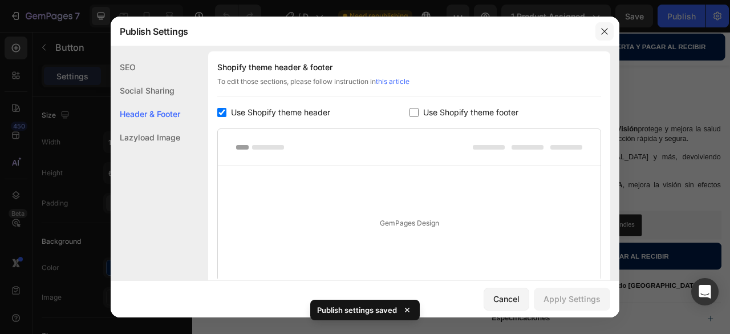
click at [605, 31] on icon "button" at bounding box center [604, 31] width 9 height 9
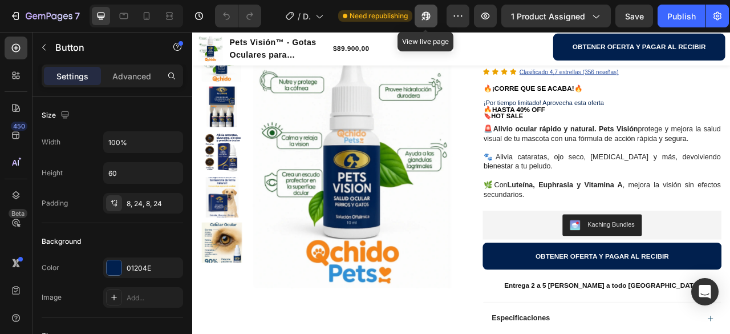
click at [423, 17] on icon "button" at bounding box center [423, 18] width 3 height 3
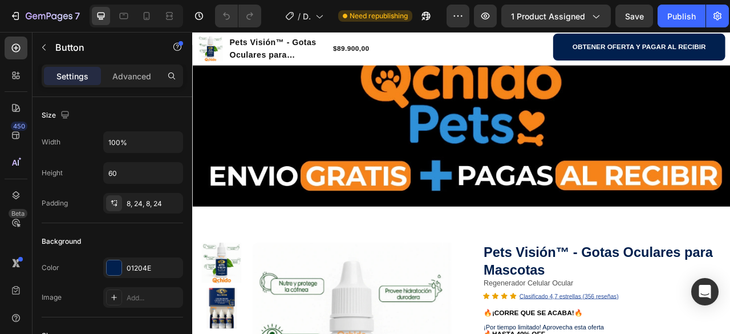
scroll to position [0, 0]
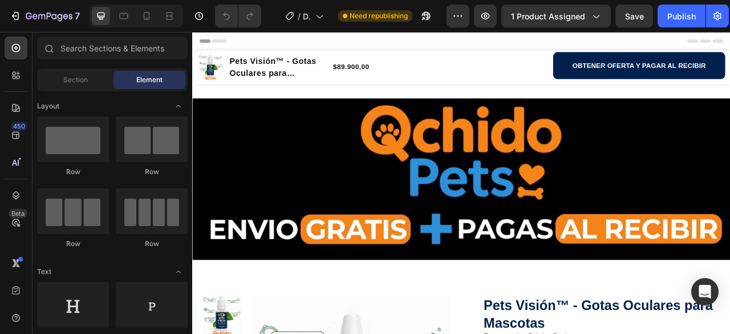
click at [225, 43] on span "Header" at bounding box center [226, 43] width 25 height 11
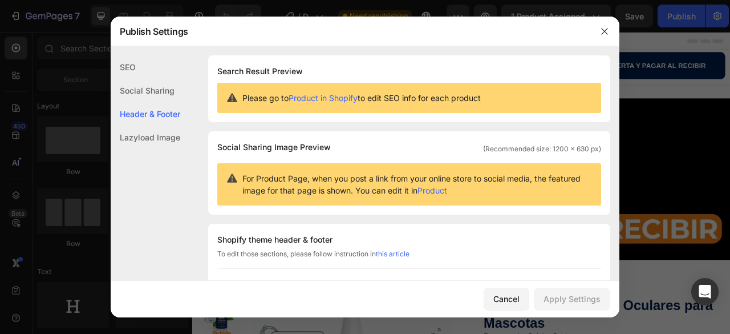
scroll to position [166, 0]
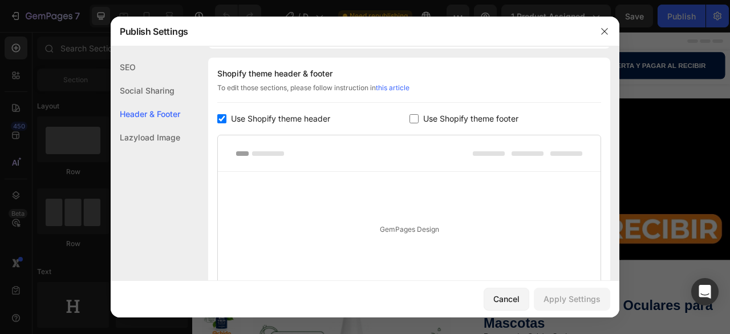
click at [218, 116] on input "checkbox" at bounding box center [221, 118] width 9 height 9
checkbox input "false"
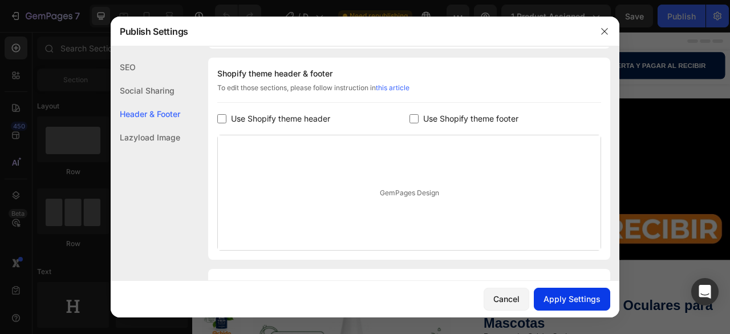
click at [572, 298] on div "Apply Settings" at bounding box center [572, 299] width 57 height 12
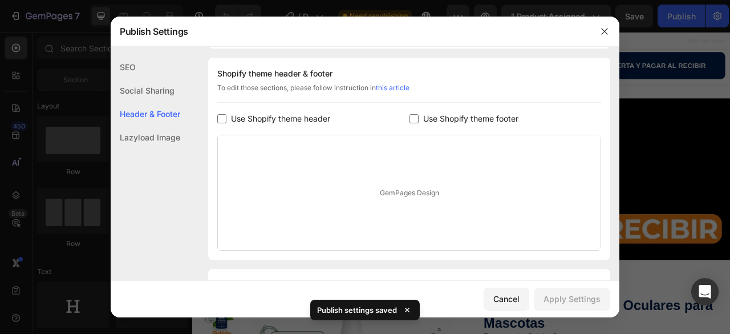
click at [403, 194] on div "GemPages Design" at bounding box center [409, 192] width 383 height 115
click at [172, 138] on div "Lazyload Image" at bounding box center [146, 136] width 70 height 23
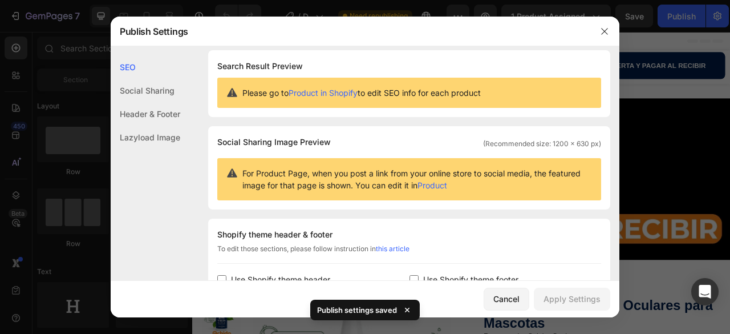
scroll to position [0, 0]
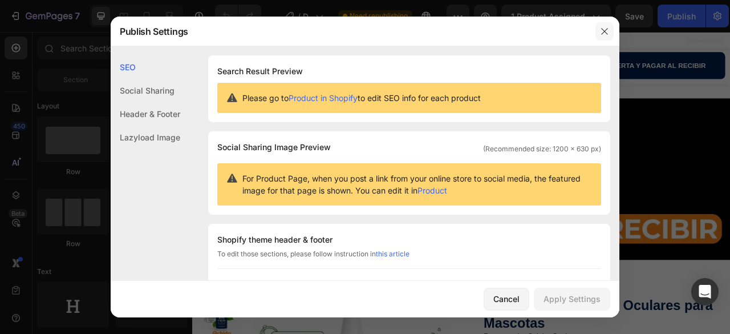
click at [604, 34] on icon "button" at bounding box center [604, 31] width 9 height 9
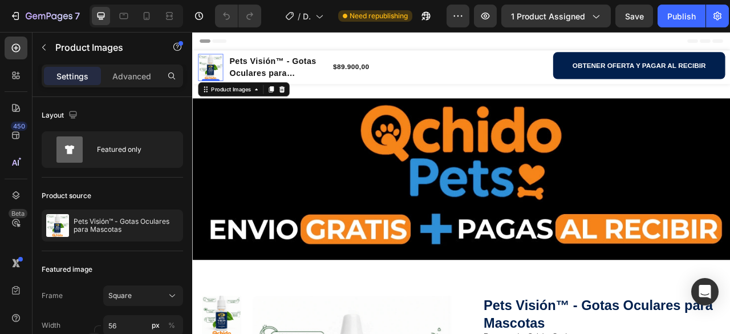
click at [203, 75] on img at bounding box center [215, 77] width 32 height 32
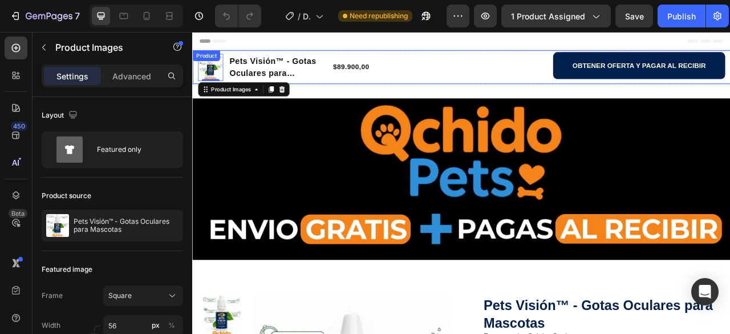
click at [515, 79] on div "OBTENER OFERTA Y PAGAR AL RECIBIR Button" at bounding box center [534, 77] width 219 height 38
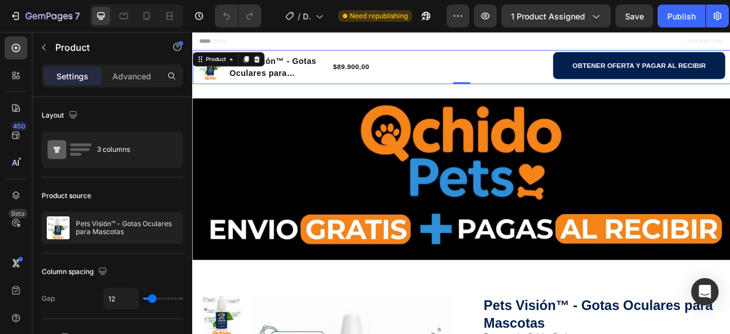
click at [523, 74] on div "OBTENER OFERTA Y PAGAR AL RECIBIR Button" at bounding box center [534, 77] width 219 height 38
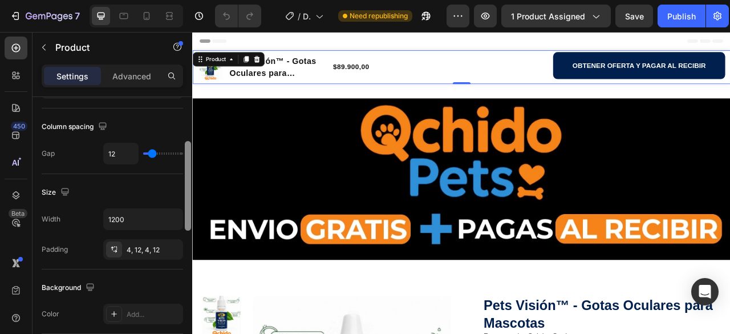
scroll to position [148, 0]
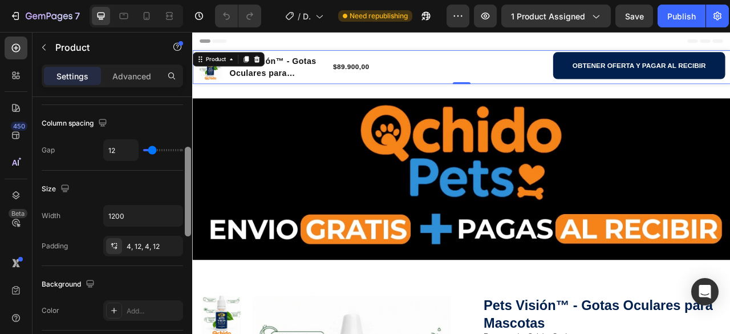
drag, startPoint x: 191, startPoint y: 163, endPoint x: 191, endPoint y: 175, distance: 11.4
click at [191, 175] on div at bounding box center [188, 192] width 6 height 90
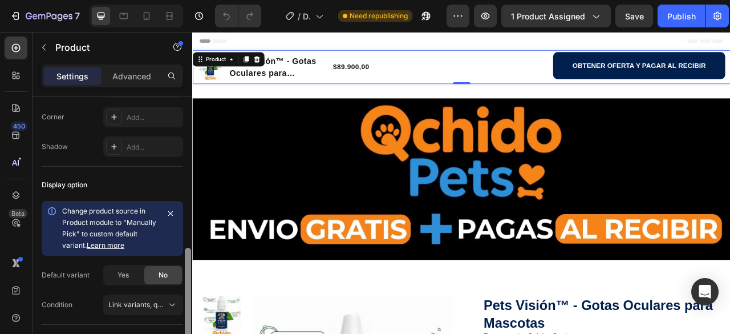
scroll to position [439, 0]
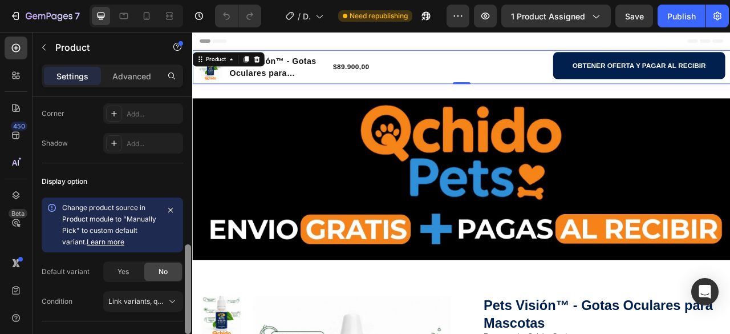
drag, startPoint x: 188, startPoint y: 192, endPoint x: 182, endPoint y: 252, distance: 59.7
click at [182, 252] on div "Layout 3 columns Product source Pets Visión™ - Gotas Oculares para Mascotas Col…" at bounding box center [113, 231] width 160 height 269
drag, startPoint x: 136, startPoint y: 242, endPoint x: 127, endPoint y: 245, distance: 9.4
click at [115, 243] on div "Change product source in Product module to "Manually Pick" to custom default va…" at bounding box center [110, 225] width 96 height 46
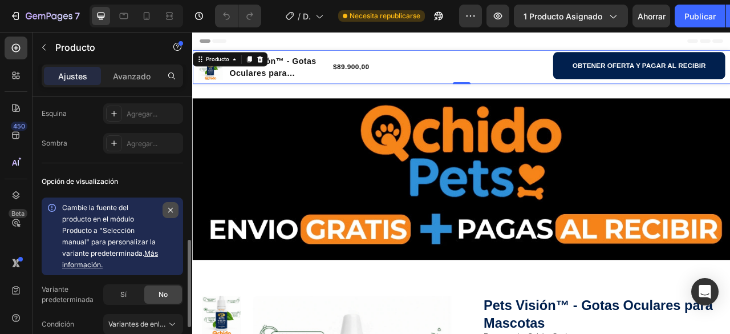
click at [169, 209] on icon "button" at bounding box center [170, 209] width 9 height 9
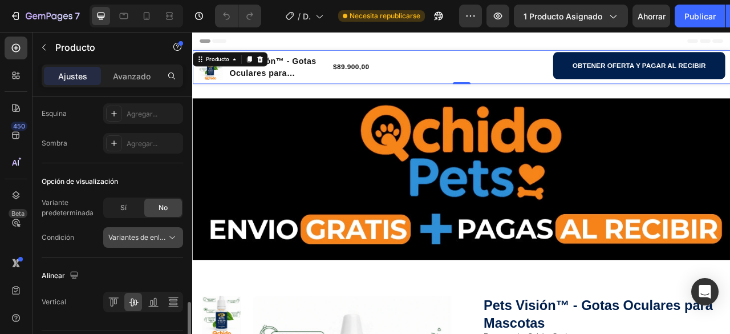
scroll to position [472, 0]
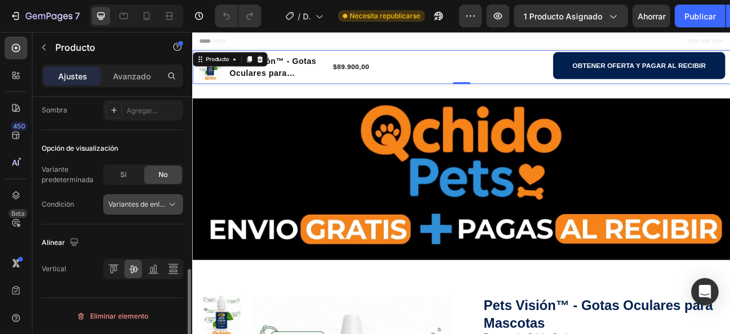
click at [153, 208] on font "Variantes de enlaces, cantidad<br>entre los mismos productos" at bounding box center [209, 204] width 203 height 9
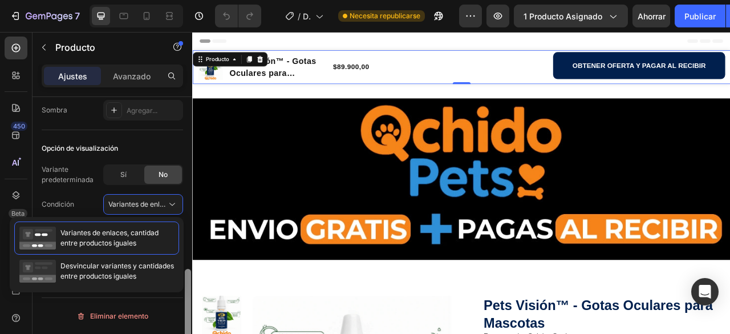
scroll to position [203, 0]
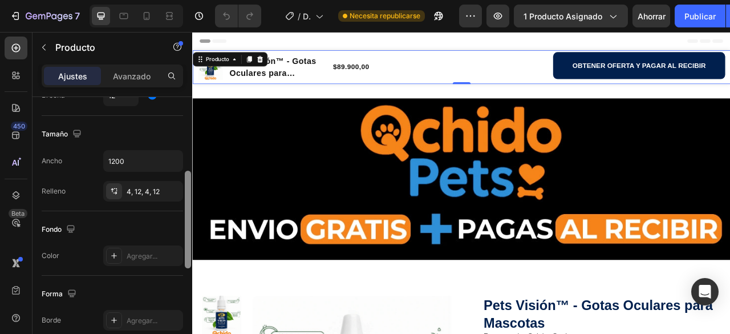
click at [184, 202] on div at bounding box center [188, 231] width 9 height 269
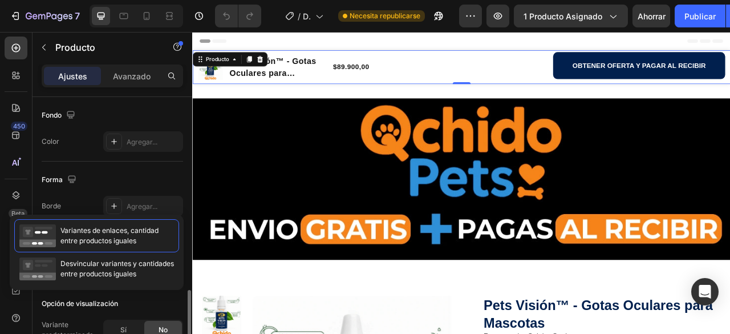
scroll to position [374, 0]
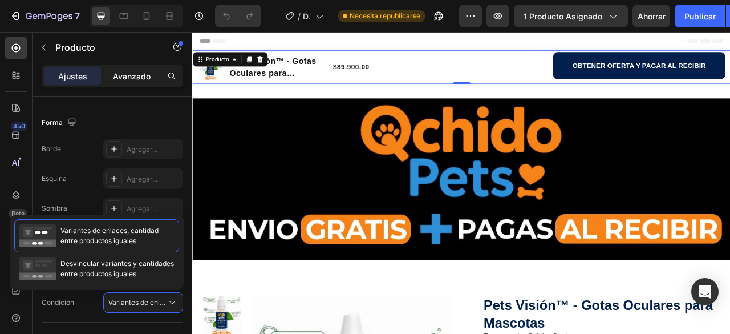
click at [135, 74] on font "Avanzado" at bounding box center [132, 76] width 38 height 10
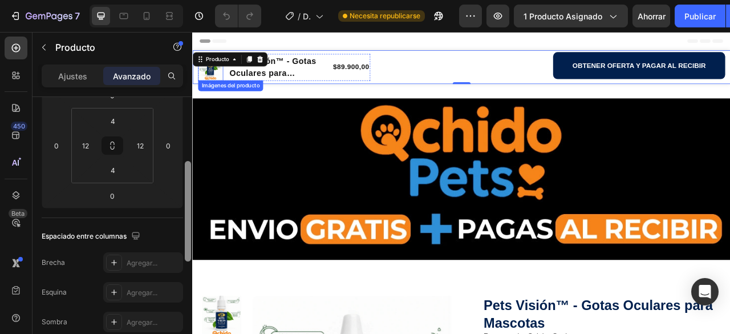
drag, startPoint x: 382, startPoint y: 297, endPoint x: 194, endPoint y: 113, distance: 263.0
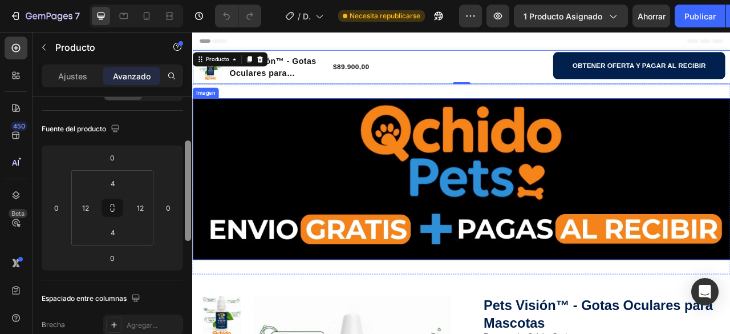
scroll to position [112, 0]
drag, startPoint x: 379, startPoint y: 159, endPoint x: 193, endPoint y: 217, distance: 194.9
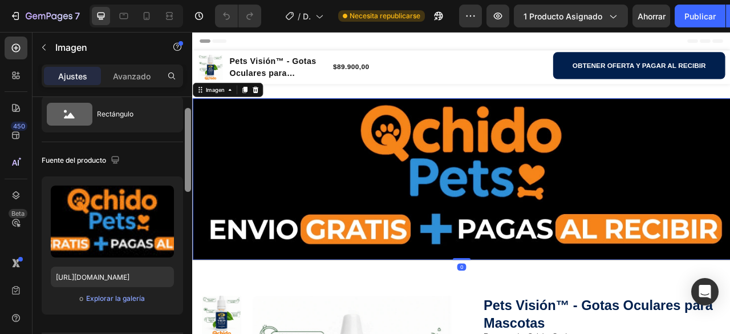
scroll to position [0, 0]
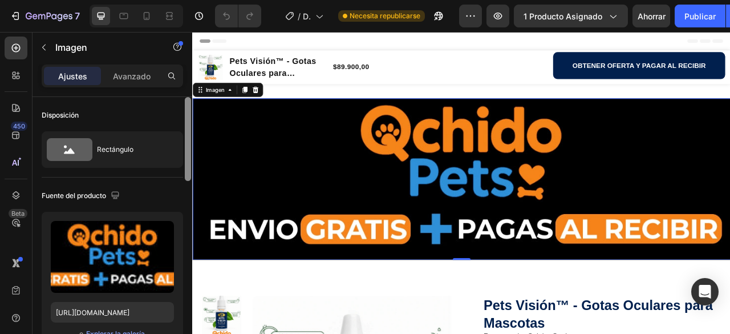
click at [189, 92] on div "Ajustes Avanzado" at bounding box center [113, 80] width 160 height 33
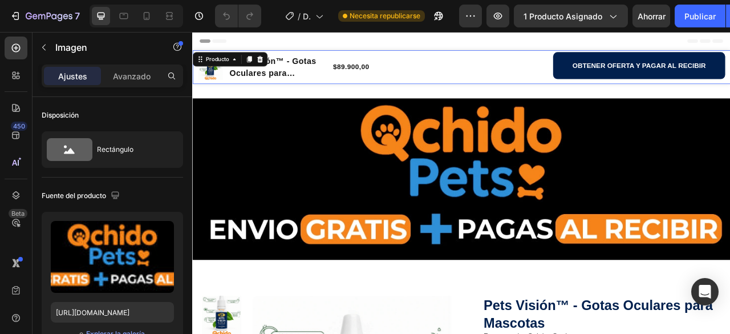
click at [500, 68] on div "OBTENER OFERTA Y PAGAR AL RECIBIR Button" at bounding box center [534, 77] width 219 height 38
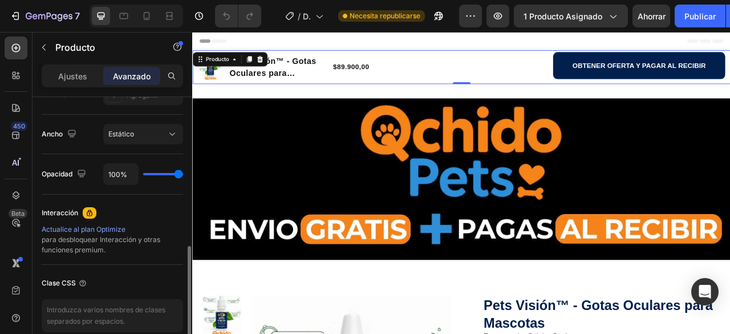
scroll to position [452, 0]
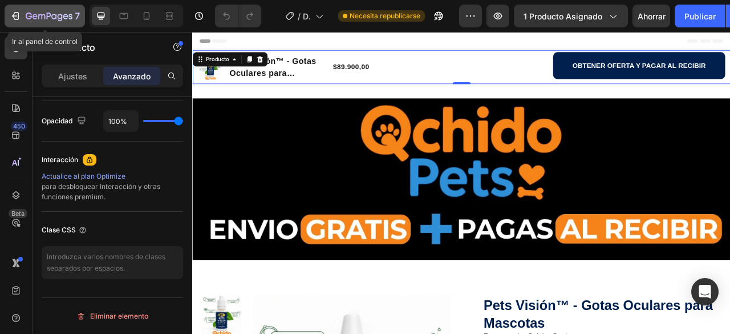
click at [33, 13] on icon "button" at bounding box center [49, 17] width 47 height 10
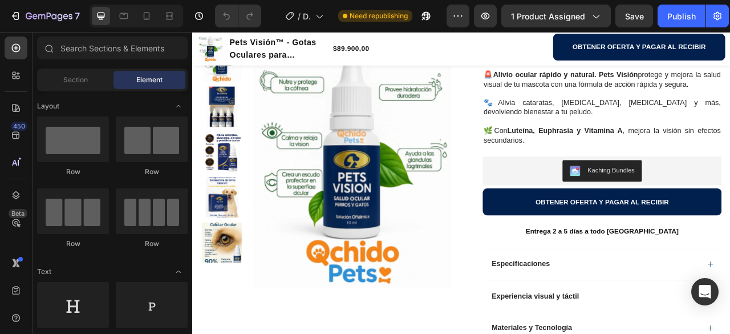
scroll to position [399, 0]
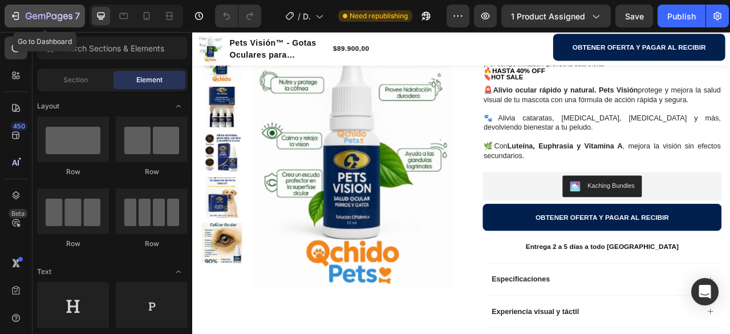
click at [14, 15] on icon "button" at bounding box center [15, 15] width 11 height 11
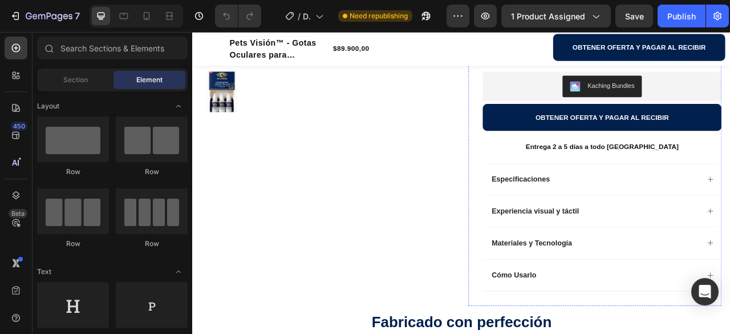
scroll to position [342, 0]
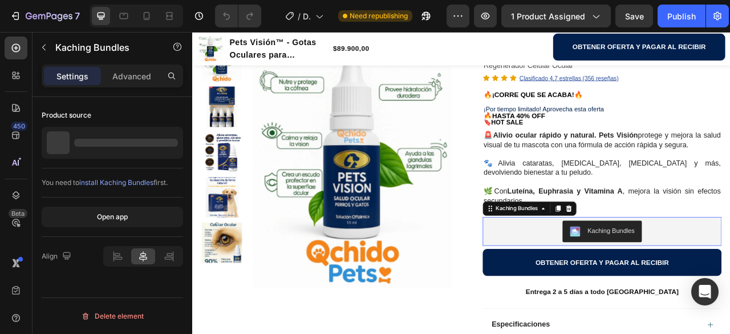
click at [717, 289] on div "Kaching Bundles" at bounding box center [725, 284] width 60 height 12
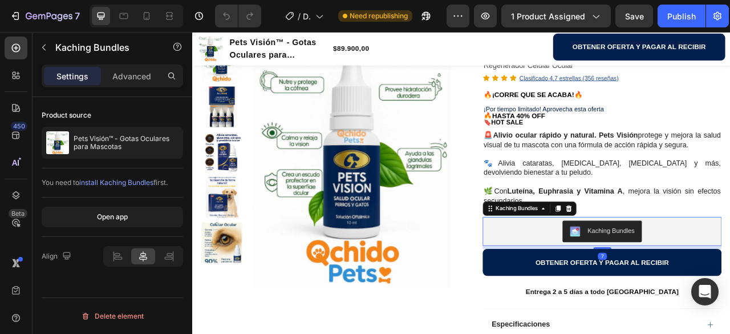
click at [712, 287] on div "Kaching Bundles" at bounding box center [725, 284] width 60 height 12
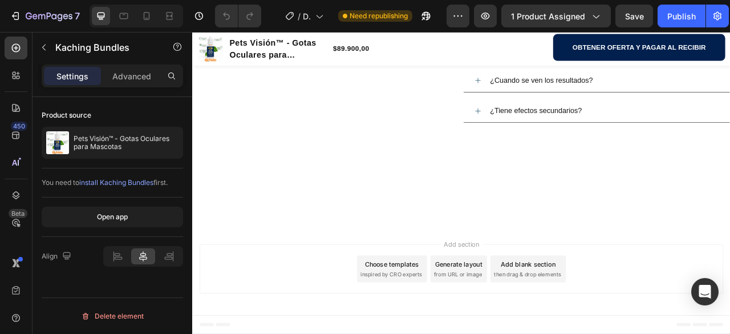
scroll to position [1940, 0]
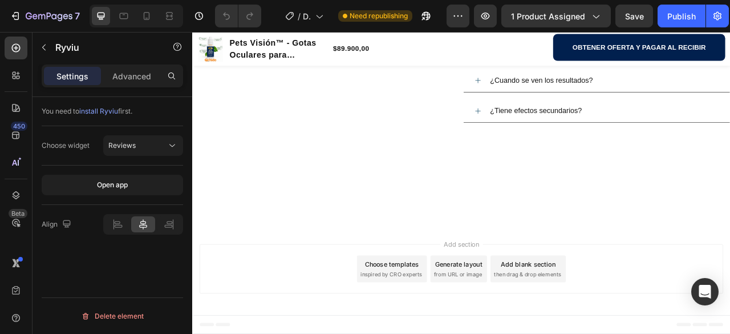
click at [105, 111] on span "install Ryviu" at bounding box center [98, 111] width 39 height 9
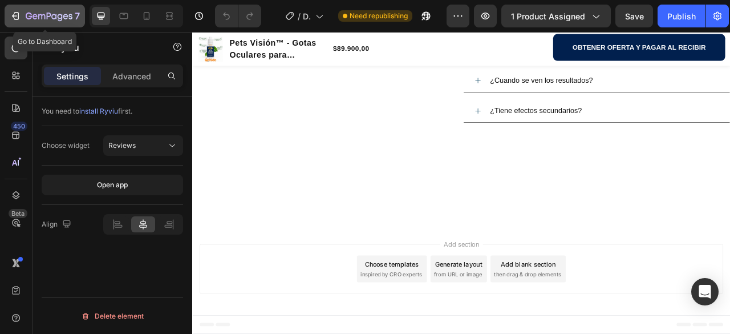
click at [21, 17] on icon "button" at bounding box center [15, 15] width 11 height 11
